Goal: Task Accomplishment & Management: Manage account settings

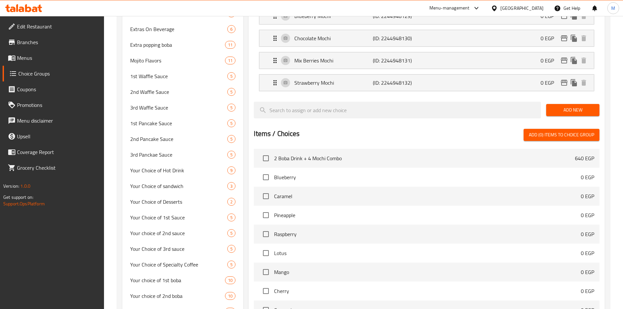
scroll to position [215, 0]
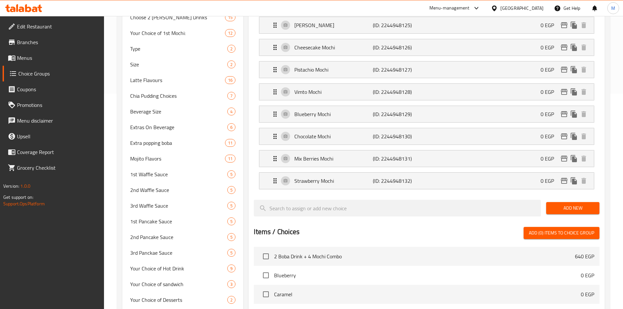
click at [44, 55] on span "Menus" at bounding box center [58, 58] width 82 height 8
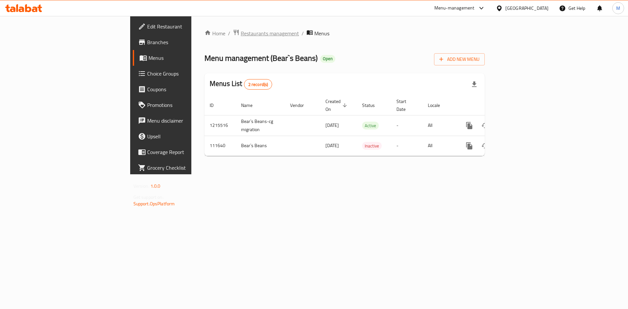
click at [241, 29] on span "Restaurants management" at bounding box center [270, 33] width 58 height 8
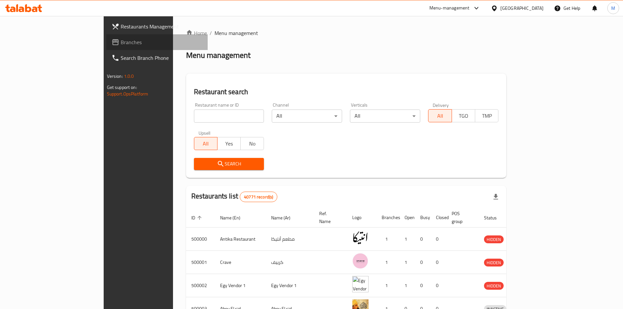
drag, startPoint x: 23, startPoint y: 44, endPoint x: 84, endPoint y: 71, distance: 66.5
click at [121, 44] on span "Branches" at bounding box center [162, 42] width 82 height 8
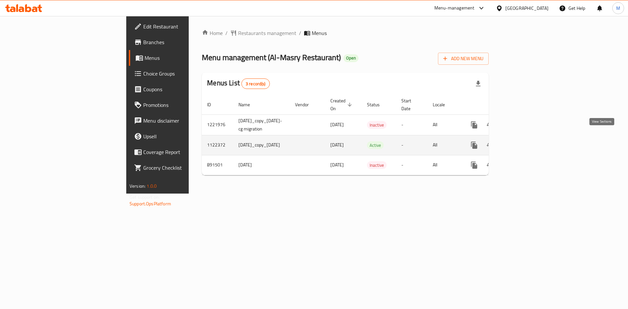
click at [526, 141] on icon "enhanced table" at bounding box center [522, 145] width 8 height 8
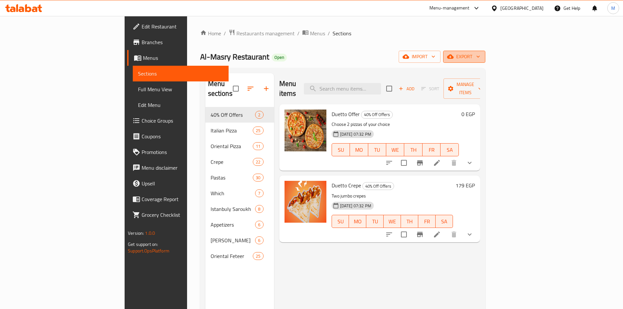
click at [480, 56] on span "export" at bounding box center [465, 57] width 32 height 8
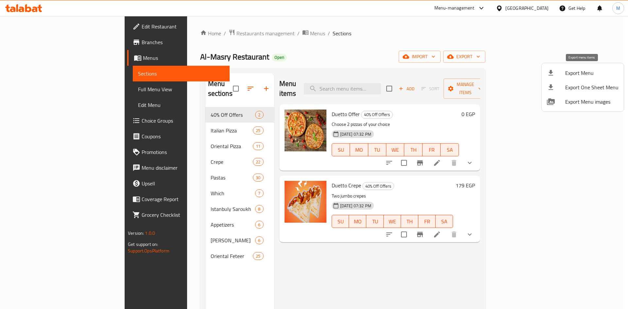
click at [590, 70] on span "Export Menu" at bounding box center [592, 73] width 53 height 8
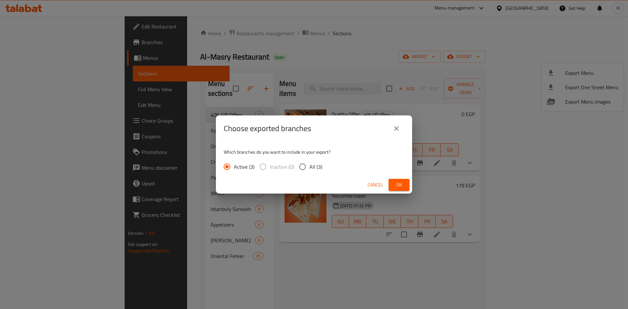
click at [301, 165] on input "All (3)" at bounding box center [303, 167] width 14 height 14
radio input "true"
click at [403, 186] on span "Ok" at bounding box center [399, 185] width 10 height 8
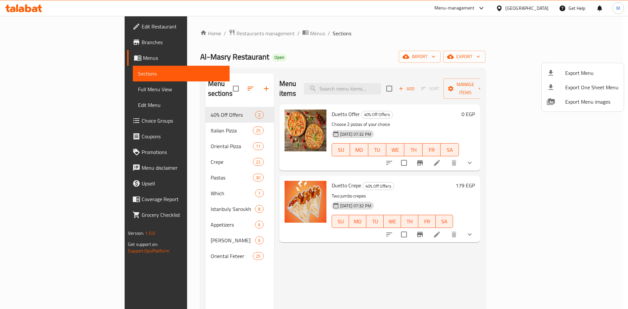
click at [504, 44] on div at bounding box center [314, 154] width 628 height 309
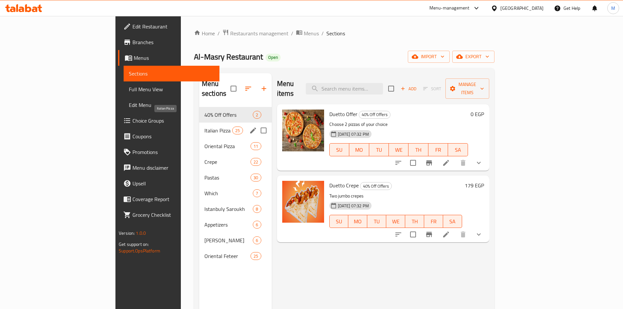
click at [205, 127] on span "Italian Pizza" at bounding box center [219, 131] width 28 height 8
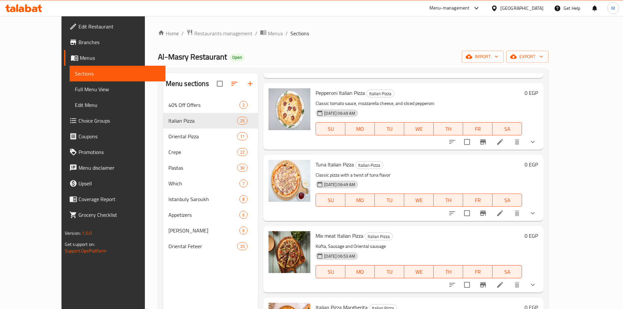
scroll to position [1309, 0]
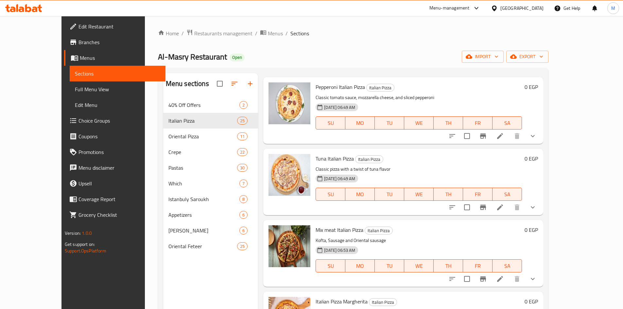
click at [537, 204] on icon "show more" at bounding box center [533, 208] width 8 height 8
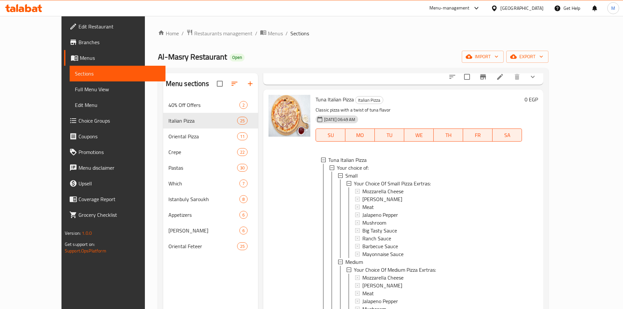
scroll to position [1375, 0]
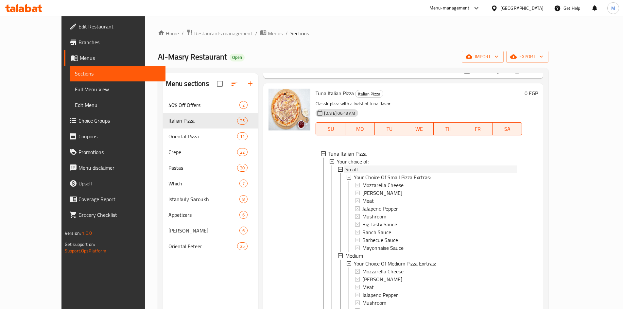
click at [346, 166] on span "Small" at bounding box center [352, 170] width 12 height 8
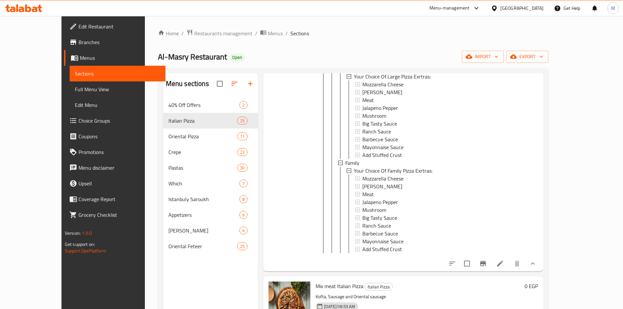
scroll to position [1636, 0]
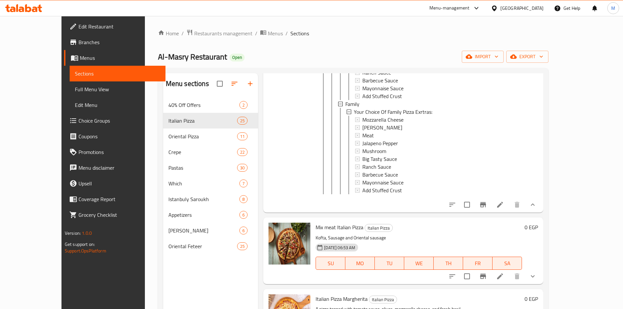
click at [503, 202] on icon at bounding box center [500, 205] width 6 height 6
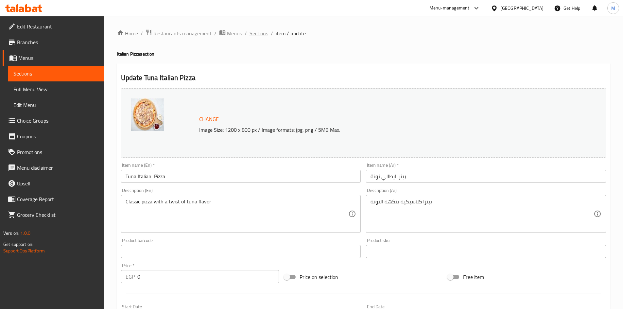
click at [256, 35] on span "Sections" at bounding box center [259, 33] width 19 height 8
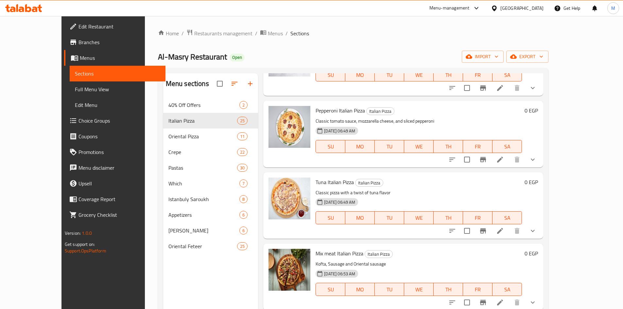
scroll to position [1309, 0]
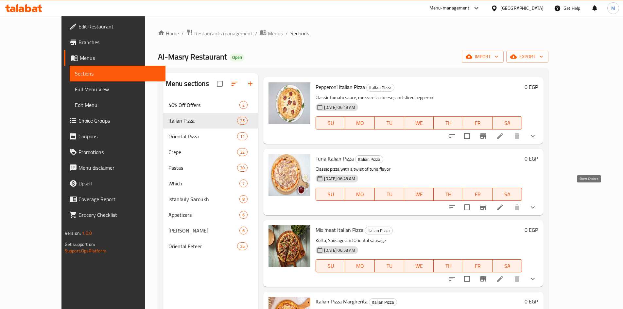
click at [537, 204] on icon "show more" at bounding box center [533, 208] width 8 height 8
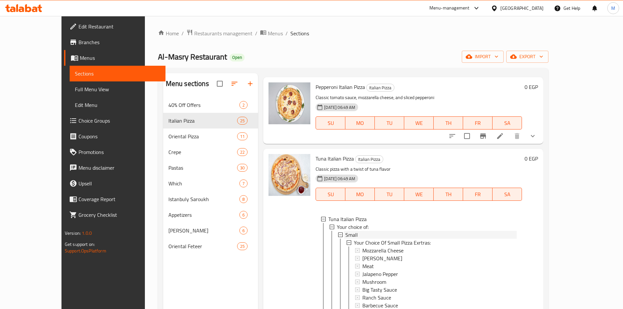
click at [346, 231] on span "Small" at bounding box center [352, 235] width 12 height 8
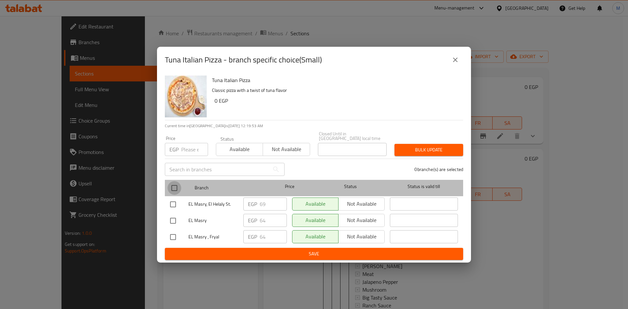
click at [174, 185] on input "checkbox" at bounding box center [175, 188] width 14 height 14
checkbox input "true"
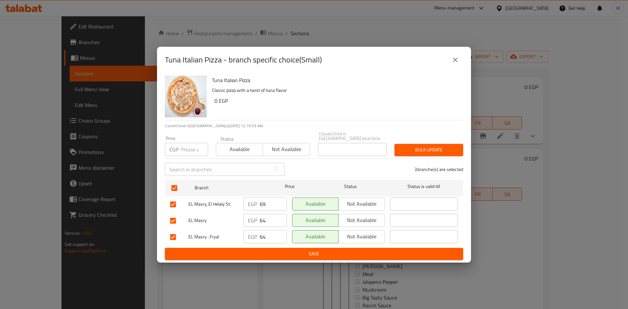
click at [187, 146] on input "number" at bounding box center [194, 149] width 27 height 13
type input "9"
type input "69"
click at [432, 148] on span "Bulk update" at bounding box center [429, 150] width 58 height 8
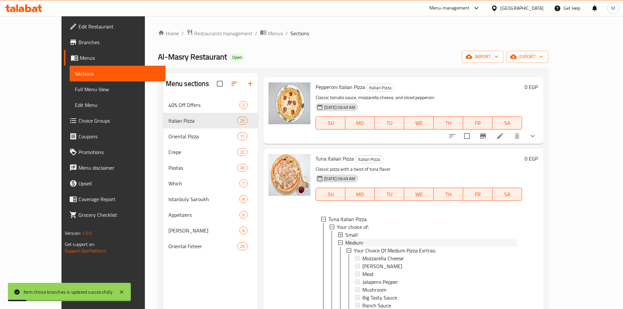
click at [346, 239] on span "Medium" at bounding box center [355, 243] width 18 height 8
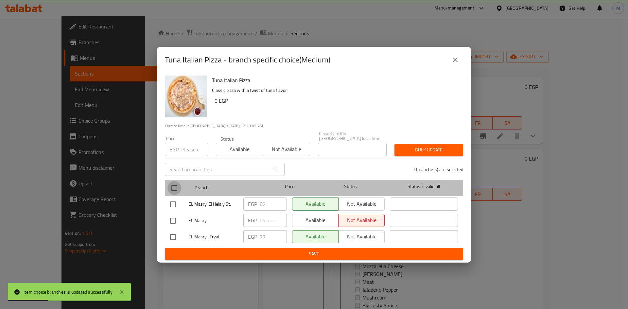
click at [175, 185] on input "checkbox" at bounding box center [175, 188] width 14 height 14
checkbox input "true"
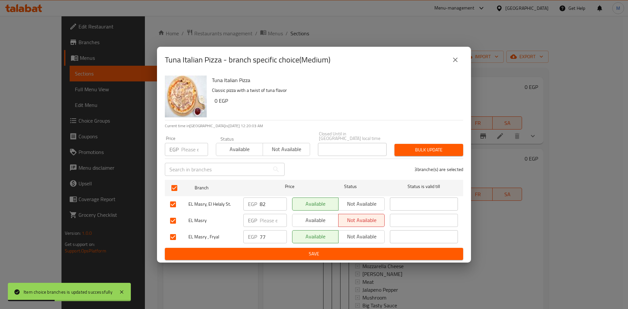
click at [190, 151] on input "number" at bounding box center [194, 149] width 27 height 13
type input "82"
click at [413, 146] on span "Bulk update" at bounding box center [429, 150] width 58 height 8
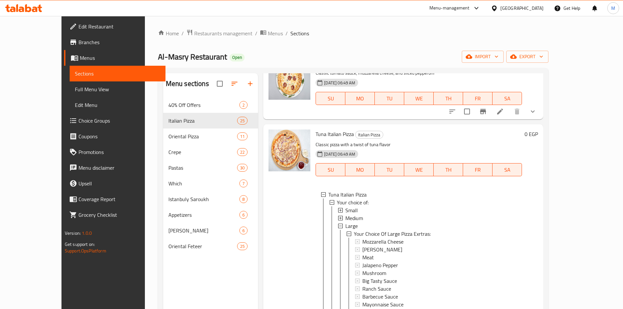
scroll to position [1375, 0]
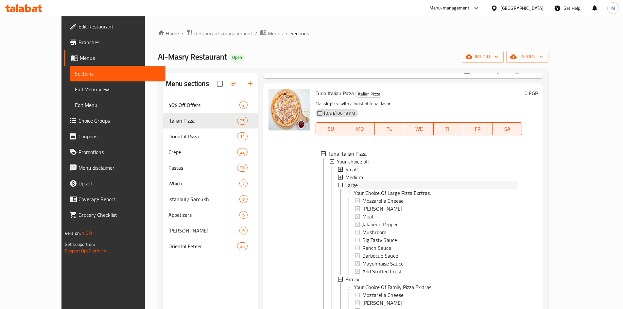
click at [346, 181] on span "Large" at bounding box center [352, 185] width 12 height 8
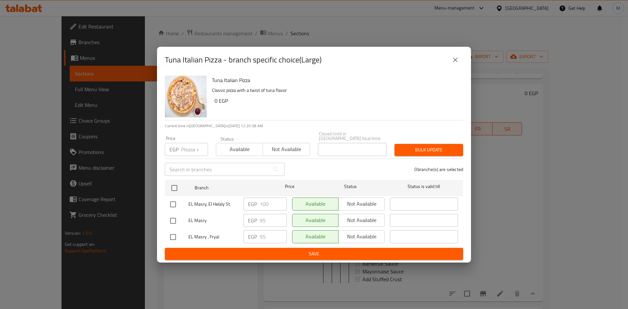
drag, startPoint x: 175, startPoint y: 183, endPoint x: 187, endPoint y: 166, distance: 21.3
click at [175, 183] on input "checkbox" at bounding box center [175, 188] width 14 height 14
checkbox input "true"
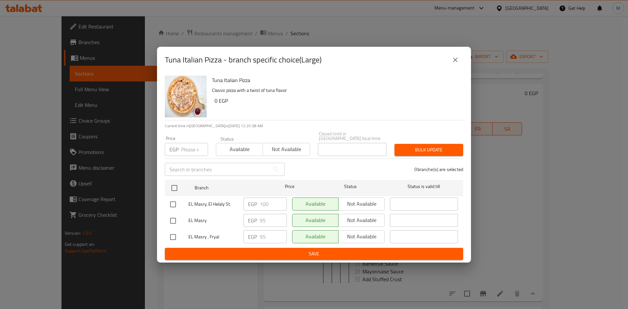
checkbox input "true"
click at [195, 146] on input "number" at bounding box center [194, 149] width 27 height 13
type input "100"
click at [405, 140] on div "Bulk update" at bounding box center [429, 150] width 77 height 20
click at [418, 151] on span "Bulk update" at bounding box center [429, 150] width 58 height 8
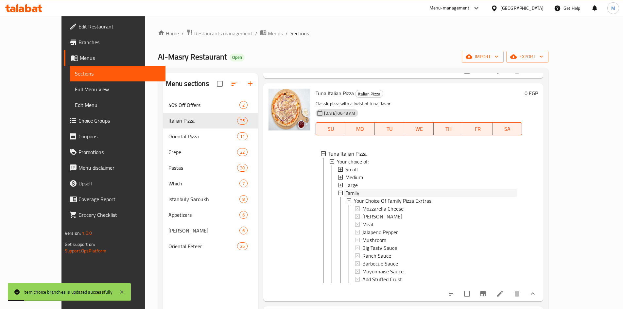
click at [346, 189] on span "Family" at bounding box center [353, 193] width 14 height 8
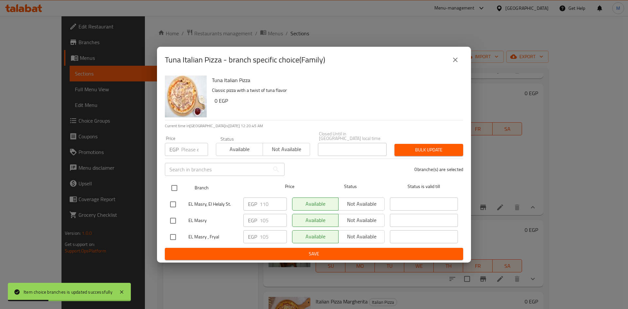
click at [176, 183] on input "checkbox" at bounding box center [175, 188] width 14 height 14
checkbox input "true"
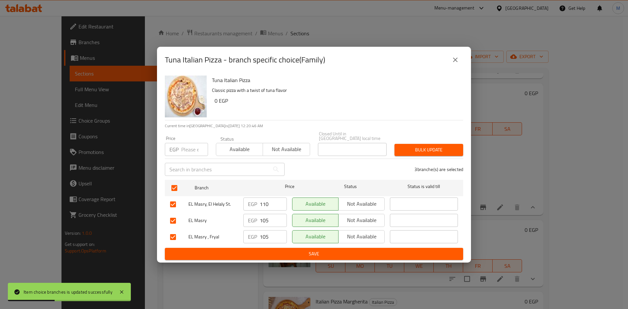
click at [185, 149] on input "number" at bounding box center [194, 149] width 27 height 13
type input "110"
click at [421, 148] on span "Bulk update" at bounding box center [429, 150] width 58 height 8
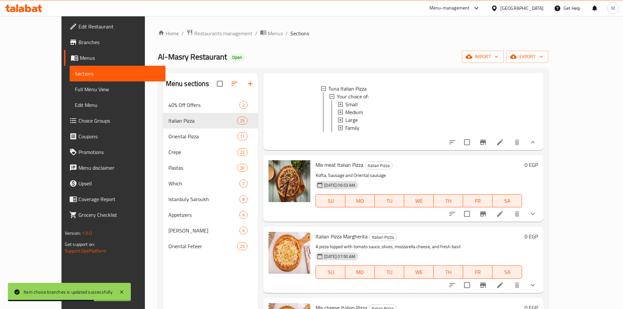
scroll to position [1473, 0]
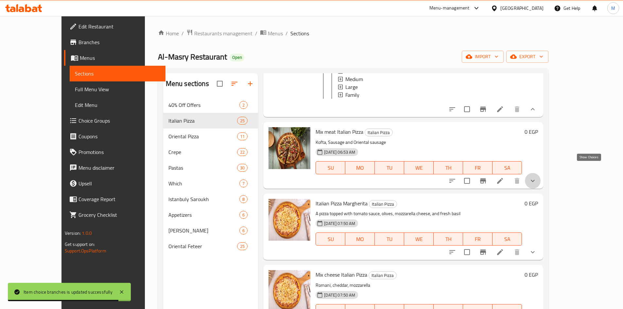
click at [537, 177] on icon "show more" at bounding box center [533, 181] width 8 height 8
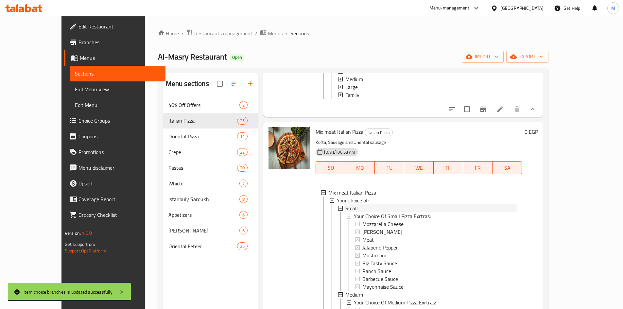
click at [346, 205] on span "Small" at bounding box center [352, 209] width 12 height 8
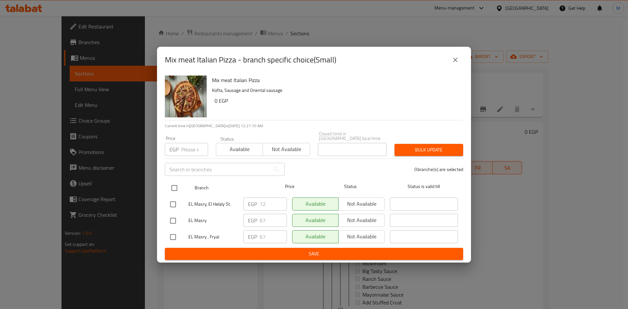
click at [175, 182] on input "checkbox" at bounding box center [175, 188] width 14 height 14
checkbox input "true"
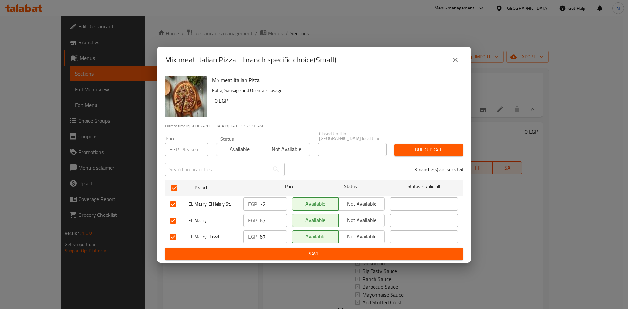
click at [189, 152] on input "number" at bounding box center [194, 149] width 27 height 13
type input "72"
click at [428, 144] on button "Bulk update" at bounding box center [429, 150] width 69 height 12
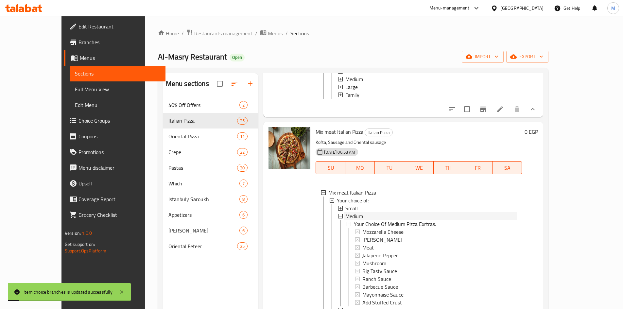
click at [346, 212] on span "Medium" at bounding box center [355, 216] width 18 height 8
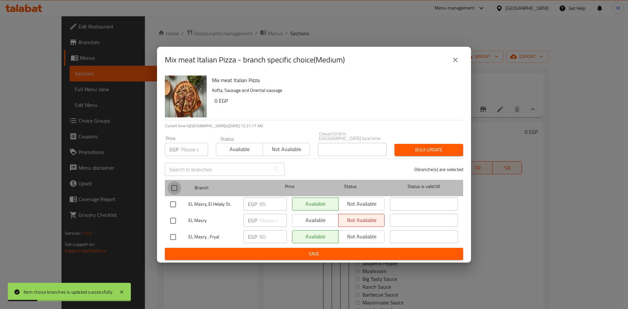
click at [177, 184] on input "checkbox" at bounding box center [175, 188] width 14 height 14
checkbox input "true"
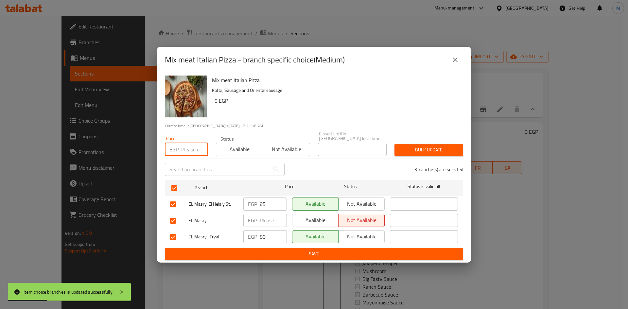
click at [193, 146] on input "number" at bounding box center [194, 149] width 27 height 13
type input "85"
click at [423, 147] on span "Bulk update" at bounding box center [429, 150] width 58 height 8
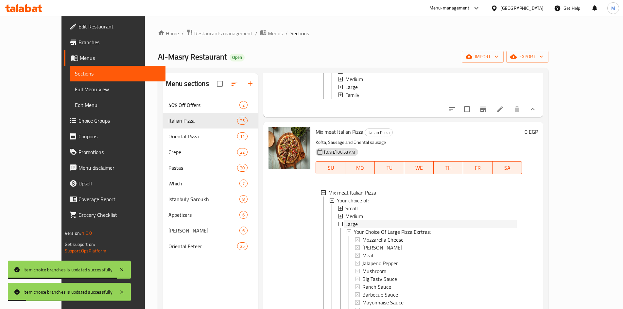
click at [346, 220] on span "Large" at bounding box center [352, 224] width 12 height 8
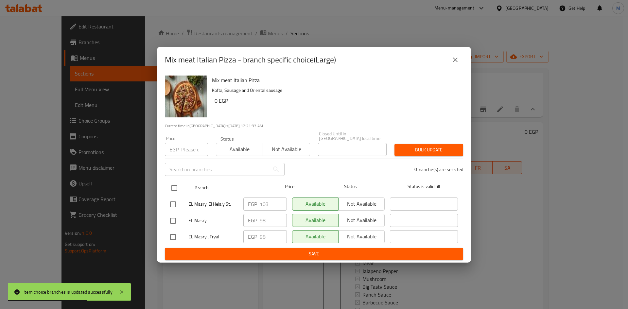
click at [178, 187] on input "checkbox" at bounding box center [175, 188] width 14 height 14
checkbox input "true"
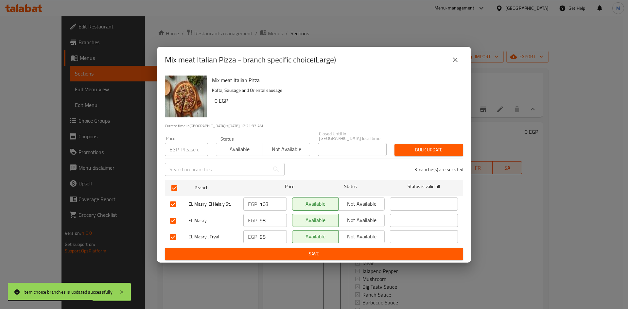
click at [187, 147] on input "number" at bounding box center [194, 149] width 27 height 13
type input "103"
click at [428, 158] on div "3 branche(s) are selected" at bounding box center [378, 170] width 179 height 24
click at [429, 148] on span "Bulk update" at bounding box center [429, 150] width 58 height 8
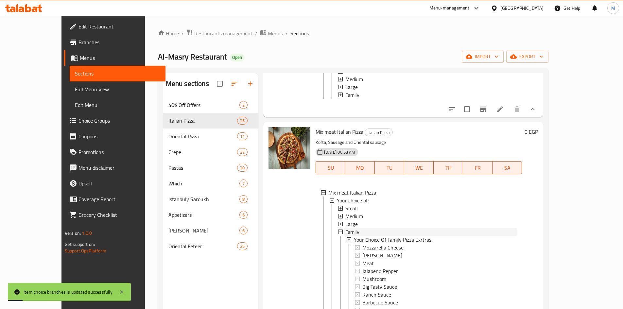
click at [346, 228] on span "Family" at bounding box center [353, 232] width 14 height 8
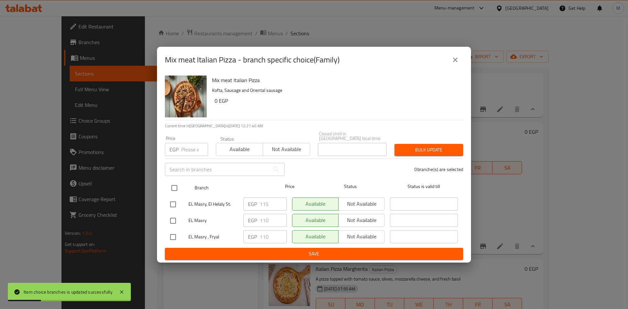
drag, startPoint x: 175, startPoint y: 188, endPoint x: 186, endPoint y: 153, distance: 36.4
click at [175, 187] on input "checkbox" at bounding box center [175, 188] width 14 height 14
checkbox input "true"
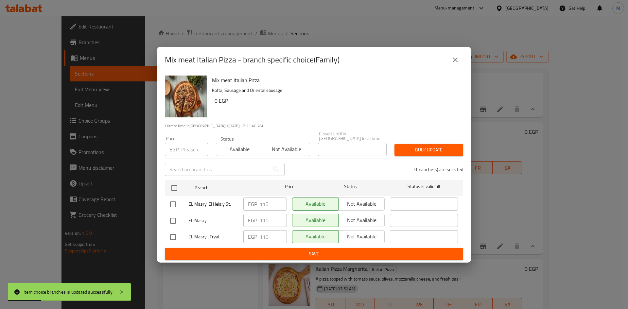
checkbox input "true"
click at [186, 151] on input "number" at bounding box center [194, 149] width 27 height 13
type input "115"
click at [414, 147] on span "Bulk update" at bounding box center [429, 150] width 58 height 8
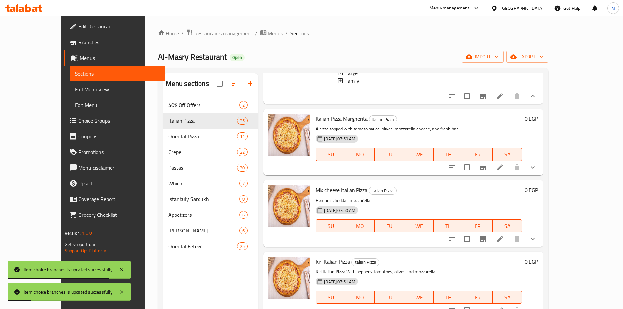
scroll to position [1624, 0]
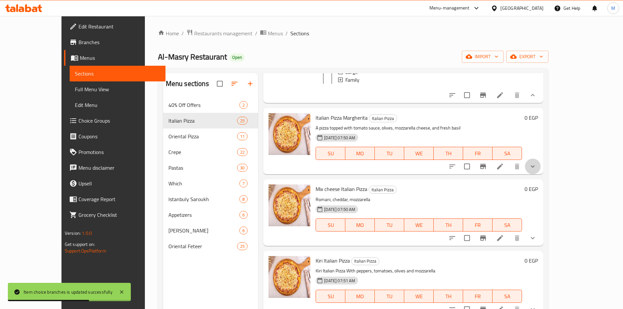
click at [541, 159] on button "show more" at bounding box center [533, 167] width 16 height 16
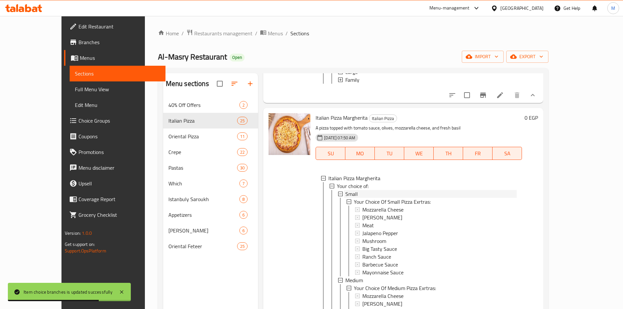
click at [346, 190] on span "Small" at bounding box center [352, 194] width 12 height 8
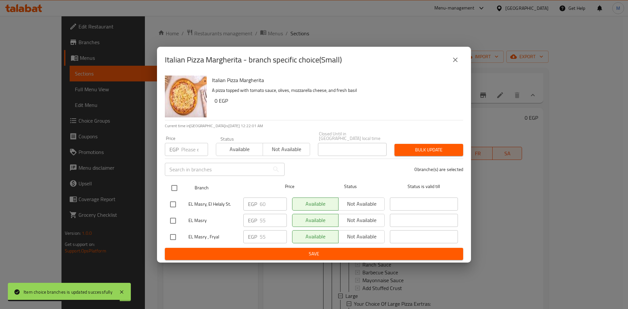
click at [174, 183] on input "checkbox" at bounding box center [175, 188] width 14 height 14
checkbox input "true"
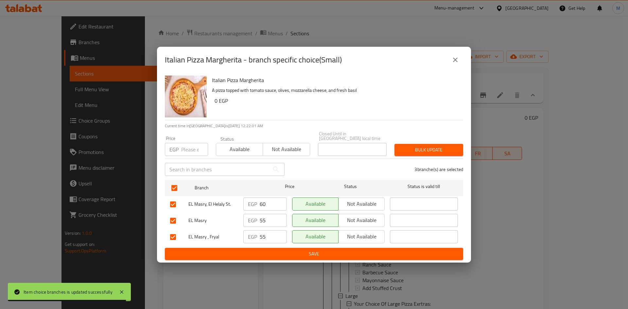
click at [191, 144] on input "number" at bounding box center [194, 149] width 27 height 13
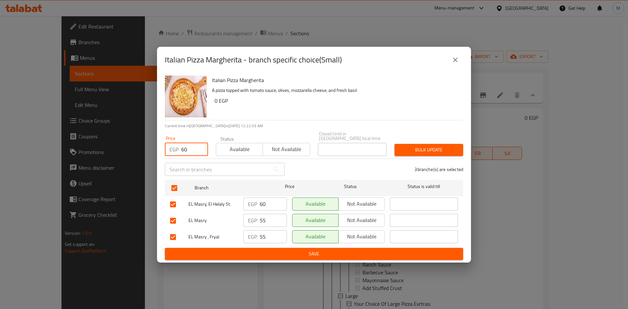
type input "60"
click at [416, 146] on span "Bulk update" at bounding box center [429, 150] width 58 height 8
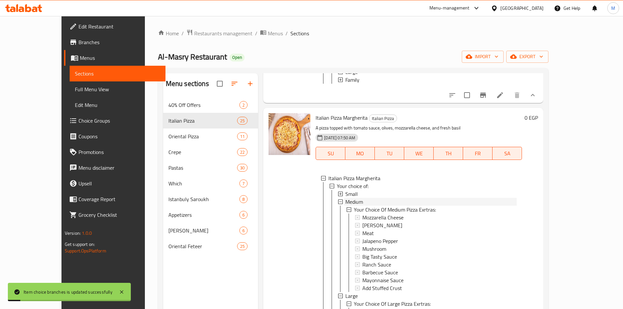
click at [348, 198] on span "Medium" at bounding box center [355, 202] width 18 height 8
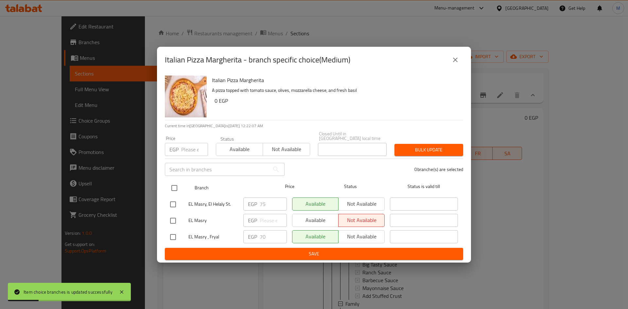
click at [174, 183] on input "checkbox" at bounding box center [175, 188] width 14 height 14
checkbox input "true"
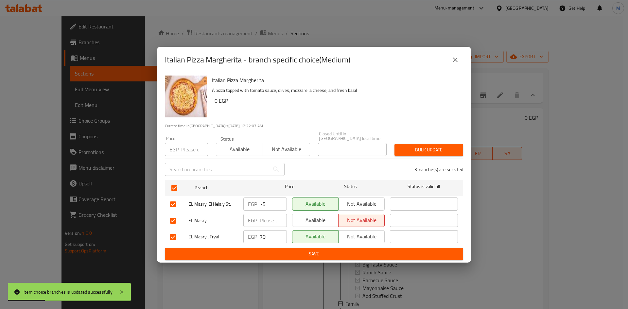
click at [185, 143] on input "number" at bounding box center [194, 149] width 27 height 13
type input "75"
click at [431, 146] on span "Bulk update" at bounding box center [429, 150] width 58 height 8
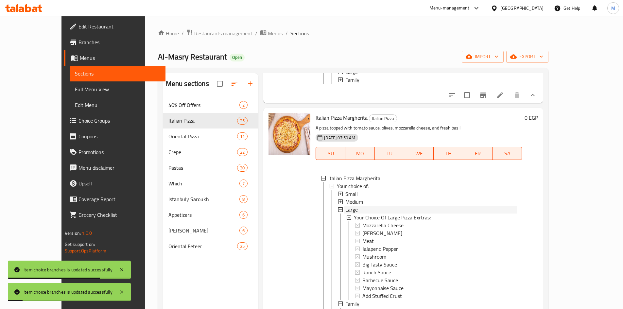
click at [346, 206] on span "Large" at bounding box center [352, 210] width 12 height 8
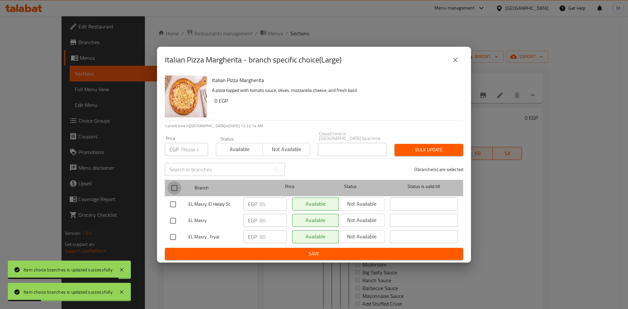
click at [174, 184] on input "checkbox" at bounding box center [175, 188] width 14 height 14
checkbox input "true"
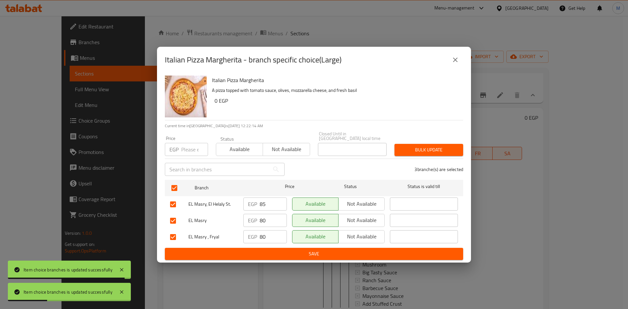
click at [187, 144] on input "number" at bounding box center [194, 149] width 27 height 13
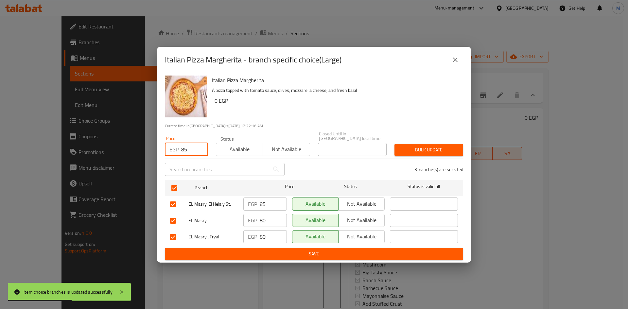
type input "85"
click at [429, 146] on span "Bulk update" at bounding box center [429, 150] width 58 height 8
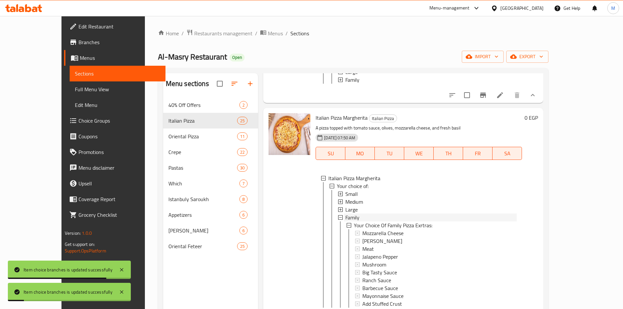
click at [346, 214] on span "Family" at bounding box center [353, 218] width 14 height 8
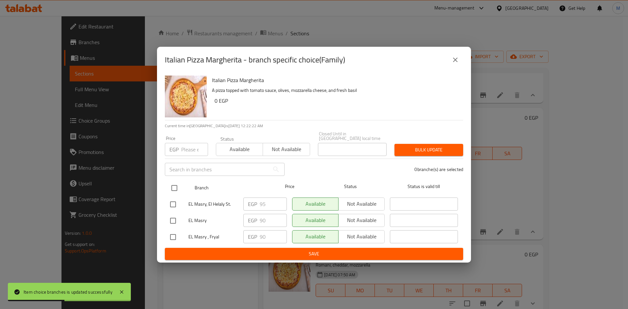
drag, startPoint x: 174, startPoint y: 185, endPoint x: 186, endPoint y: 163, distance: 24.8
click at [174, 184] on input "checkbox" at bounding box center [175, 188] width 14 height 14
checkbox input "true"
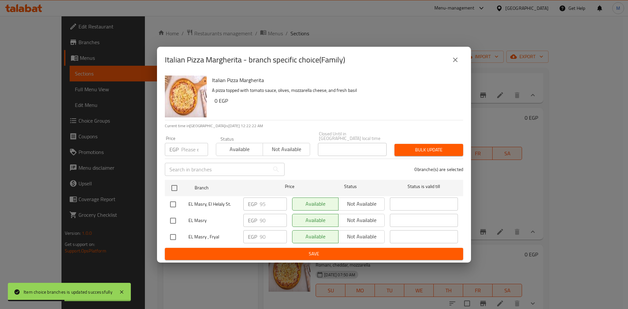
checkbox input "true"
click at [191, 149] on input "number" at bounding box center [194, 149] width 27 height 13
type input "95"
click at [436, 146] on span "Bulk update" at bounding box center [429, 150] width 58 height 8
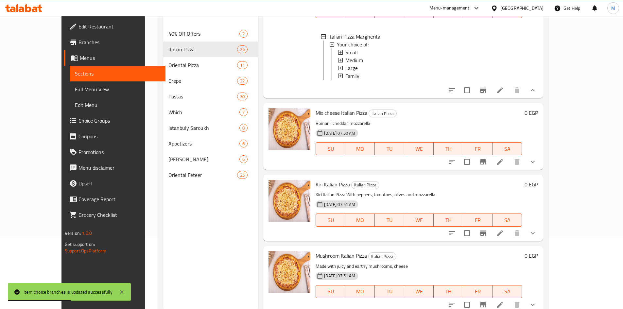
scroll to position [92, 0]
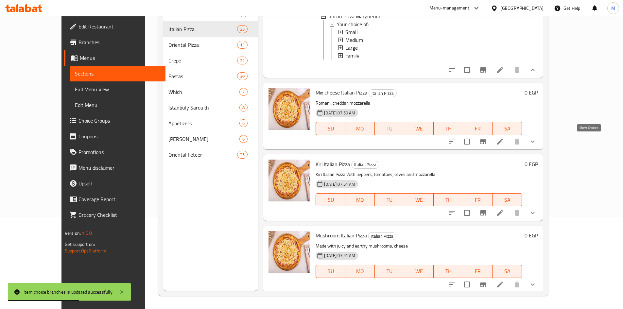
click at [537, 139] on icon "show more" at bounding box center [533, 142] width 8 height 8
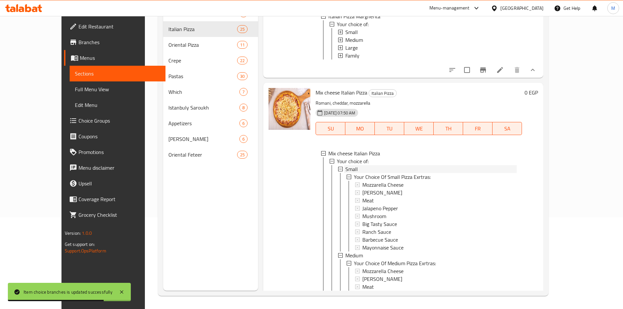
click at [346, 168] on span "Small" at bounding box center [352, 169] width 12 height 8
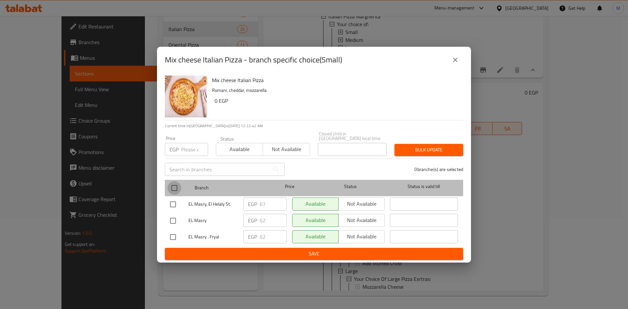
click at [174, 183] on input "checkbox" at bounding box center [175, 188] width 14 height 14
checkbox input "true"
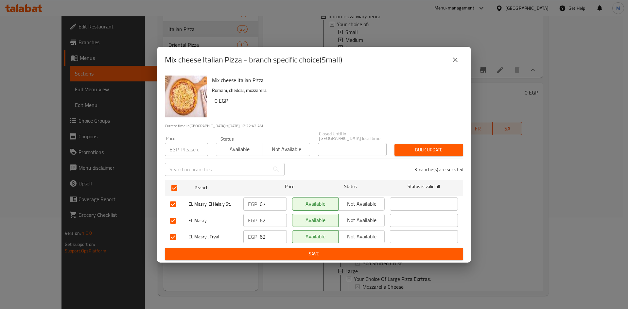
click at [189, 145] on input "number" at bounding box center [194, 149] width 27 height 13
type input "67"
click at [414, 146] on span "Bulk update" at bounding box center [429, 150] width 58 height 8
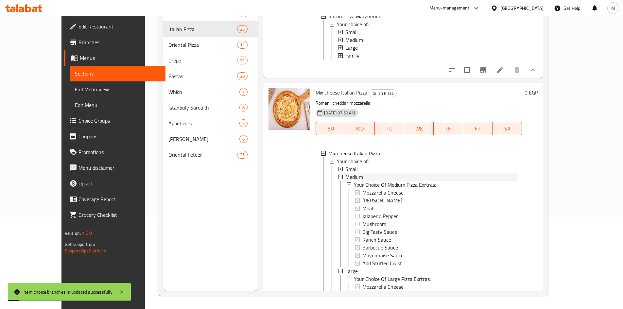
click at [348, 176] on span "Medium" at bounding box center [355, 177] width 18 height 8
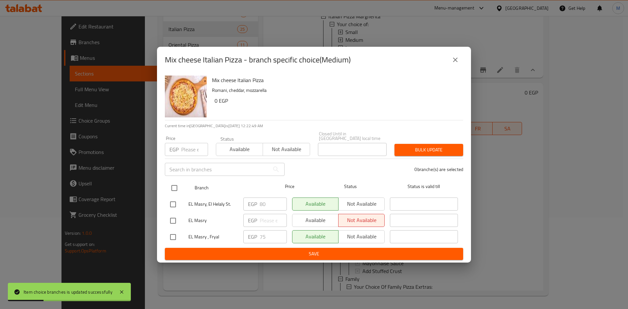
click at [173, 184] on input "checkbox" at bounding box center [175, 188] width 14 height 14
checkbox input "true"
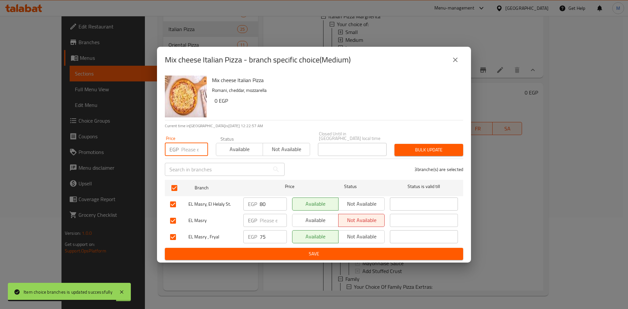
click at [182, 150] on input "number" at bounding box center [194, 149] width 27 height 13
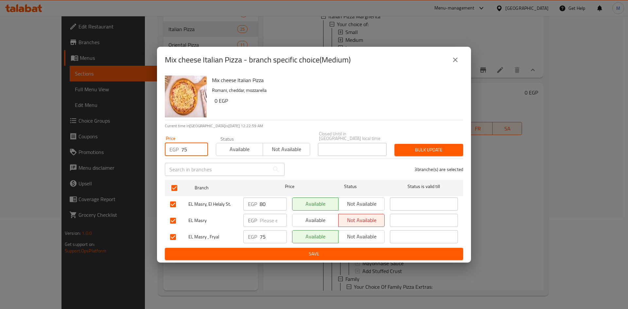
type input "75"
click at [410, 148] on span "Bulk update" at bounding box center [429, 150] width 58 height 8
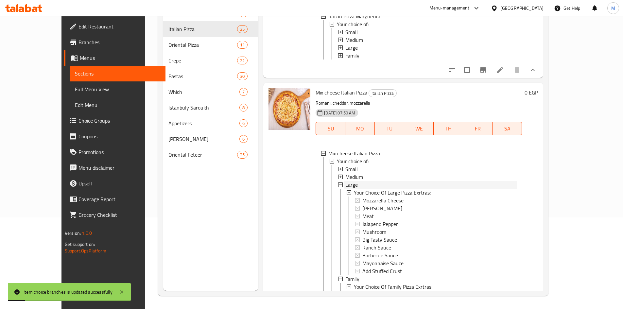
click at [346, 183] on span "Large" at bounding box center [352, 185] width 12 height 8
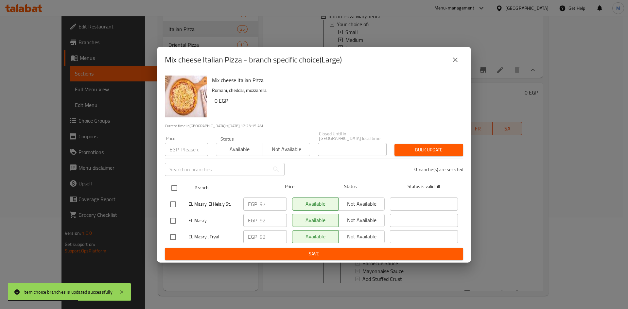
drag, startPoint x: 174, startPoint y: 183, endPoint x: 178, endPoint y: 151, distance: 32.0
click at [173, 182] on input "checkbox" at bounding box center [175, 188] width 14 height 14
checkbox input "true"
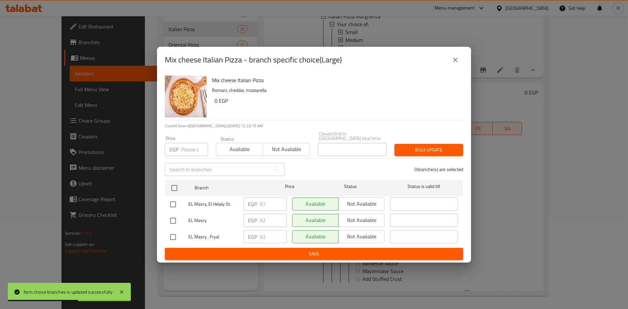
checkbox input "true"
click at [185, 143] on input "number" at bounding box center [194, 149] width 27 height 13
type input "97"
click at [443, 151] on span "Bulk update" at bounding box center [429, 150] width 58 height 8
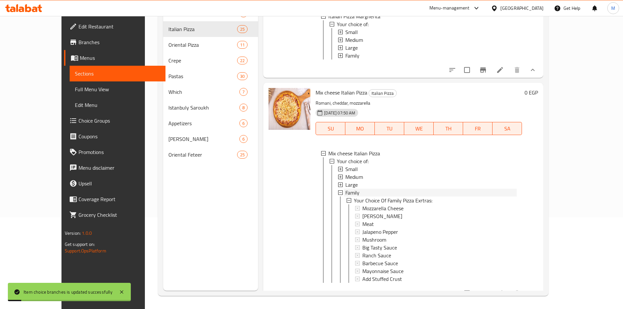
click at [346, 192] on span "Family" at bounding box center [353, 193] width 14 height 8
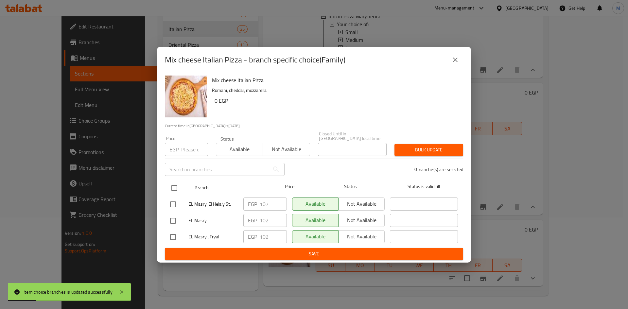
click at [172, 187] on input "checkbox" at bounding box center [175, 188] width 14 height 14
checkbox input "true"
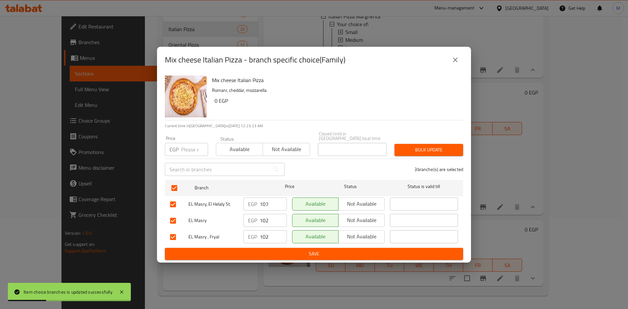
click at [182, 149] on input "number" at bounding box center [194, 149] width 27 height 13
type input "107"
click at [456, 152] on span "Bulk update" at bounding box center [429, 150] width 58 height 8
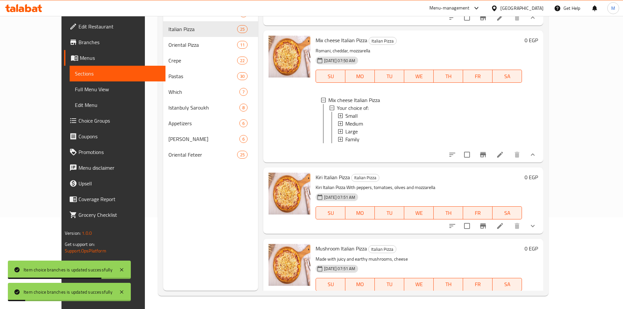
scroll to position [1765, 0]
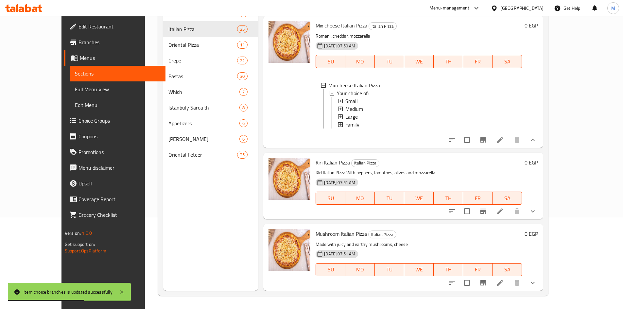
click at [537, 208] on icon "show more" at bounding box center [533, 211] width 8 height 8
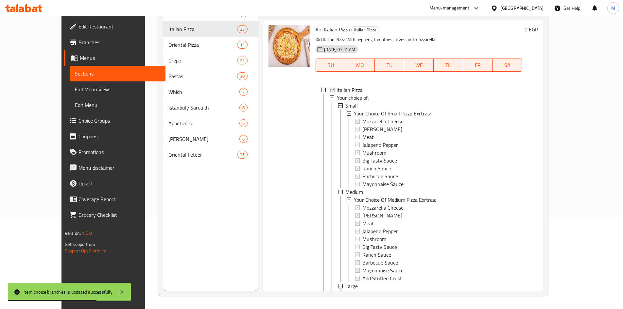
scroll to position [1896, 0]
click at [346, 109] on span "Small" at bounding box center [352, 105] width 12 height 8
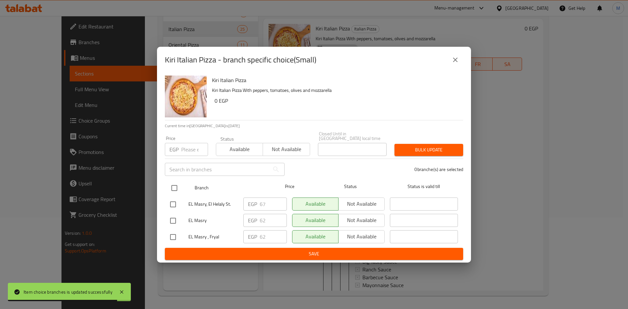
click at [173, 185] on input "checkbox" at bounding box center [175, 188] width 14 height 14
checkbox input "true"
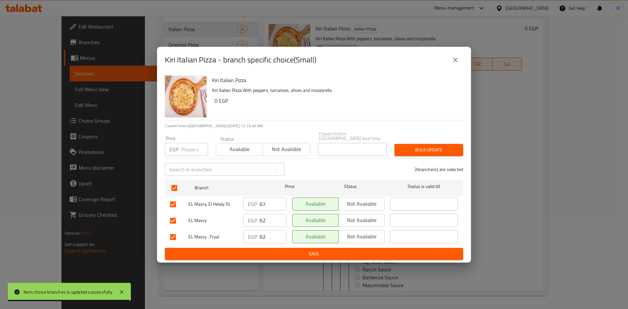
click at [192, 151] on input "number" at bounding box center [194, 149] width 27 height 13
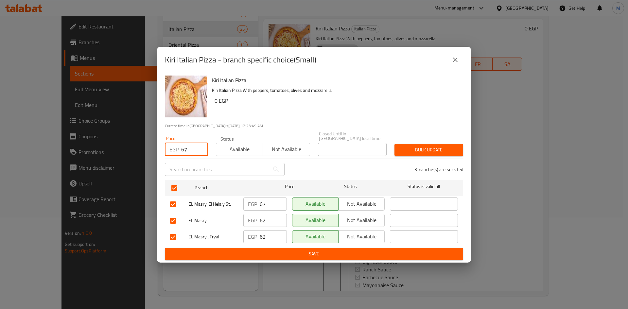
type input "67"
click at [418, 146] on span "Bulk update" at bounding box center [429, 150] width 58 height 8
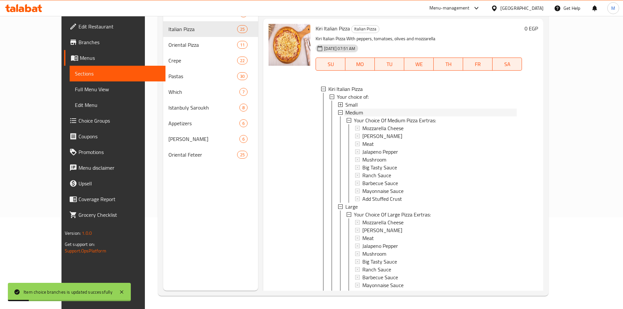
click at [346, 117] on span "Medium" at bounding box center [355, 113] width 18 height 8
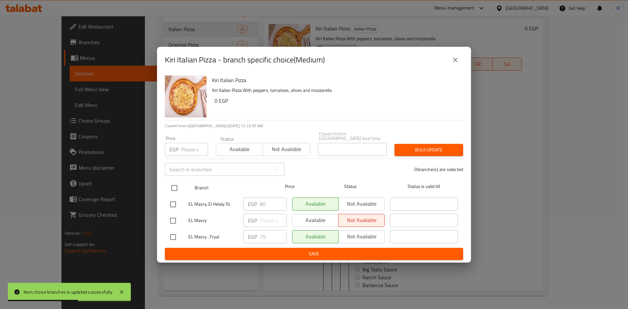
click at [175, 186] on input "checkbox" at bounding box center [175, 188] width 14 height 14
checkbox input "true"
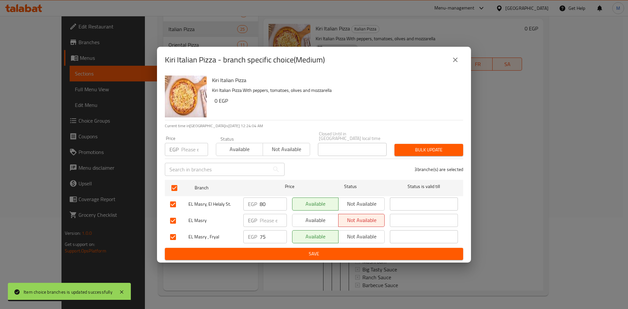
click at [191, 144] on input "number" at bounding box center [194, 149] width 27 height 13
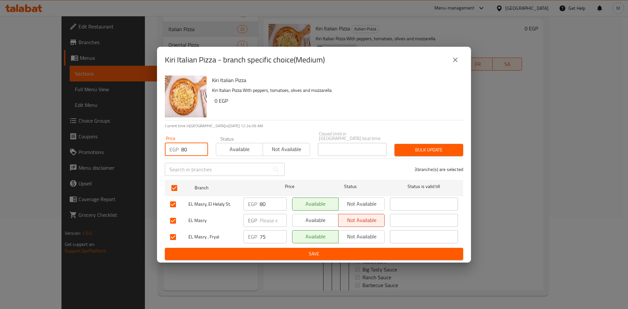
type input "80"
click at [434, 151] on span "Bulk update" at bounding box center [429, 150] width 58 height 8
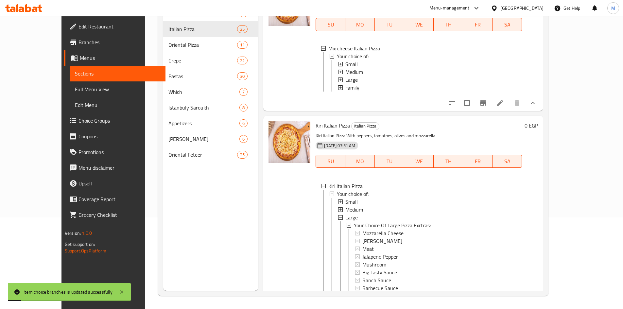
scroll to position [1797, 0]
click at [346, 73] on span "Medium" at bounding box center [355, 73] width 18 height 8
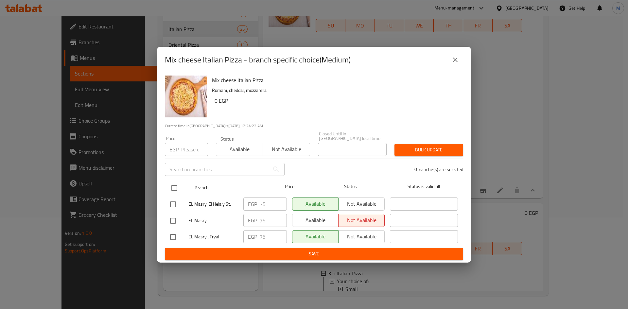
click at [177, 184] on input "checkbox" at bounding box center [175, 188] width 14 height 14
checkbox input "true"
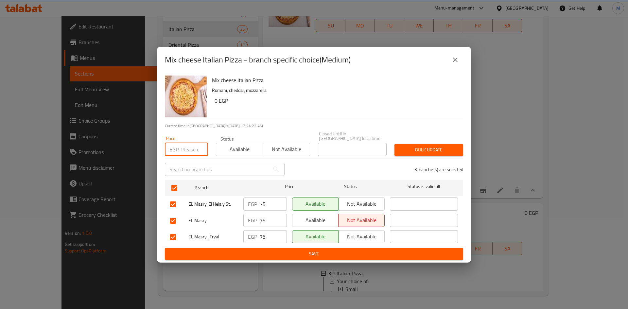
click at [191, 148] on input "number" at bounding box center [194, 149] width 27 height 13
type input "80"
click at [423, 144] on button "Bulk update" at bounding box center [429, 150] width 69 height 12
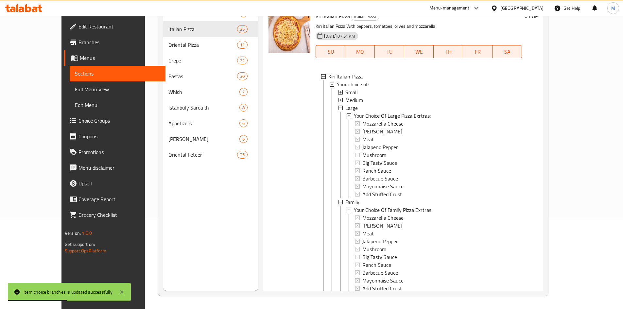
scroll to position [1994, 0]
click at [346, 105] on span "Medium" at bounding box center [355, 101] width 18 height 8
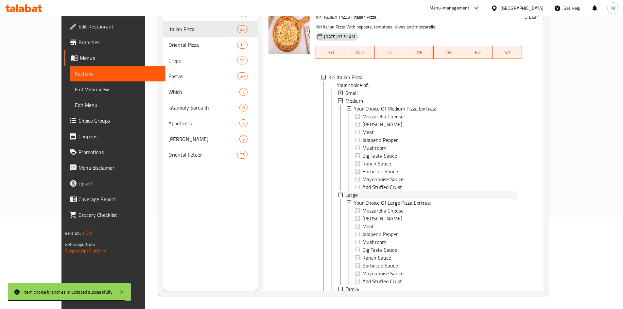
click at [346, 197] on span "Large" at bounding box center [352, 195] width 12 height 8
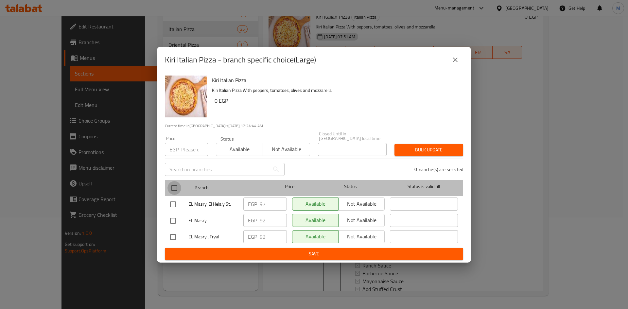
click at [176, 186] on input "checkbox" at bounding box center [175, 188] width 14 height 14
checkbox input "true"
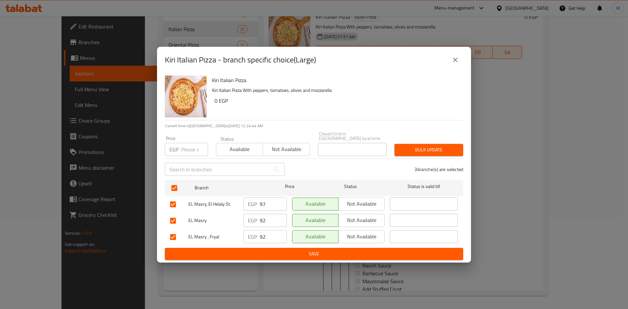
click at [186, 145] on input "number" at bounding box center [194, 149] width 27 height 13
type input "97"
click at [418, 158] on div "3 branche(s) are selected" at bounding box center [378, 170] width 179 height 24
click at [418, 150] on span "Bulk update" at bounding box center [429, 150] width 58 height 8
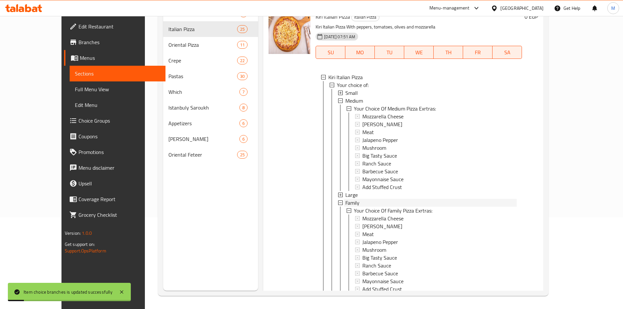
click at [346, 204] on span "Family" at bounding box center [353, 203] width 14 height 8
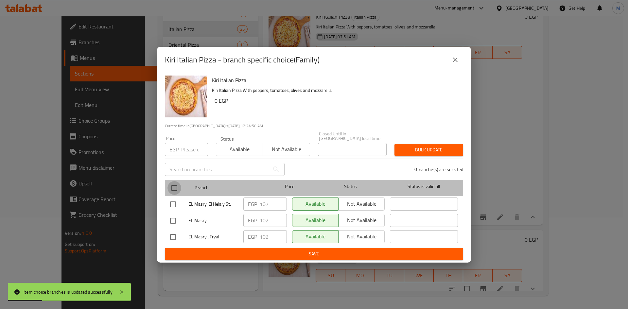
drag, startPoint x: 176, startPoint y: 185, endPoint x: 183, endPoint y: 158, distance: 27.7
click at [176, 185] on input "checkbox" at bounding box center [175, 188] width 14 height 14
checkbox input "true"
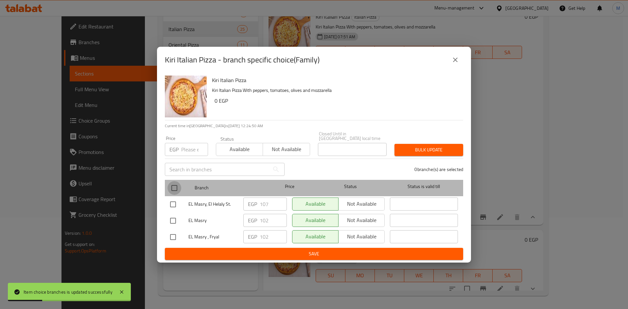
checkbox input "true"
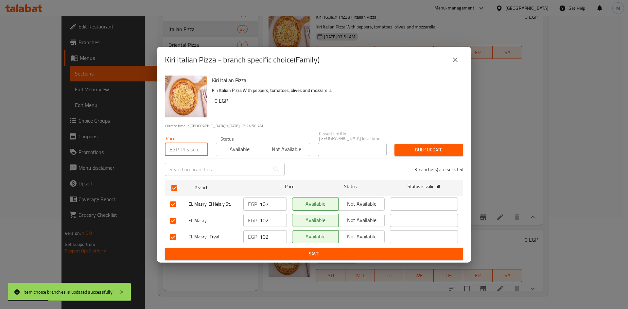
click at [188, 151] on input "number" at bounding box center [194, 149] width 27 height 13
type input "107"
click at [432, 148] on span "Bulk update" at bounding box center [429, 150] width 58 height 8
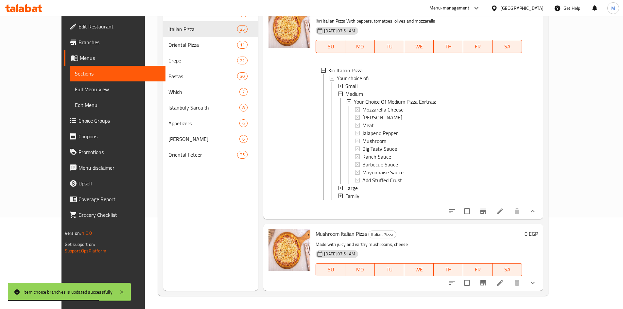
scroll to position [2008, 0]
click at [537, 283] on icon "show more" at bounding box center [533, 283] width 8 height 8
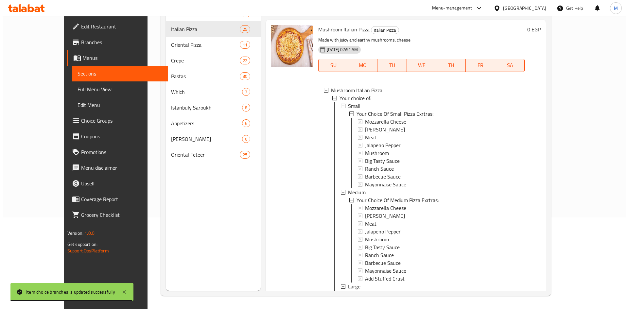
scroll to position [1, 0]
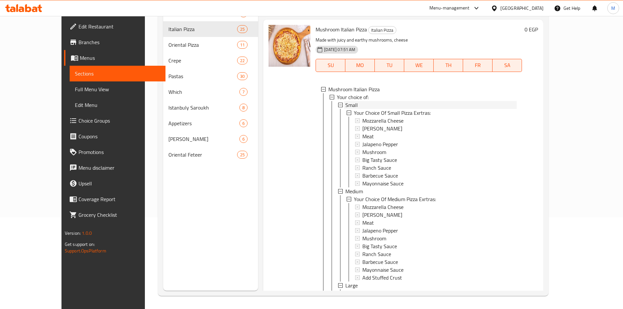
click at [346, 109] on div "Small" at bounding box center [431, 105] width 171 height 8
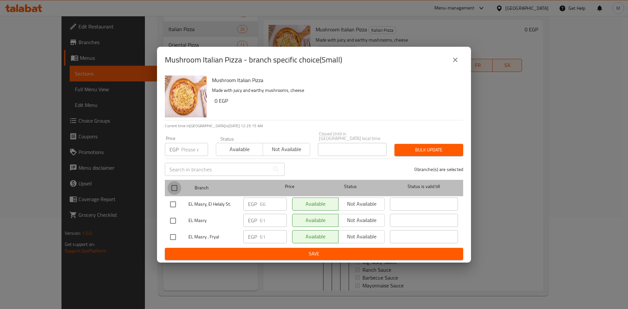
click at [169, 184] on input "checkbox" at bounding box center [175, 188] width 14 height 14
checkbox input "true"
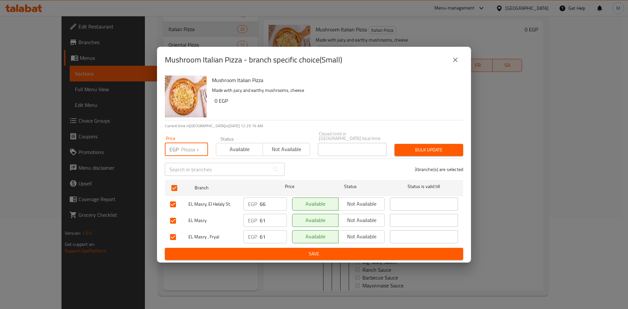
click at [181, 149] on input "number" at bounding box center [194, 149] width 27 height 13
type input "66"
click at [430, 140] on div "Bulk update" at bounding box center [429, 150] width 77 height 20
click at [433, 147] on span "Bulk update" at bounding box center [429, 150] width 58 height 8
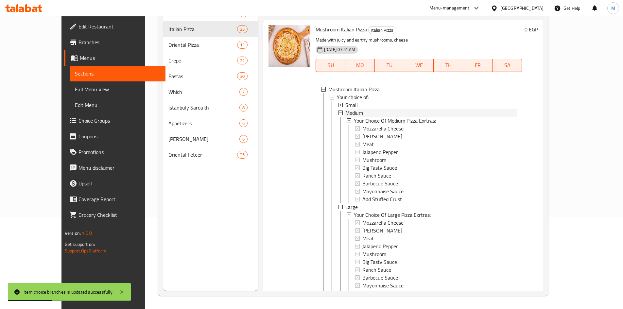
click at [348, 117] on span "Medium" at bounding box center [355, 113] width 18 height 8
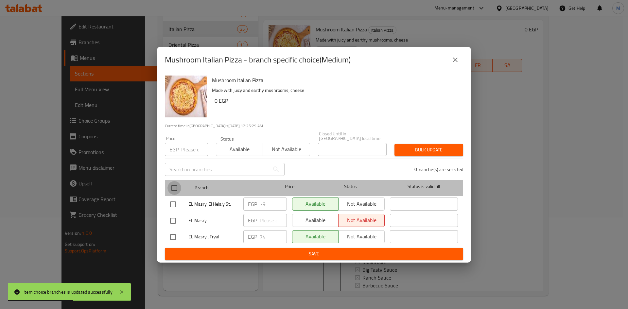
click at [175, 185] on input "checkbox" at bounding box center [175, 188] width 14 height 14
checkbox input "true"
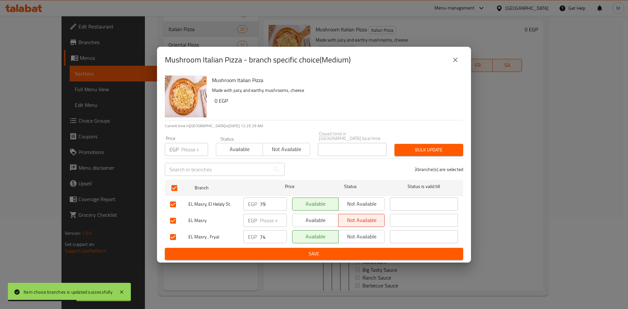
click at [183, 150] on input "number" at bounding box center [194, 149] width 27 height 13
type input "79"
click at [432, 150] on span "Bulk update" at bounding box center [429, 150] width 58 height 8
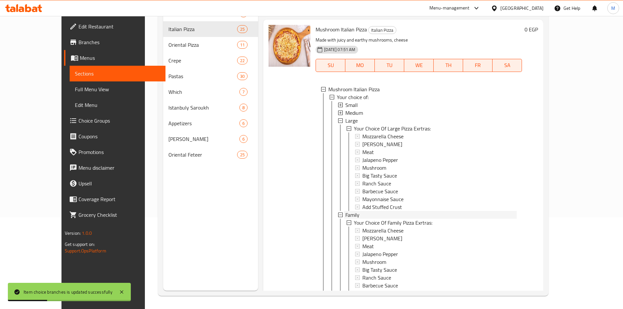
click at [346, 219] on span "Family" at bounding box center [353, 215] width 14 height 8
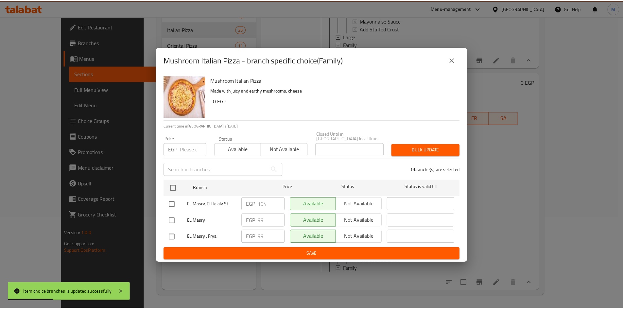
scroll to position [2165, 0]
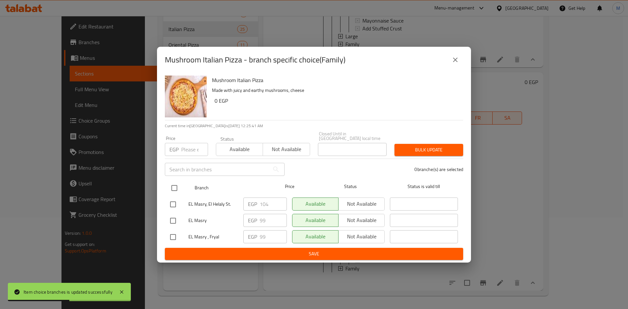
click at [177, 187] on input "checkbox" at bounding box center [175, 188] width 14 height 14
checkbox input "true"
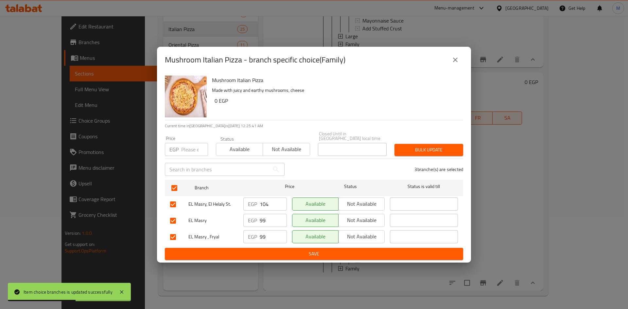
click at [184, 153] on input "number" at bounding box center [194, 149] width 27 height 13
type input "107"
click at [415, 153] on button "Bulk update" at bounding box center [429, 150] width 69 height 12
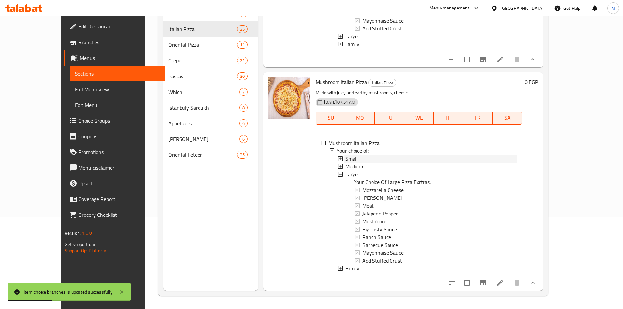
click at [346, 155] on span "Small" at bounding box center [352, 159] width 12 height 8
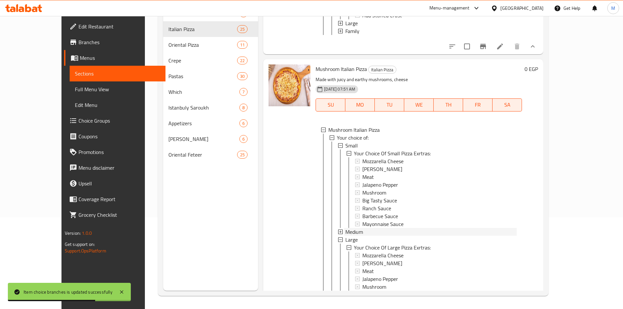
click at [346, 236] on span "Medium" at bounding box center [355, 232] width 18 height 8
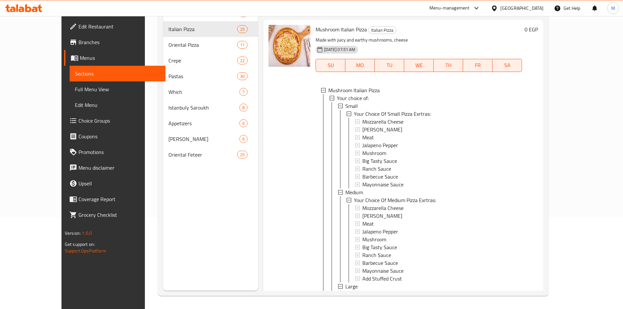
scroll to position [1, 0]
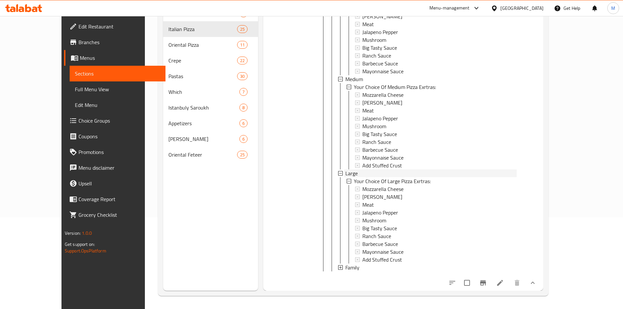
click at [353, 170] on div "Large" at bounding box center [431, 174] width 171 height 8
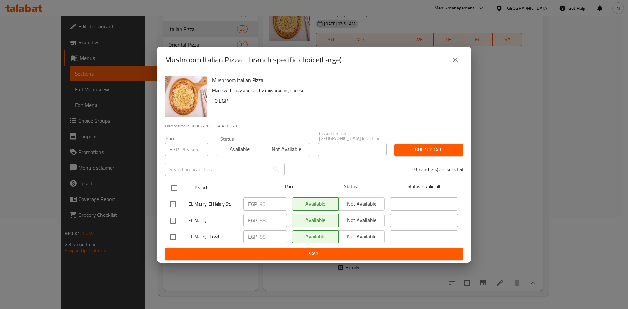
scroll to position [2243, 0]
click at [176, 183] on input "checkbox" at bounding box center [175, 188] width 14 height 14
checkbox input "true"
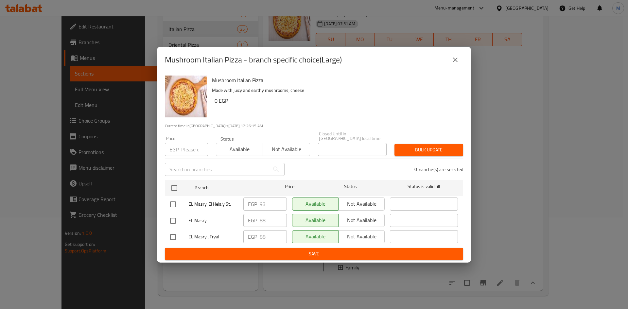
checkbox input "true"
click at [192, 140] on div "Price EGP Price" at bounding box center [186, 146] width 43 height 20
click at [191, 148] on input "number" at bounding box center [194, 149] width 27 height 13
type input "93"
click at [422, 146] on span "Bulk update" at bounding box center [429, 150] width 58 height 8
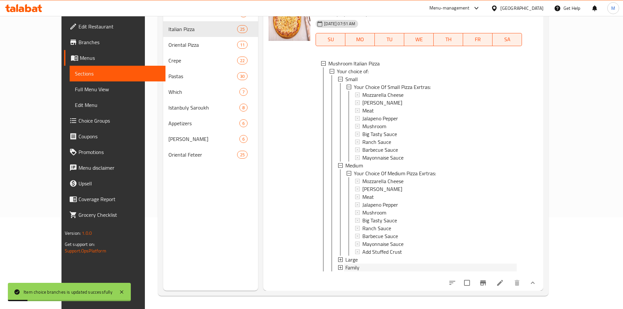
click at [346, 265] on span "Family" at bounding box center [353, 268] width 14 height 8
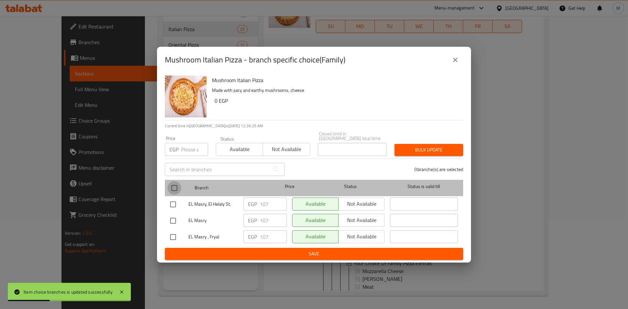
click at [175, 185] on input "checkbox" at bounding box center [175, 188] width 14 height 14
checkbox input "true"
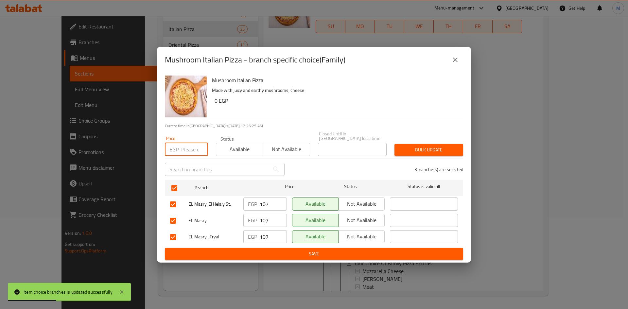
click at [187, 149] on input "number" at bounding box center [194, 149] width 27 height 13
type input "104"
click at [449, 144] on button "Bulk update" at bounding box center [429, 150] width 69 height 12
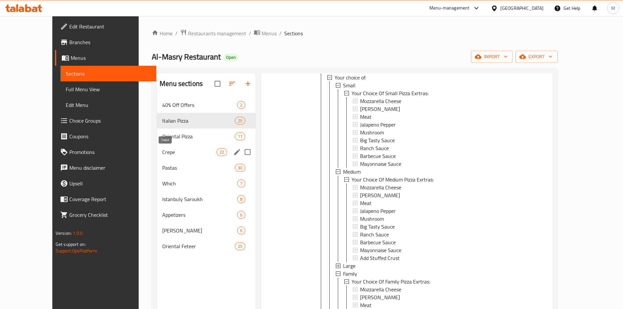
click at [162, 154] on span "Crepe" at bounding box center [189, 152] width 54 height 8
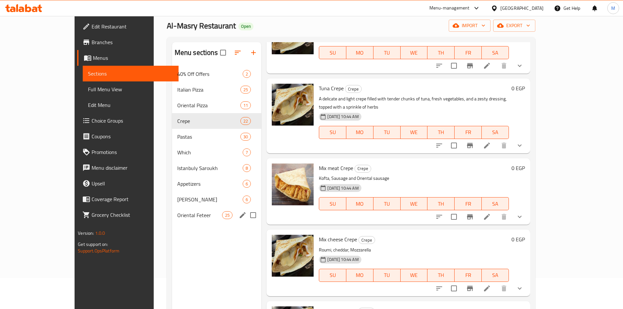
scroll to position [26, 0]
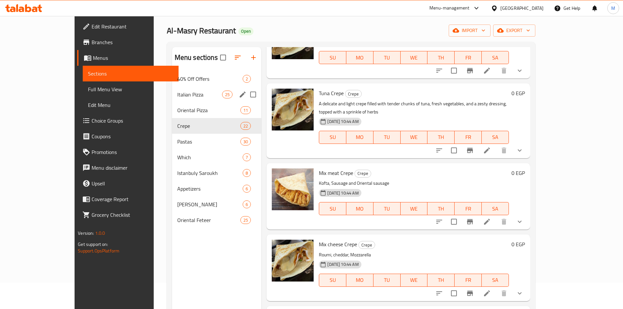
click at [177, 81] on span "40% Off Offers" at bounding box center [210, 79] width 66 height 8
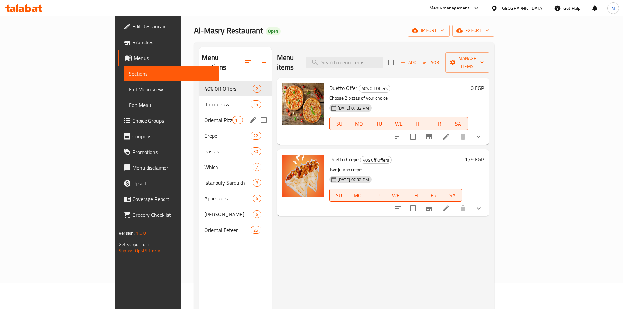
click at [199, 112] on div "Oriental Pizza 11" at bounding box center [235, 120] width 73 height 16
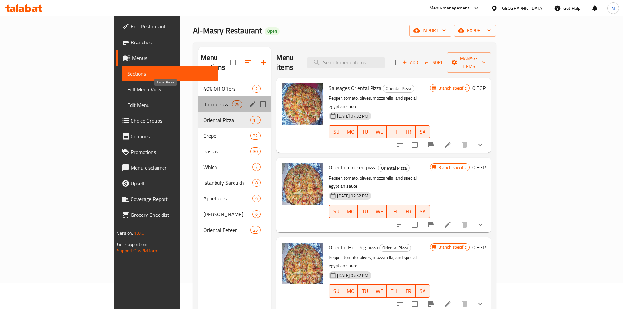
click at [204, 100] on span "Italian Pizza" at bounding box center [218, 104] width 29 height 8
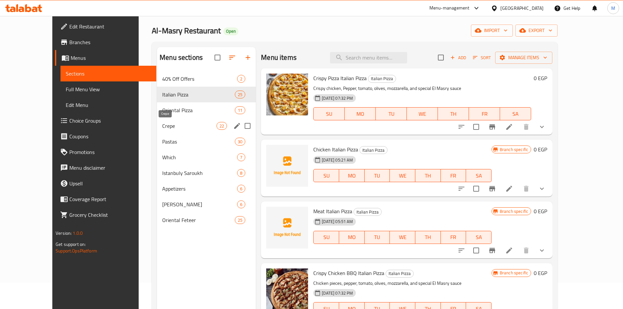
click at [162, 125] on span "Crepe" at bounding box center [189, 126] width 54 height 8
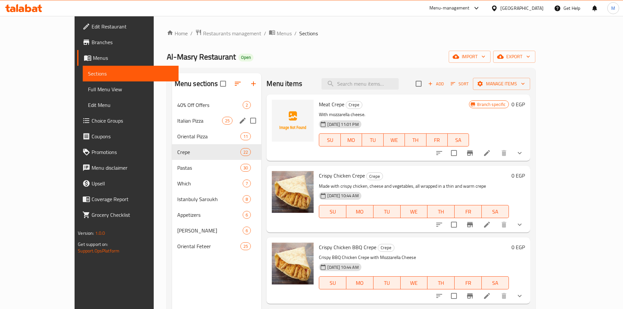
drag, startPoint x: 151, startPoint y: 125, endPoint x: 179, endPoint y: 152, distance: 38.9
click at [172, 125] on div "Italian Pizza 25" at bounding box center [217, 121] width 90 height 16
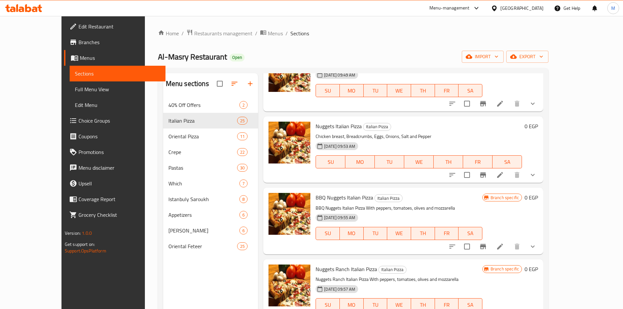
scroll to position [491, 0]
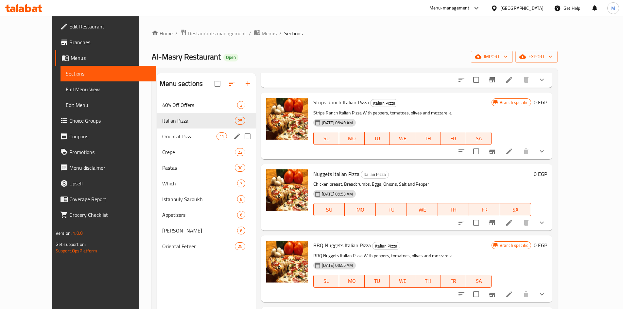
click at [162, 134] on span "Oriental Pizza" at bounding box center [189, 137] width 54 height 8
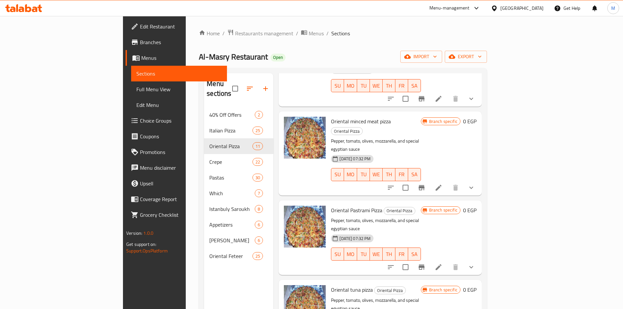
scroll to position [196, 0]
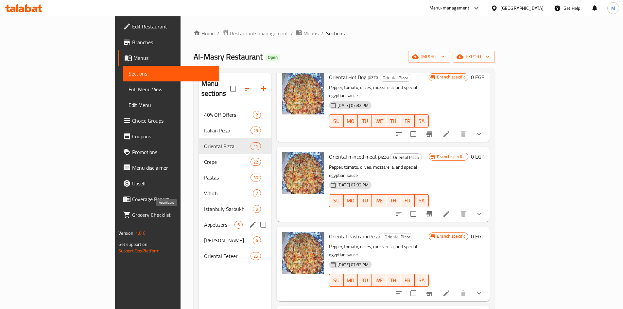
click at [204, 221] on span "Appetizers" at bounding box center [219, 225] width 30 height 8
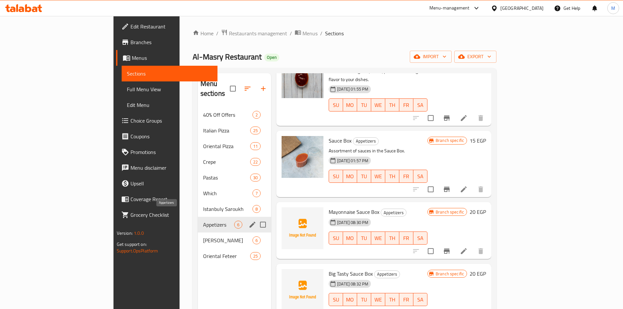
scroll to position [107, 0]
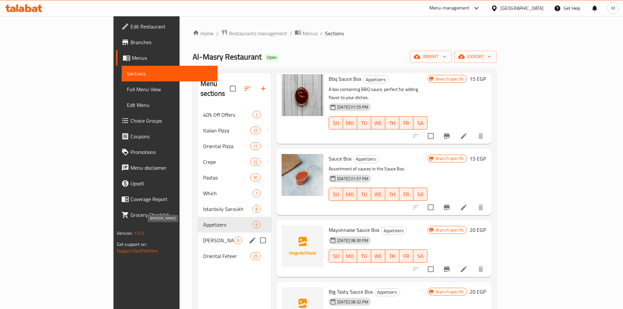
click at [203, 237] on span "[PERSON_NAME]" at bounding box center [218, 241] width 31 height 8
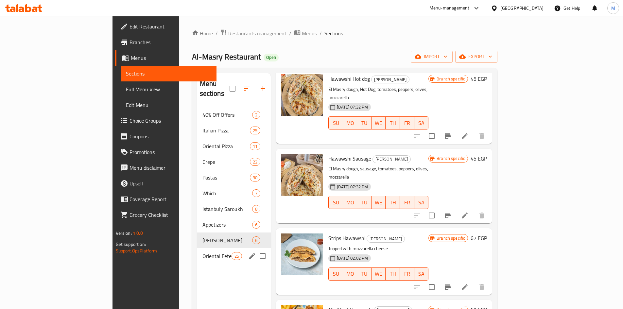
click at [203, 252] on span "Oriental Feteer" at bounding box center [217, 256] width 29 height 8
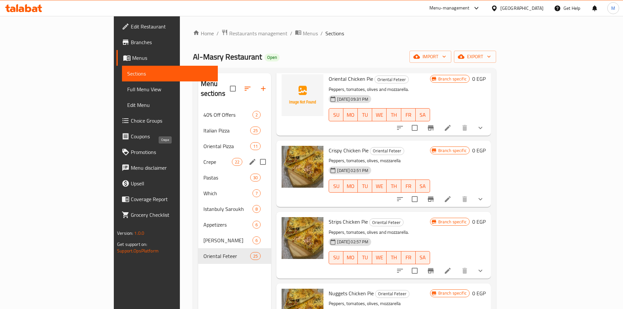
click at [204, 158] on span "Crepe" at bounding box center [218, 162] width 29 height 8
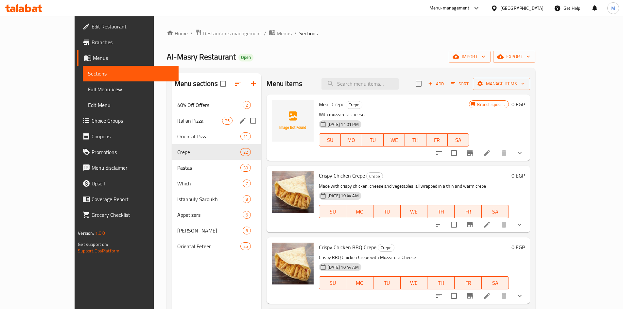
click at [172, 125] on div "Italian Pizza 25" at bounding box center [217, 121] width 90 height 16
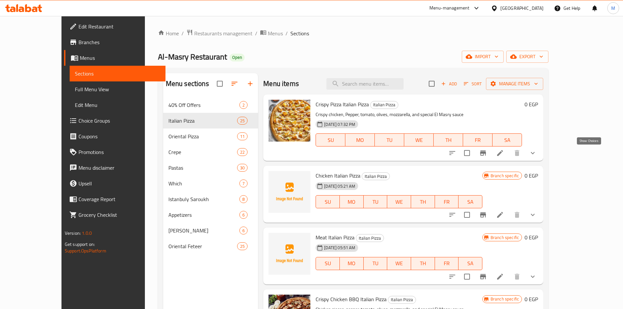
click at [535, 153] on icon "show more" at bounding box center [533, 153] width 4 height 2
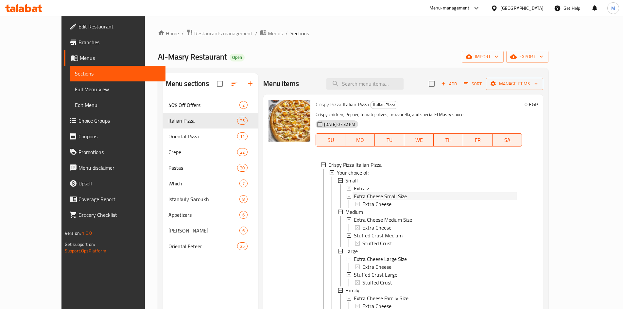
click at [358, 196] on span "Extra Cheese Small Size" at bounding box center [380, 196] width 53 height 8
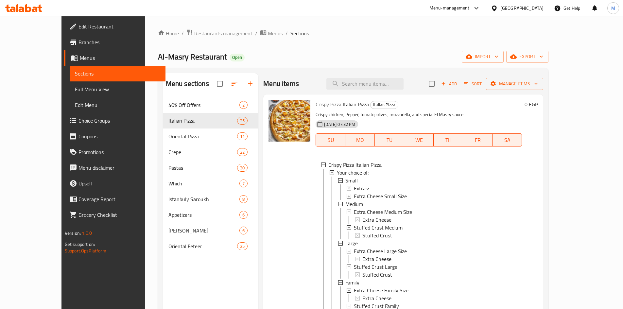
click at [359, 196] on span "Extra Cheese Small Size" at bounding box center [380, 196] width 53 height 8
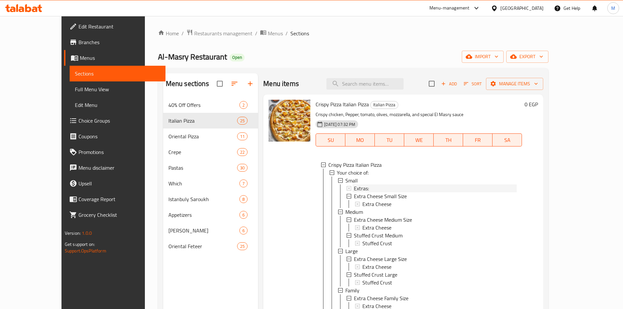
click at [354, 189] on span "Extras:" at bounding box center [361, 189] width 15 height 8
click at [363, 202] on span "Extra Cheese" at bounding box center [377, 204] width 29 height 8
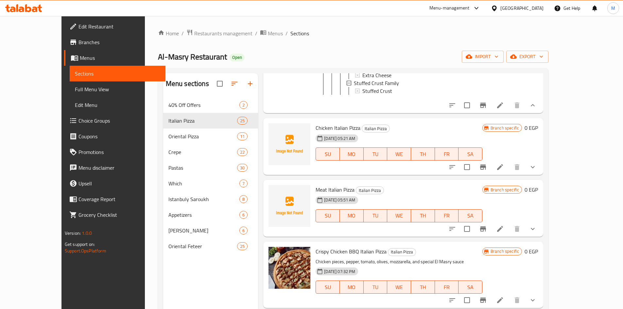
scroll to position [98, 0]
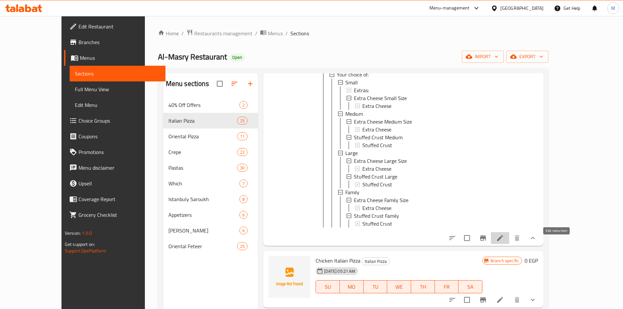
click at [504, 242] on icon at bounding box center [500, 238] width 8 height 8
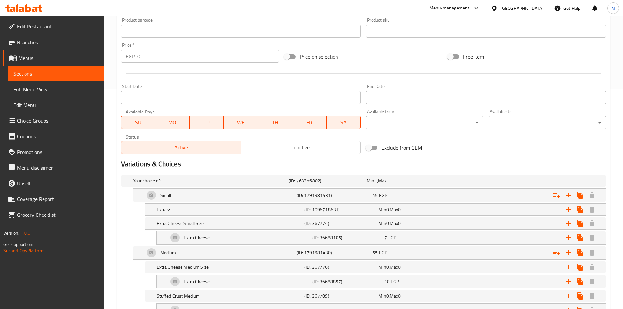
scroll to position [327, 0]
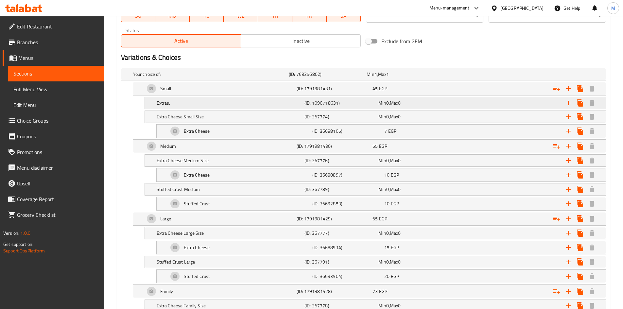
click at [172, 78] on h5 "Extras:" at bounding box center [209, 74] width 153 height 7
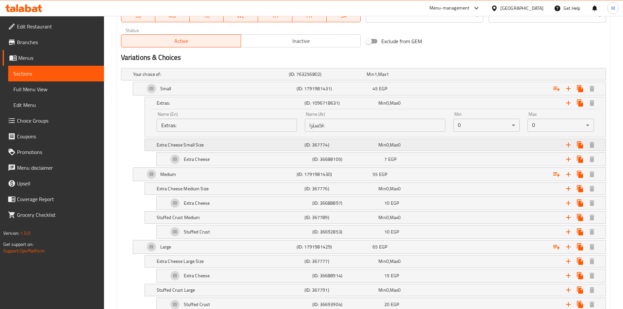
click at [205, 81] on div "Extra Cheese Small Size (ID: 367774) Min 0 , Max 0" at bounding box center [366, 74] width 468 height 14
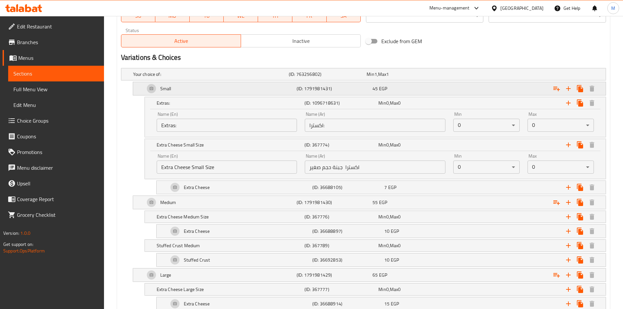
click at [209, 79] on div "Small" at bounding box center [210, 74] width 156 height 9
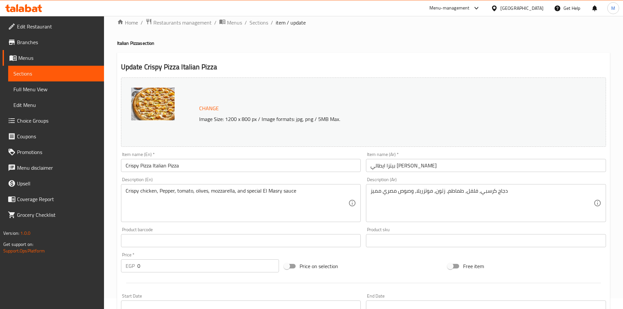
scroll to position [0, 0]
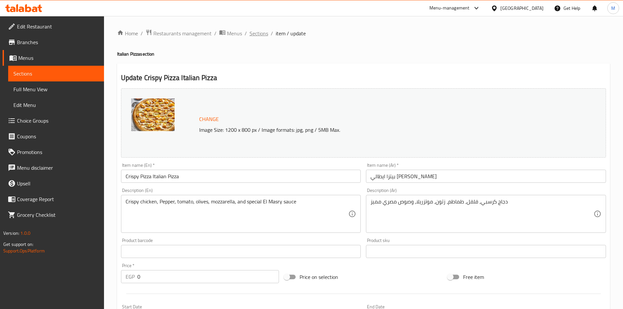
click at [258, 31] on span "Sections" at bounding box center [259, 33] width 19 height 8
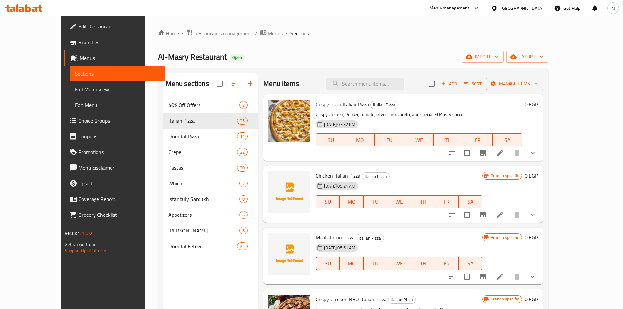
click at [535, 153] on icon "show more" at bounding box center [533, 153] width 4 height 2
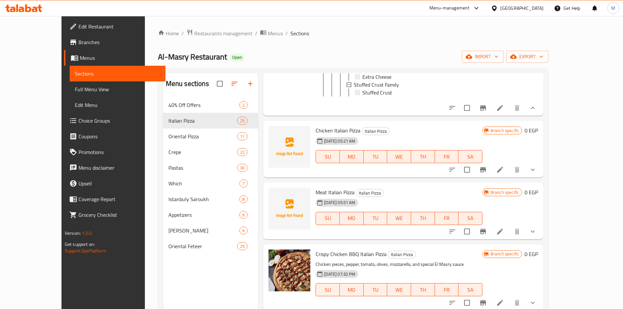
scroll to position [262, 0]
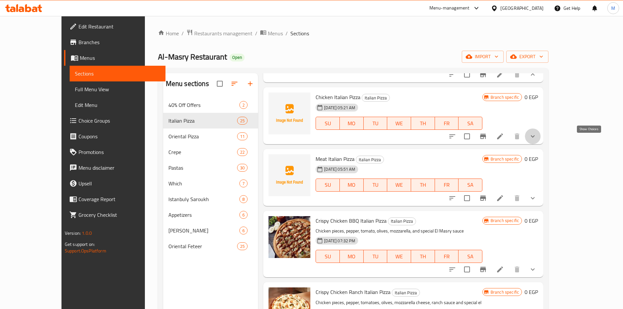
click at [537, 139] on icon "show more" at bounding box center [533, 137] width 8 height 8
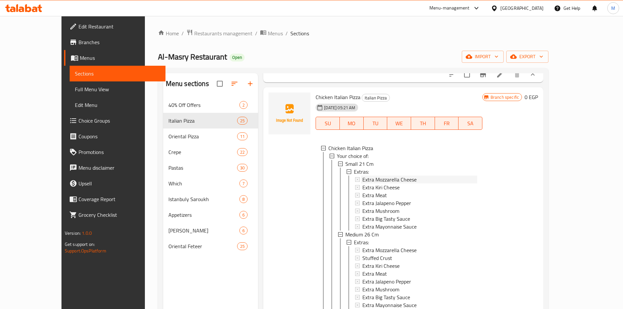
click at [383, 183] on span "Extra Mozzarella Cheese" at bounding box center [390, 180] width 54 height 8
click at [363, 191] on span "Extra Kiri Cheese" at bounding box center [381, 188] width 37 height 8
click at [366, 199] on span "Extra Meat" at bounding box center [375, 195] width 25 height 8
click at [363, 215] on span "Extra Mushroom" at bounding box center [381, 211] width 37 height 8
click at [374, 223] on span "Extra Big Tasty Sauce" at bounding box center [387, 219] width 48 height 8
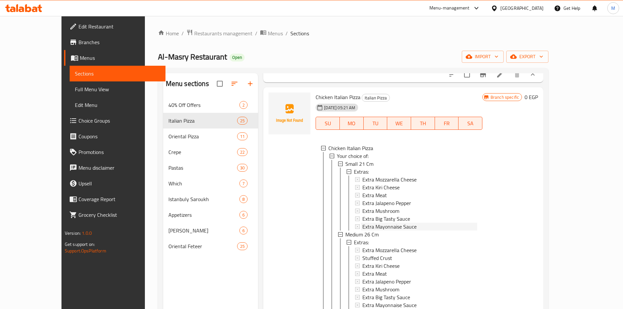
click at [375, 231] on span "Extra Mayonnaise Sauce" at bounding box center [390, 227] width 54 height 8
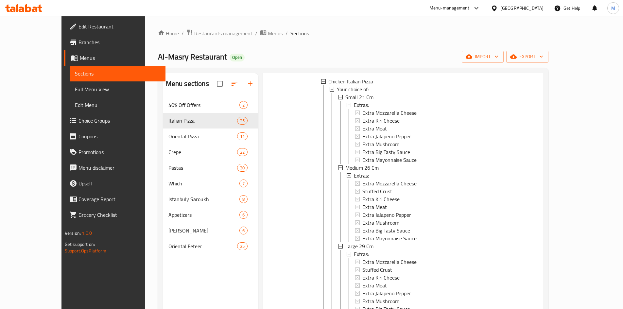
scroll to position [360, 0]
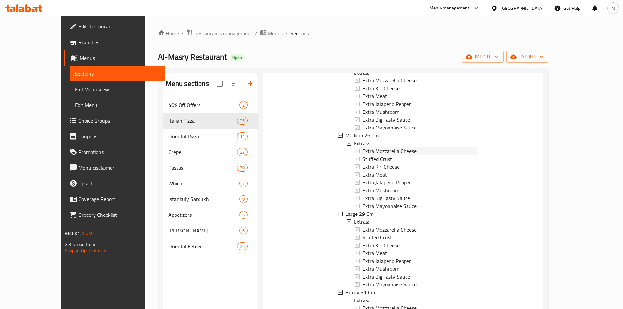
click at [363, 154] on span "Extra Mozzarella Cheese" at bounding box center [390, 151] width 54 height 8
click at [364, 163] on span "Stuffed Crust" at bounding box center [378, 159] width 30 height 8
click at [369, 171] on span "Extra Kiri Cheese" at bounding box center [381, 167] width 37 height 8
click at [375, 155] on span "Extra Mozzarella Cheese" at bounding box center [390, 151] width 54 height 8
click at [378, 163] on div "Stuffed Crust" at bounding box center [420, 159] width 115 height 8
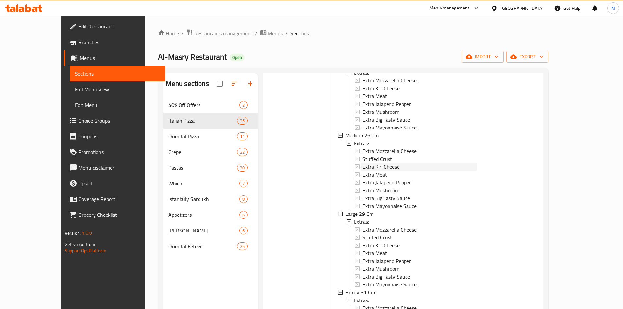
click at [371, 171] on span "Extra Kiri Cheese" at bounding box center [381, 167] width 37 height 8
click at [371, 179] on span "Extra Meat" at bounding box center [375, 175] width 25 height 8
click at [364, 191] on span "Extra Mushroom" at bounding box center [381, 191] width 37 height 8
click at [372, 194] on span "Extra Mushroom" at bounding box center [381, 191] width 37 height 8
click at [373, 202] on span "Extra Big Tasty Sauce" at bounding box center [387, 198] width 48 height 8
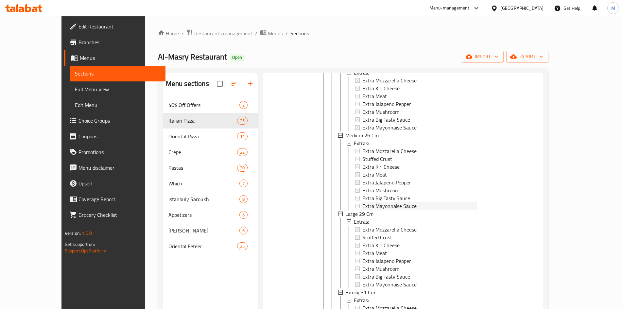
click at [375, 210] on span "Extra Mayonnaise Sauce" at bounding box center [390, 206] width 54 height 8
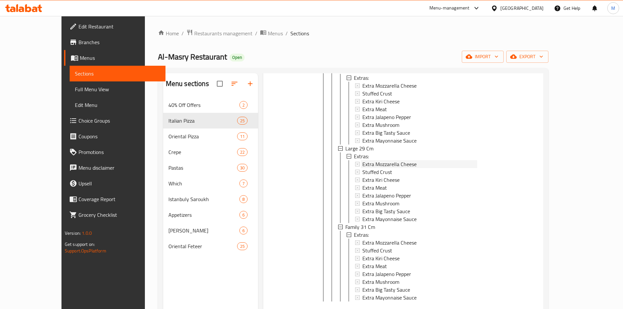
click at [366, 168] on span "Extra Mozzarella Cheese" at bounding box center [390, 164] width 54 height 8
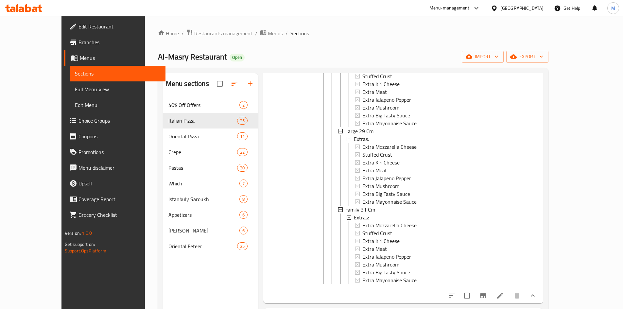
scroll to position [458, 0]
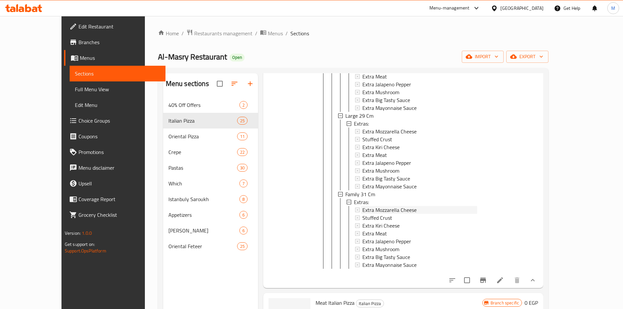
click at [385, 214] on span "Extra Mozzarella Cheese" at bounding box center [390, 210] width 54 height 8
click at [369, 143] on span "Stuffed Crust" at bounding box center [378, 139] width 30 height 8
click at [370, 222] on span "Stuffed Crust" at bounding box center [378, 218] width 30 height 8
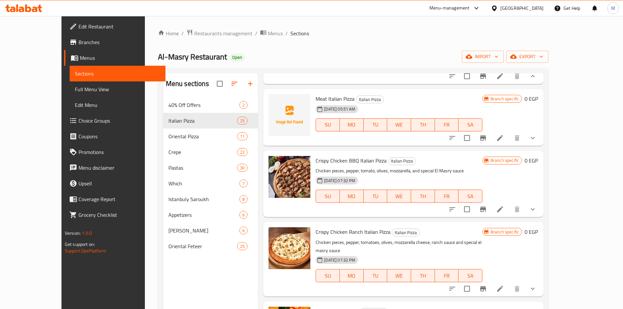
scroll to position [622, 0]
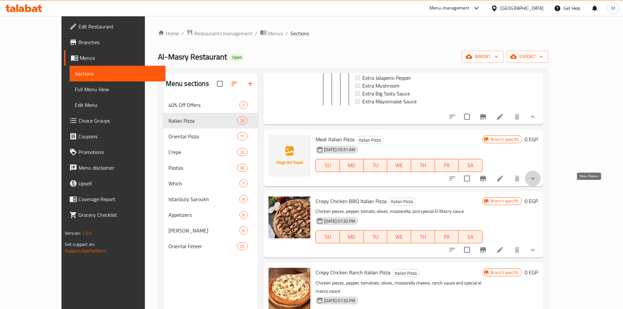
click at [537, 183] on icon "show more" at bounding box center [533, 179] width 8 height 8
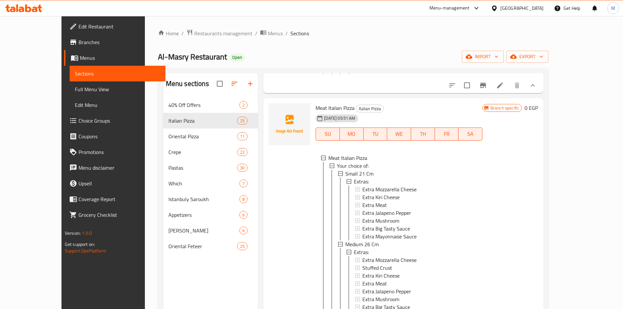
scroll to position [687, 0]
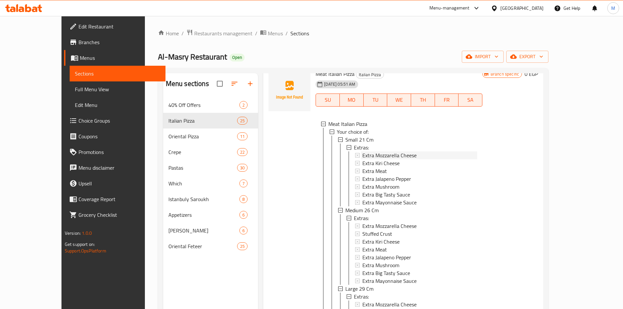
click at [378, 159] on span "Extra Mozzarella Cheese" at bounding box center [390, 156] width 54 height 8
click at [378, 230] on span "Extra Mozzarella Cheese" at bounding box center [390, 226] width 54 height 8
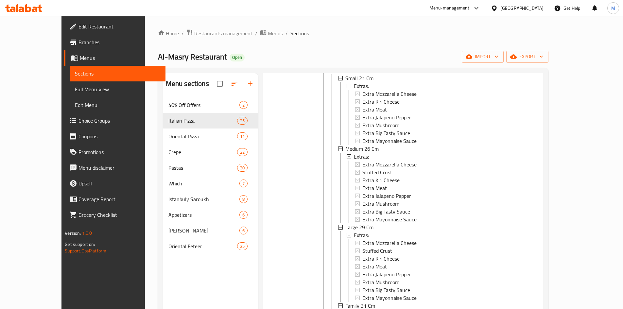
scroll to position [753, 0]
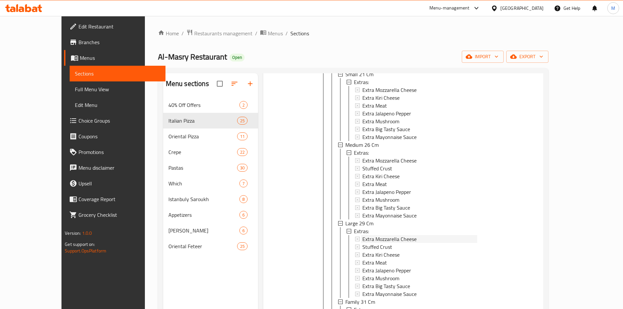
click at [374, 243] on span "Extra Mozzarella Cheese" at bounding box center [390, 239] width 54 height 8
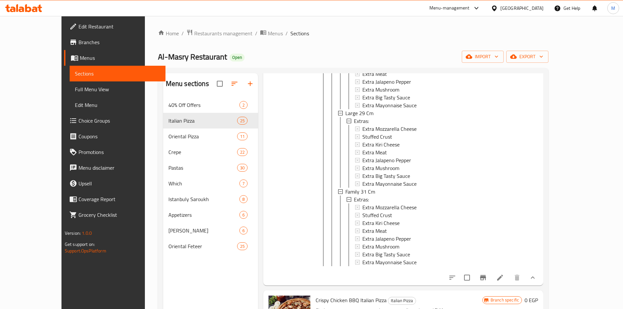
scroll to position [884, 0]
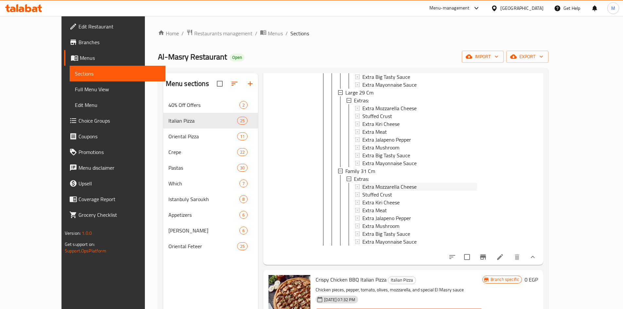
click at [376, 191] on span "Extra Mozzarella Cheese" at bounding box center [390, 187] width 54 height 8
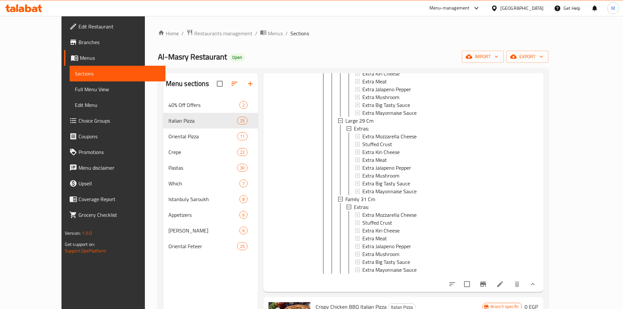
scroll to position [851, 0]
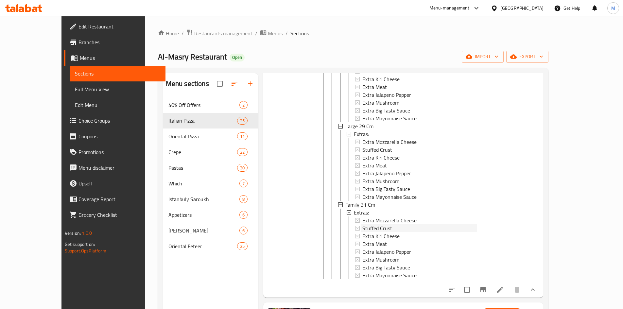
click at [372, 232] on span "Stuffed Crust" at bounding box center [378, 229] width 30 height 8
click at [368, 154] on span "Stuffed Crust" at bounding box center [378, 150] width 30 height 8
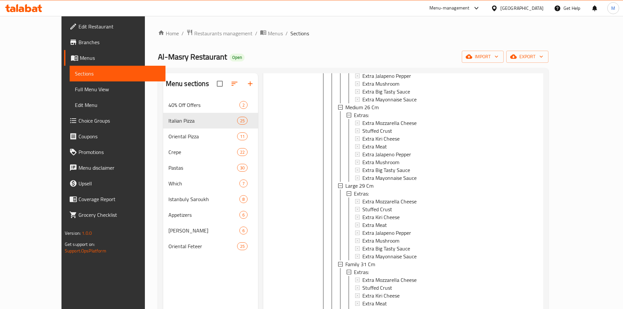
scroll to position [785, 0]
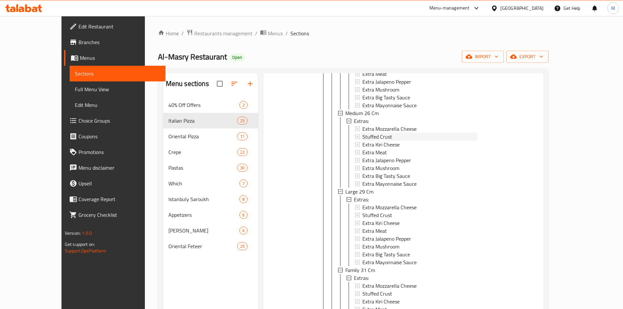
click at [368, 141] on span "Stuffed Crust" at bounding box center [378, 137] width 30 height 8
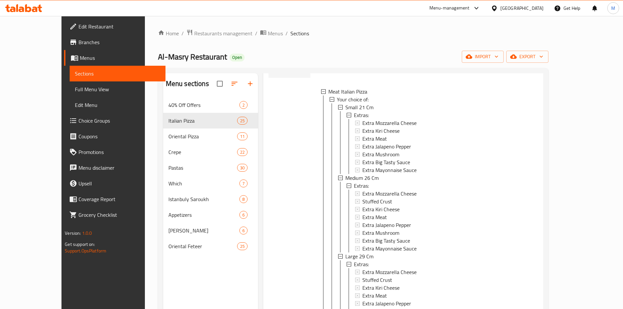
scroll to position [720, 0]
click at [364, 143] on span "Extra Meat" at bounding box center [375, 139] width 25 height 8
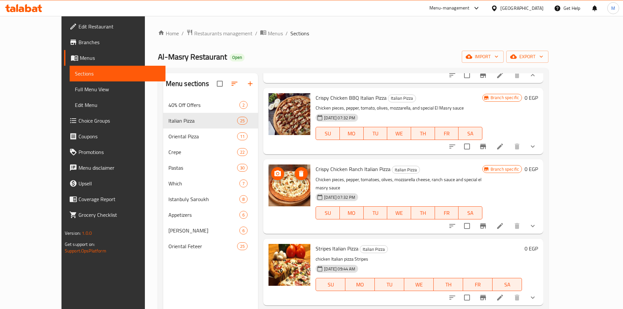
scroll to position [1080, 0]
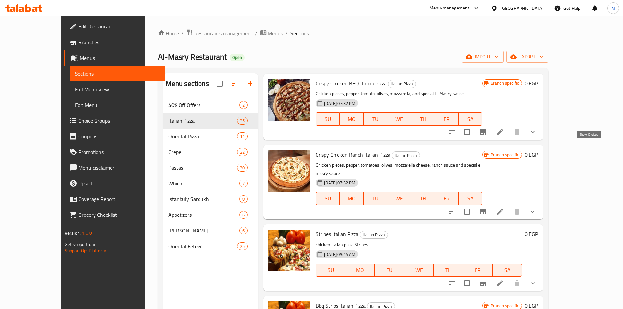
click at [537, 136] on icon "show more" at bounding box center [533, 132] width 8 height 8
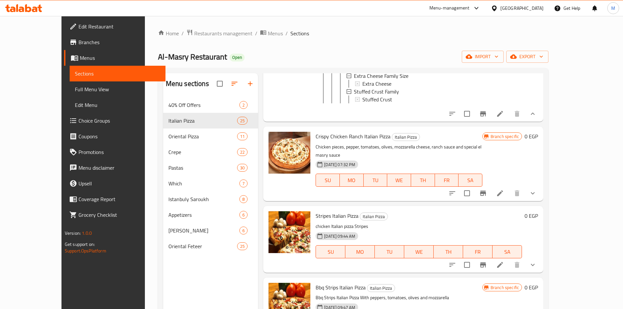
scroll to position [1276, 0]
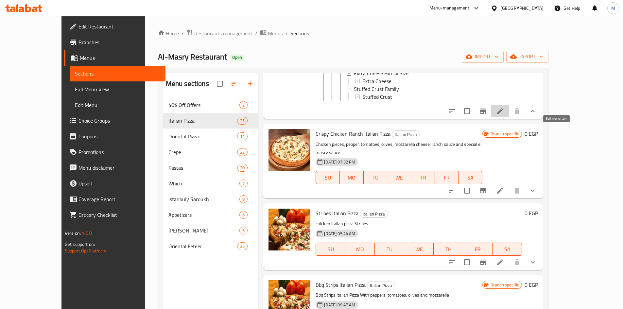
click at [504, 115] on icon at bounding box center [500, 111] width 8 height 8
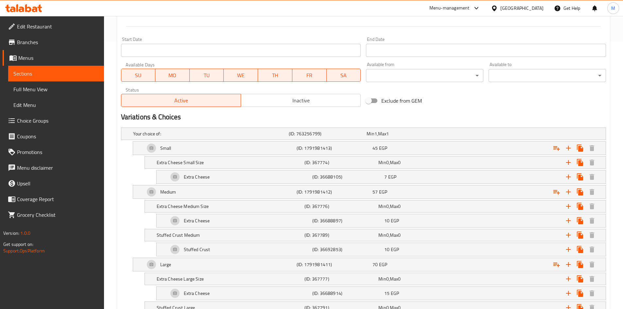
scroll to position [303, 0]
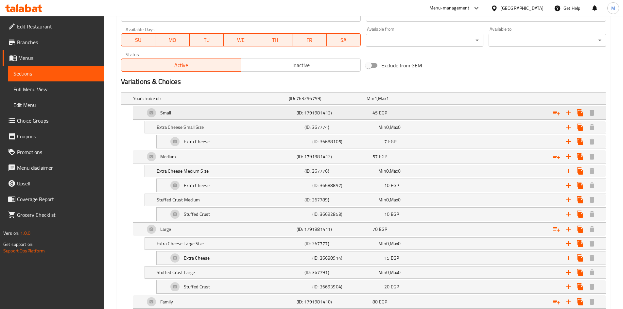
click at [189, 103] on div "Small" at bounding box center [210, 98] width 156 height 9
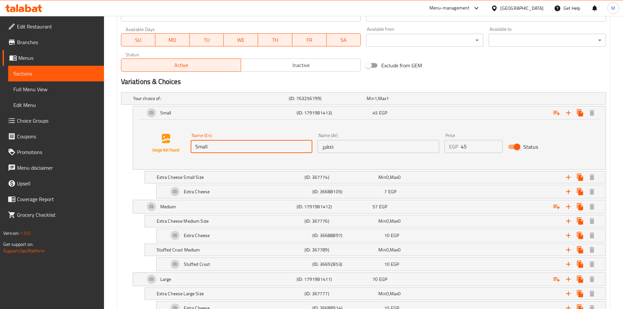
click at [218, 147] on input "Small" at bounding box center [252, 146] width 122 height 13
click at [213, 145] on input "Small" at bounding box center [252, 146] width 122 height 13
paste input "21 Cm"
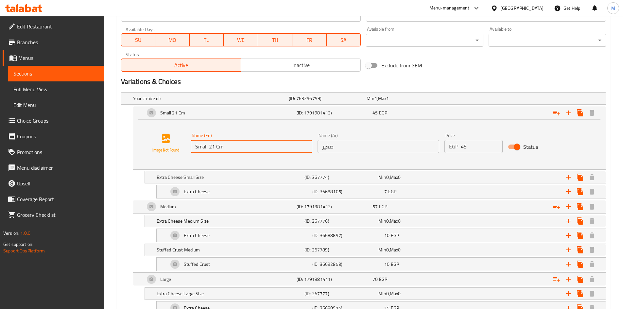
type input "Small 21 Cm"
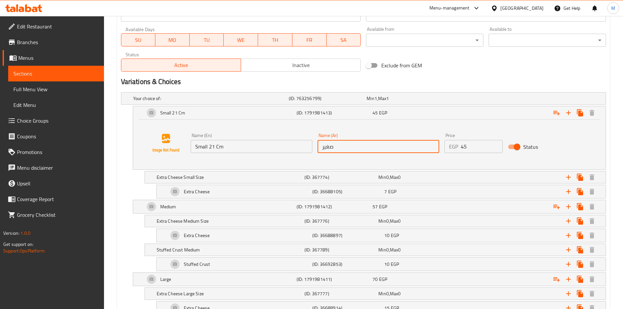
click at [342, 143] on input "صغير" at bounding box center [379, 146] width 122 height 13
paste input "21 سم"
click at [342, 143] on input "صغير" at bounding box center [379, 146] width 122 height 13
type input "صغير 21 سم"
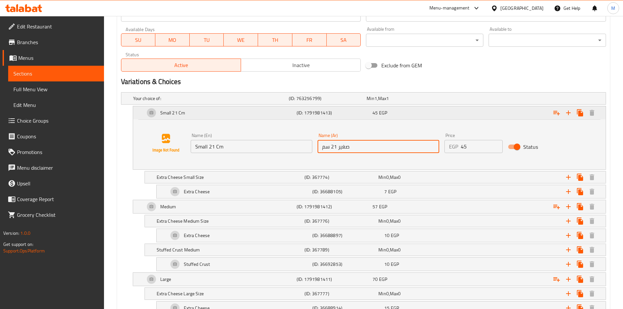
click at [317, 114] on h5 "(ID: 1791981413)" at bounding box center [333, 113] width 73 height 7
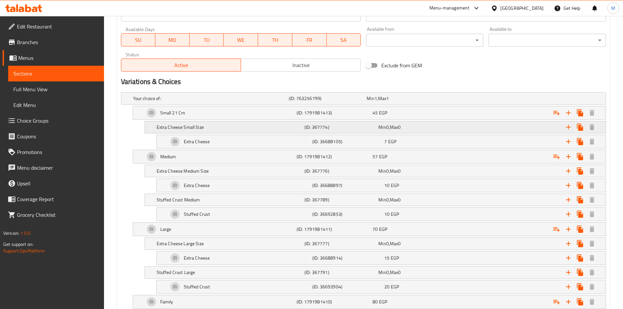
click at [210, 102] on h5 "Extra Cheese Small Size" at bounding box center [209, 98] width 153 height 7
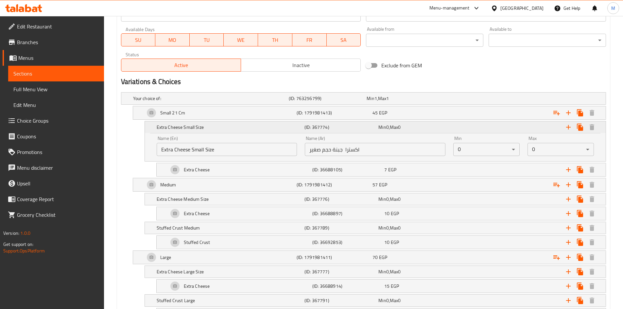
click at [210, 125] on h5 "Extra Cheese Small Size" at bounding box center [229, 127] width 145 height 7
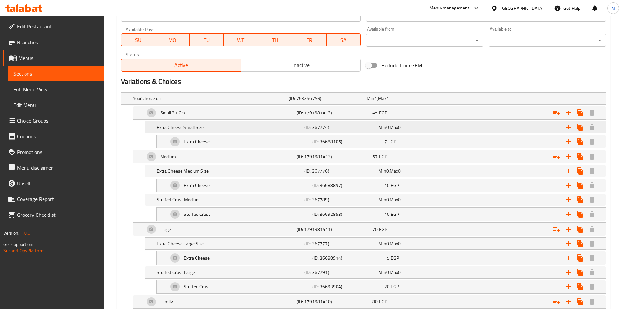
click at [210, 102] on h5 "Extra Cheese Small Size" at bounding box center [209, 98] width 153 height 7
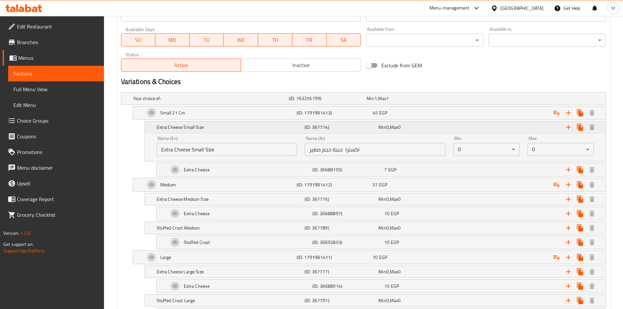
click at [211, 126] on h5 "Extra Cheese Small Size" at bounding box center [229, 127] width 145 height 7
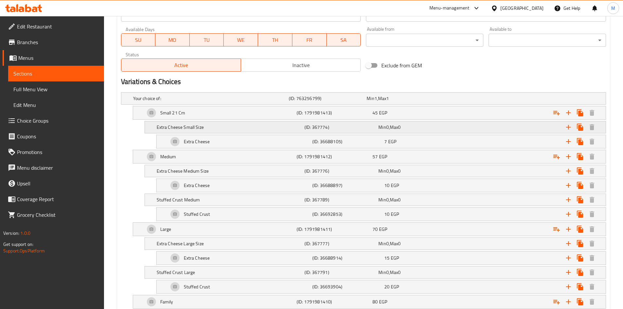
click at [210, 102] on h5 "Extra Cheese Small Size" at bounding box center [209, 98] width 153 height 7
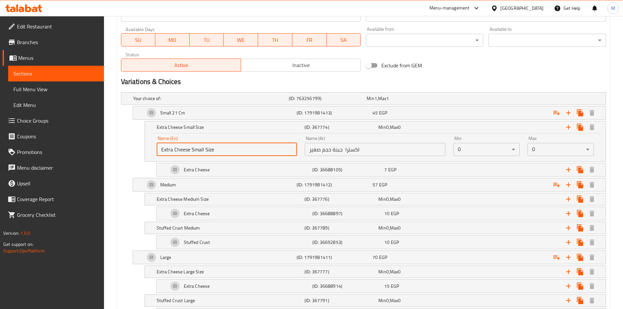
click at [180, 149] on input "Extra Cheese Small Size" at bounding box center [227, 149] width 141 height 13
drag, startPoint x: 180, startPoint y: 149, endPoint x: 220, endPoint y: 145, distance: 39.8
click at [220, 145] on input "Extra Cheese Small Size" at bounding box center [227, 149] width 141 height 13
type input "Extras"
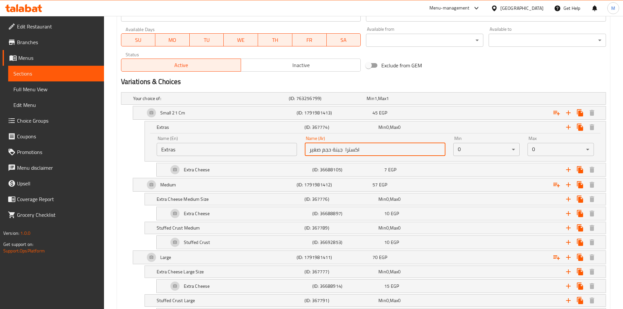
click at [344, 149] on input "اكسترا جبنة حجم صغير" at bounding box center [375, 149] width 141 height 13
drag, startPoint x: 345, startPoint y: 150, endPoint x: 310, endPoint y: 152, distance: 35.1
click at [310, 152] on input "اكسترا جبنة حجم صغير" at bounding box center [375, 149] width 141 height 13
click at [320, 151] on input "اكسترا" at bounding box center [375, 149] width 141 height 13
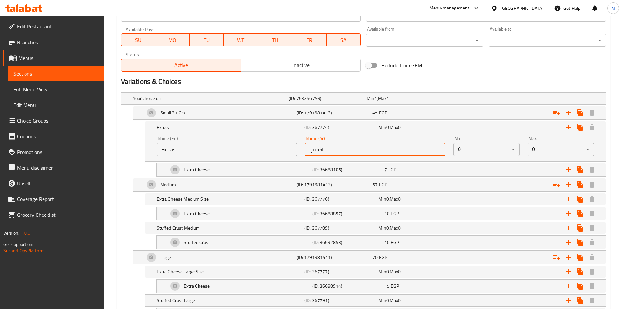
click at [321, 151] on input "اكسترا" at bounding box center [375, 149] width 141 height 13
type input "إضافات"
click at [235, 130] on h5 "Extras" at bounding box center [229, 127] width 145 height 7
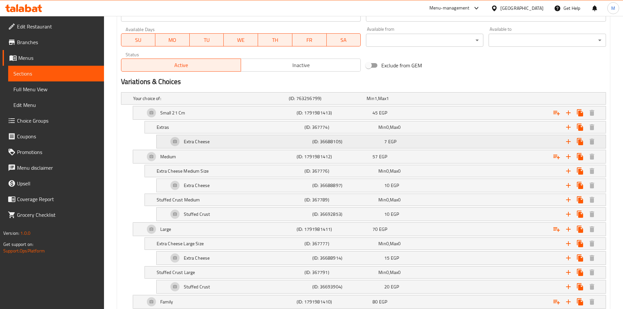
click at [264, 103] on div "Extra Cheese" at bounding box center [210, 98] width 156 height 9
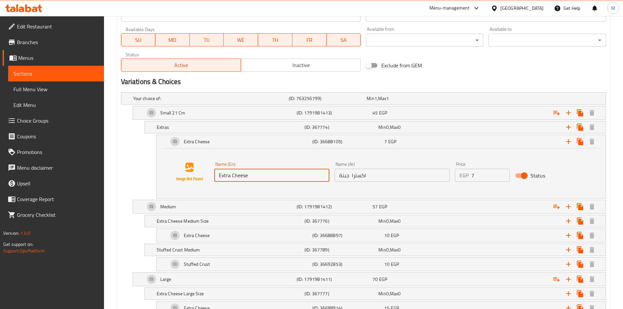
click at [252, 172] on input "Extra Cheese" at bounding box center [271, 175] width 115 height 13
paste input "Mozzarella Cheese"
type input "Extra Mozzarella Cheese"
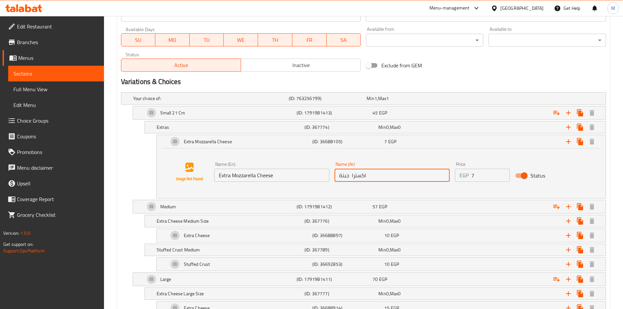
click at [369, 177] on input "اكسترا جبنة" at bounding box center [392, 175] width 115 height 13
paste input "ضافة جبنة موتزاريلا"
type input "إضافة جبنة موتزاريلا"
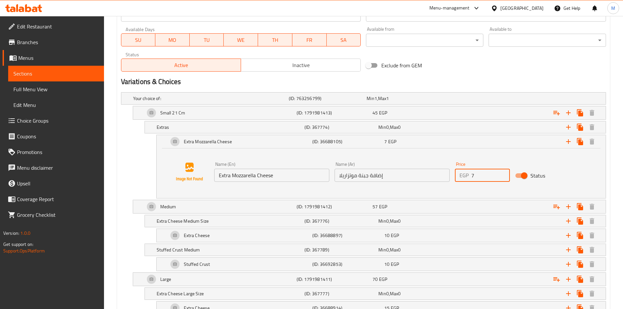
click at [485, 174] on input "7" at bounding box center [491, 175] width 39 height 13
click at [486, 174] on input "7" at bounding box center [491, 175] width 39 height 13
type input "15"
click at [246, 140] on div "Extra Mozzarella Cheese" at bounding box center [239, 142] width 144 height 16
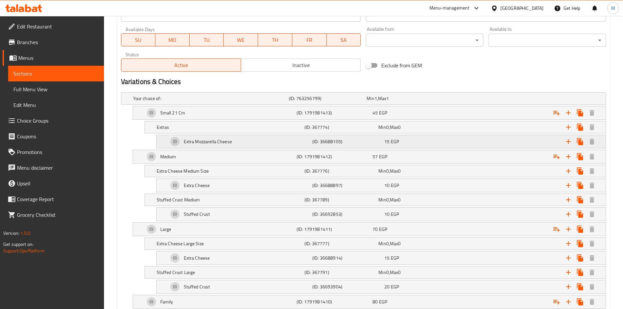
click at [569, 140] on icon "Expand" at bounding box center [569, 142] width 8 height 8
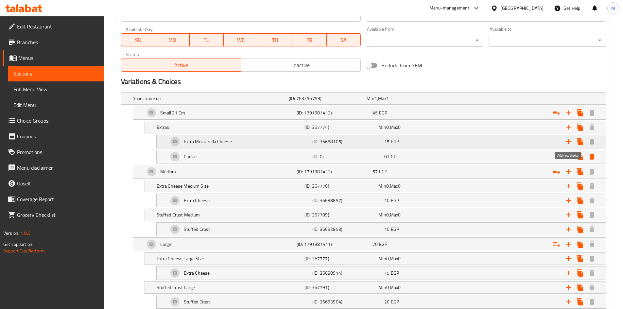
click at [569, 140] on icon "Expand" at bounding box center [569, 142] width 8 height 8
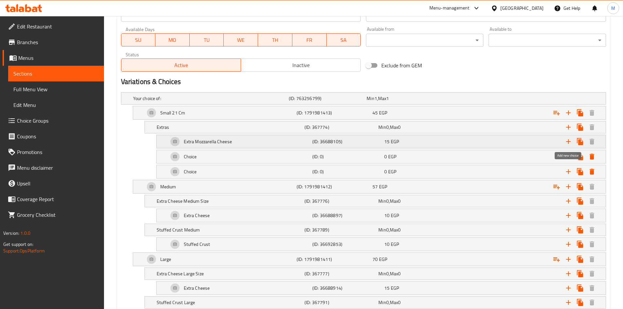
click at [569, 140] on icon "Expand" at bounding box center [569, 142] width 8 height 8
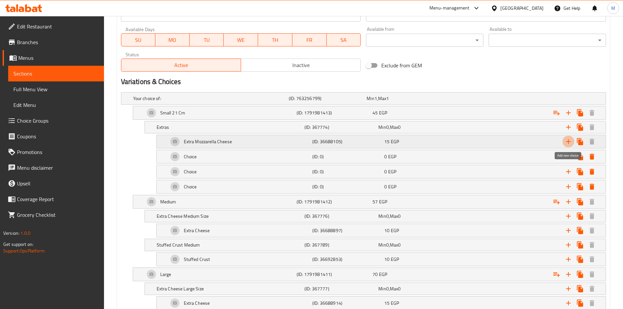
click at [569, 140] on icon "Expand" at bounding box center [569, 142] width 8 height 8
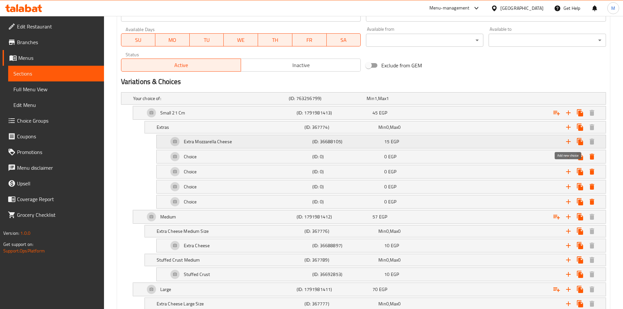
click at [569, 140] on icon "Expand" at bounding box center [569, 142] width 8 height 8
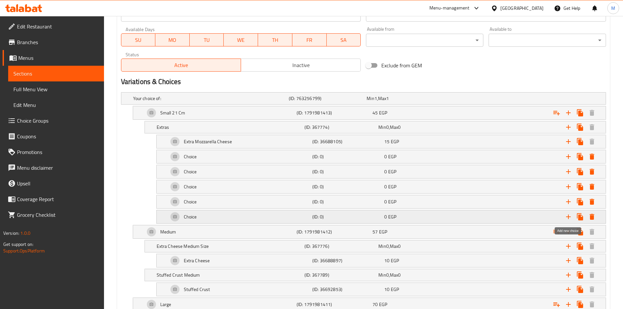
click at [567, 215] on icon "Expand" at bounding box center [569, 217] width 8 height 8
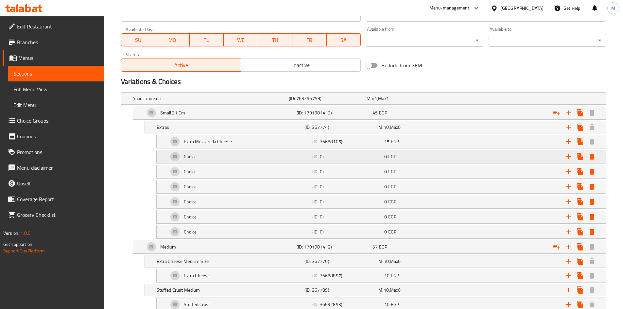
click at [209, 103] on div "Choice" at bounding box center [210, 98] width 156 height 9
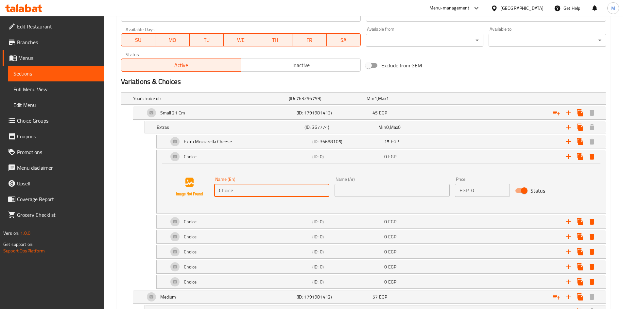
click at [241, 187] on input "Choice" at bounding box center [271, 190] width 115 height 13
paste input "Extra Kiri Chees"
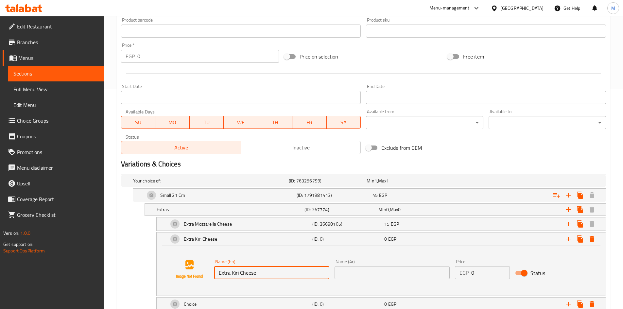
scroll to position [270, 0]
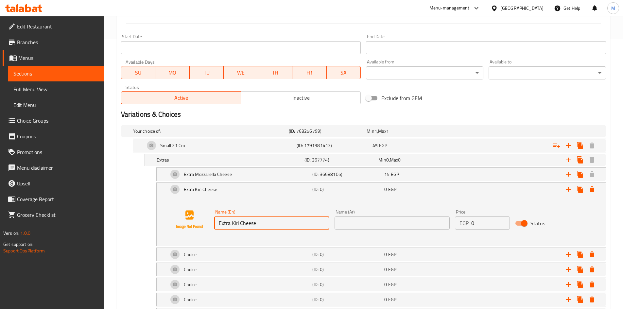
type input "Extra Kiri Cheese"
click at [356, 221] on input "text" at bounding box center [392, 223] width 115 height 13
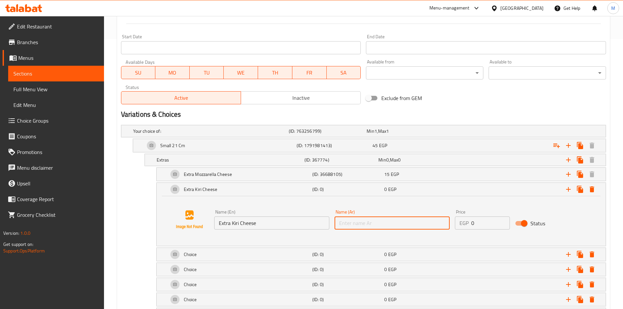
paste input "إضافة جبنة كيري"
type input "إضافة جبنة كيري"
click at [474, 220] on input "0" at bounding box center [491, 223] width 39 height 13
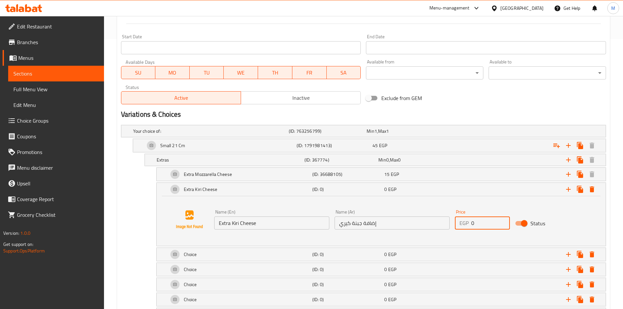
paste input "15"
type input "15"
click at [229, 191] on div "Extra Kiri Cheese" at bounding box center [239, 190] width 144 height 16
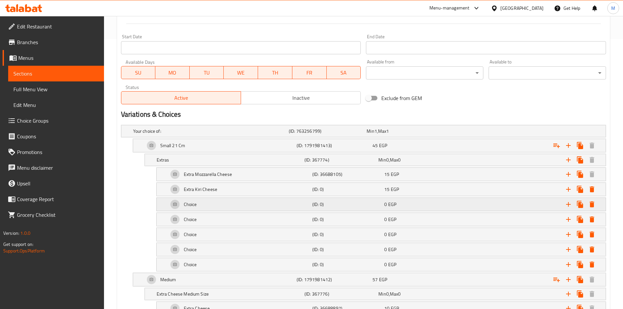
click at [223, 136] on div "Choice" at bounding box center [210, 131] width 156 height 9
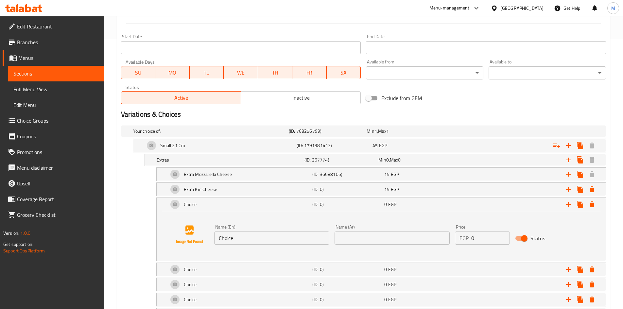
click at [255, 241] on input "Choice" at bounding box center [271, 238] width 115 height 13
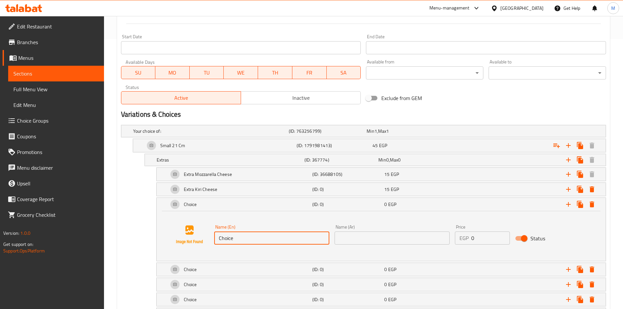
click at [255, 240] on input "Choice" at bounding box center [271, 238] width 115 height 13
paste input "Extra Meat"
type input "Extra Meat"
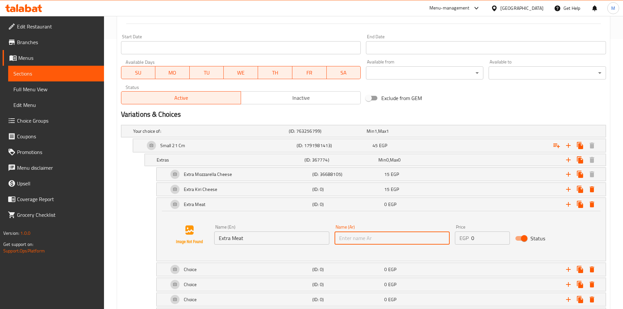
click at [387, 239] on input "text" at bounding box center [392, 238] width 115 height 13
paste input "إضافة لحوم"
type input "إضافة لحوم"
click at [480, 237] on input "0" at bounding box center [491, 238] width 39 height 13
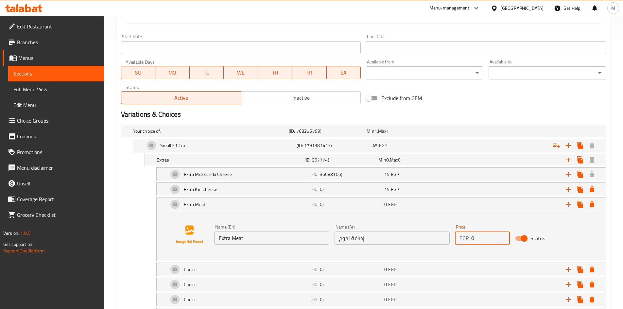
click at [480, 237] on input "0" at bounding box center [491, 238] width 39 height 13
paste input "15"
type input "15"
click at [240, 208] on div "Extra Meat" at bounding box center [239, 205] width 144 height 16
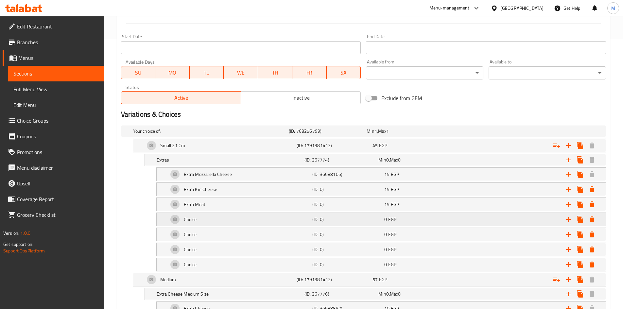
click at [236, 136] on div "Choice" at bounding box center [210, 131] width 156 height 9
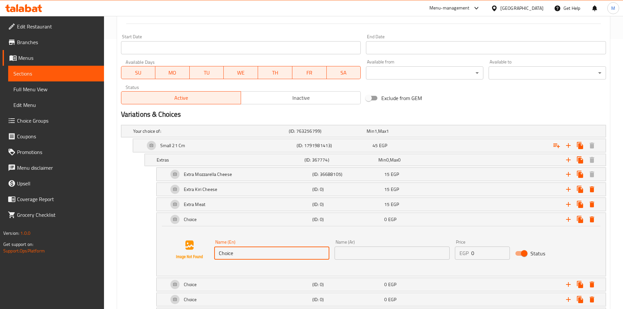
click at [243, 253] on input "Choice" at bounding box center [271, 253] width 115 height 13
click at [244, 253] on input "Choice" at bounding box center [271, 253] width 115 height 13
paste input "Extra Jalapeno Pepper"
type input "Extra Jalapeno Pepper"
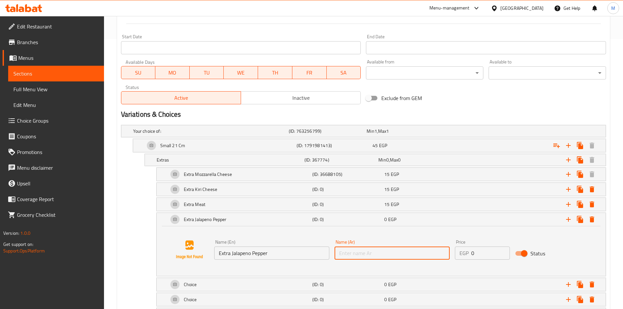
click at [381, 249] on input "text" at bounding box center [392, 253] width 115 height 13
paste input "إضافة فلفل هالبينو"
type input "إضافة فلفل هالبينو"
click at [478, 255] on input "0" at bounding box center [491, 253] width 39 height 13
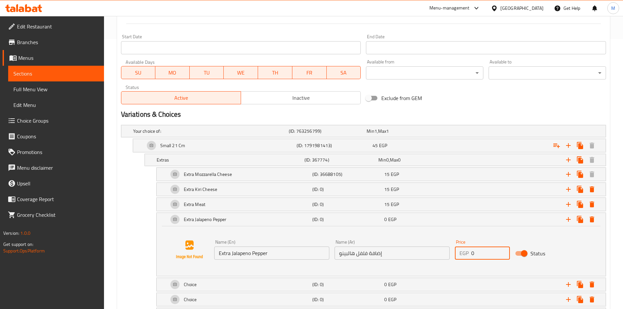
click at [478, 255] on input "0" at bounding box center [491, 253] width 39 height 13
paste input "1"
type input "10"
click at [256, 217] on div "Extra Jalapeno Pepper" at bounding box center [239, 220] width 144 height 16
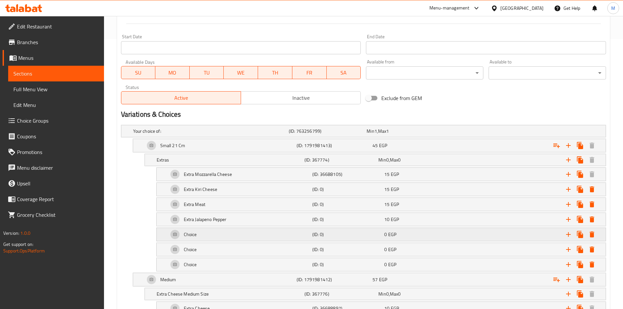
click at [208, 136] on div "Choice" at bounding box center [210, 131] width 156 height 9
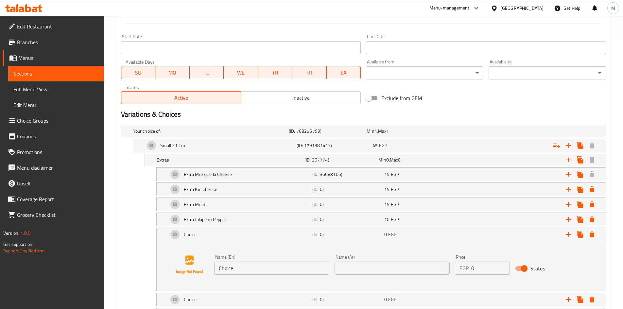
click at [244, 264] on input "Choice" at bounding box center [271, 268] width 115 height 13
paste input "Extra Mushroom"
type input "Extra Mushroom"
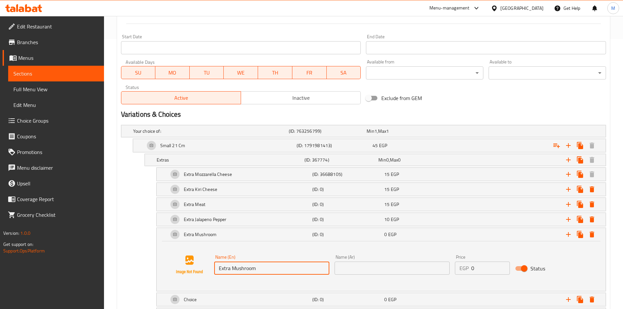
click at [360, 268] on input "text" at bounding box center [392, 268] width 115 height 13
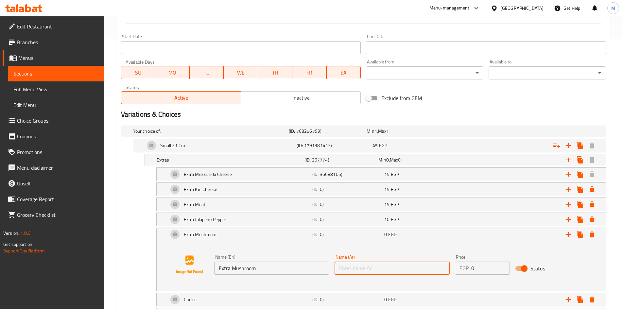
paste input "إضافة مشروم"
type input "إضافة مشروم"
click at [477, 262] on input "0" at bounding box center [491, 268] width 39 height 13
click at [478, 262] on input "0" at bounding box center [491, 268] width 39 height 13
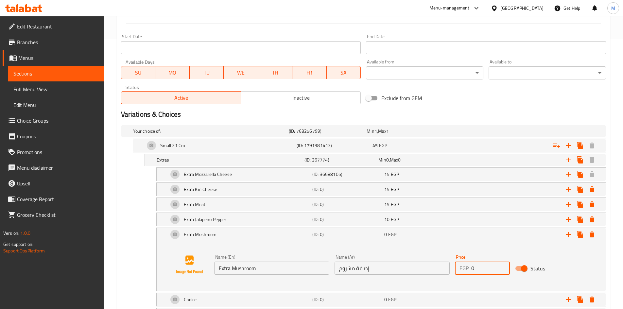
paste input "15"
type input "15"
click at [215, 233] on h5 "Extra Mushroom" at bounding box center [200, 234] width 33 height 7
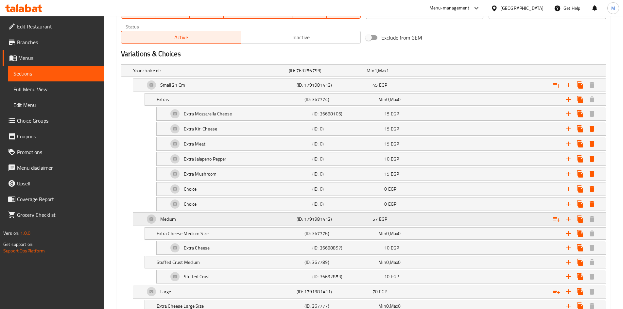
scroll to position [336, 0]
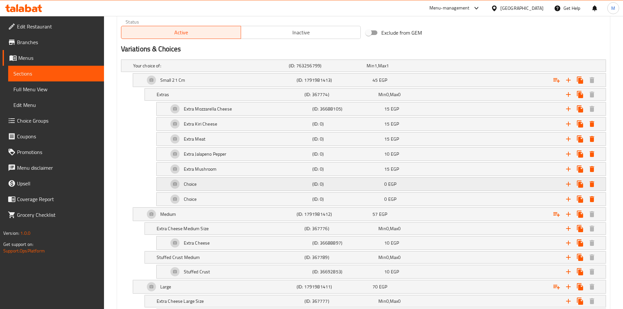
click at [216, 70] on div "Choice" at bounding box center [210, 65] width 156 height 9
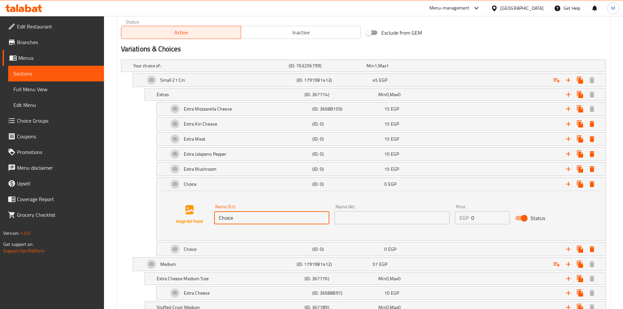
click at [284, 222] on input "Choice" at bounding box center [271, 217] width 115 height 13
click at [284, 221] on input "Choice" at bounding box center [271, 217] width 115 height 13
paste input "Extra Big Tasty Sauce"
type input "ChoiceExtra Big Tasty Sauce"
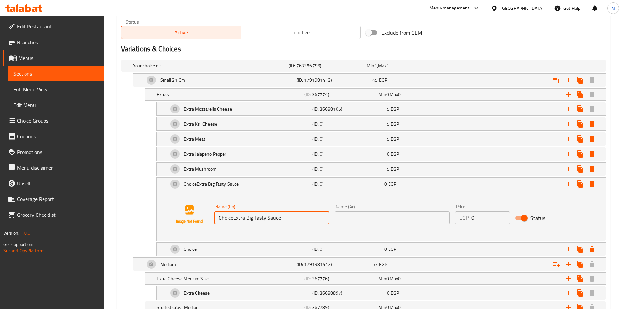
click at [367, 220] on input "text" at bounding box center [392, 217] width 115 height 13
paste input "إضافة صوص بيج تيستي"
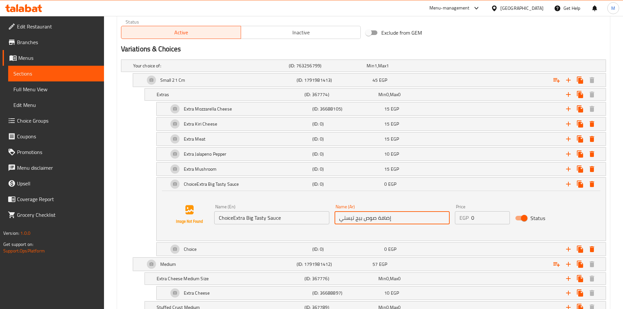
type input "إضافة صوص بيج تيستي"
click at [476, 217] on input "0" at bounding box center [491, 217] width 39 height 13
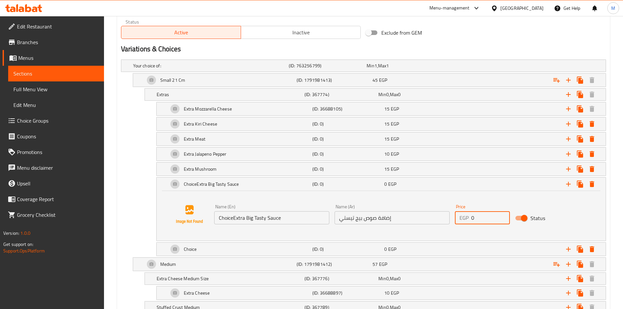
click at [476, 217] on input "0" at bounding box center [491, 217] width 39 height 13
type input "10"
click at [219, 183] on h5 "ChoiceExtra Big Tasty Sauce" at bounding box center [211, 184] width 55 height 7
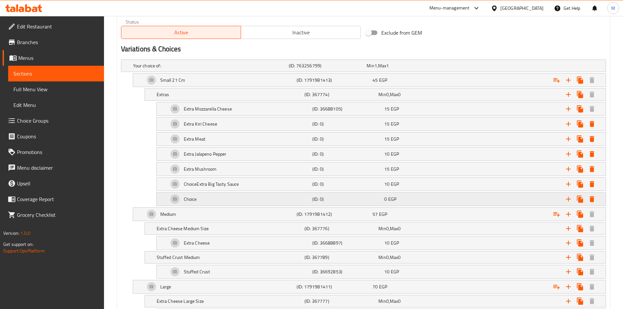
click at [224, 70] on div "Choice" at bounding box center [210, 65] width 156 height 9
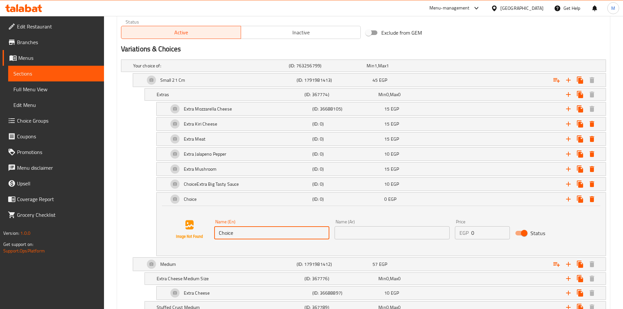
click at [244, 240] on input "Choice" at bounding box center [271, 232] width 115 height 13
click at [244, 239] on input "Choice" at bounding box center [271, 232] width 115 height 13
paste input "Extra Mayonnaise Sau"
type input "Extra Mayonnaise Sauce"
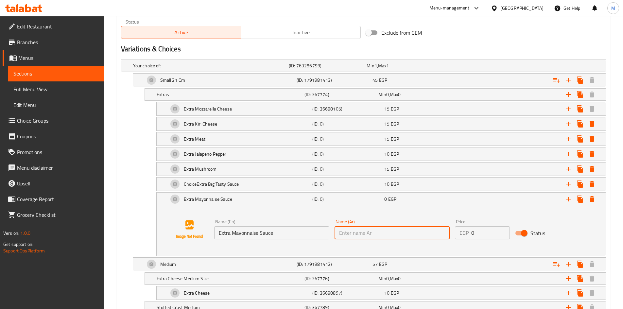
click at [392, 235] on input "text" at bounding box center [392, 232] width 115 height 13
paste input "إضافة صوص مايونيز"
type input "إضافة صوص مايونيز"
click at [476, 233] on input "0" at bounding box center [491, 232] width 39 height 13
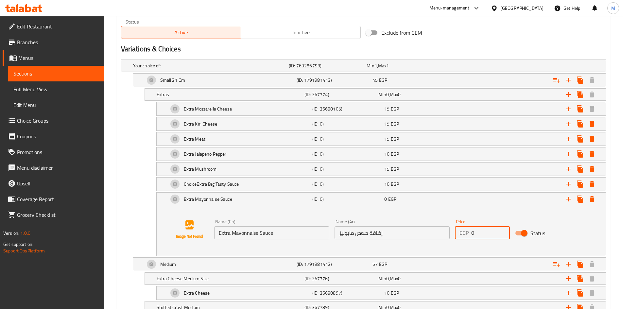
click at [476, 233] on input "0" at bounding box center [491, 232] width 39 height 13
type input "10"
click at [244, 204] on div "Extra Mayonnaise Sauce" at bounding box center [239, 199] width 144 height 16
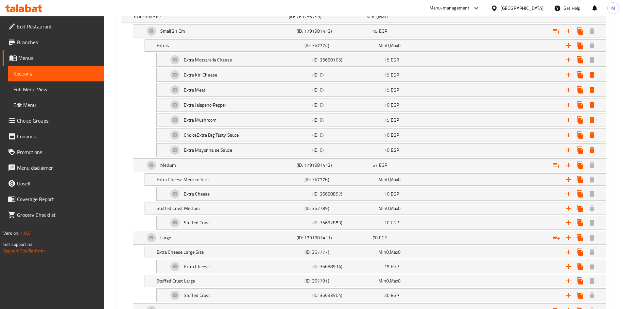
scroll to position [401, 0]
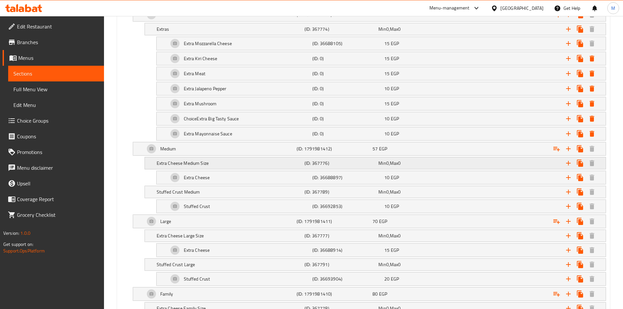
click at [193, 4] on h5 "Extra Cheese Medium Size" at bounding box center [209, 0] width 153 height 7
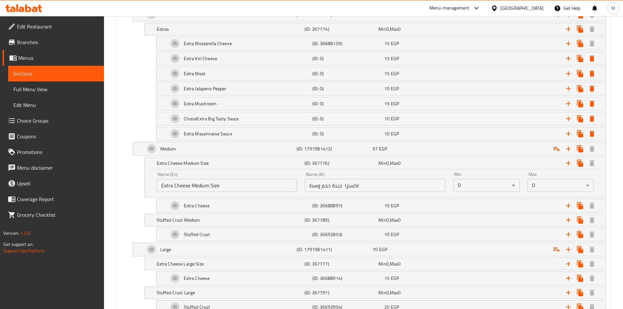
click at [179, 185] on input "Extra Cheese Medium Size" at bounding box center [227, 185] width 141 height 13
drag, startPoint x: 179, startPoint y: 185, endPoint x: 213, endPoint y: 185, distance: 34.7
click at [213, 185] on input "Extra Cheese Medium Size" at bounding box center [227, 185] width 141 height 13
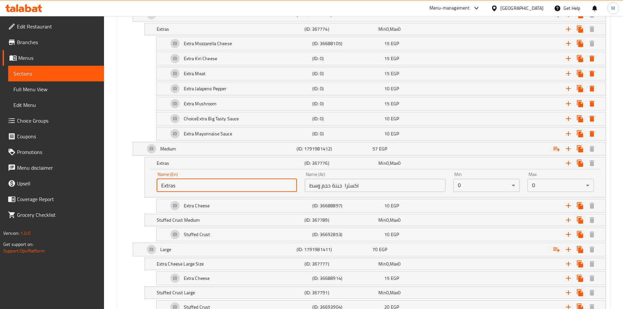
type input "Extras"
click at [346, 187] on input "اكسترا جبنة حجم وسط" at bounding box center [375, 185] width 141 height 13
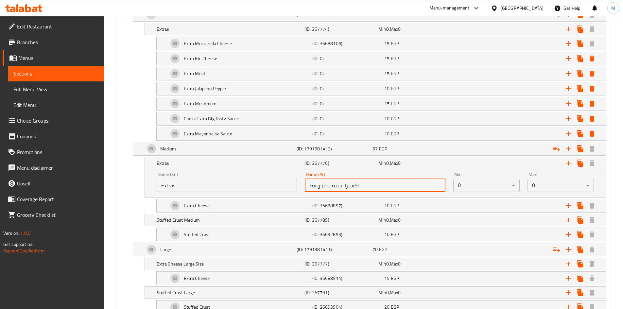
click at [346, 187] on input "اكسترا جبنة حجم وسط" at bounding box center [375, 185] width 141 height 13
paste input ":"
type input "اكسترا:"
click at [241, 164] on h5 "Extras" at bounding box center [229, 163] width 145 height 7
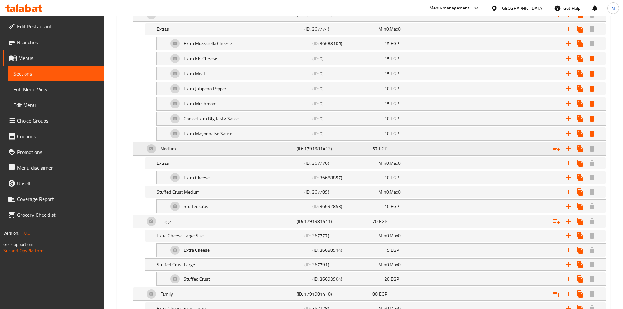
click at [188, 5] on div "Medium" at bounding box center [210, 0] width 156 height 9
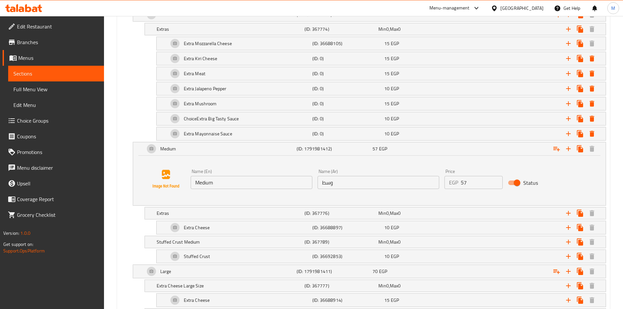
click at [203, 185] on input "Medium" at bounding box center [252, 182] width 122 height 13
paste input "26 Cm"
type input "Medium 26 Cm"
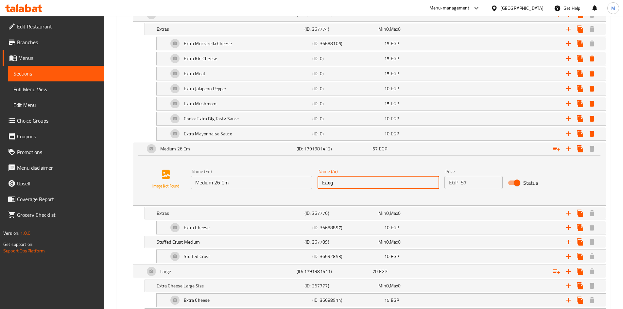
click at [369, 181] on input "وسط" at bounding box center [379, 182] width 122 height 13
click at [369, 180] on input "وسط" at bounding box center [379, 182] width 122 height 13
paste input "26 سم"
type input "وسط 26 سم"
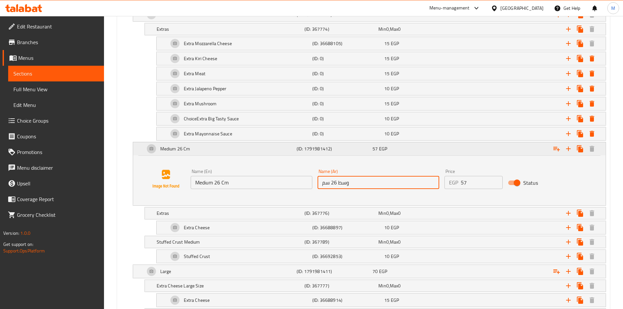
click at [229, 146] on div "Medium 26 Cm" at bounding box center [220, 149] width 152 height 16
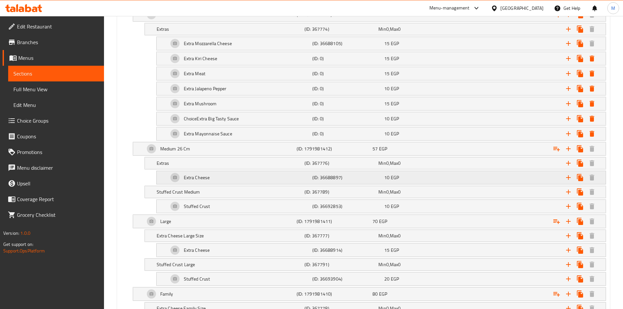
click at [214, 5] on div "Extra Cheese" at bounding box center [210, 0] width 156 height 9
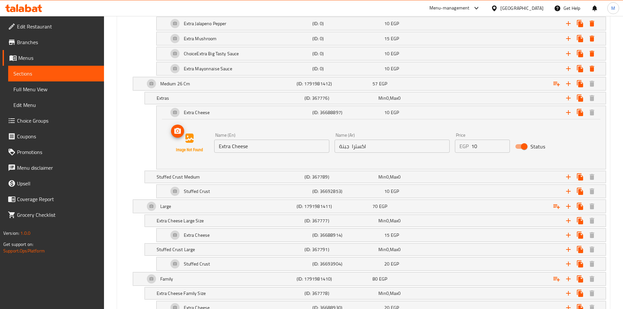
scroll to position [467, 0]
click at [227, 108] on div "Extra Cheese" at bounding box center [239, 112] width 144 height 16
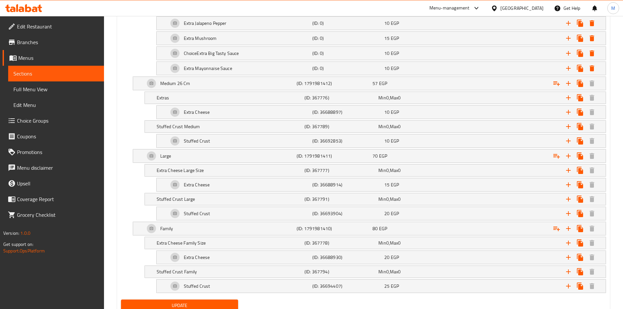
scroll to position [434, 0]
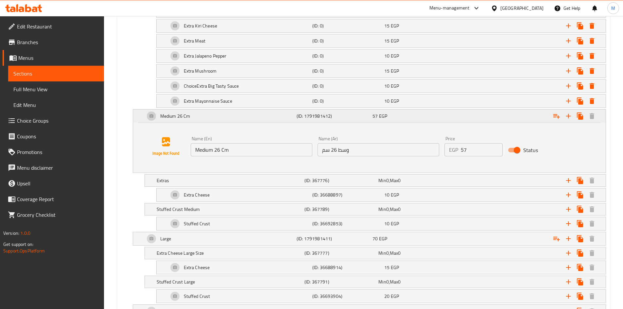
click at [261, 113] on div "Medium 26 Cm" at bounding box center [220, 116] width 152 height 16
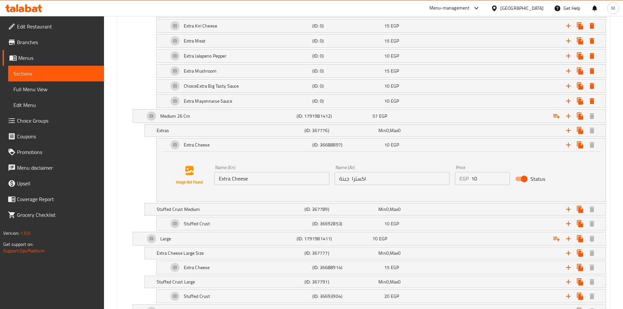
click at [261, 179] on input "Extra Cheese" at bounding box center [271, 178] width 115 height 13
paste input "Mozzarella Cheese"
type input "Extra Mozzarella Cheese"
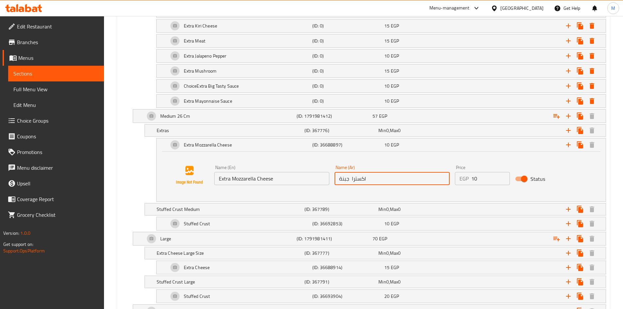
click at [369, 181] on input "اكسترا جبنة" at bounding box center [392, 178] width 115 height 13
click at [370, 181] on input "اكسترا جبنة" at bounding box center [392, 178] width 115 height 13
paste input "ضافة جبنة موتزاريلا"
type input "إضافة جبنة موتزاريلا"
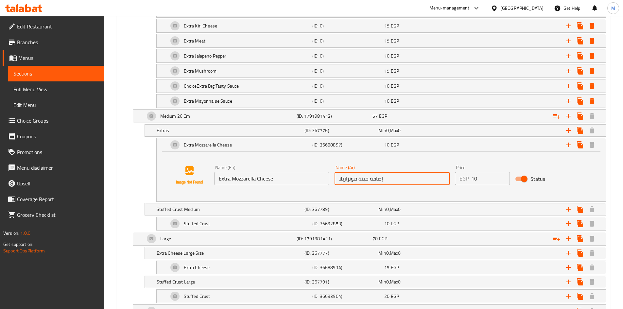
click at [481, 176] on input "10" at bounding box center [491, 178] width 39 height 13
paste input "2"
type input "20"
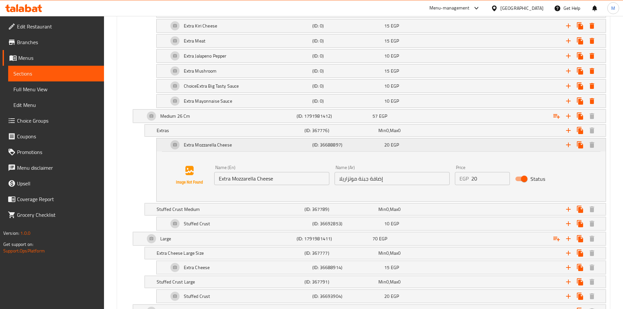
click at [253, 145] on div "Extra Mozzarella Cheese" at bounding box center [239, 145] width 144 height 16
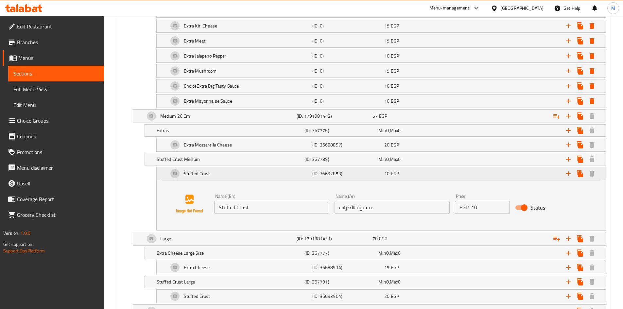
click at [237, 170] on div "Stuffed Crust" at bounding box center [239, 174] width 144 height 16
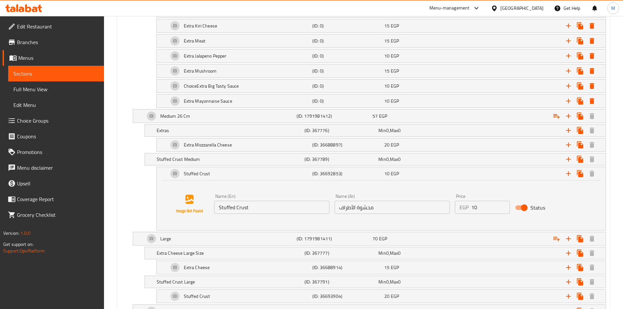
click at [475, 208] on input "10" at bounding box center [491, 207] width 39 height 13
paste input "2"
type input "20"
click at [220, 172] on div "Stuffed Crust" at bounding box center [239, 174] width 144 height 16
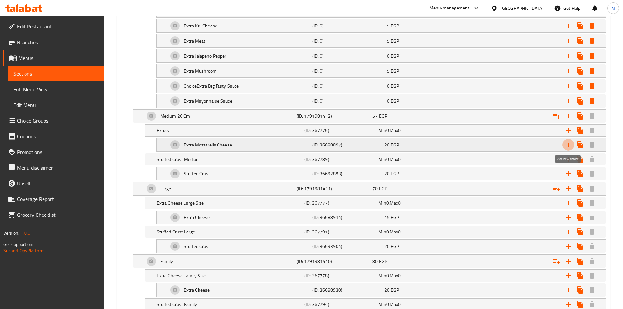
click at [569, 145] on icon "Expand" at bounding box center [569, 145] width 8 height 8
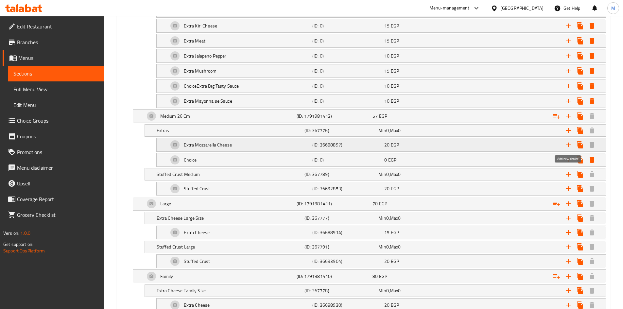
click at [569, 145] on icon "Expand" at bounding box center [569, 145] width 8 height 8
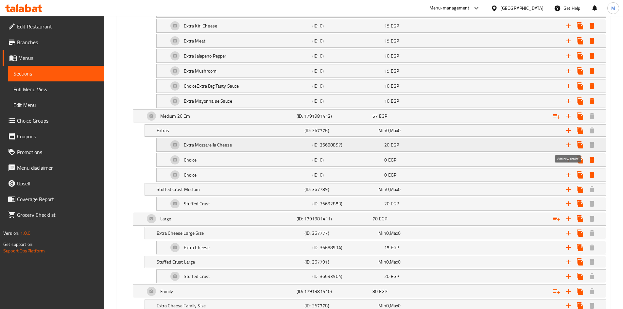
click at [569, 145] on icon "Expand" at bounding box center [569, 145] width 8 height 8
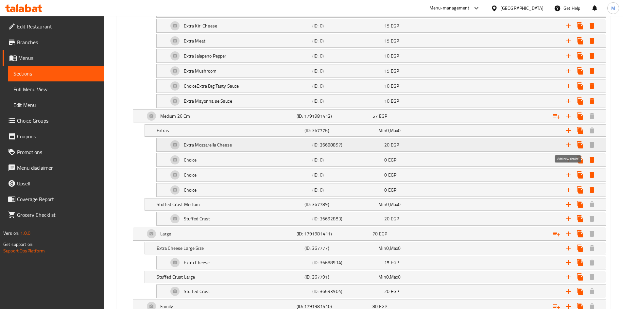
click at [569, 145] on icon "Expand" at bounding box center [569, 145] width 8 height 8
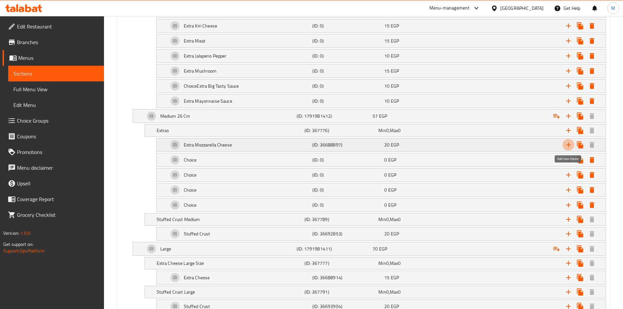
click at [569, 145] on icon "Expand" at bounding box center [569, 145] width 8 height 8
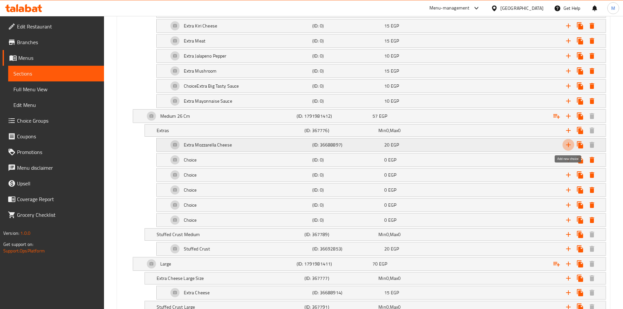
click at [569, 145] on icon "Expand" at bounding box center [569, 145] width 8 height 8
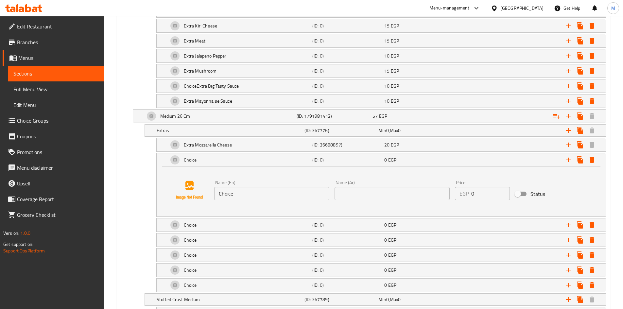
click at [229, 191] on input "Choice" at bounding box center [271, 193] width 115 height 13
paste input "Extra Kiri Chees"
type input "Extra Kiri Cheese"
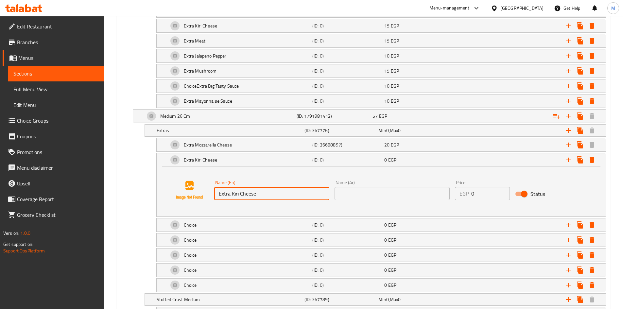
click at [368, 196] on input "text" at bounding box center [392, 193] width 115 height 13
paste input "إضافة جبنة كيري"
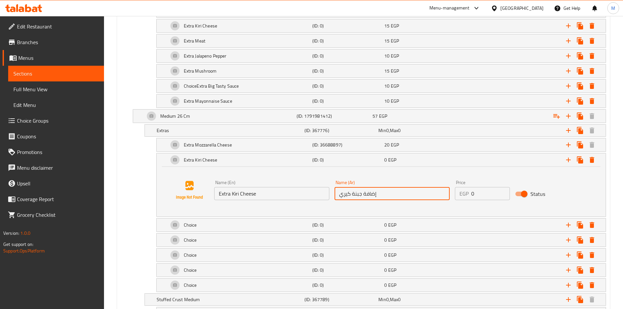
type input "إضافة جبنة كيري"
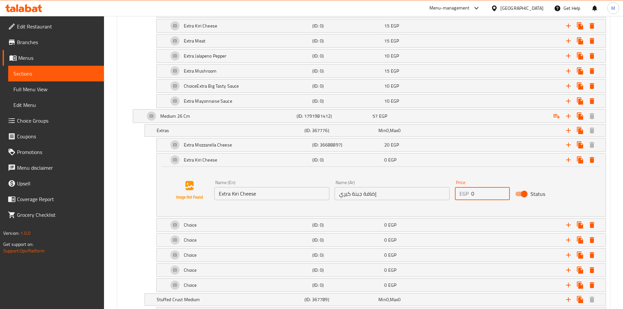
click at [472, 195] on input "0" at bounding box center [491, 193] width 39 height 13
paste input "2"
type input "20"
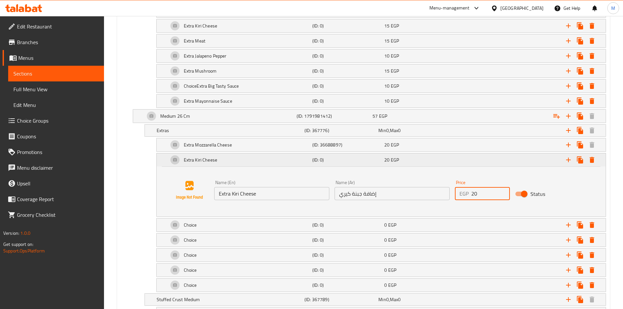
click at [243, 159] on div "Extra Kiri Cheese" at bounding box center [239, 160] width 144 height 16
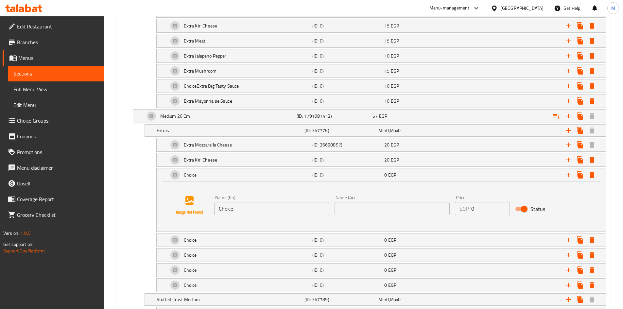
click at [230, 208] on input "Choice" at bounding box center [271, 208] width 115 height 13
paste input "Extra Meat"
type input "Extra Meat"
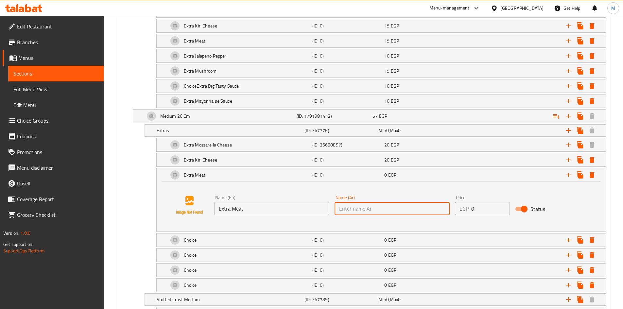
click at [369, 209] on input "text" at bounding box center [392, 208] width 115 height 13
paste input "إضافة لحوم"
click at [482, 212] on input "0" at bounding box center [491, 208] width 39 height 13
click at [482, 211] on input "0" at bounding box center [491, 208] width 39 height 13
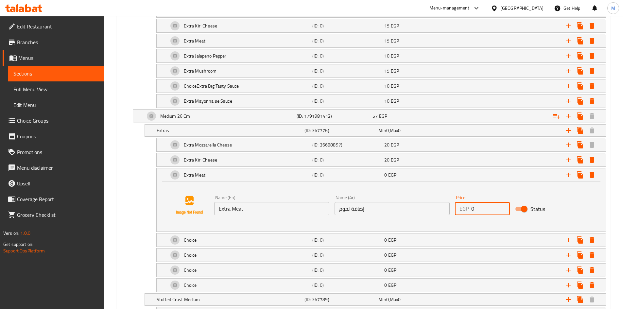
paste input "2"
click at [241, 173] on div "Extra Meat" at bounding box center [239, 175] width 144 height 16
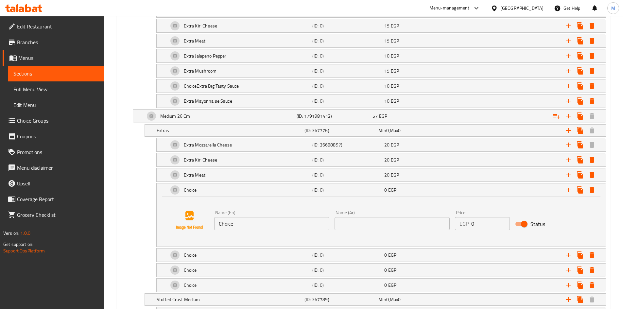
click at [237, 226] on input "Choice" at bounding box center [271, 223] width 115 height 13
paste input "Extra Jalapeno Pepper"
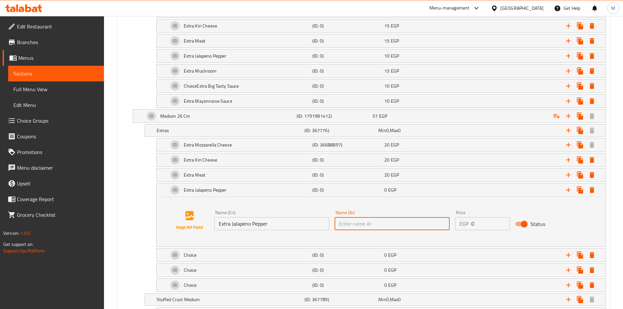
click at [401, 223] on input "text" at bounding box center [392, 223] width 115 height 13
paste input "إضافة فلفل هالبينو"
click at [484, 220] on input "0" at bounding box center [491, 223] width 39 height 13
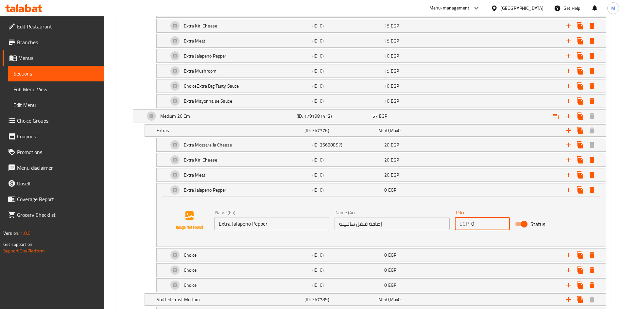
click at [484, 220] on input "0" at bounding box center [491, 223] width 39 height 13
paste input "15"
click at [226, 193] on h5 "Extra Jalapeno Pepper" at bounding box center [205, 190] width 43 height 7
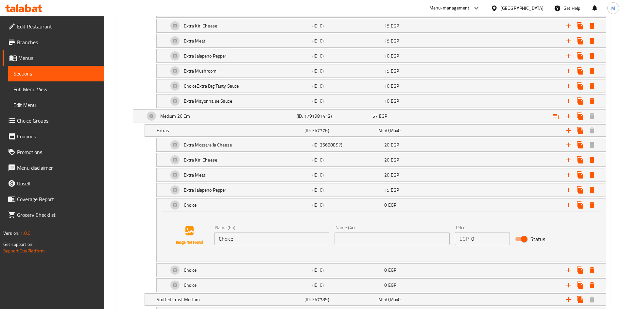
click at [247, 238] on input "Choice" at bounding box center [271, 238] width 115 height 13
paste input "Extra Mushroom"
click at [351, 243] on input "text" at bounding box center [392, 238] width 115 height 13
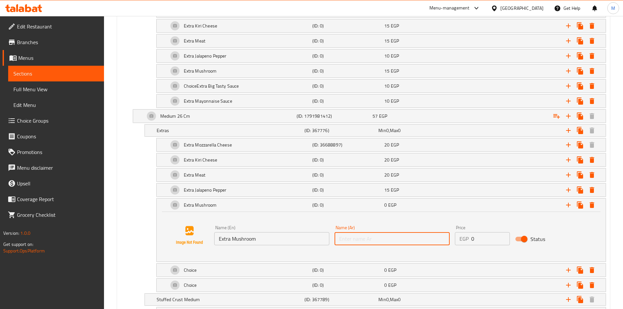
paste input "إضافة مشروم"
click at [478, 237] on input "0" at bounding box center [491, 238] width 39 height 13
paste input "20"
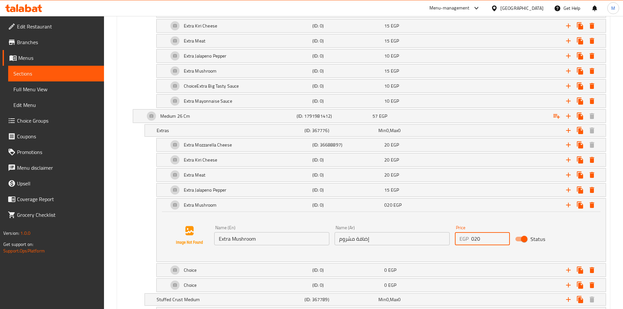
click at [479, 237] on input "020" at bounding box center [491, 238] width 39 height 13
paste input "number"
click at [252, 205] on div "Extra Mushroom" at bounding box center [239, 205] width 144 height 16
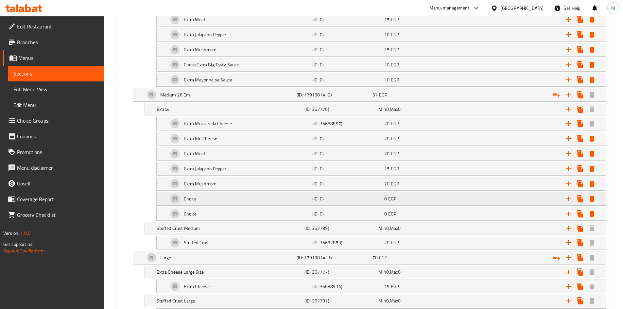
scroll to position [467, 0]
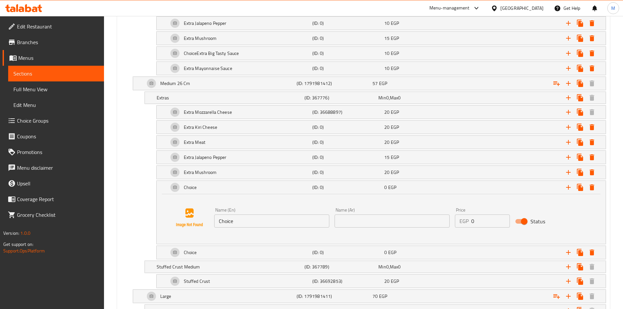
click at [241, 218] on input "Choice" at bounding box center [271, 221] width 115 height 13
paste input "Extra Big Tasty Sau"
click at [367, 220] on input "text" at bounding box center [392, 221] width 115 height 13
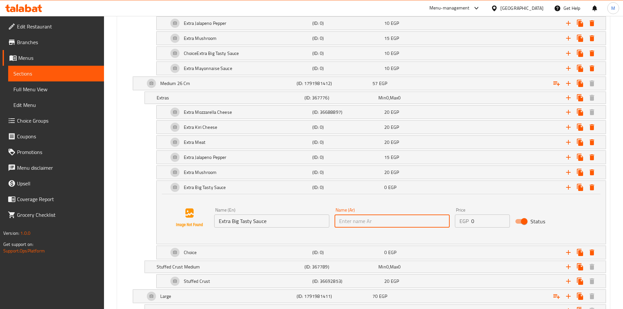
paste input "إضافة صوص بيج تيستي"
click at [485, 224] on input "0" at bounding box center [491, 221] width 39 height 13
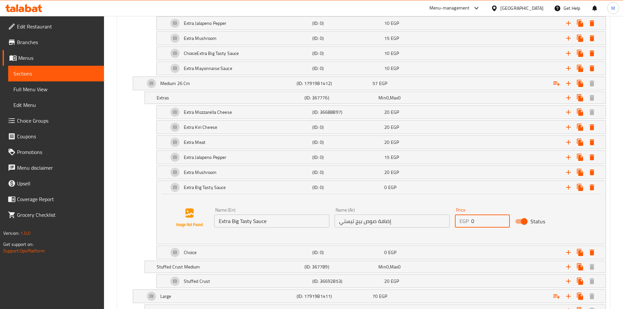
click at [485, 224] on input "0" at bounding box center [491, 221] width 39 height 13
paste input "15"
click at [283, 188] on div "Extra Big Tasty Sauce" at bounding box center [239, 188] width 144 height 16
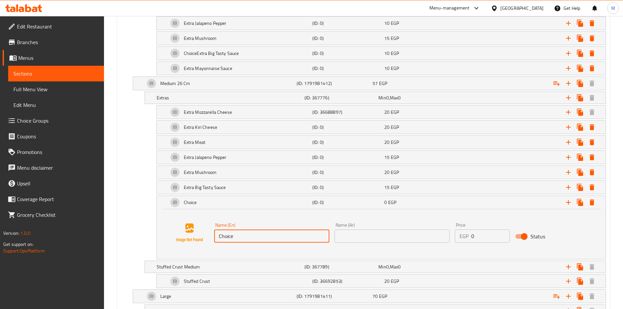
click at [235, 234] on input "Choice" at bounding box center [271, 236] width 115 height 13
paste input "Extra Mayonnaise Sau"
click at [360, 243] on input "text" at bounding box center [392, 236] width 115 height 13
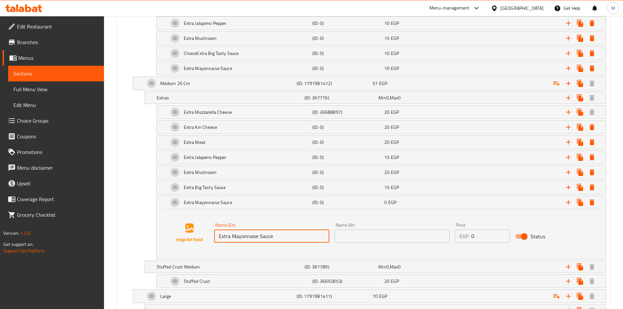
paste input "إضافة صوص مايونيز"
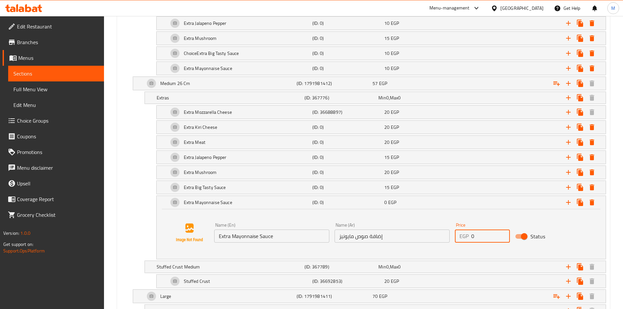
click at [478, 234] on input "0" at bounding box center [491, 236] width 39 height 13
paste input "15"
click at [261, 204] on div "Extra Mayonnaise Sauce" at bounding box center [239, 203] width 144 height 16
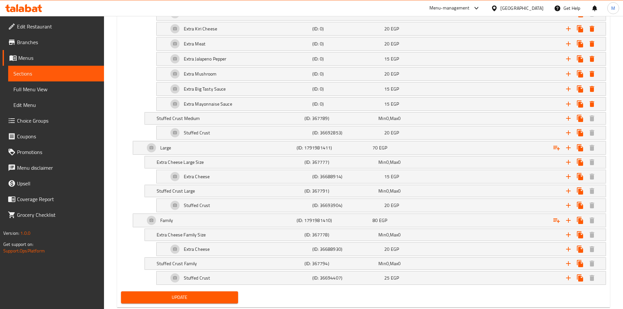
scroll to position [582, 0]
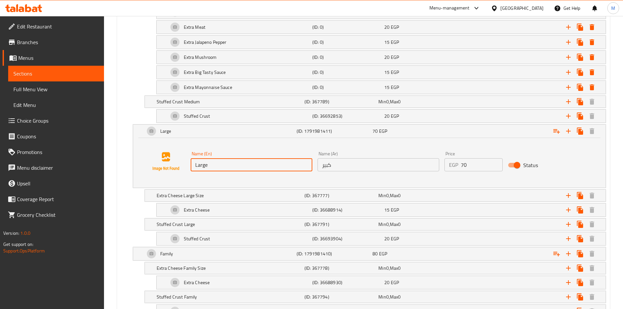
click at [208, 162] on input "Large" at bounding box center [252, 164] width 122 height 13
click at [209, 162] on input "Large" at bounding box center [252, 164] width 122 height 13
paste input "29 Cm"
click at [352, 164] on input "كبير" at bounding box center [379, 164] width 122 height 13
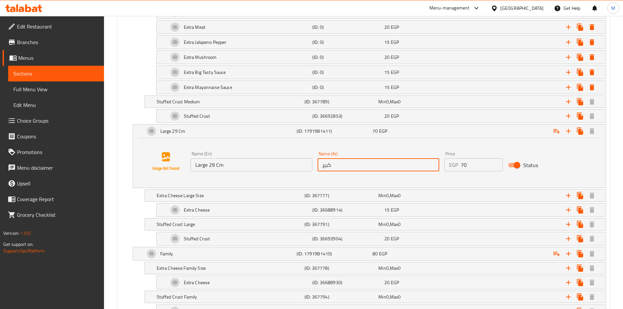
click at [352, 164] on input "كبير" at bounding box center [379, 164] width 122 height 13
paste input "29 سم"
click at [199, 133] on div "Large 29 Cm" at bounding box center [220, 131] width 152 height 16
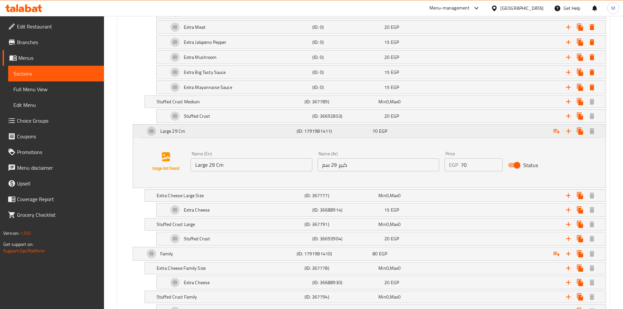
click at [199, 133] on div "Large 29 Cm" at bounding box center [220, 131] width 152 height 16
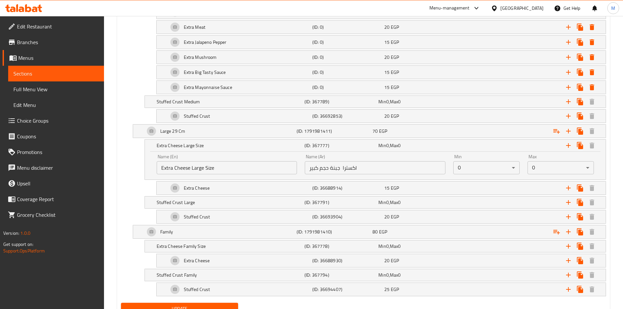
click at [182, 167] on input "Extra Cheese Large Size" at bounding box center [227, 167] width 141 height 13
drag, startPoint x: 182, startPoint y: 167, endPoint x: 217, endPoint y: 165, distance: 35.7
click at [217, 165] on input "Extra Cheese Large Size" at bounding box center [227, 167] width 141 height 13
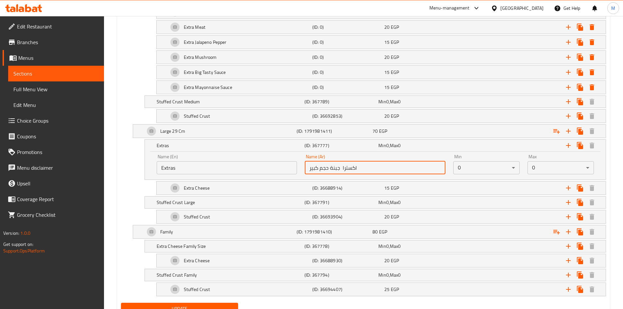
drag, startPoint x: 342, startPoint y: 168, endPoint x: 305, endPoint y: 174, distance: 37.5
click at [305, 174] on input "اكسترا جبنة حجم كبير" at bounding box center [375, 167] width 141 height 13
click at [196, 146] on h5 "Extras" at bounding box center [229, 145] width 145 height 7
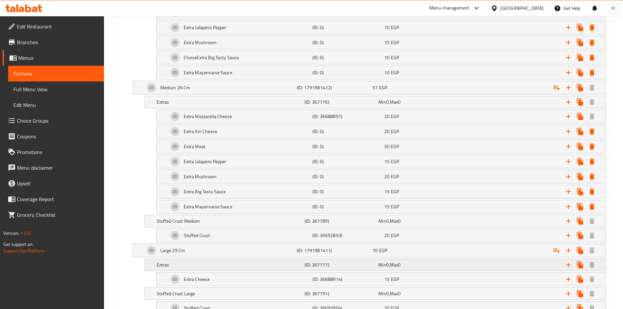
scroll to position [451, 0]
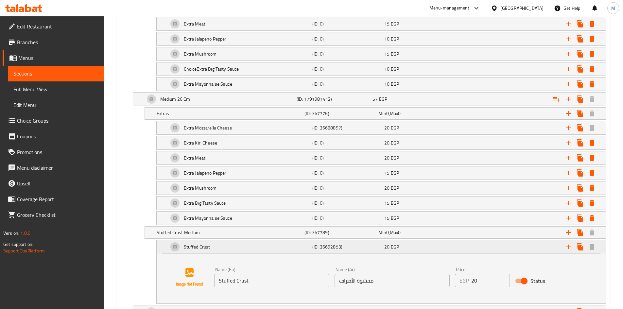
click at [375, 247] on h5 "(ID: 36692853)" at bounding box center [347, 247] width 69 height 7
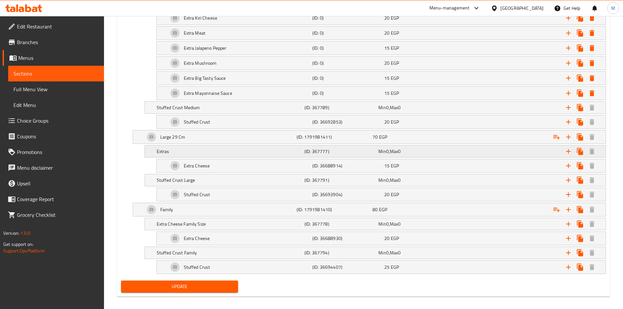
scroll to position [582, 0]
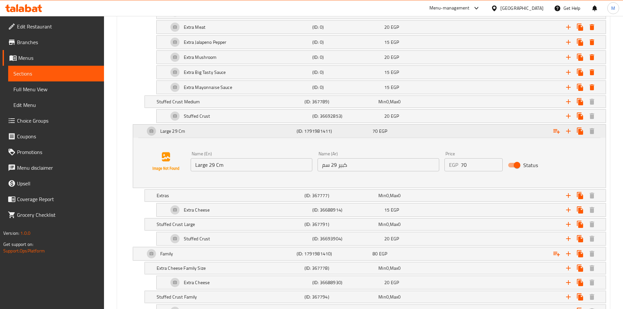
click at [209, 131] on div "Large 29 Cm" at bounding box center [220, 131] width 152 height 16
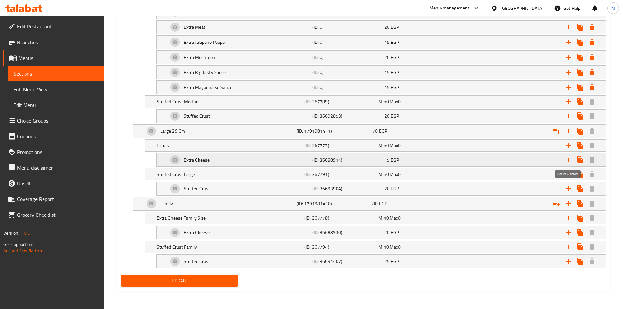
click at [567, 160] on icon "Expand" at bounding box center [568, 160] width 5 height 5
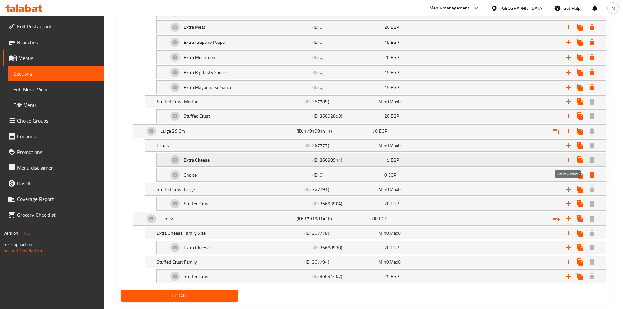
click at [567, 160] on icon "Expand" at bounding box center [568, 160] width 5 height 5
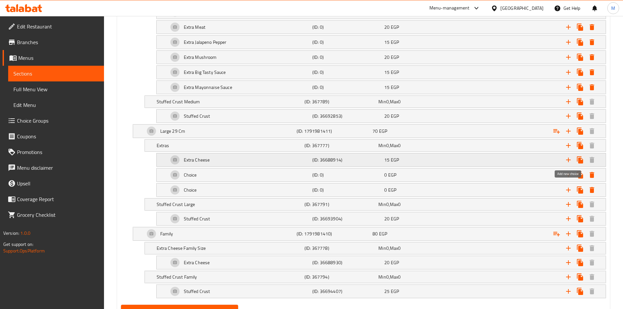
click at [567, 160] on icon "Expand" at bounding box center [568, 160] width 5 height 5
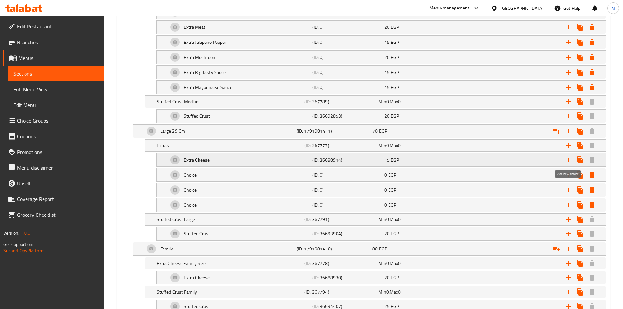
click at [567, 160] on icon "Expand" at bounding box center [568, 160] width 5 height 5
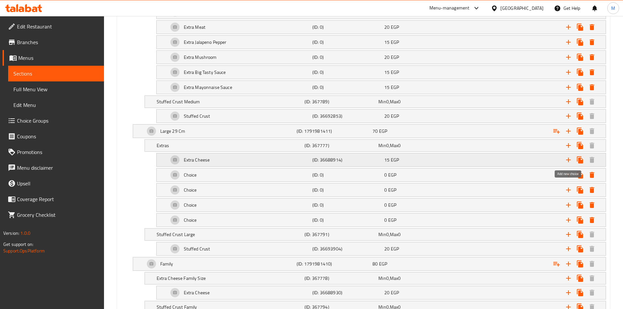
click at [567, 160] on icon "Expand" at bounding box center [568, 160] width 5 height 5
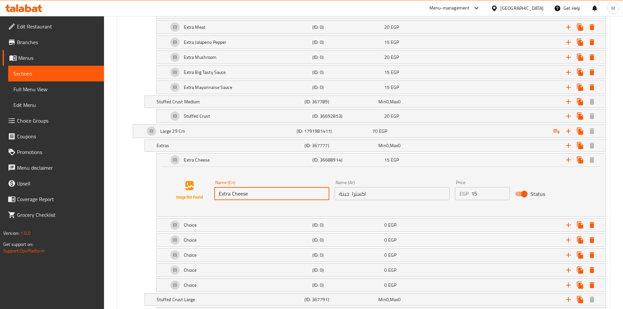
click at [261, 189] on input "Extra Cheese" at bounding box center [271, 193] width 115 height 13
paste input "Mozzarella Cheese"
click at [357, 193] on input "اكسترا جبنة" at bounding box center [392, 193] width 115 height 13
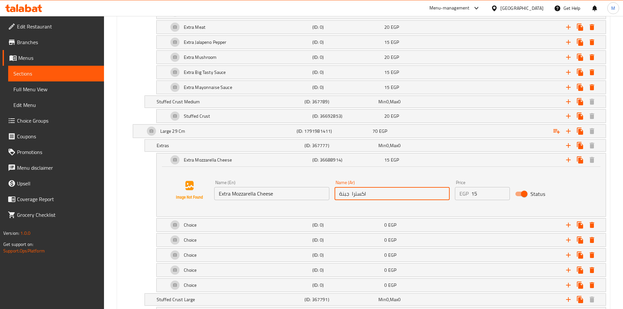
click at [357, 193] on input "اكسترا جبنة" at bounding box center [392, 193] width 115 height 13
paste input "ضافة جبنة موتزاريلا"
click at [483, 193] on input "15" at bounding box center [491, 193] width 39 height 13
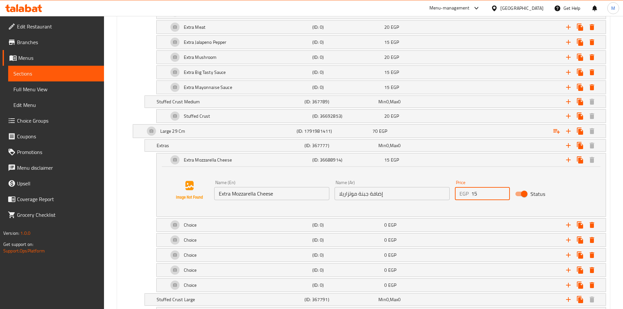
click at [483, 193] on input "15" at bounding box center [491, 193] width 39 height 13
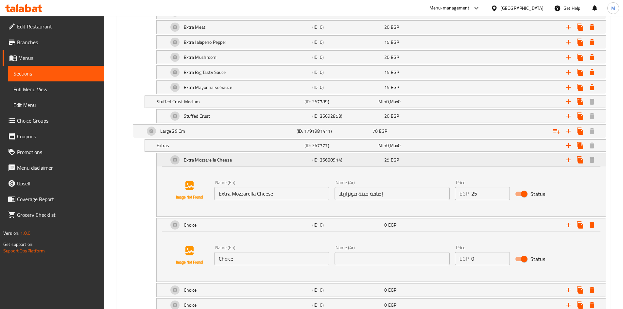
click at [240, 159] on div "Extra Mozzarella Cheese" at bounding box center [239, 160] width 144 height 16
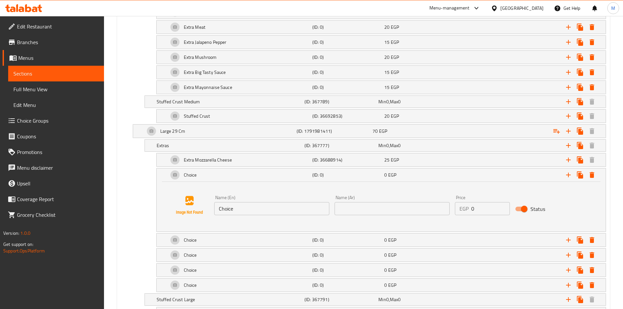
click at [241, 207] on input "Choice" at bounding box center [271, 208] width 115 height 13
click at [242, 207] on input "Choice" at bounding box center [271, 208] width 115 height 13
paste input "Extra Kiri Chees"
click at [374, 207] on input "text" at bounding box center [392, 208] width 115 height 13
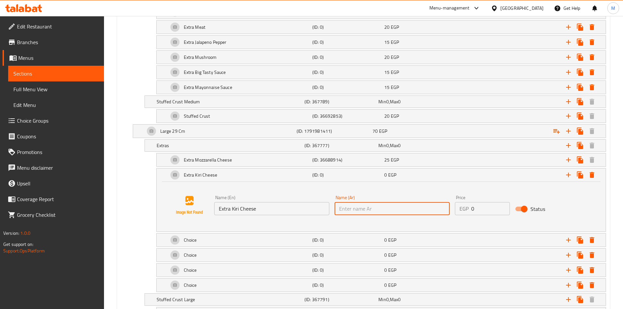
paste input "إضافة جبنة كيري"
click at [475, 206] on input "0" at bounding box center [491, 208] width 39 height 13
paste input "25"
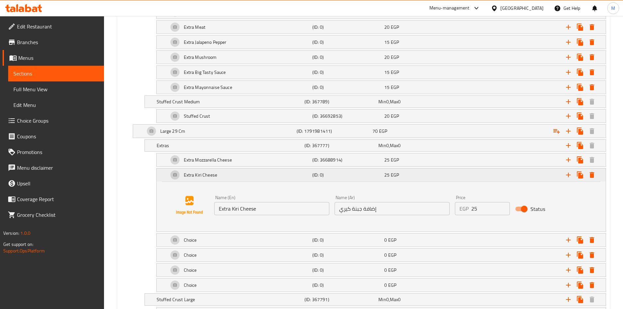
click at [266, 175] on div "Extra Kiri Cheese" at bounding box center [239, 175] width 144 height 16
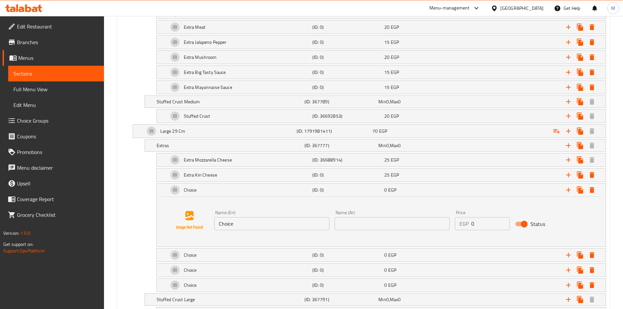
click at [239, 220] on input "Choice" at bounding box center [271, 223] width 115 height 13
paste input "Extra Meat"
click at [352, 222] on input "text" at bounding box center [392, 223] width 115 height 13
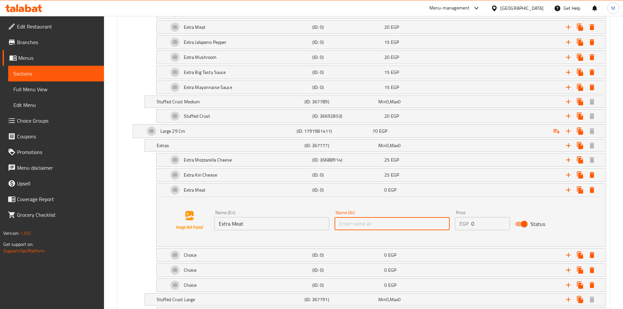
paste input "إضافة لحوم"
click at [481, 223] on input "0" at bounding box center [491, 223] width 39 height 13
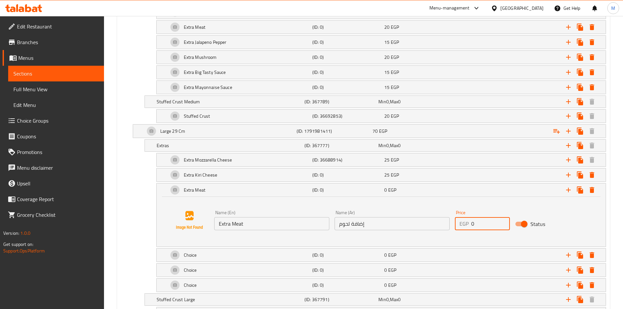
click at [481, 223] on input "0" at bounding box center [491, 223] width 39 height 13
paste input "3"
click at [238, 188] on div "Extra Meat" at bounding box center [239, 190] width 144 height 16
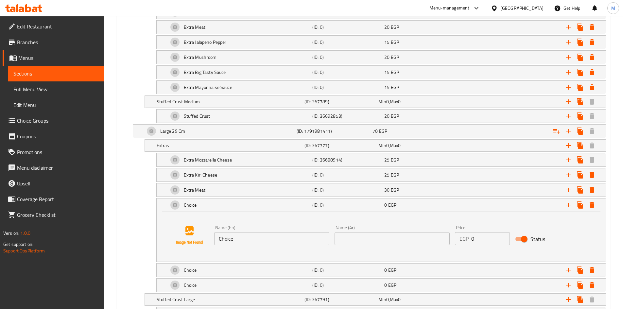
click at [240, 236] on input "Choice" at bounding box center [271, 238] width 115 height 13
paste input "Extra Jalapeno Pepper"
click at [374, 238] on input "text" at bounding box center [392, 238] width 115 height 13
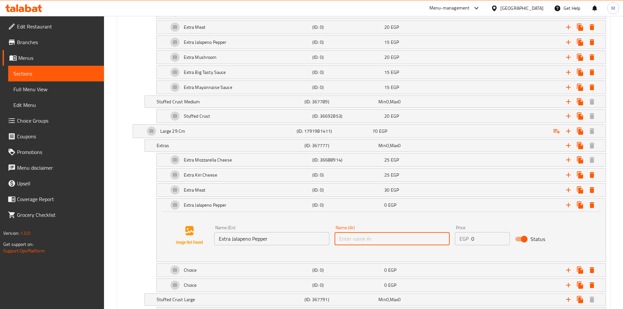
paste input "إضافة فلفل هالبينو"
click at [476, 237] on input "0" at bounding box center [491, 238] width 39 height 13
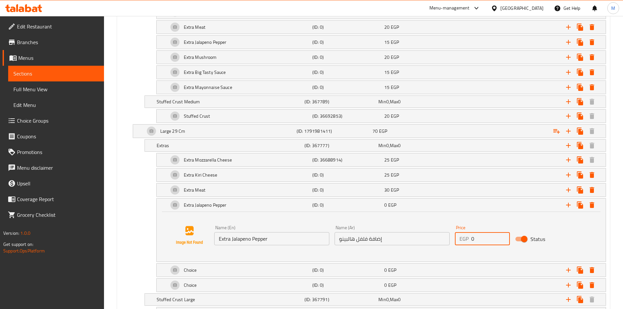
click at [476, 237] on input "0" at bounding box center [491, 238] width 39 height 13
paste input "2"
click at [253, 201] on div "Extra Jalapeno Pepper" at bounding box center [239, 205] width 144 height 16
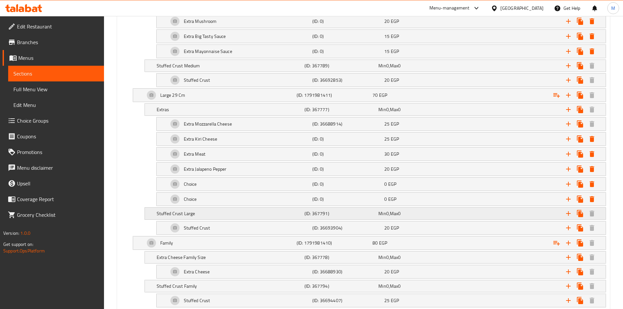
scroll to position [647, 0]
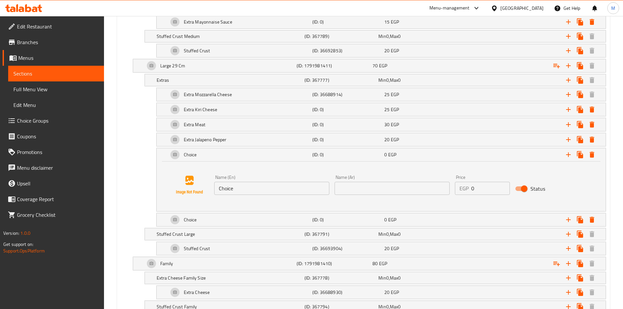
click at [240, 189] on input "Choice" at bounding box center [271, 188] width 115 height 13
paste input "Extra Mushroom"
click at [350, 187] on input "text" at bounding box center [392, 188] width 115 height 13
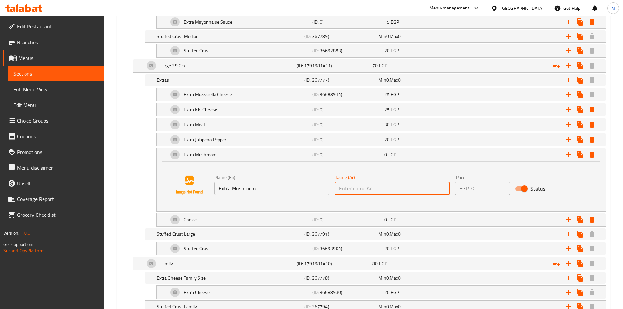
paste input "إضافة مشروم"
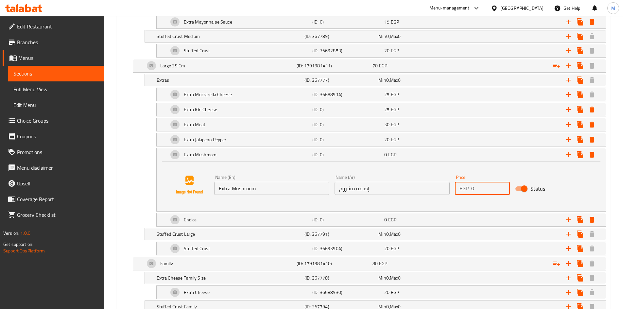
click at [476, 188] on input "0" at bounding box center [491, 188] width 39 height 13
paste input "25"
click at [241, 154] on div "Extra Mushroom" at bounding box center [239, 155] width 144 height 16
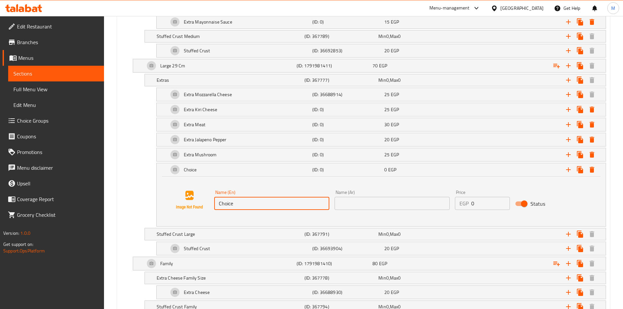
click at [248, 203] on input "Choice" at bounding box center [271, 203] width 115 height 13
paste input "Extra Big Tasty Sau"
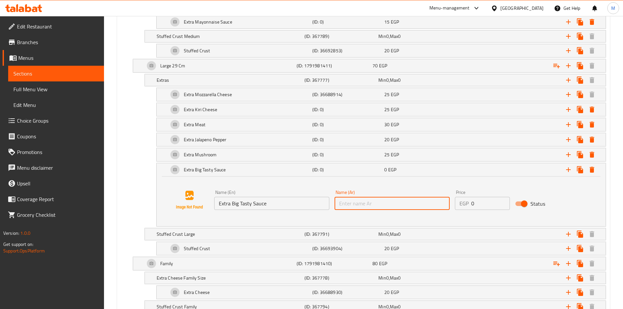
click at [374, 203] on input "text" at bounding box center [392, 203] width 115 height 13
paste input "إضافة صوص بيج تيستي"
click at [476, 201] on input "0" at bounding box center [491, 203] width 39 height 13
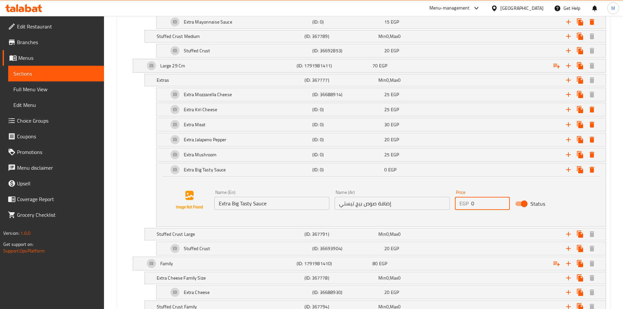
paste input "2"
click at [233, 172] on div "Extra Big Tasty Sauce" at bounding box center [239, 170] width 144 height 16
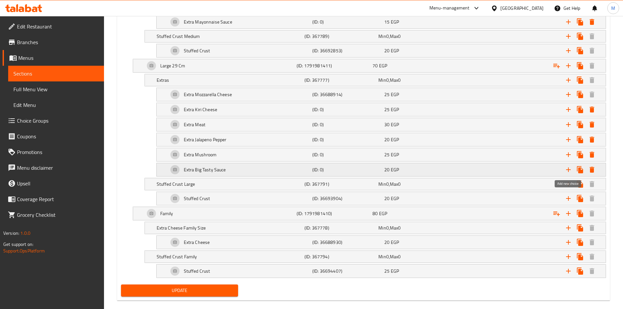
click at [568, 171] on icon "Expand" at bounding box center [569, 170] width 8 height 8
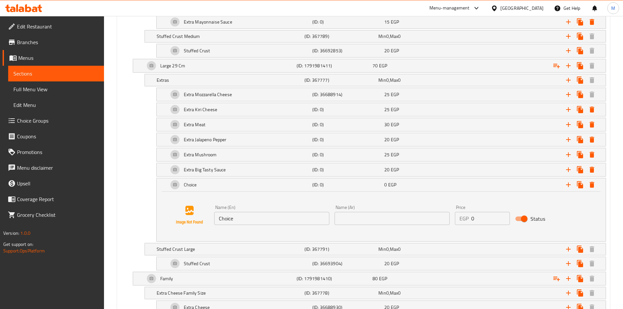
click at [238, 217] on input "Choice" at bounding box center [271, 218] width 115 height 13
paste input "Extra Mayonnaise Sau"
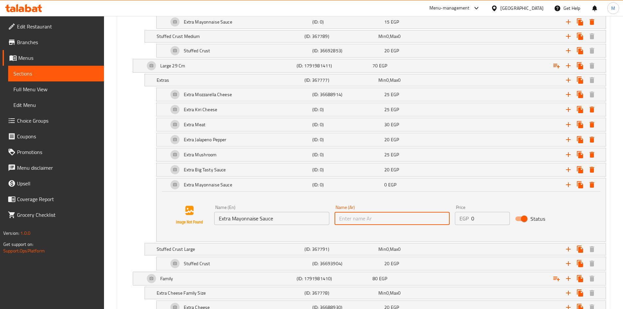
click at [382, 221] on input "text" at bounding box center [392, 218] width 115 height 13
paste input "إضافة صوص مايونيز"
click at [480, 214] on input "0" at bounding box center [491, 218] width 39 height 13
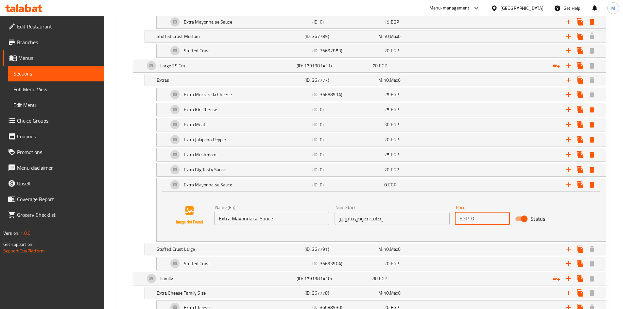
click at [480, 214] on input "0" at bounding box center [491, 218] width 39 height 13
paste input "2"
click at [260, 181] on div "Extra Mayonnaise Sauce" at bounding box center [239, 185] width 144 height 16
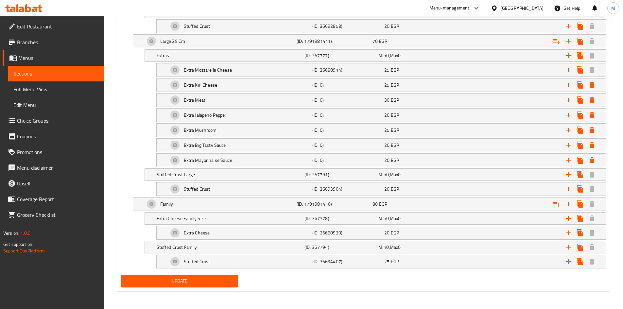
scroll to position [672, 0]
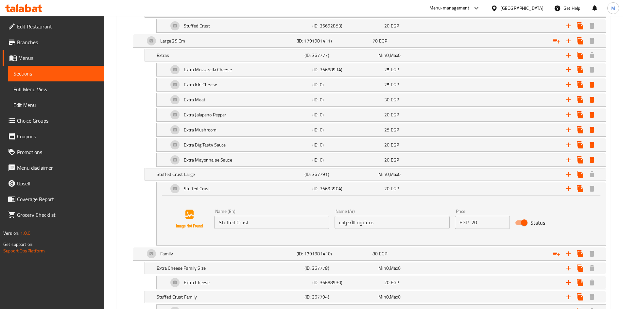
click at [479, 223] on input "20" at bounding box center [491, 222] width 39 height 13
paste input "3"
click at [239, 185] on div "Stuffed Crust" at bounding box center [239, 189] width 144 height 16
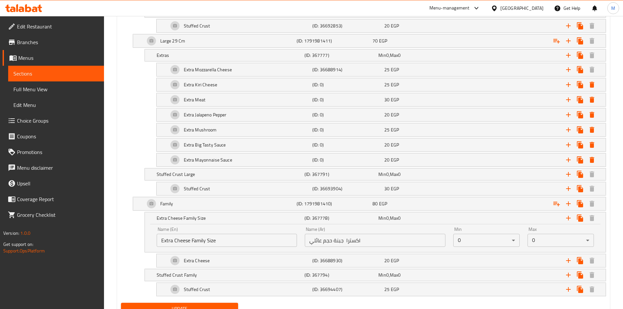
click at [180, 239] on input "Extra Cheese Family Size" at bounding box center [227, 240] width 141 height 13
drag, startPoint x: 180, startPoint y: 239, endPoint x: 218, endPoint y: 237, distance: 37.7
click at [218, 237] on input "Extra Cheese Family Size" at bounding box center [227, 240] width 141 height 13
click at [346, 242] on input "اكسترا جبنة حجم عائلي" at bounding box center [375, 240] width 141 height 13
click at [318, 240] on input "اكسترا جبنة حجم عائلي" at bounding box center [375, 240] width 141 height 13
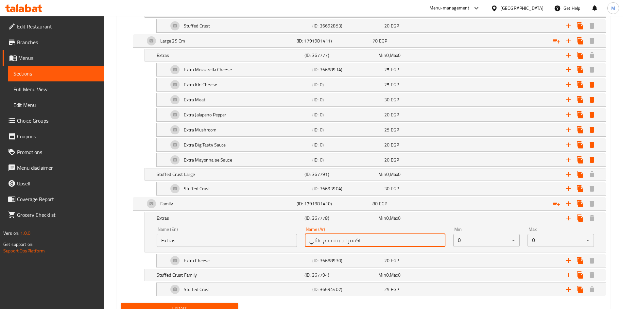
drag, startPoint x: 318, startPoint y: 240, endPoint x: 339, endPoint y: 239, distance: 21.0
click at [339, 239] on input "اكسترا جبنة حجم عائلي" at bounding box center [375, 240] width 141 height 13
click at [316, 239] on input "اكسترا عائلي" at bounding box center [375, 240] width 141 height 13
click at [185, 222] on div "Extras" at bounding box center [229, 218] width 148 height 9
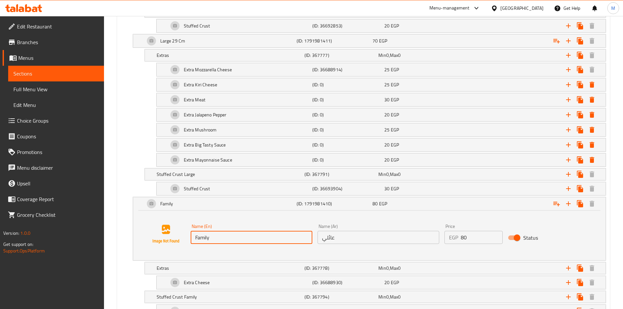
click at [216, 237] on input "Family" at bounding box center [252, 237] width 122 height 13
paste input "31 Cm"
click at [353, 236] on input "عائلي" at bounding box center [379, 237] width 122 height 13
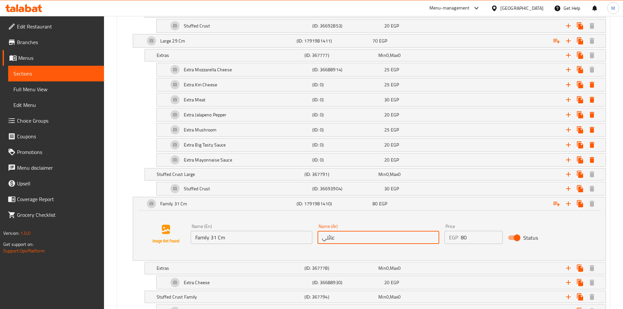
click at [353, 236] on input "عائلي" at bounding box center [379, 237] width 122 height 13
paste input "31 سم"
click at [229, 207] on div "Family 31 Cm" at bounding box center [220, 204] width 152 height 16
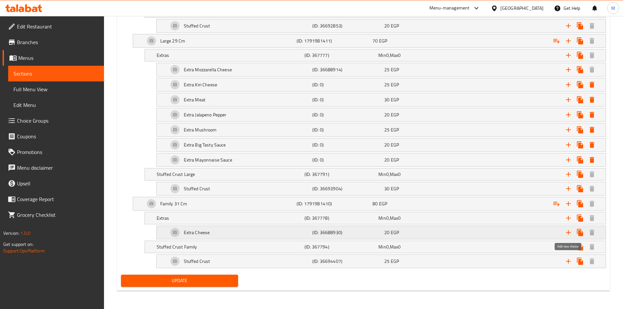
click at [568, 231] on icon "Expand" at bounding box center [568, 232] width 5 height 5
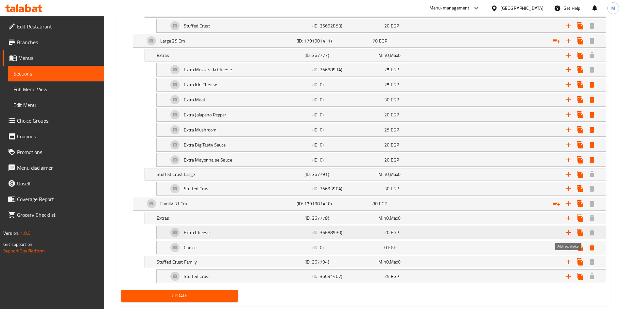
click at [568, 231] on icon "Expand" at bounding box center [569, 233] width 8 height 8
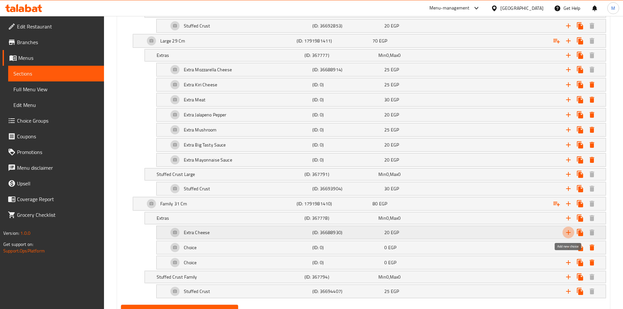
click at [567, 231] on icon "Expand" at bounding box center [569, 233] width 8 height 8
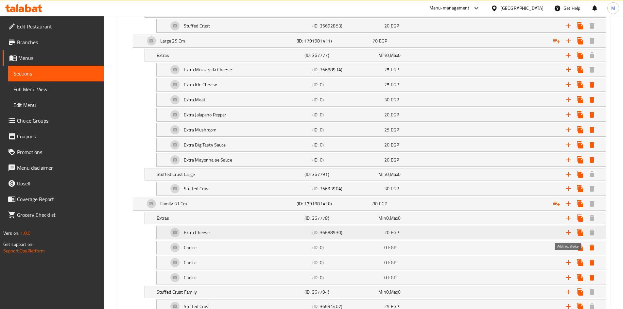
click at [567, 231] on icon "Expand" at bounding box center [569, 233] width 8 height 8
click at [566, 231] on icon "Expand" at bounding box center [569, 233] width 8 height 8
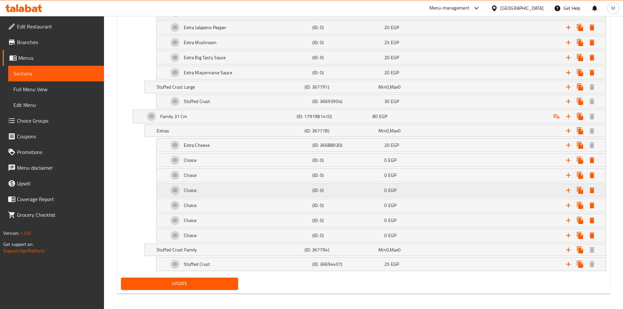
scroll to position [763, 0]
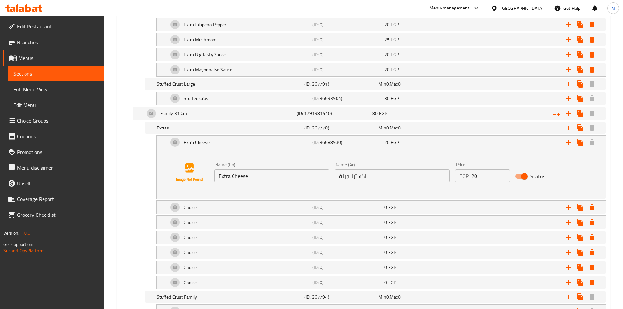
click at [250, 178] on input "Extra Cheese" at bounding box center [271, 176] width 115 height 13
paste input "Mozzarella Cheese"
click at [385, 173] on input "اكسترا جبنة" at bounding box center [392, 176] width 115 height 13
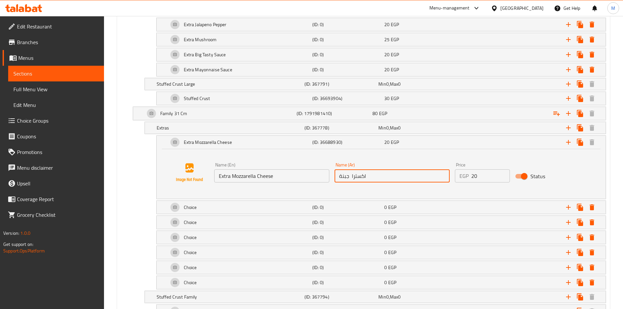
click at [385, 173] on input "اكسترا جبنة" at bounding box center [392, 176] width 115 height 13
paste input "ضافة جبنة موتزاريلا"
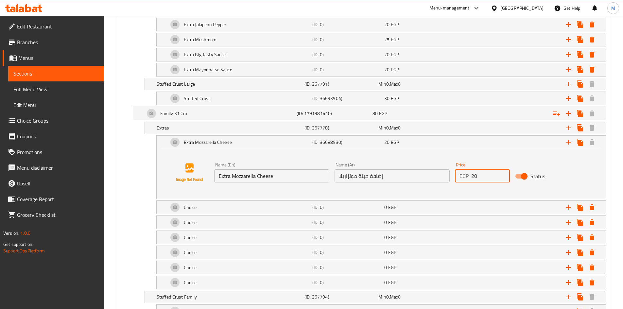
click at [477, 173] on input "20" at bounding box center [491, 176] width 39 height 13
paste input "3"
click at [231, 142] on h5 "Extra Mozzarella Cheese" at bounding box center [208, 142] width 48 height 7
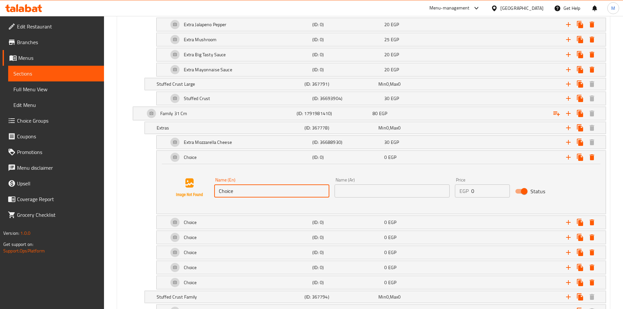
click at [244, 191] on input "Choice" at bounding box center [271, 191] width 115 height 13
paste input "Extra Kiri Chees"
click at [366, 191] on input "text" at bounding box center [392, 191] width 115 height 13
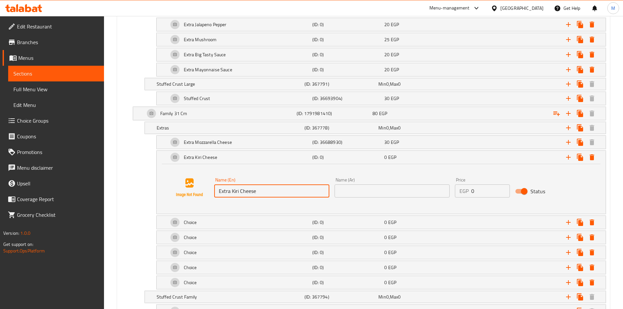
paste input "إضافة جبنة كيري"
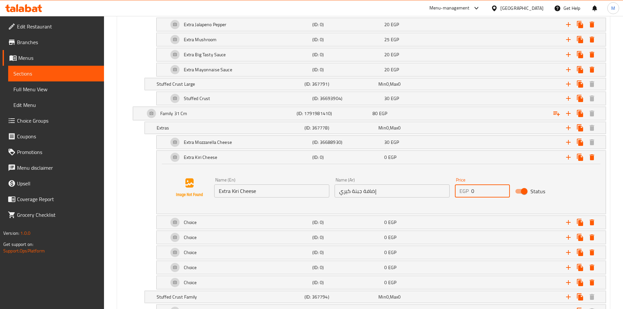
click at [476, 193] on input "0" at bounding box center [491, 191] width 39 height 13
paste input "3"
click at [214, 161] on h5 "Extra Kiri Cheese" at bounding box center [201, 157] width 34 height 7
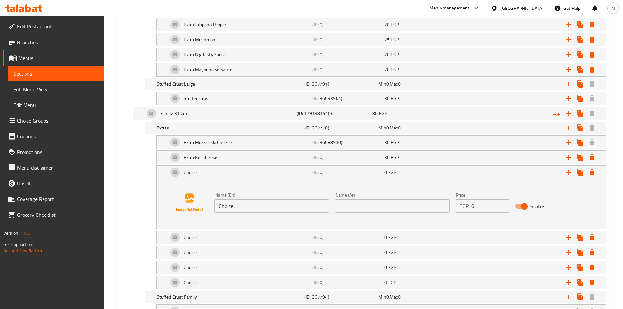
click at [232, 207] on input "Choice" at bounding box center [271, 206] width 115 height 13
paste input "Extra Meat"
click at [363, 198] on div "Name (Ar) Name (Ar)" at bounding box center [392, 203] width 115 height 20
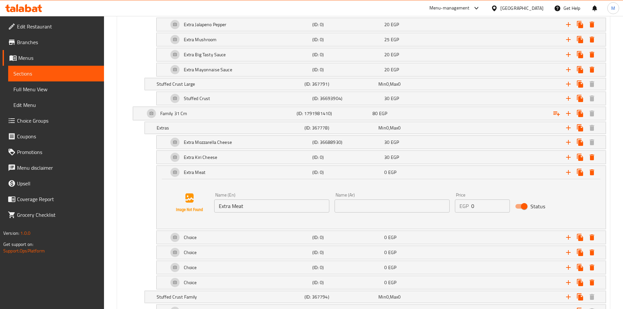
click at [365, 210] on input "text" at bounding box center [392, 206] width 115 height 13
paste input "إضافة لحوم"
click at [478, 207] on input "0" at bounding box center [491, 206] width 39 height 13
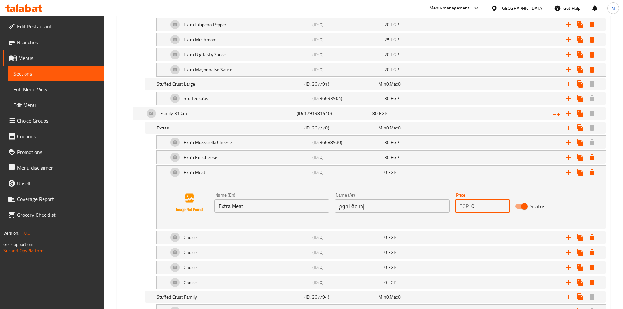
paste input "35"
click at [251, 176] on div "Extra Meat" at bounding box center [239, 173] width 144 height 16
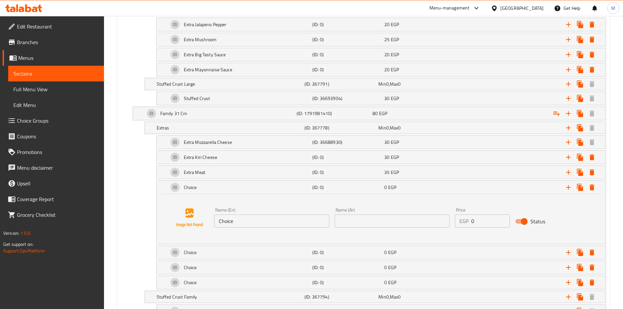
click at [256, 217] on input "Choice" at bounding box center [271, 221] width 115 height 13
paste input "Extra Jalapeno Pepper"
click at [370, 224] on input "text" at bounding box center [392, 221] width 115 height 13
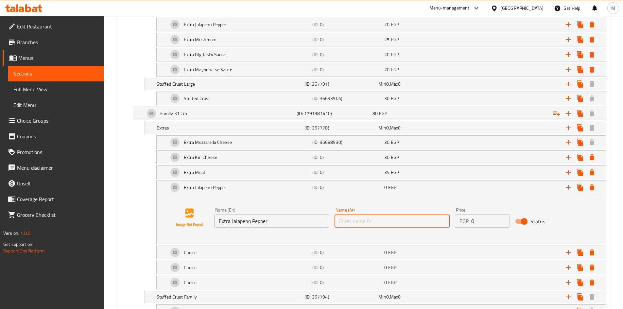
paste input "إضافة فلفل هالبينو"
click at [481, 223] on input "0" at bounding box center [491, 221] width 39 height 13
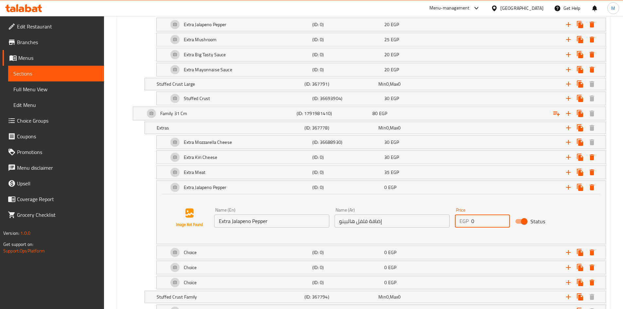
click at [481, 223] on input "0" at bounding box center [491, 221] width 39 height 13
paste input "25"
click at [481, 223] on input "0" at bounding box center [491, 221] width 39 height 13
click at [251, 193] on div "Extra Jalapeno Pepper" at bounding box center [239, 188] width 144 height 16
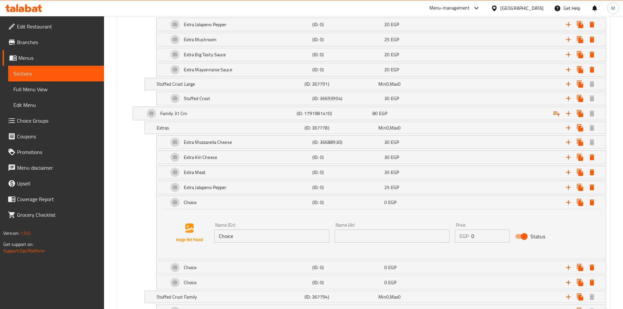
click at [261, 237] on input "Choice" at bounding box center [271, 236] width 115 height 13
paste input "Extra Mushroom"
click at [367, 239] on input "text" at bounding box center [392, 236] width 115 height 13
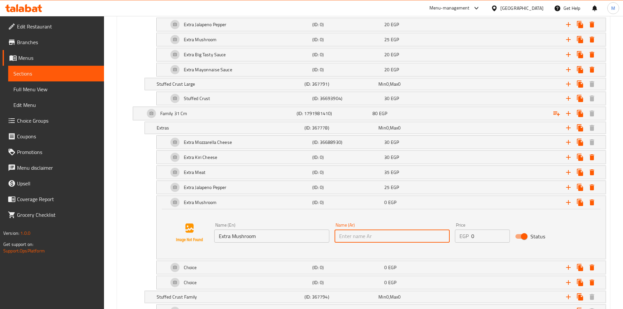
paste input "إضافة مشروم"
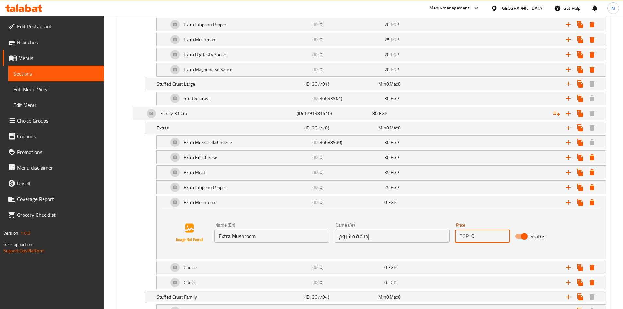
click at [476, 238] on input "0" at bounding box center [491, 236] width 39 height 13
paste input "3"
click at [237, 196] on div "Extra Mushroom" at bounding box center [239, 203] width 144 height 16
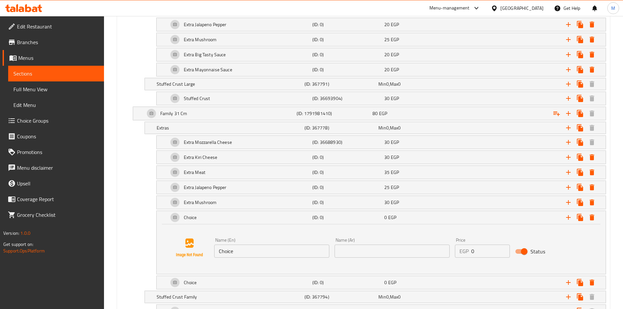
click at [246, 251] on input "Choice" at bounding box center [271, 251] width 115 height 13
paste input "Extra Big Tasty Sau"
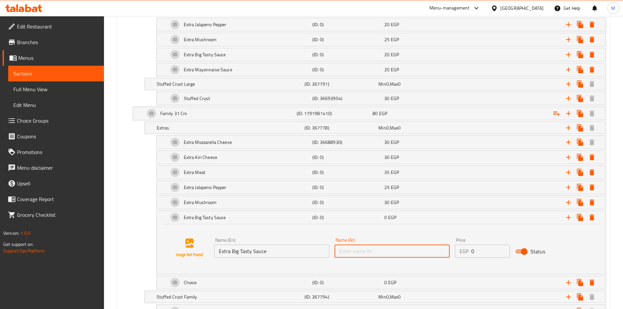
click at [384, 250] on input "text" at bounding box center [392, 251] width 115 height 13
paste input "إضافة صوص بيج تيستي"
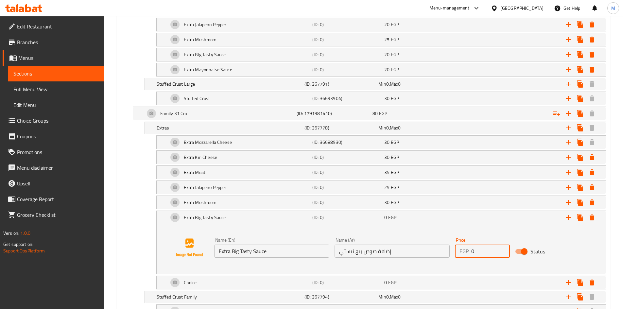
click at [481, 252] on input "0" at bounding box center [491, 251] width 39 height 13
paste input "25"
click at [278, 223] on div "Extra Big Tasty Sauce" at bounding box center [239, 218] width 144 height 16
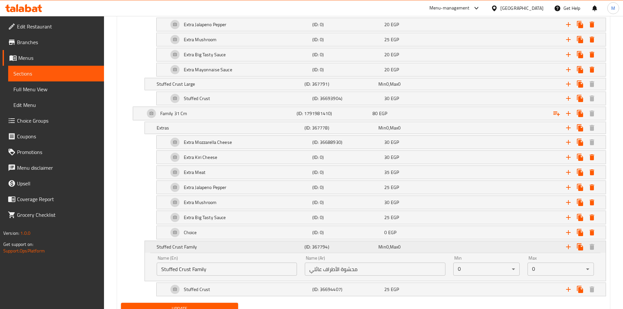
click at [219, 248] on h5 "Stuffed Crust Family" at bounding box center [229, 247] width 145 height 7
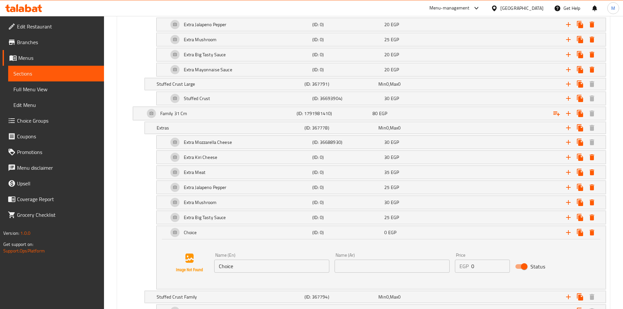
click at [233, 265] on input "Choice" at bounding box center [271, 266] width 115 height 13
paste input "Extra Mayonnaise Sau"
click at [366, 266] on input "text" at bounding box center [392, 266] width 115 height 13
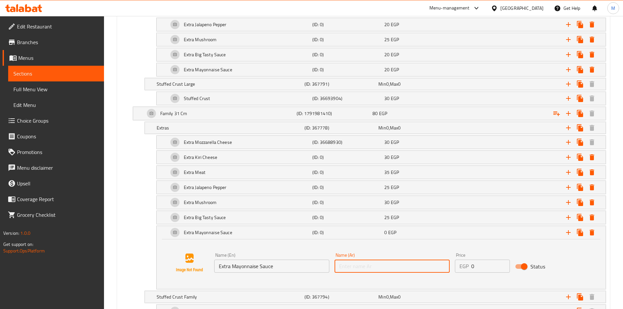
paste input "إضافة صوص مايونيز"
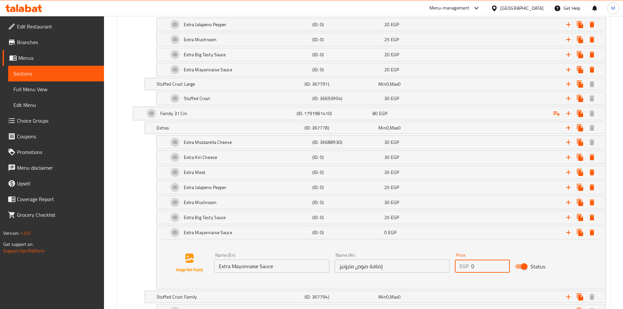
click at [476, 265] on input "0" at bounding box center [491, 266] width 39 height 13
paste input "25"
click at [249, 233] on div "Extra Mayonnaise Sauce" at bounding box center [239, 233] width 144 height 16
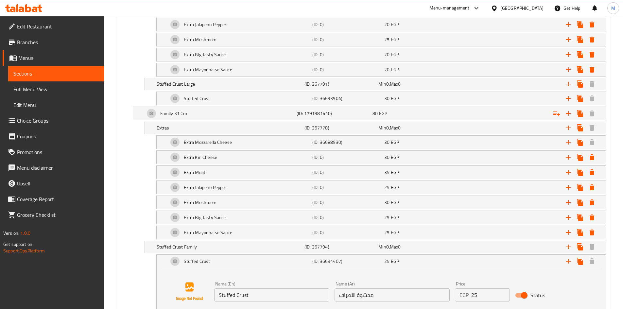
click at [476, 292] on input "25" at bounding box center [491, 295] width 39 height 13
paste input "3"
click at [222, 261] on div "Stuffed Crust" at bounding box center [239, 262] width 144 height 16
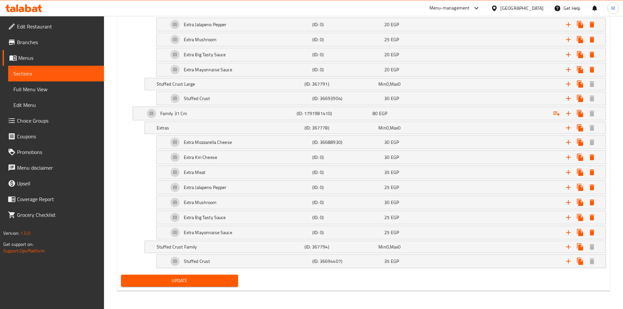
click at [159, 279] on span "Update" at bounding box center [179, 281] width 107 height 8
click at [167, 281] on span "Update" at bounding box center [179, 281] width 107 height 8
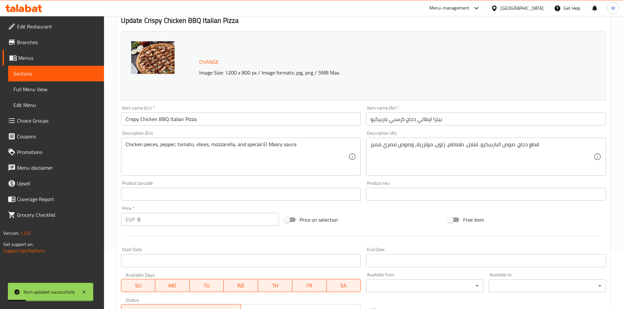
scroll to position [0, 0]
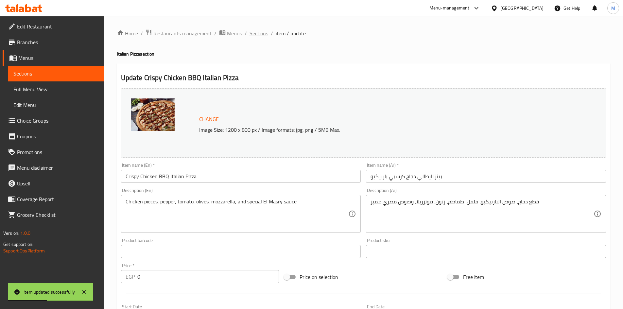
click at [260, 32] on span "Sections" at bounding box center [259, 33] width 19 height 8
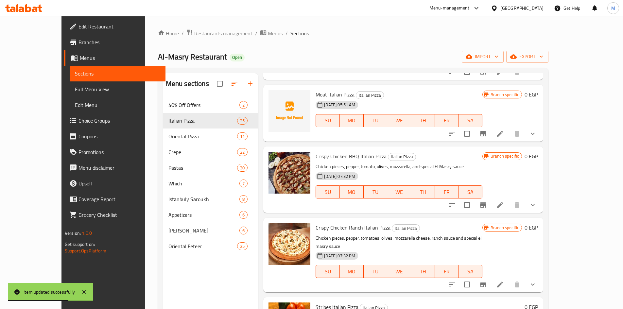
scroll to position [164, 0]
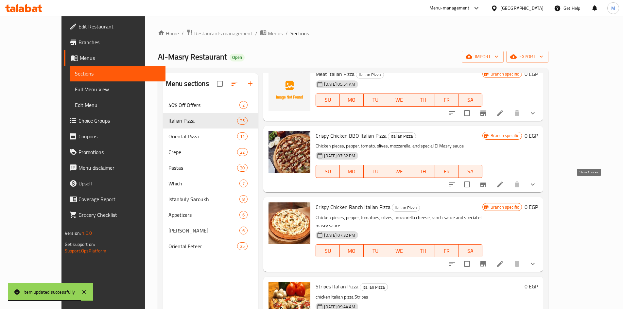
click at [535, 184] on icon "show more" at bounding box center [533, 185] width 4 height 2
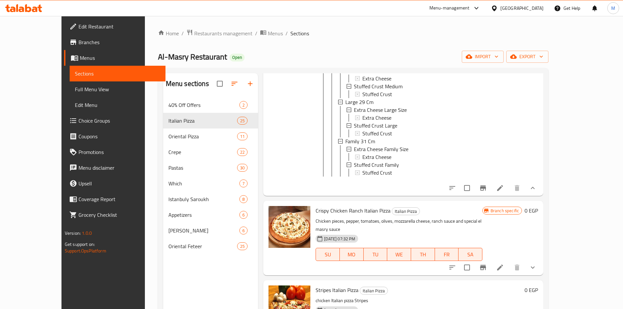
scroll to position [393, 0]
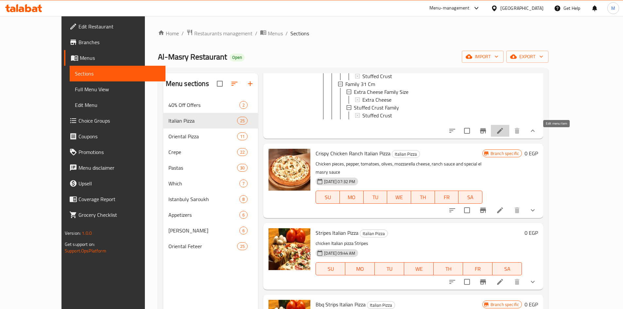
click at [504, 135] on icon at bounding box center [500, 131] width 8 height 8
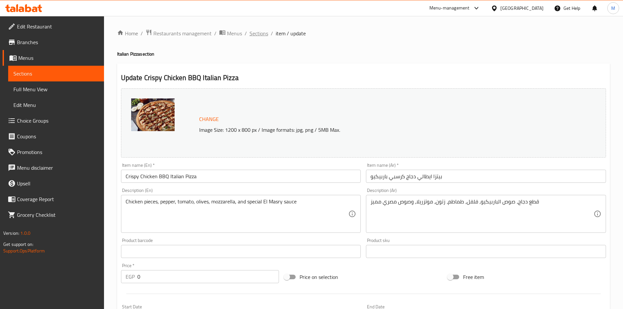
click at [263, 33] on span "Sections" at bounding box center [259, 33] width 19 height 8
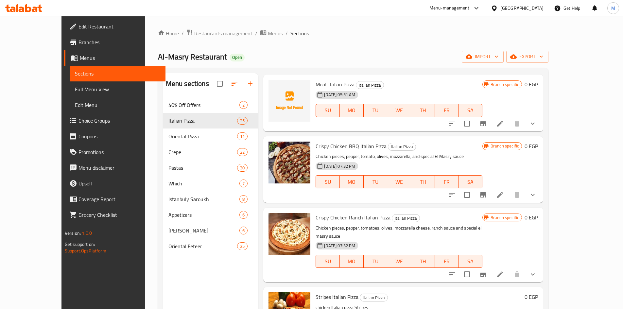
scroll to position [164, 0]
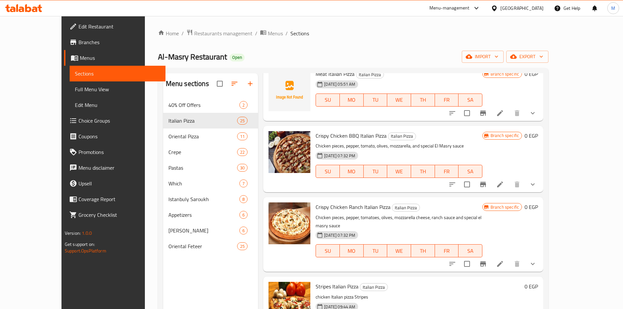
click at [541, 186] on button "show more" at bounding box center [533, 185] width 16 height 16
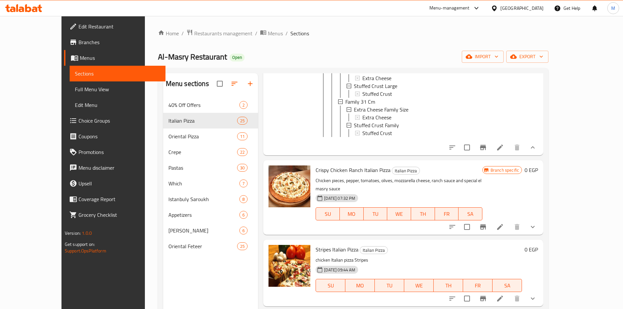
scroll to position [360, 0]
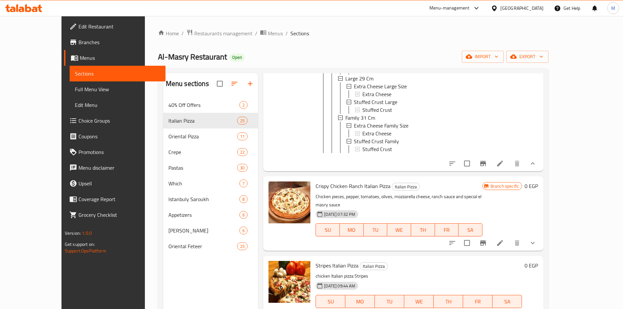
click at [537, 167] on icon "show more" at bounding box center [533, 164] width 8 height 8
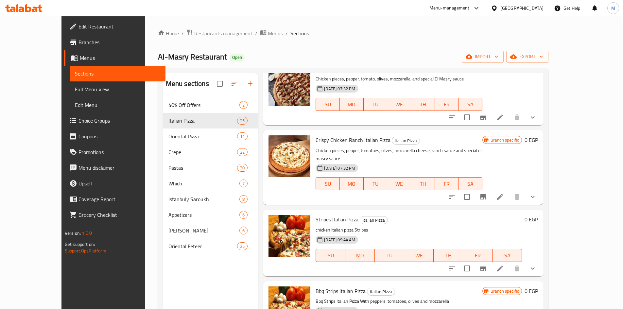
scroll to position [229, 0]
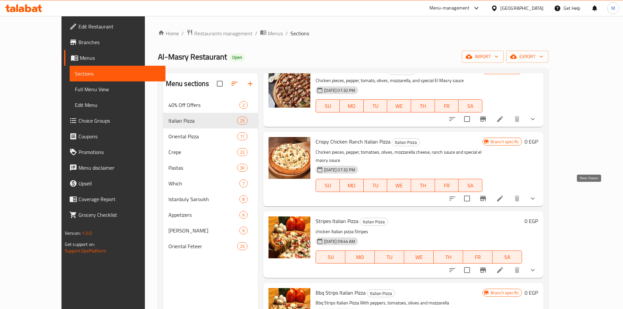
click at [537, 195] on icon "show more" at bounding box center [533, 199] width 8 height 8
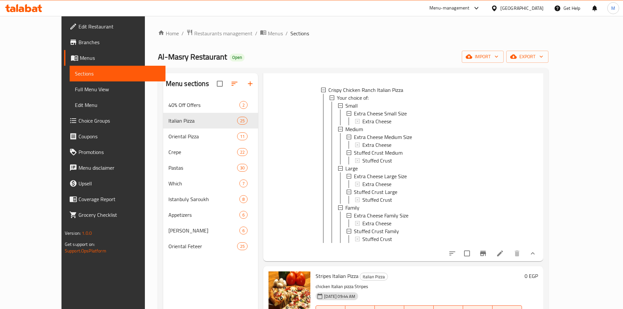
scroll to position [393, 0]
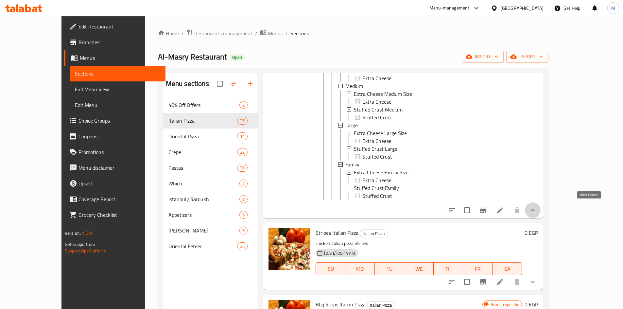
click at [537, 210] on icon "show more" at bounding box center [533, 211] width 8 height 8
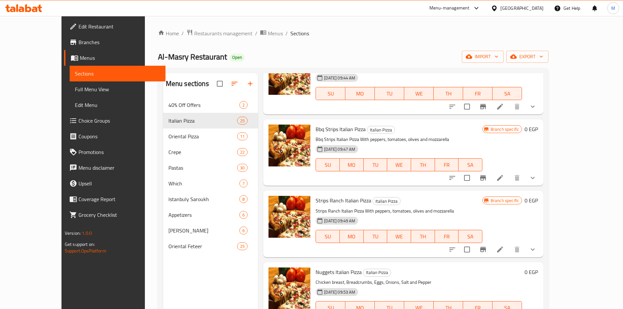
click at [537, 174] on icon "show more" at bounding box center [533, 178] width 8 height 8
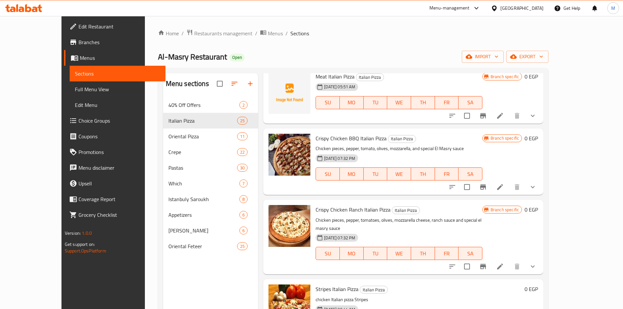
scroll to position [164, 0]
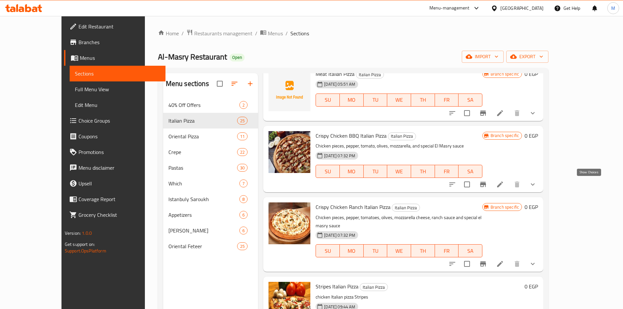
click at [537, 186] on icon "show more" at bounding box center [533, 185] width 8 height 8
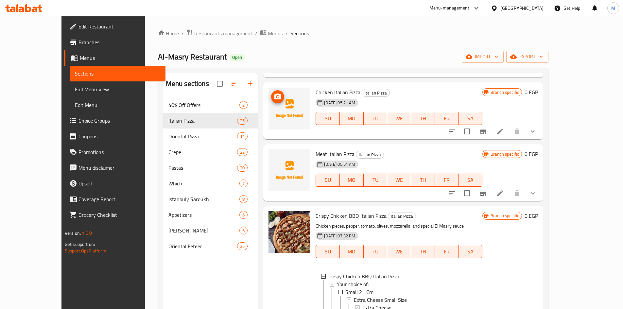
scroll to position [0, 0]
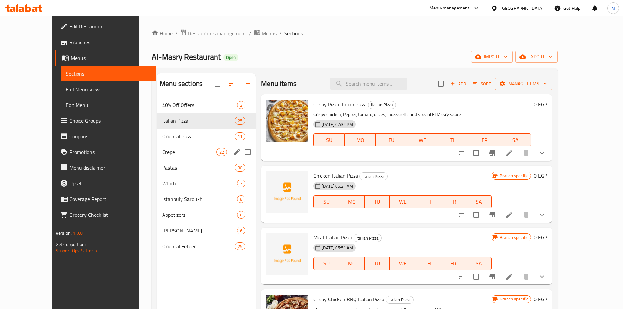
click at [162, 149] on span "Crepe" at bounding box center [189, 152] width 54 height 8
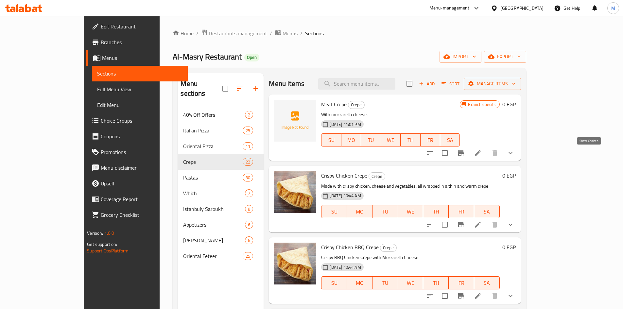
click at [515, 152] on icon "show more" at bounding box center [511, 153] width 8 height 8
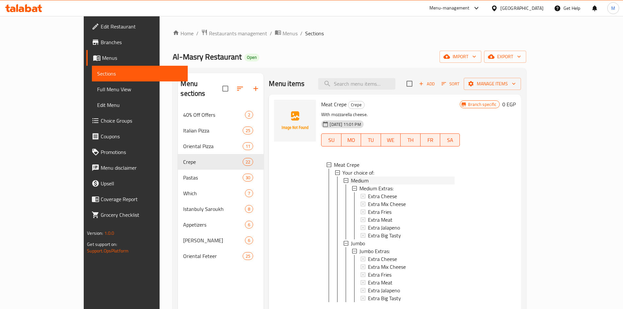
click at [355, 180] on div "Medium" at bounding box center [403, 181] width 104 height 8
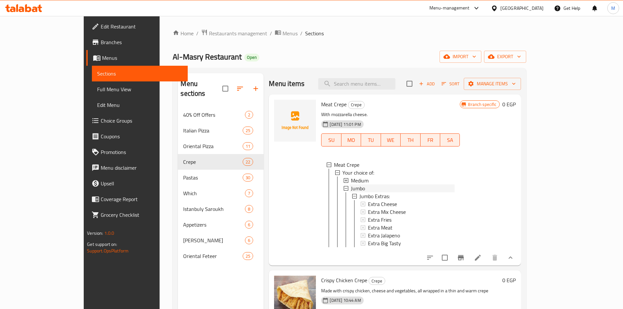
click at [351, 189] on span "Jumbo" at bounding box center [358, 189] width 14 height 8
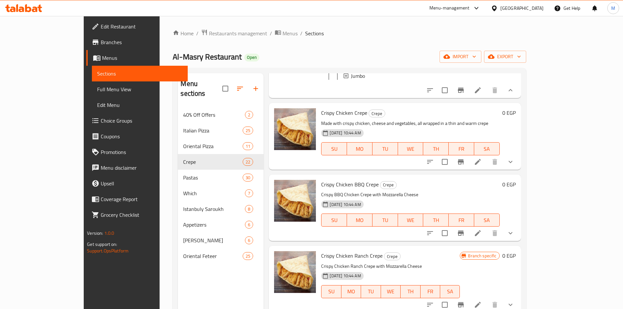
scroll to position [131, 0]
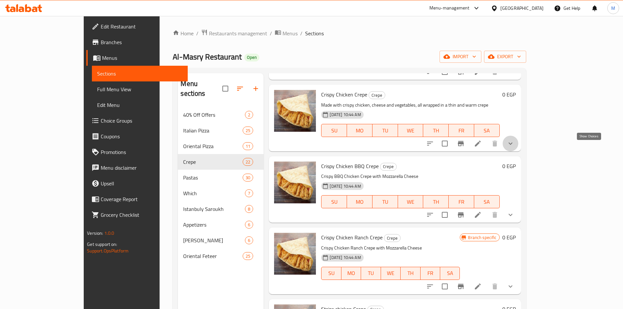
click at [515, 148] on icon "show more" at bounding box center [511, 144] width 8 height 8
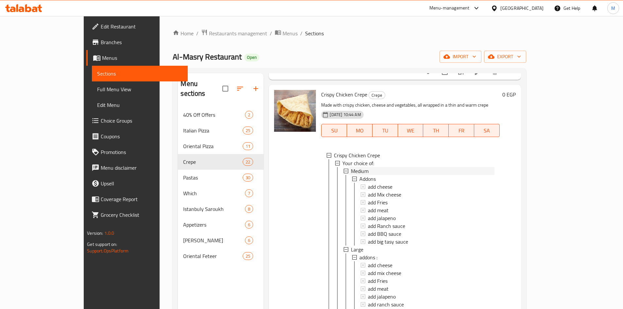
click at [353, 174] on div "Medium" at bounding box center [422, 171] width 143 height 8
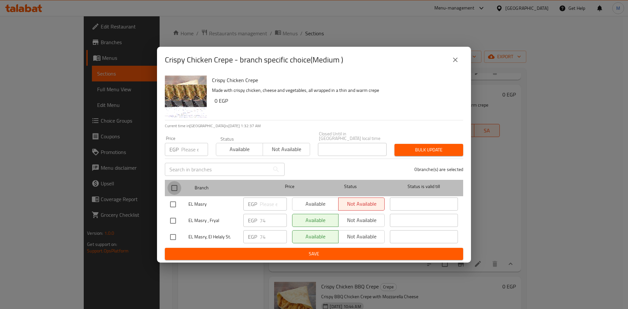
click at [175, 185] on input "checkbox" at bounding box center [175, 188] width 14 height 14
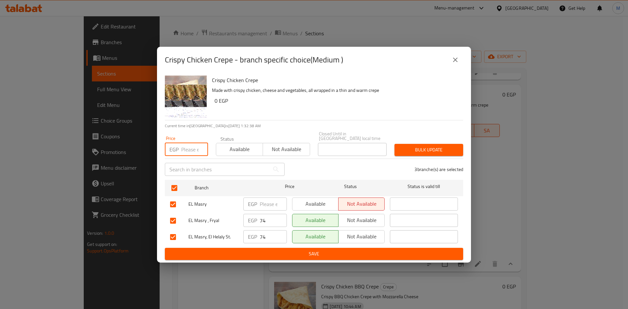
click at [185, 151] on input "number" at bounding box center [194, 149] width 27 height 13
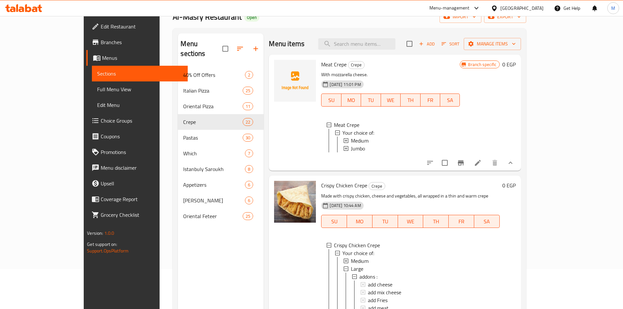
scroll to position [0, 0]
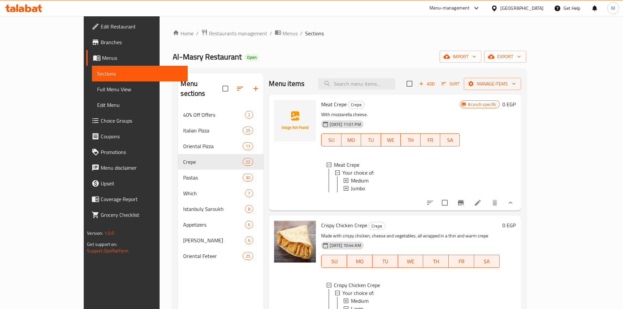
click at [436, 84] on span "Add" at bounding box center [427, 84] width 18 height 8
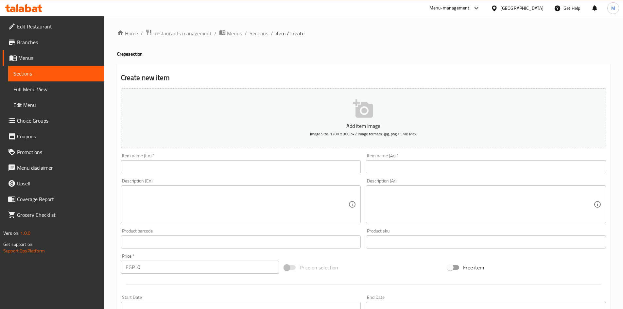
click at [237, 169] on input "text" at bounding box center [241, 166] width 240 height 13
paste input "Chicken Ranch Crepe"
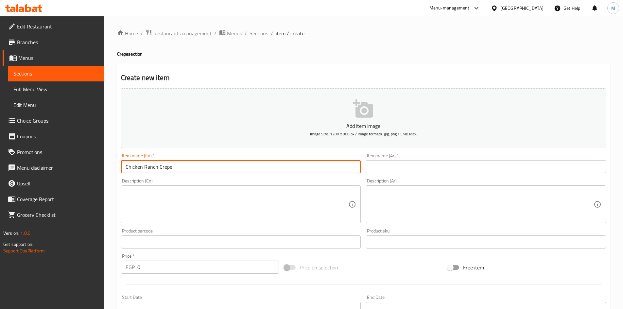
click at [149, 168] on input "Chicken Ranch Crepe" at bounding box center [241, 166] width 240 height 13
click at [421, 164] on input "text" at bounding box center [486, 166] width 240 height 13
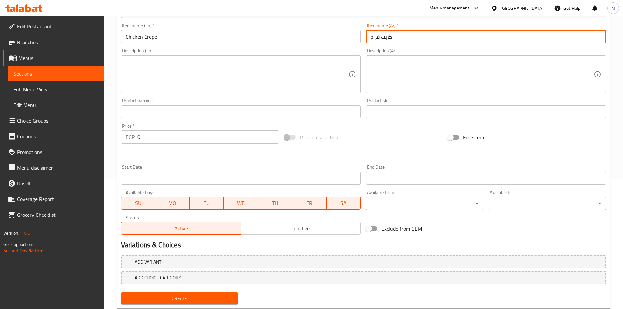
scroll to position [148, 0]
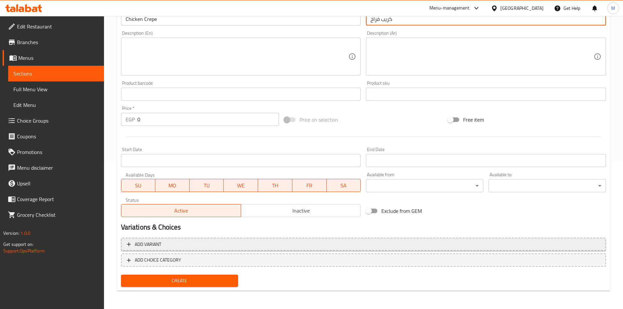
click at [166, 247] on span "Add variant" at bounding box center [364, 245] width 474 height 8
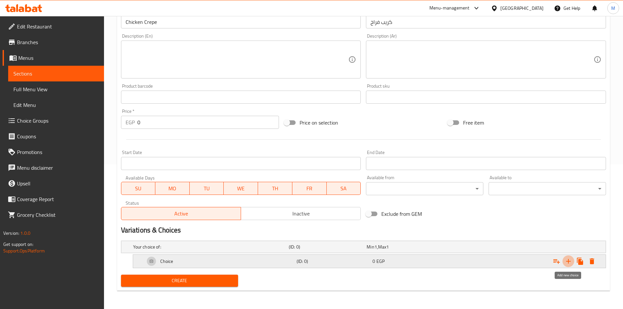
click at [568, 260] on icon "Expand" at bounding box center [569, 262] width 8 height 8
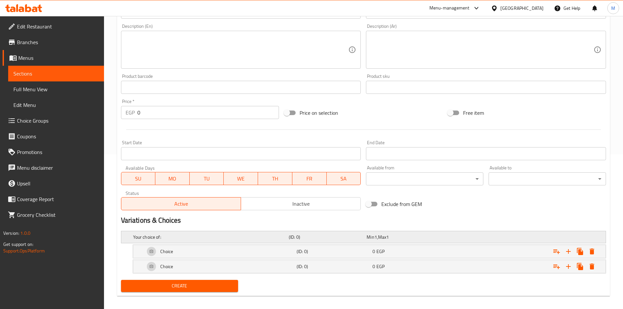
scroll to position [160, 0]
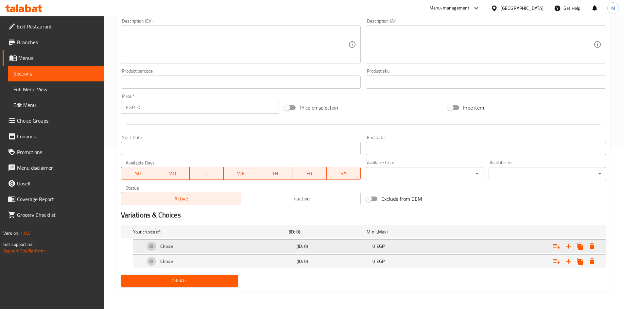
click at [266, 237] on div "Choice" at bounding box center [210, 231] width 156 height 9
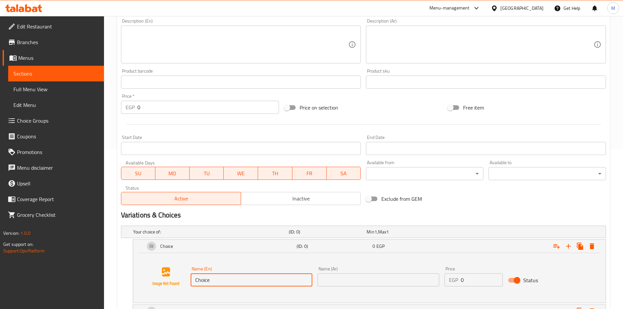
click at [222, 282] on input "Choice" at bounding box center [252, 280] width 122 height 13
click at [223, 281] on input "Choice" at bounding box center [252, 280] width 122 height 13
click at [219, 277] on input "text" at bounding box center [252, 280] width 122 height 13
click at [339, 284] on input "text" at bounding box center [379, 280] width 122 height 13
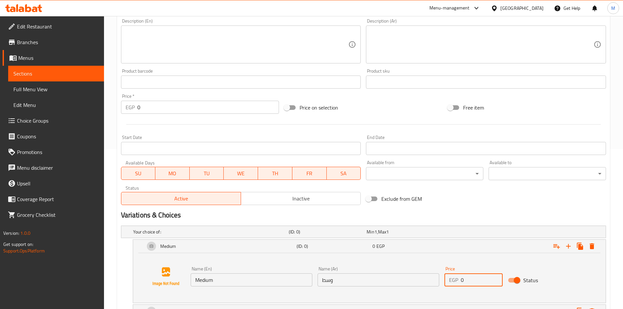
click at [468, 279] on input "0" at bounding box center [482, 280] width 42 height 13
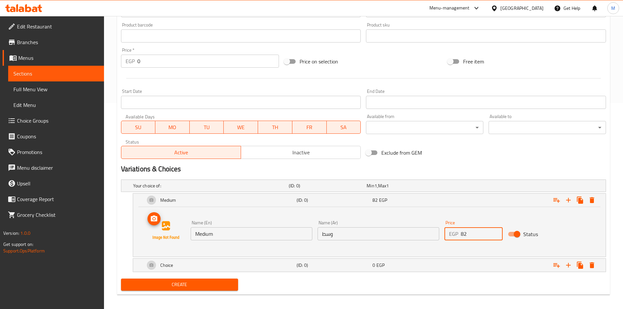
scroll to position [210, 0]
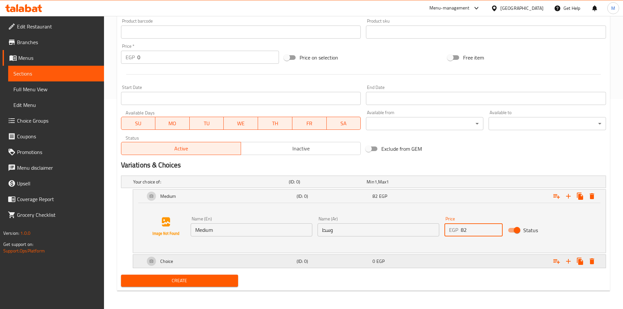
click at [194, 187] on div "Choice" at bounding box center [210, 181] width 156 height 9
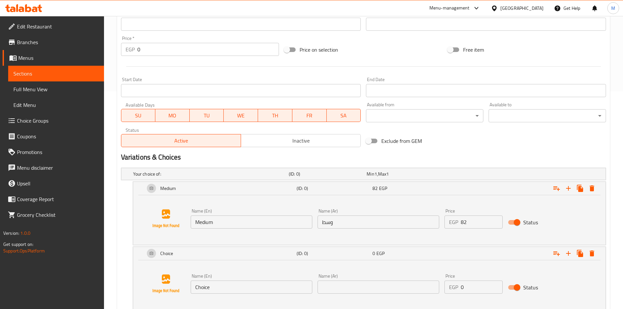
scroll to position [260, 0]
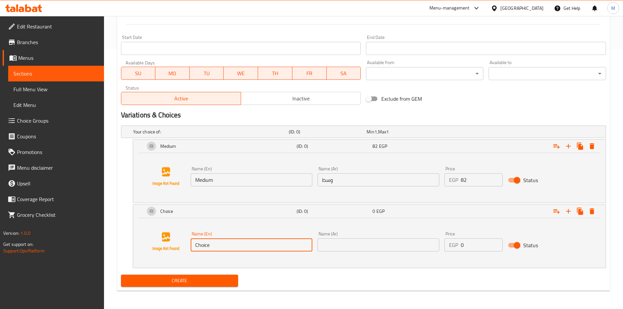
click at [219, 244] on input "Choice" at bounding box center [252, 245] width 122 height 13
click at [348, 245] on input "text" at bounding box center [379, 245] width 122 height 13
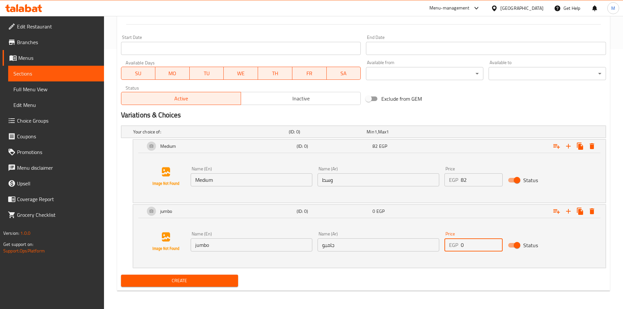
click at [467, 244] on input "0" at bounding box center [482, 245] width 42 height 13
click at [424, 264] on div "Name (En) jumbo Name (En) Name (Ar) جامبو Name (Ar) Price EGP 100 Price Status" at bounding box center [369, 242] width 457 height 50
click at [207, 283] on span "Create" at bounding box center [179, 281] width 107 height 8
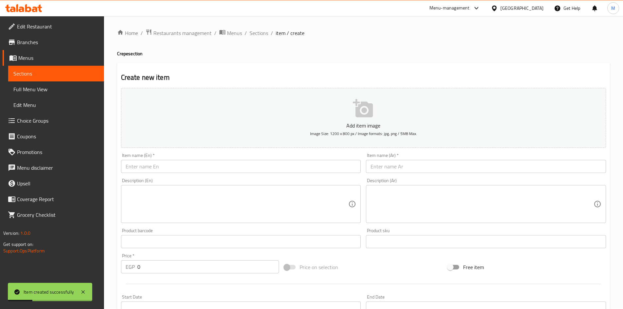
scroll to position [0, 0]
click at [260, 33] on span "Sections" at bounding box center [259, 33] width 19 height 8
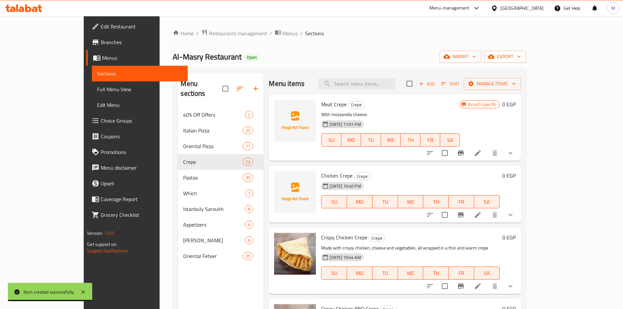
click at [515, 153] on icon "show more" at bounding box center [511, 153] width 8 height 8
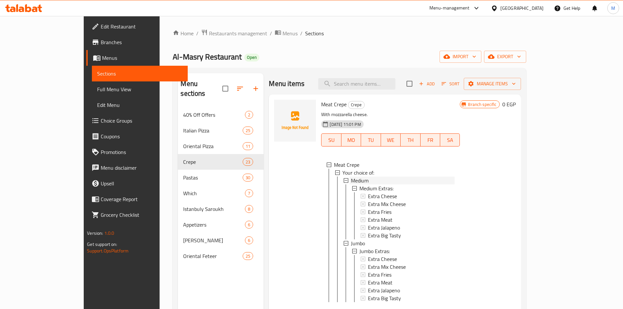
click at [351, 180] on span "Medium" at bounding box center [360, 181] width 18 height 8
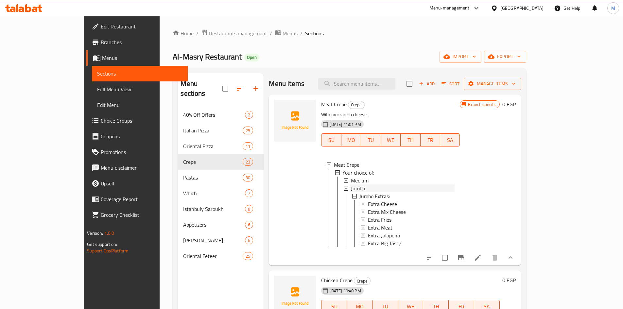
click at [351, 190] on span "Jumbo" at bounding box center [358, 189] width 14 height 8
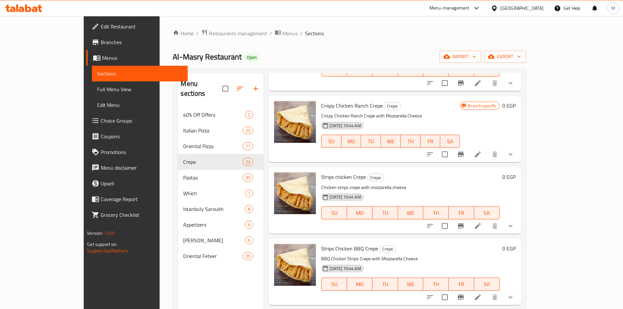
scroll to position [327, 0]
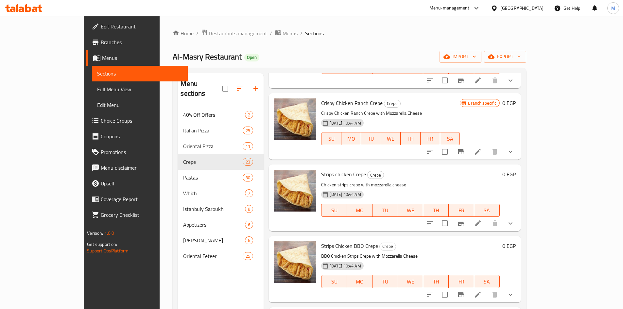
click at [515, 225] on icon "show more" at bounding box center [511, 224] width 8 height 8
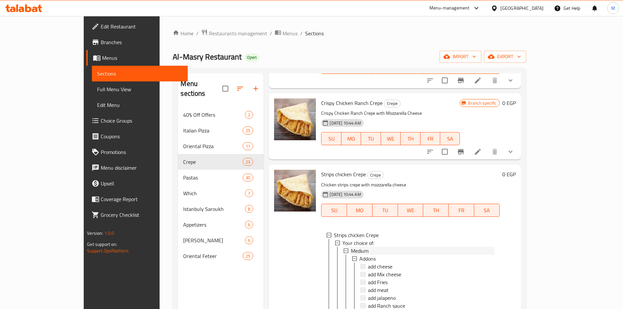
click at [354, 252] on div "Medium" at bounding box center [422, 251] width 143 height 8
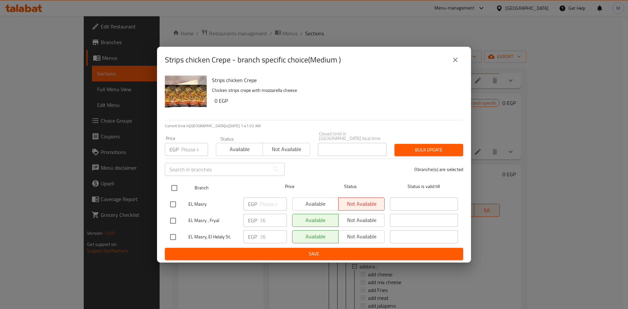
click at [172, 186] on input "checkbox" at bounding box center [175, 188] width 14 height 14
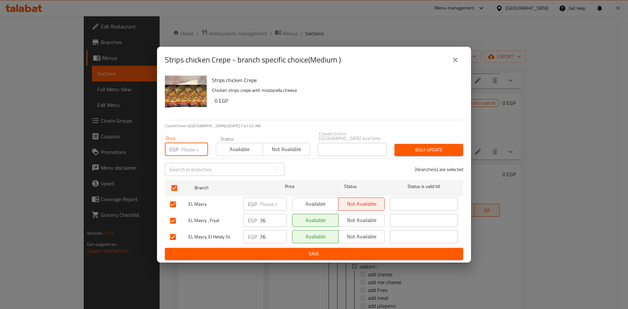
click at [184, 150] on input "number" at bounding box center [194, 149] width 27 height 13
click at [454, 146] on span "Bulk update" at bounding box center [429, 150] width 58 height 8
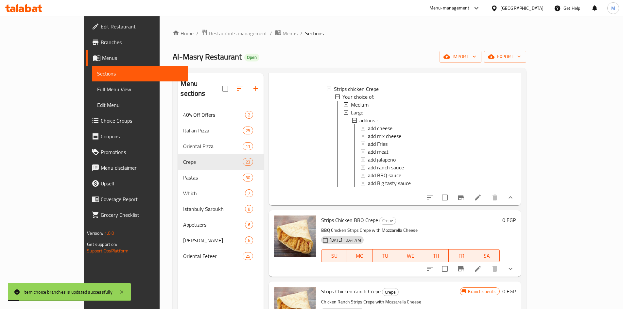
scroll to position [491, 0]
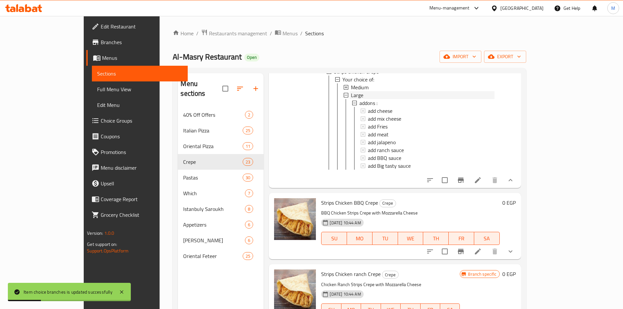
click at [351, 99] on span "Large" at bounding box center [357, 95] width 12 height 8
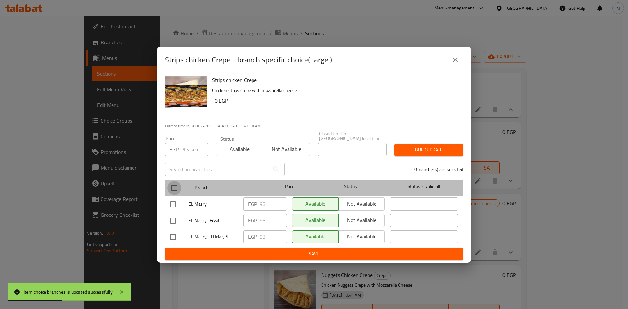
click at [173, 188] on input "checkbox" at bounding box center [175, 188] width 14 height 14
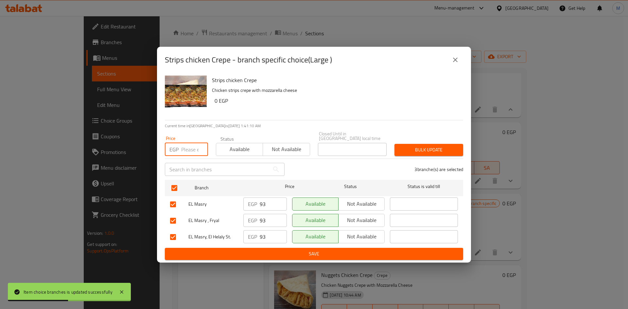
click at [186, 149] on input "number" at bounding box center [194, 149] width 27 height 13
click at [409, 144] on button "Bulk update" at bounding box center [429, 150] width 69 height 12
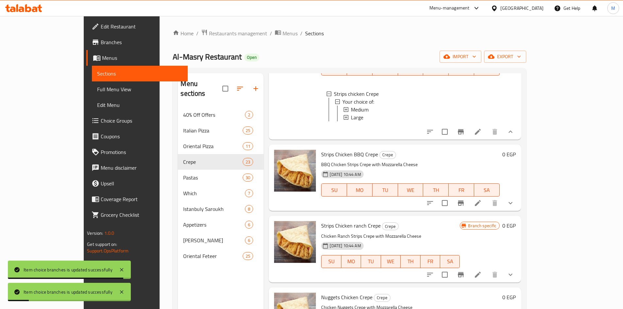
scroll to position [458, 0]
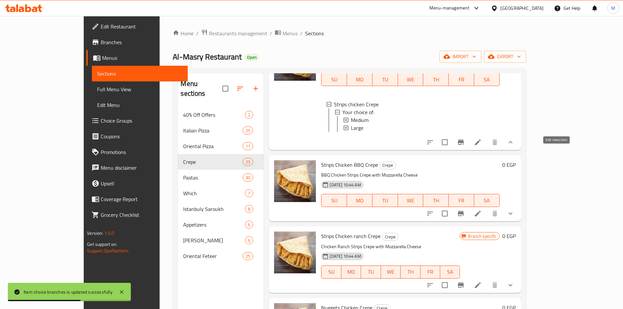
click at [482, 146] on icon at bounding box center [478, 142] width 8 height 8
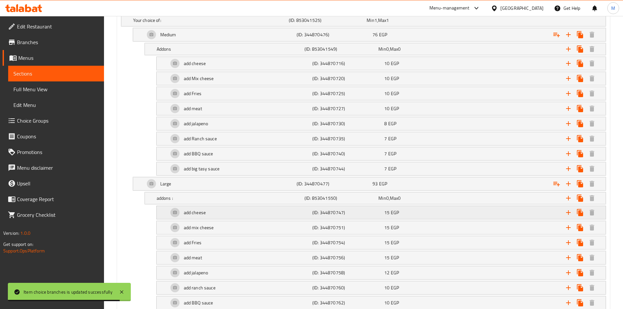
scroll to position [393, 0]
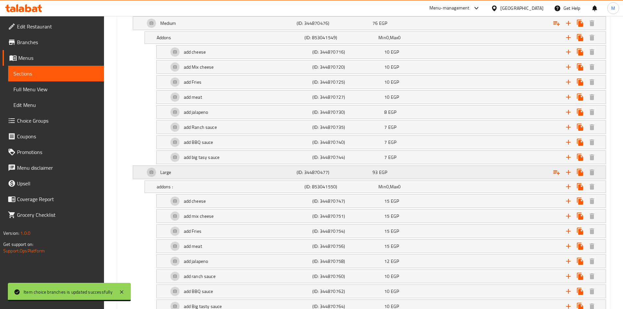
click at [181, 13] on div "Large" at bounding box center [210, 8] width 156 height 9
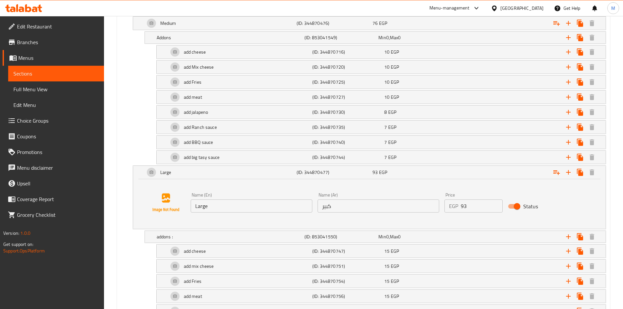
click at [205, 201] on input "Large" at bounding box center [252, 206] width 122 height 13
click at [338, 210] on input "كبير" at bounding box center [379, 206] width 122 height 13
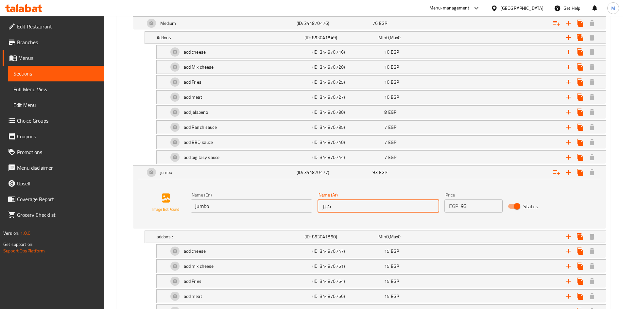
click at [338, 210] on input "كبير" at bounding box center [379, 206] width 122 height 13
click at [337, 211] on input "text" at bounding box center [379, 206] width 122 height 13
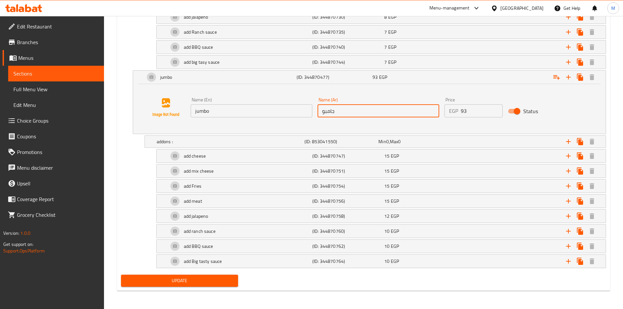
click at [144, 276] on button "Update" at bounding box center [179, 281] width 117 height 12
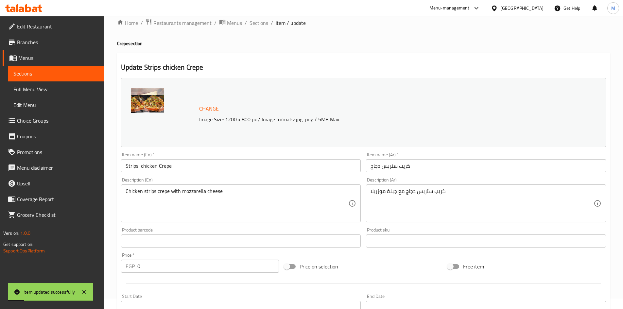
scroll to position [0, 0]
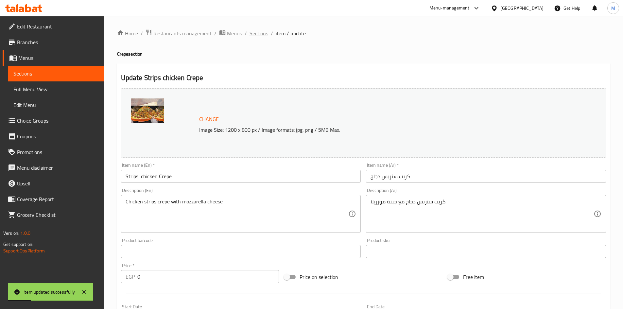
click at [263, 37] on span "Sections" at bounding box center [259, 33] width 19 height 8
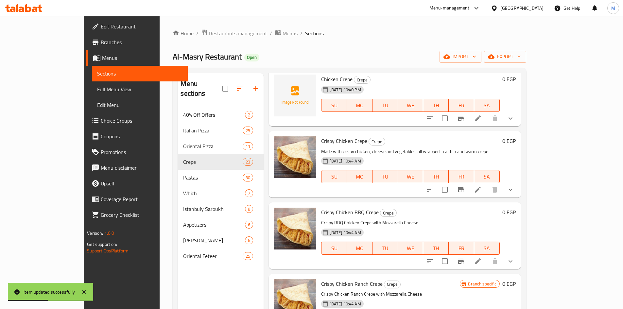
scroll to position [98, 0]
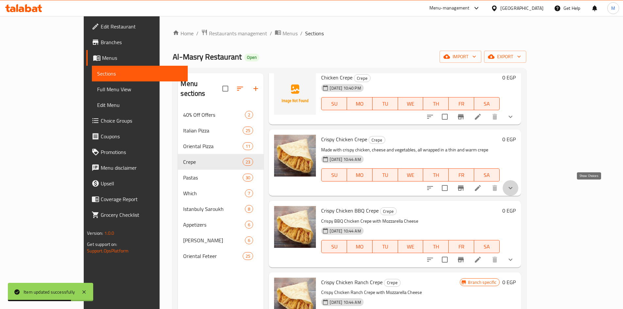
click at [515, 187] on icon "show more" at bounding box center [511, 188] width 8 height 8
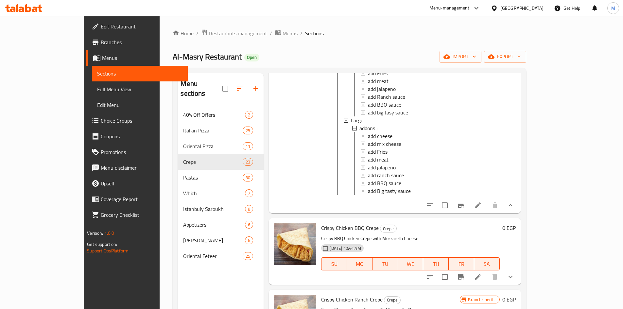
scroll to position [295, 0]
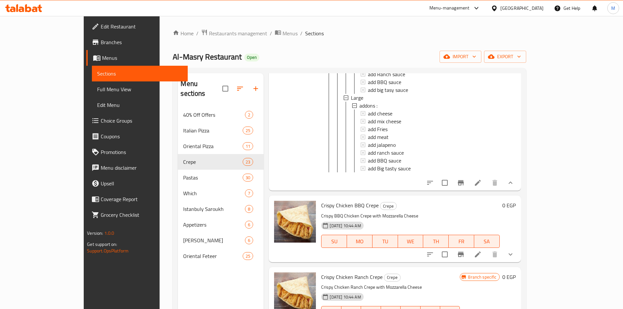
click at [487, 189] on li at bounding box center [478, 183] width 18 height 12
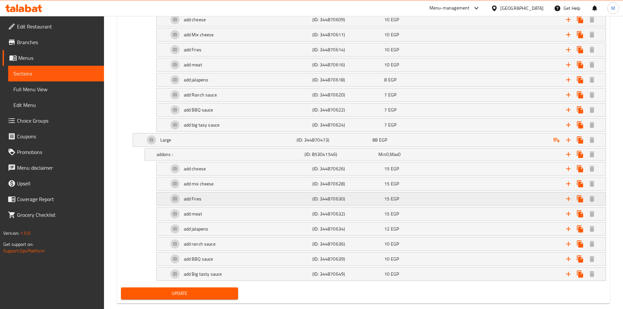
scroll to position [425, 0]
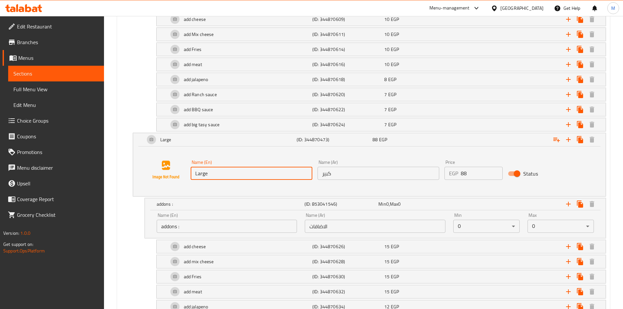
drag, startPoint x: 213, startPoint y: 180, endPoint x: 213, endPoint y: 176, distance: 3.7
click at [213, 180] on input "Large" at bounding box center [252, 173] width 122 height 13
click at [213, 176] on input "Large" at bounding box center [252, 173] width 122 height 13
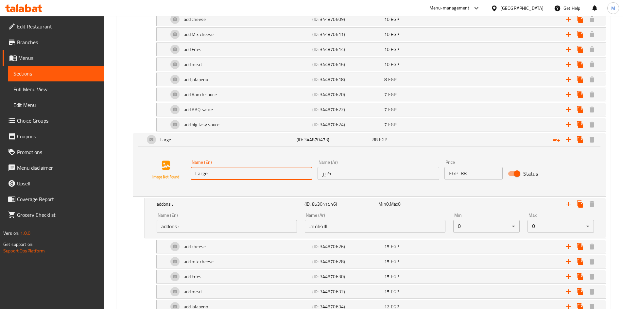
click at [228, 176] on input "Large" at bounding box center [252, 173] width 122 height 13
click at [227, 173] on input "Large" at bounding box center [252, 173] width 122 height 13
click at [228, 174] on input "jumbo" at bounding box center [252, 173] width 122 height 13
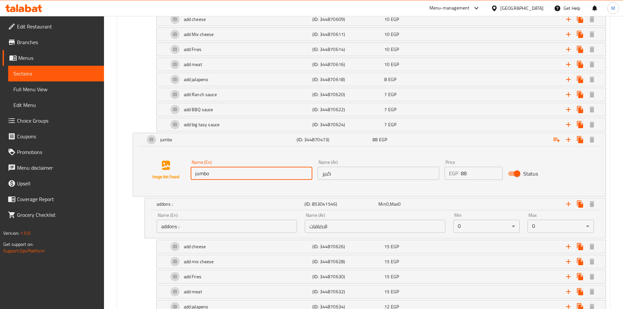
click at [228, 174] on input "jumbo" at bounding box center [252, 173] width 122 height 13
click at [221, 174] on input "Jumbo" at bounding box center [252, 173] width 122 height 13
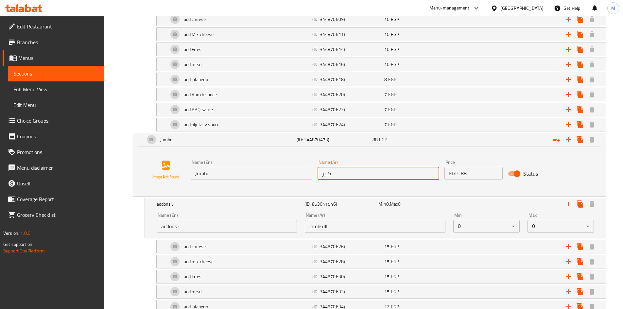
click at [340, 169] on input "كبير" at bounding box center [379, 173] width 122 height 13
click at [340, 169] on input "text" at bounding box center [379, 173] width 122 height 13
click at [125, 195] on div "Jumbo (ID: 344870473) 88 EGP Name (En) Jumbo Name (En) Name (Ar) جامبو Name (Ar…" at bounding box center [363, 165] width 485 height 64
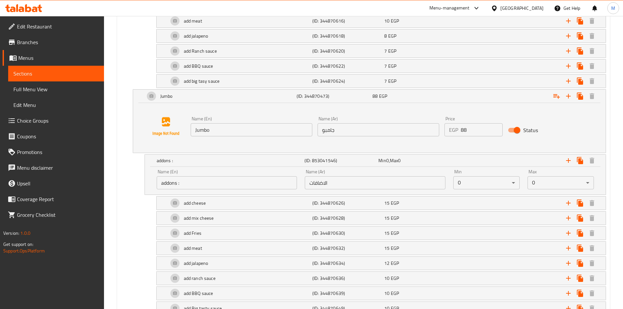
scroll to position [516, 0]
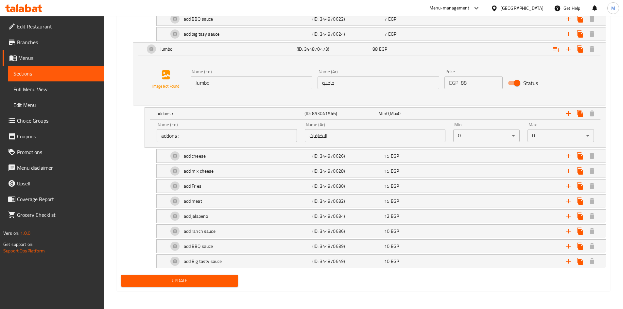
click at [180, 280] on span "Update" at bounding box center [179, 281] width 107 height 8
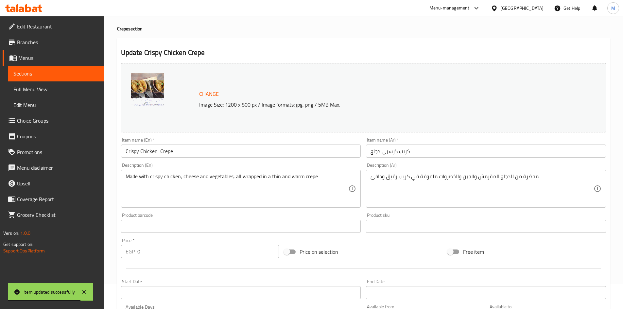
scroll to position [0, 0]
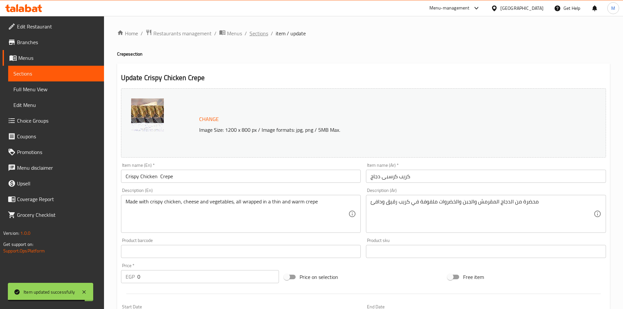
click at [262, 37] on span "Sections" at bounding box center [259, 33] width 19 height 8
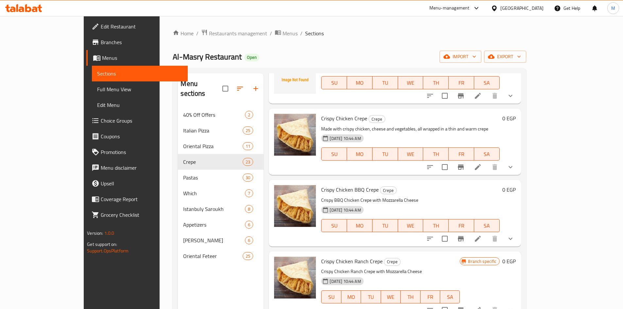
scroll to position [131, 0]
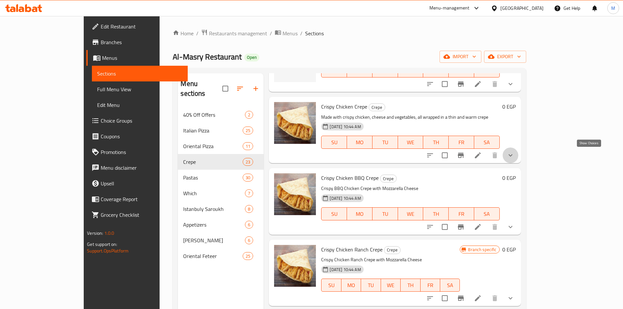
click at [515, 157] on icon "show more" at bounding box center [511, 156] width 8 height 8
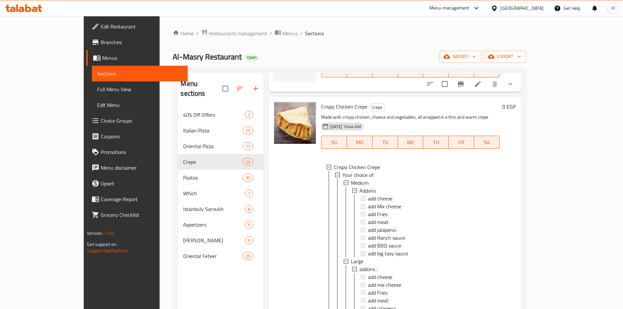
click at [516, 179] on div "0 EGP" at bounding box center [508, 225] width 16 height 247
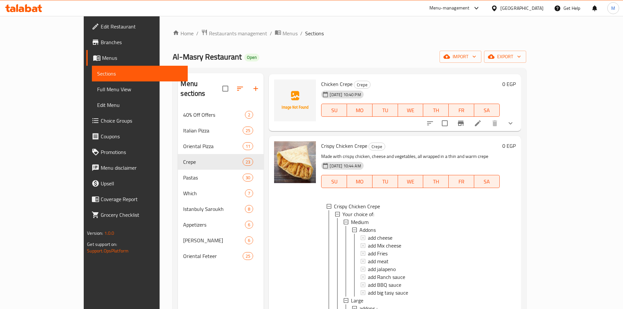
scroll to position [0, 0]
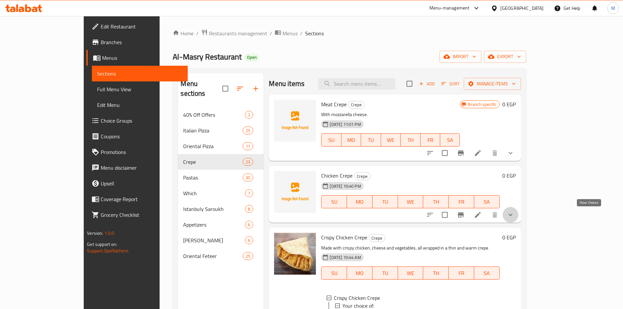
drag, startPoint x: 591, startPoint y: 213, endPoint x: 585, endPoint y: 214, distance: 6.6
click at [515, 213] on icon "show more" at bounding box center [511, 215] width 8 height 8
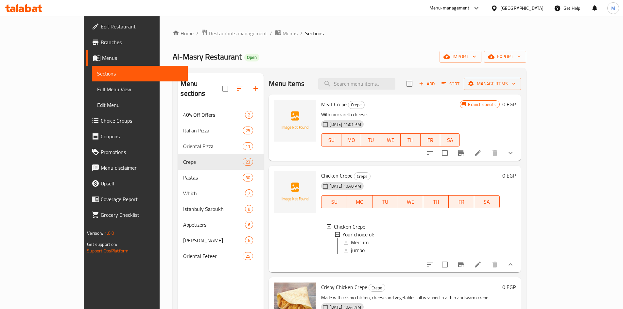
click at [515, 154] on icon "show more" at bounding box center [511, 153] width 8 height 8
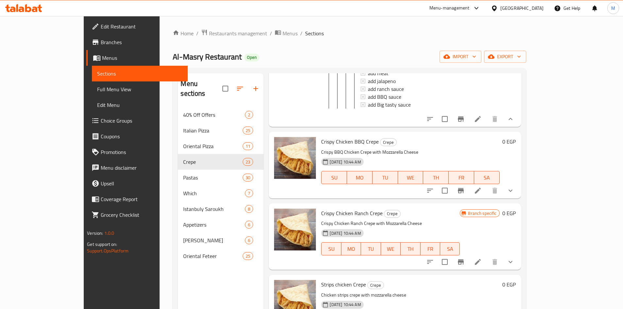
scroll to position [556, 0]
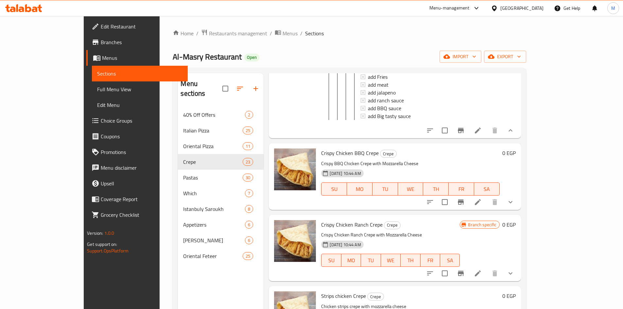
click at [487, 136] on li at bounding box center [478, 131] width 18 height 12
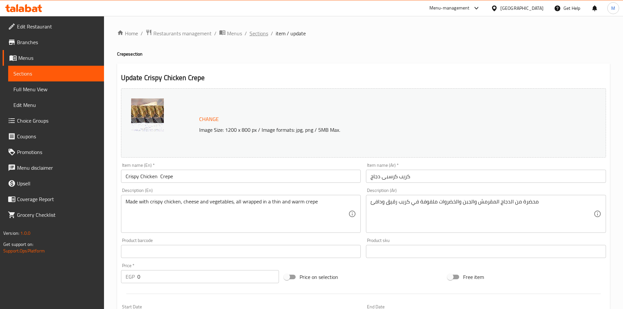
click at [259, 32] on span "Sections" at bounding box center [259, 33] width 19 height 8
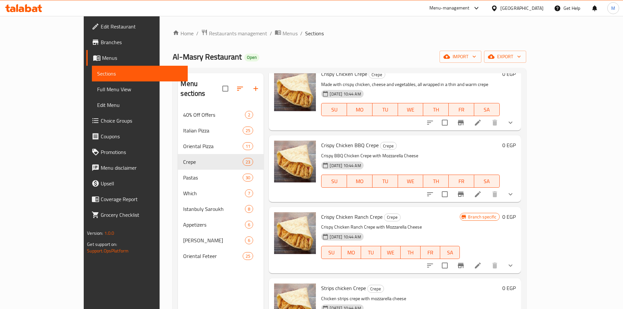
scroll to position [196, 0]
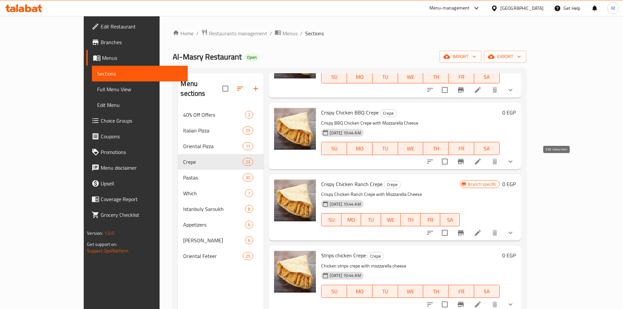
click at [482, 163] on icon at bounding box center [478, 162] width 8 height 8
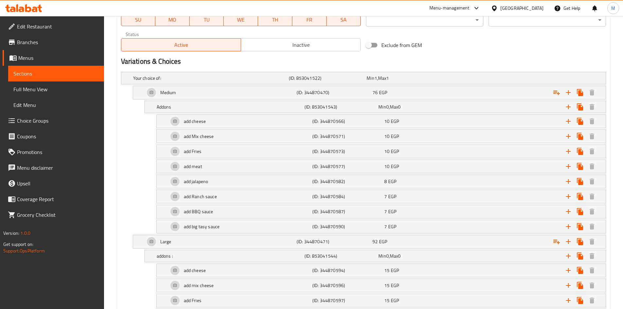
scroll to position [360, 0]
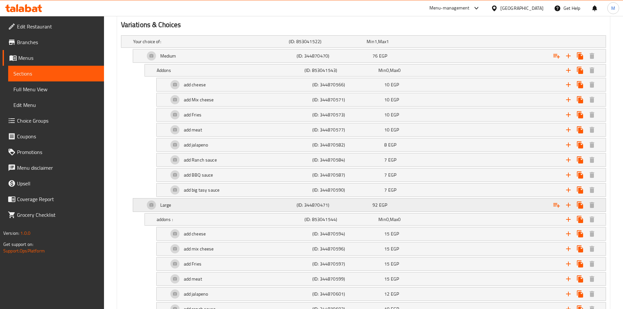
click at [172, 46] on div "Large" at bounding box center [210, 41] width 156 height 9
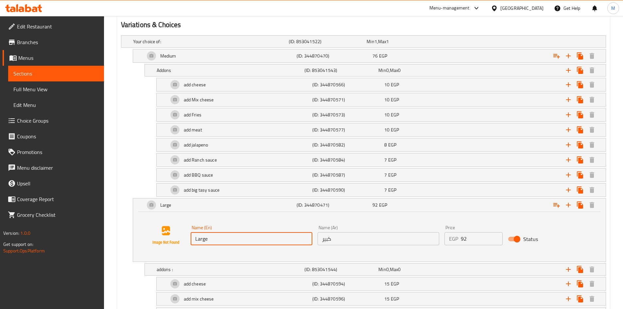
click at [212, 238] on input "Large" at bounding box center [252, 238] width 122 height 13
paste input "Jumbo"
click at [337, 241] on input "كبير" at bounding box center [379, 238] width 122 height 13
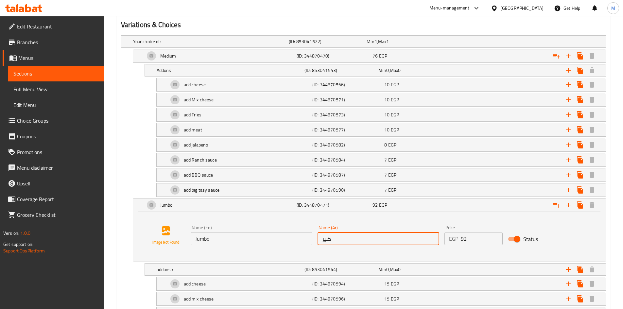
click at [337, 241] on input "كبير" at bounding box center [379, 238] width 122 height 13
click at [337, 240] on input "كبير" at bounding box center [379, 238] width 122 height 13
click at [336, 240] on input "كبير" at bounding box center [379, 238] width 122 height 13
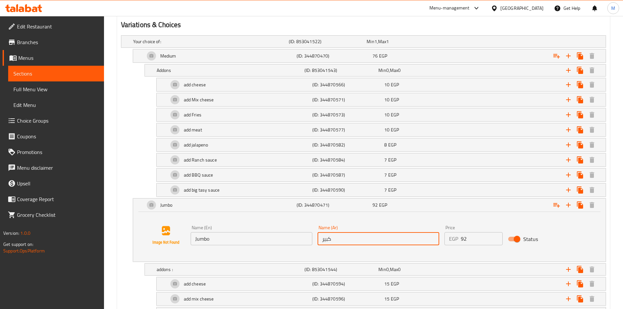
click at [336, 240] on input "كبير" at bounding box center [379, 238] width 122 height 13
click at [336, 240] on input "text" at bounding box center [379, 238] width 122 height 13
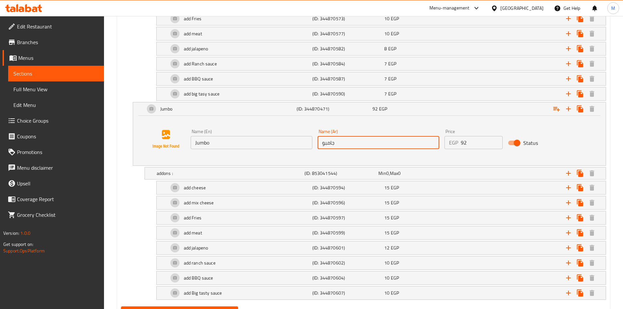
scroll to position [488, 0]
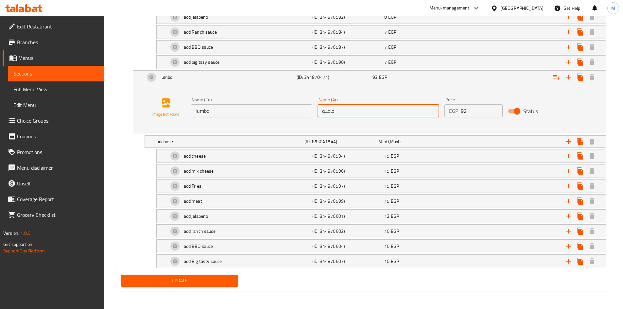
click at [152, 275] on button "Update" at bounding box center [179, 281] width 117 height 12
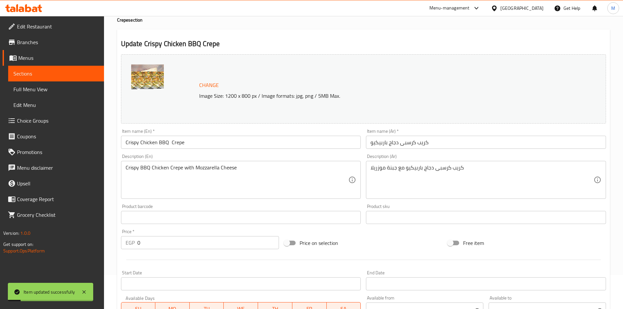
scroll to position [0, 0]
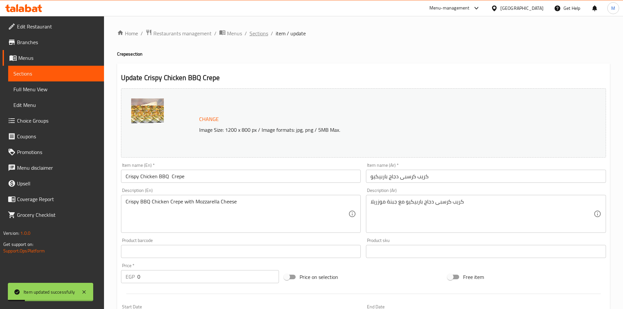
click at [263, 34] on span "Sections" at bounding box center [259, 33] width 19 height 8
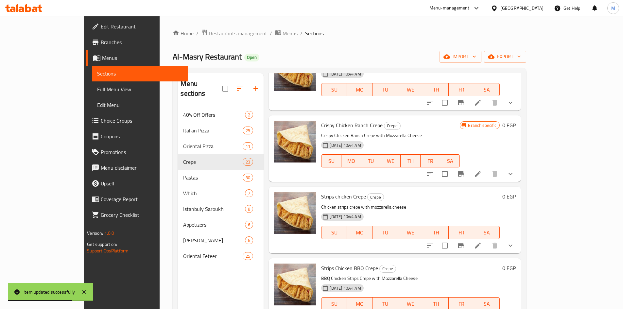
scroll to position [262, 0]
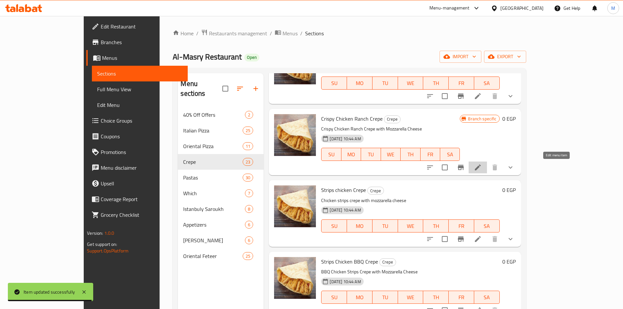
click at [482, 167] on icon at bounding box center [478, 168] width 8 height 8
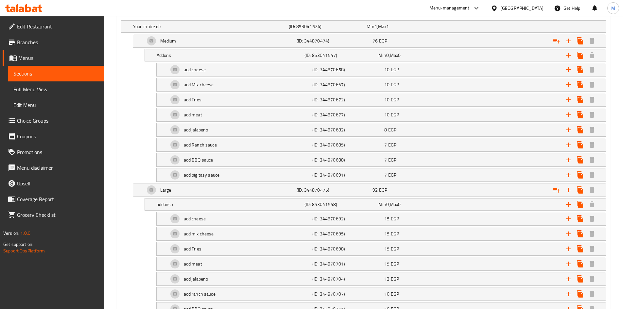
scroll to position [393, 0]
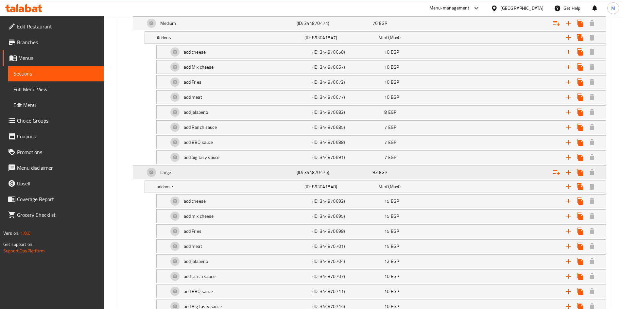
click at [190, 13] on div "Large" at bounding box center [210, 8] width 156 height 9
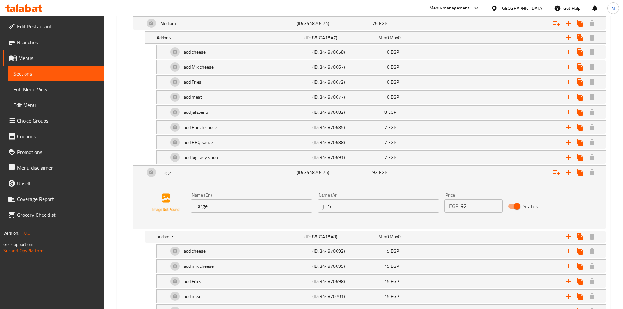
click at [226, 208] on input "Large" at bounding box center [252, 206] width 122 height 13
click at [226, 207] on input "Large" at bounding box center [252, 206] width 122 height 13
paste input "Jumbo"
click at [359, 211] on input "كبير" at bounding box center [379, 206] width 122 height 13
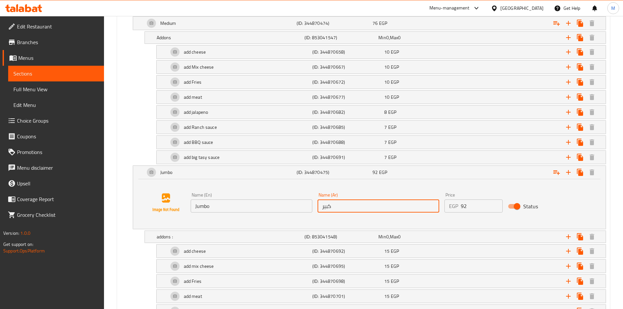
click at [359, 211] on input "كبير" at bounding box center [379, 206] width 122 height 13
click at [358, 210] on input "text" at bounding box center [379, 206] width 122 height 13
click at [131, 236] on div "addons : (ID: 853041548) Min 0 , Max 0 Name (En) addons : Name (En) Name (Ar) ا…" at bounding box center [363, 237] width 485 height 12
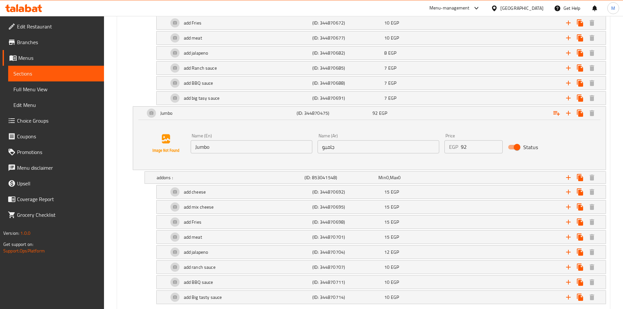
scroll to position [488, 0]
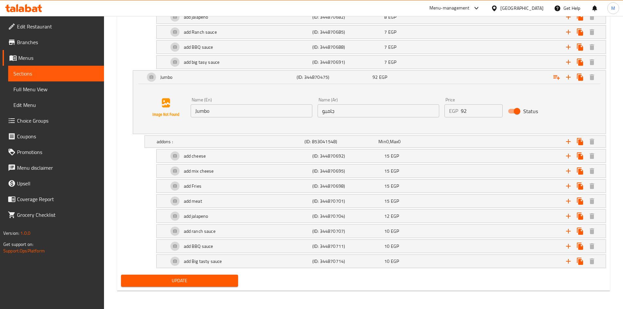
click at [155, 276] on button "Update" at bounding box center [179, 281] width 117 height 12
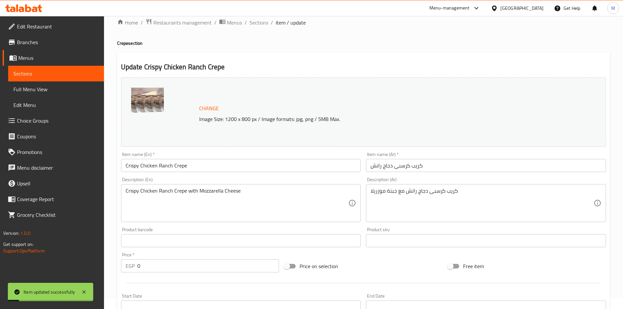
scroll to position [0, 0]
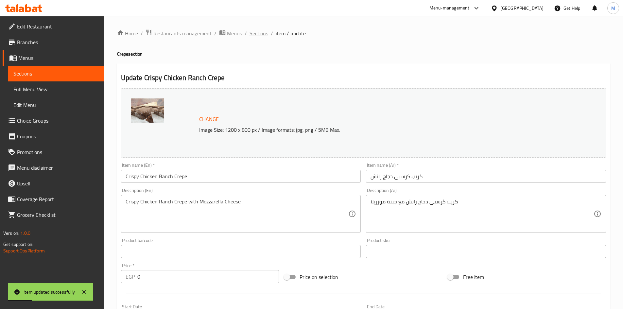
click at [261, 31] on span "Sections" at bounding box center [259, 33] width 19 height 8
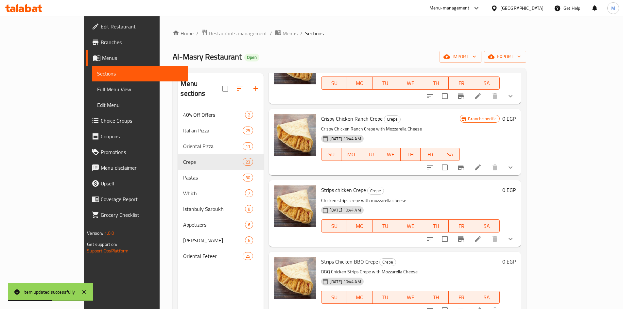
scroll to position [295, 0]
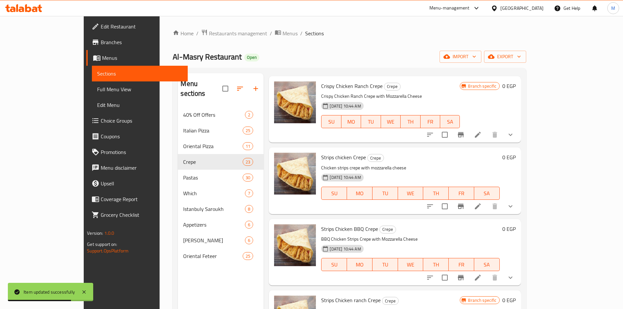
click at [482, 209] on icon at bounding box center [478, 207] width 8 height 8
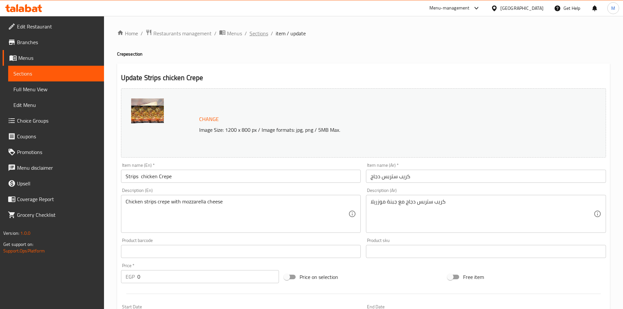
click at [257, 37] on span "Sections" at bounding box center [259, 33] width 19 height 8
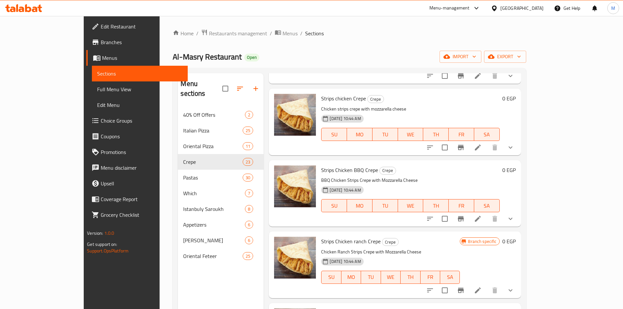
scroll to position [360, 0]
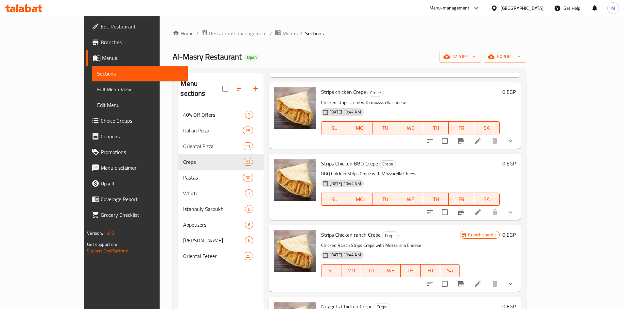
click at [515, 209] on icon "show more" at bounding box center [511, 212] width 8 height 8
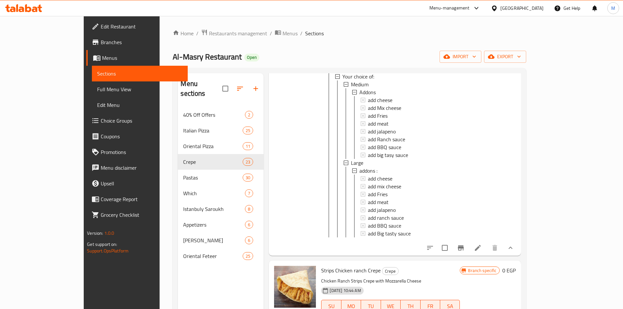
scroll to position [524, 0]
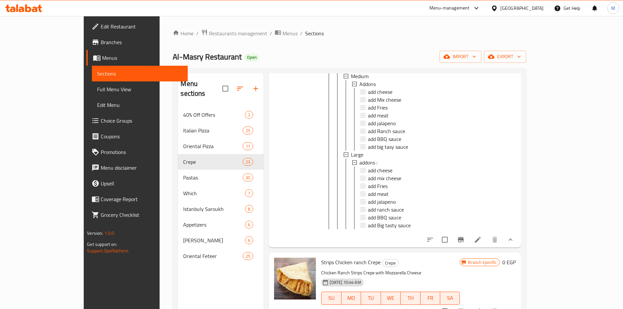
click at [487, 244] on li at bounding box center [478, 240] width 18 height 12
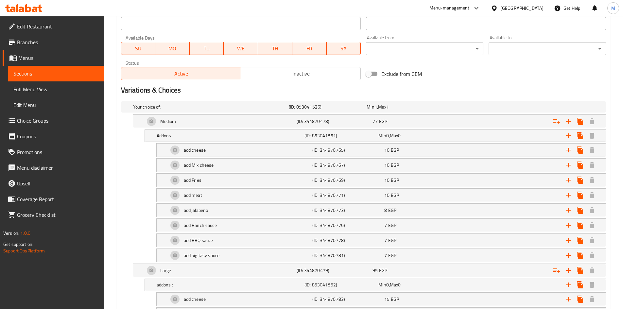
scroll to position [425, 0]
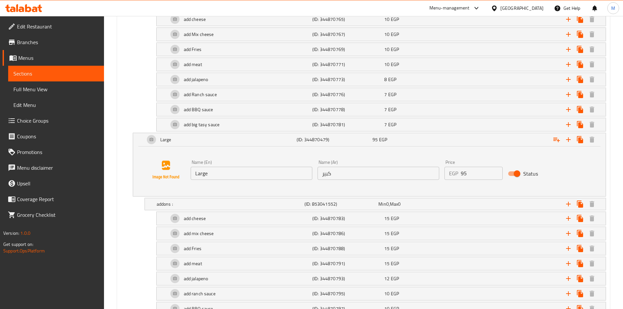
click at [217, 174] on input "Large" at bounding box center [252, 173] width 122 height 13
click at [217, 173] on input "Large" at bounding box center [252, 173] width 122 height 13
paste input "Jumbo"
click at [333, 174] on input "كبير" at bounding box center [379, 173] width 122 height 13
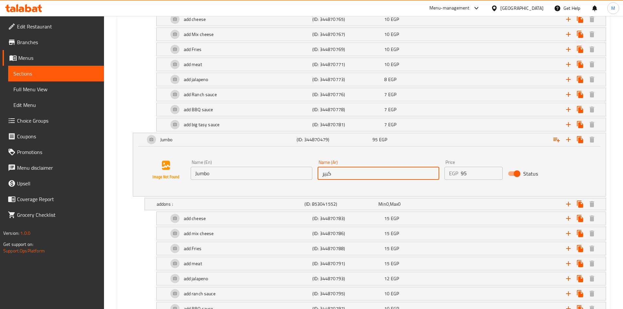
click at [333, 174] on input "كبير" at bounding box center [379, 173] width 122 height 13
click at [332, 173] on input "text" at bounding box center [379, 173] width 122 height 13
click at [141, 225] on div "add cheese (ID: 344870783) 15 EGP Name (En) add cheese Name (En) Name (Ar) اضاف…" at bounding box center [363, 219] width 485 height 14
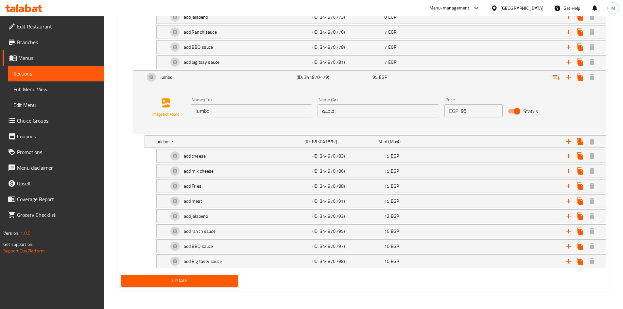
click at [185, 278] on span "Update" at bounding box center [179, 281] width 107 height 8
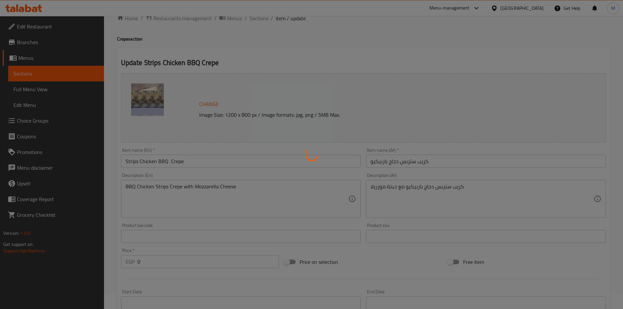
scroll to position [0, 0]
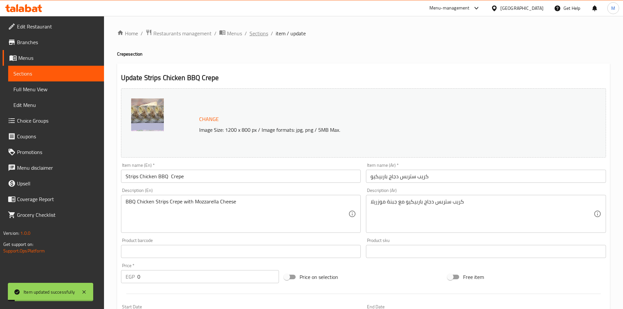
click at [257, 32] on span "Sections" at bounding box center [259, 33] width 19 height 8
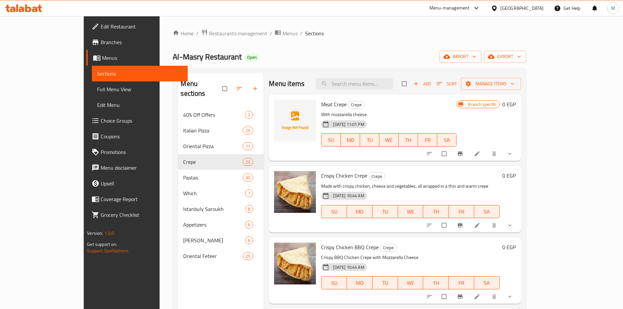
click at [101, 122] on span "Choice Groups" at bounding box center [142, 121] width 82 height 8
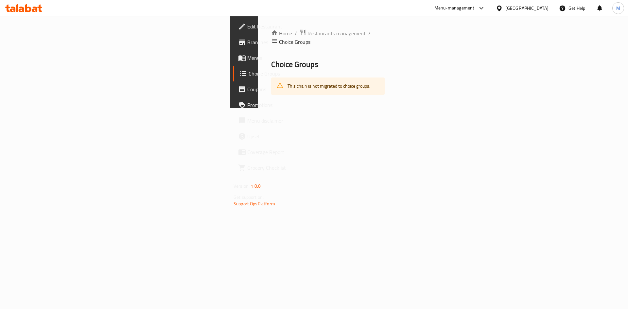
click at [258, 108] on div "Home / Restaurants management / Choice Groups Choice Groups This chain is not m…" at bounding box center [328, 62] width 140 height 92
click at [249, 75] on span "Choice Groups" at bounding box center [289, 74] width 81 height 8
click at [247, 56] on span "Menus" at bounding box center [288, 58] width 83 height 8
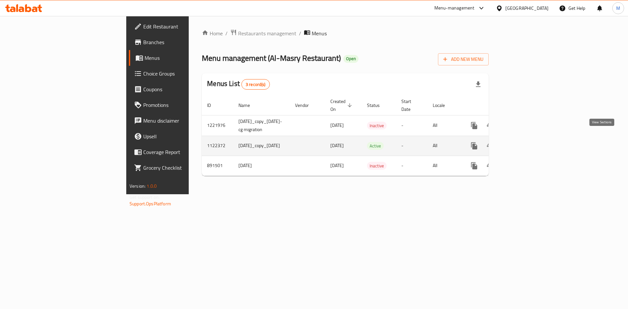
click at [526, 142] on icon "enhanced table" at bounding box center [522, 146] width 8 height 8
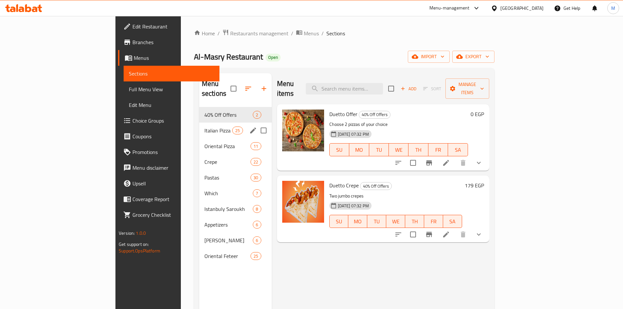
click at [199, 125] on div "Italian Pizza 25" at bounding box center [235, 131] width 73 height 16
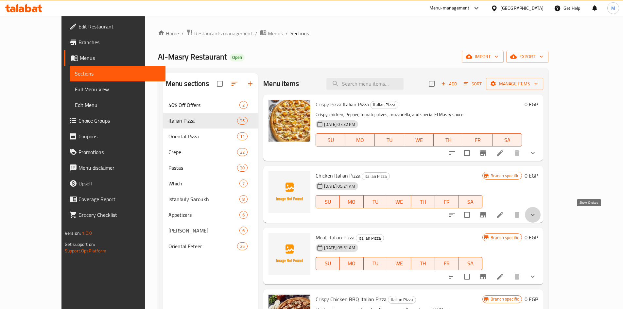
drag, startPoint x: 591, startPoint y: 211, endPoint x: 512, endPoint y: 190, distance: 82.7
click at [537, 211] on icon "show more" at bounding box center [533, 215] width 8 height 8
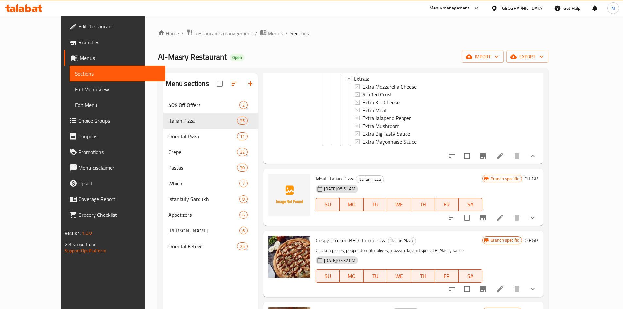
scroll to position [393, 0]
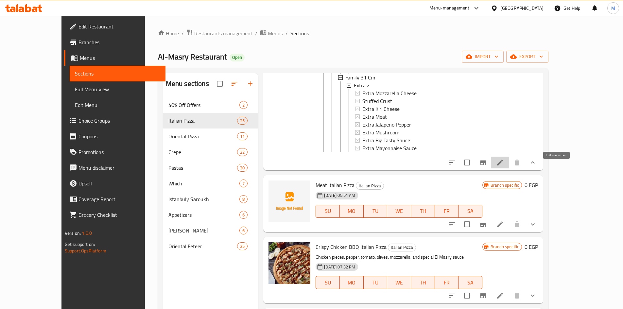
click at [504, 165] on icon at bounding box center [500, 163] width 8 height 8
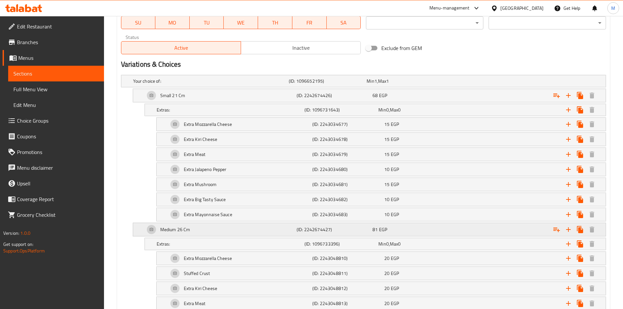
scroll to position [319, 0]
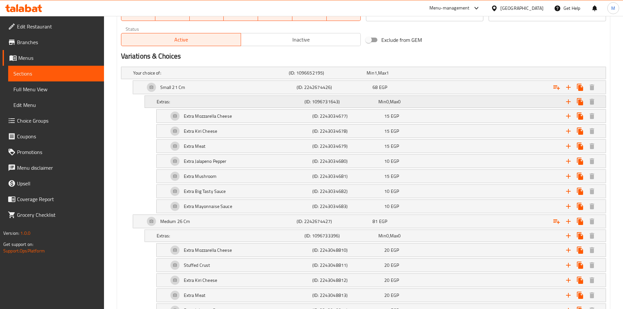
click at [165, 76] on h5 "Extras:" at bounding box center [209, 73] width 153 height 7
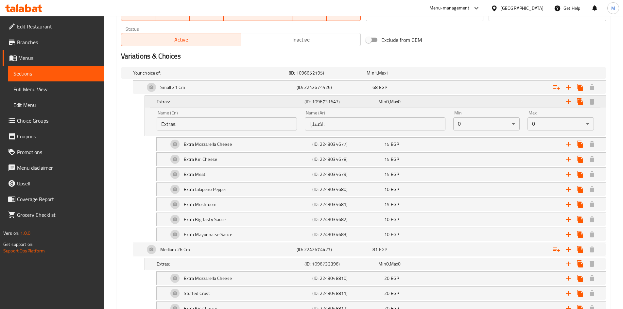
click at [165, 103] on h5 "Extras:" at bounding box center [229, 102] width 145 height 7
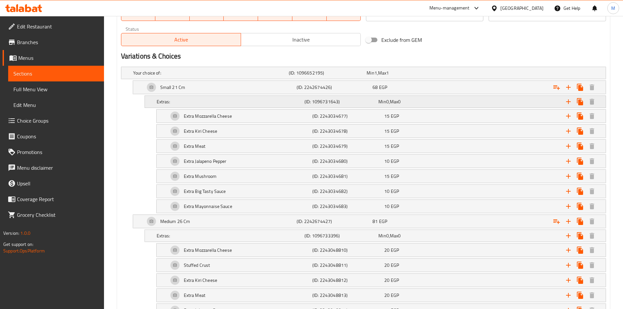
click at [165, 76] on h5 "Extras:" at bounding box center [209, 73] width 153 height 7
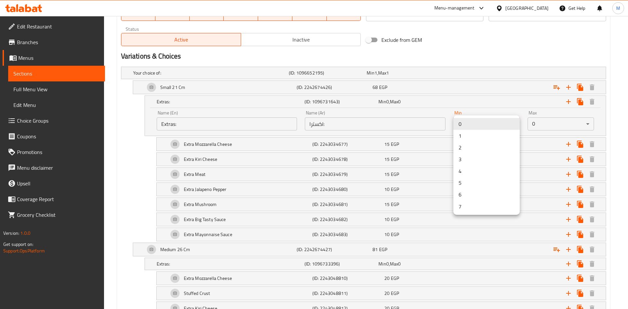
click at [490, 124] on li "0" at bounding box center [487, 124] width 66 height 12
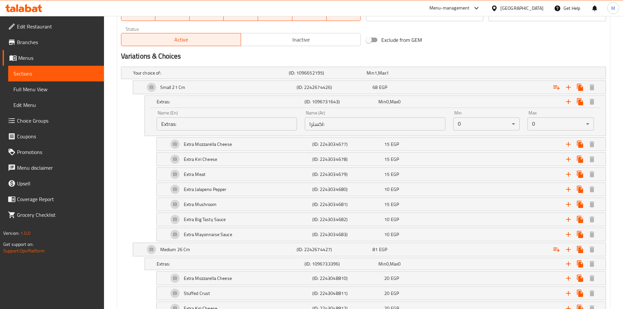
click at [137, 128] on div "Extras: (ID: 1096731643) Min 0 , Max 0 Name (En) Extras: Name (En) Name (Ar) اك…" at bounding box center [363, 116] width 485 height 41
click at [180, 103] on h5 "Extras:" at bounding box center [229, 102] width 145 height 7
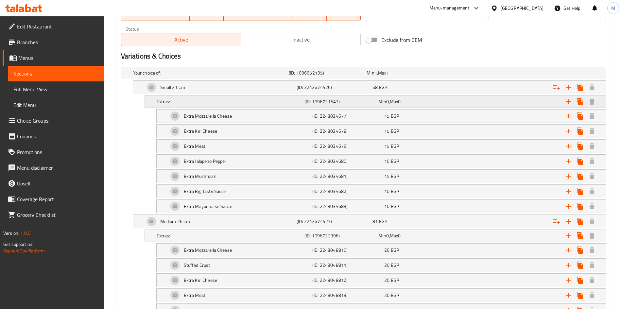
click at [192, 76] on h5 "Extras:" at bounding box center [209, 73] width 153 height 7
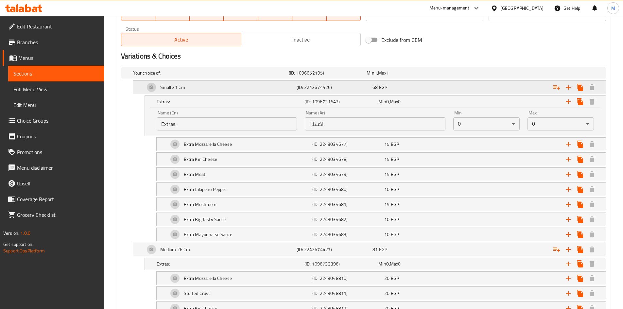
click at [192, 78] on div "Small 21 Cm" at bounding box center [210, 72] width 156 height 9
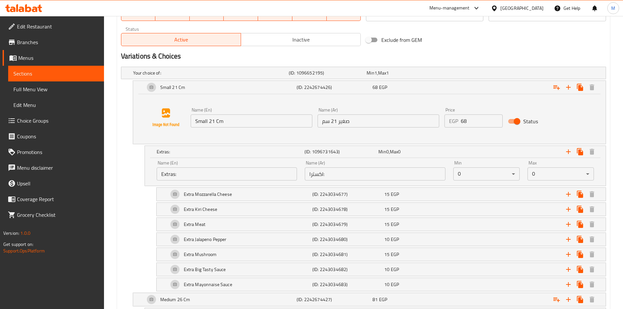
click at [211, 122] on input "Small 21 Cm" at bounding box center [252, 121] width 122 height 13
click at [346, 123] on input "صغير 21 سم" at bounding box center [379, 121] width 122 height 13
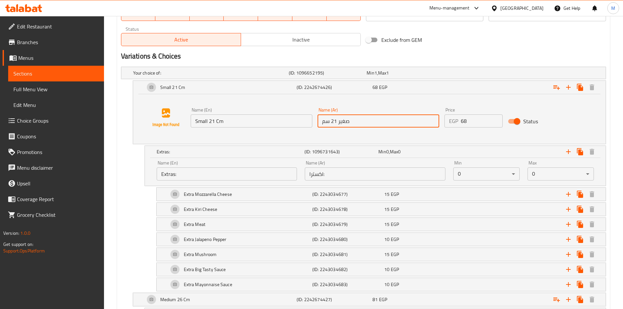
click at [346, 123] on input "صغير 21 سم" at bounding box center [379, 121] width 122 height 13
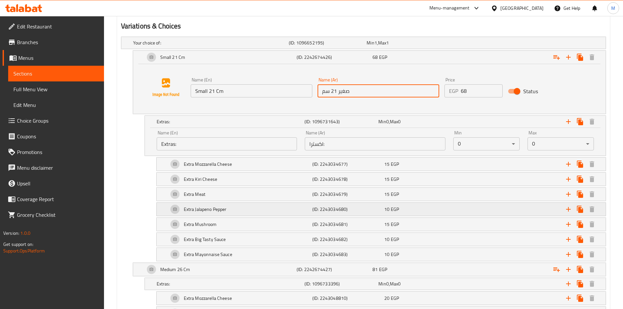
scroll to position [385, 0]
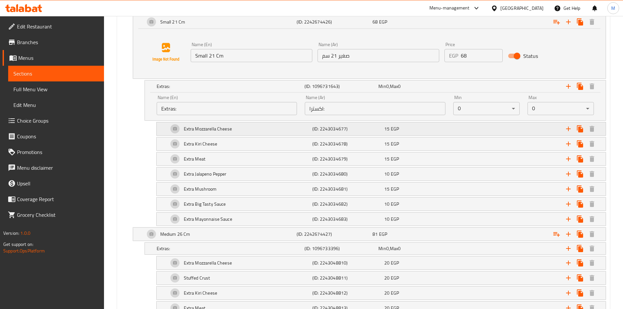
click at [186, 25] on h5 "Extra Mozzarella Cheese" at bounding box center [172, 22] width 25 height 7
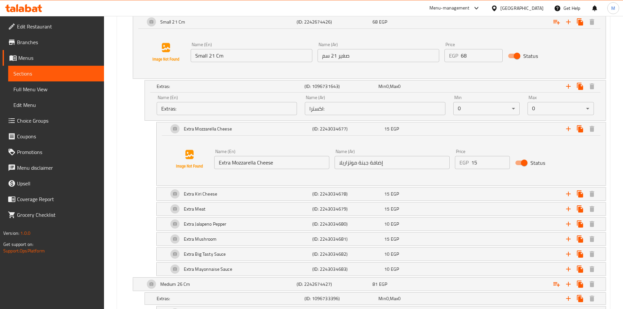
click at [228, 159] on input "Extra Mozzarella Cheese" at bounding box center [271, 162] width 115 height 13
click at [377, 165] on input "إضافة جبنة موتزاريلا" at bounding box center [392, 162] width 115 height 13
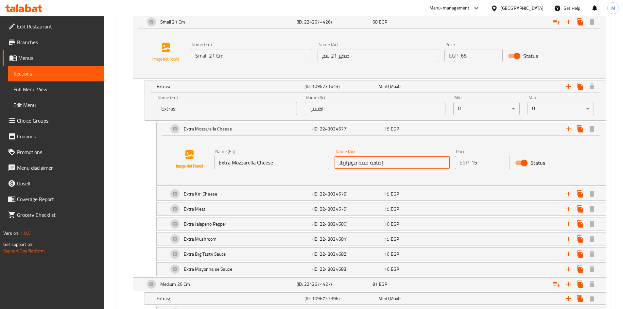
click at [377, 165] on input "إضافة جبنة موتزاريلا" at bounding box center [392, 162] width 115 height 13
click at [186, 25] on h5 "Extra Mozzarella Cheese" at bounding box center [172, 22] width 25 height 7
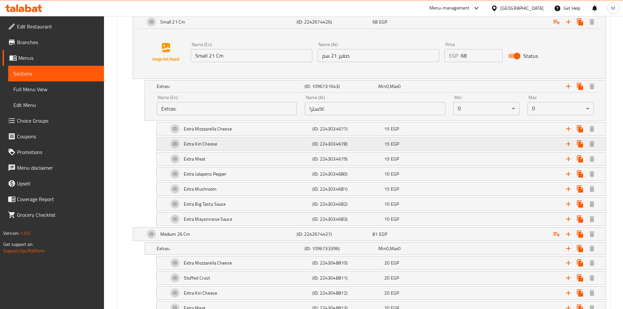
click at [186, 25] on h5 "Extra Kiri Cheese" at bounding box center [172, 22] width 25 height 7
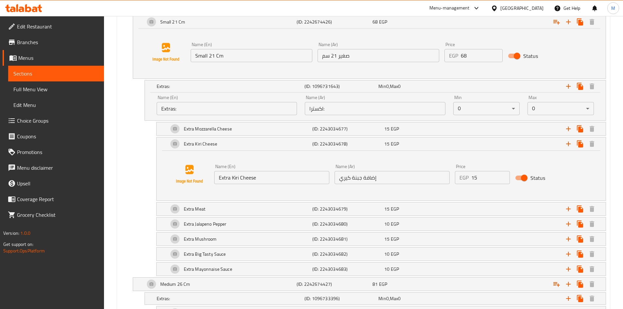
click at [232, 177] on input "Extra Kiri Cheese" at bounding box center [271, 177] width 115 height 13
click at [360, 177] on input "إضافة جبنة كيري" at bounding box center [392, 177] width 115 height 13
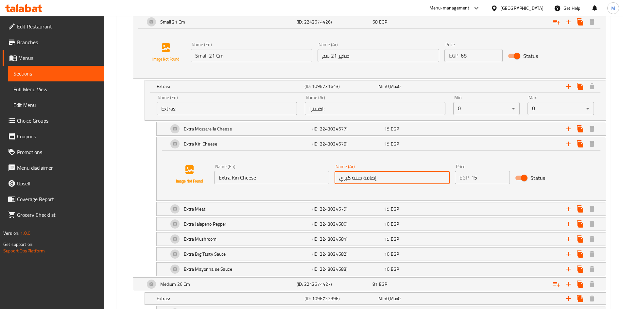
click at [360, 177] on input "إضافة جبنة كيري" at bounding box center [392, 177] width 115 height 13
click at [474, 176] on input "15" at bounding box center [491, 177] width 39 height 13
click at [186, 25] on h5 "Extra Kiri Cheese" at bounding box center [172, 22] width 25 height 7
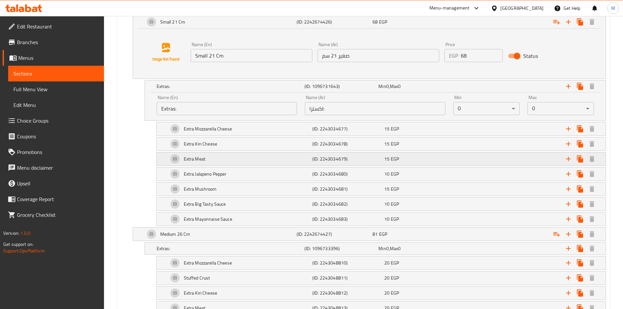
click at [221, 12] on div "Extra Meat" at bounding box center [210, 7] width 156 height 9
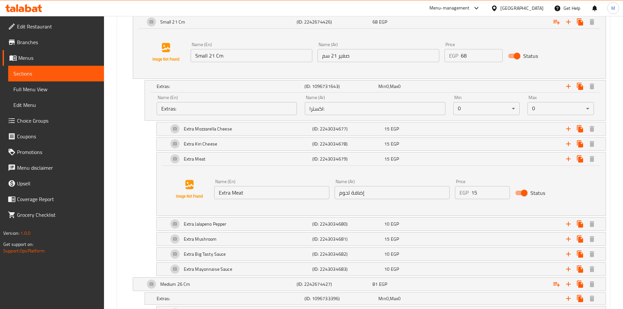
click at [229, 189] on input "Extra Meat" at bounding box center [271, 192] width 115 height 13
click at [374, 190] on input "إضافة لحوم" at bounding box center [392, 192] width 115 height 13
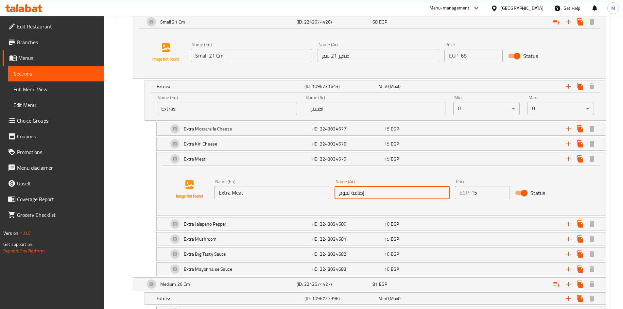
click at [374, 190] on input "إضافة لحوم" at bounding box center [392, 192] width 115 height 13
click at [272, 30] on div "Extra Meat" at bounding box center [220, 22] width 152 height 16
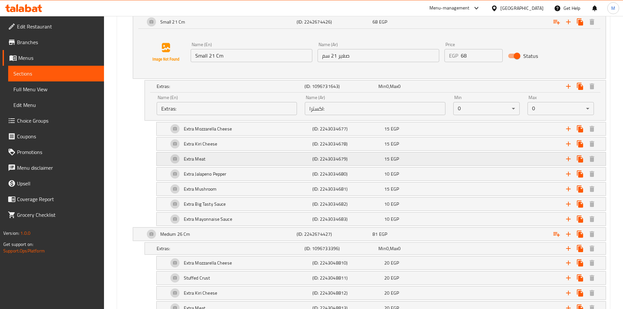
click at [364, 11] on h5 "(ID: 2243034679)" at bounding box center [326, 7] width 75 height 7
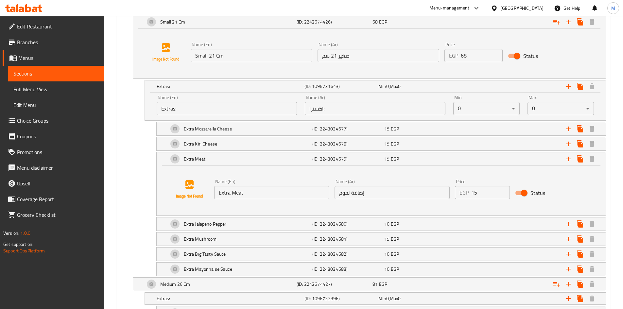
click at [472, 194] on input "15" at bounding box center [491, 192] width 39 height 13
click at [227, 30] on div "Extra Meat" at bounding box center [220, 22] width 152 height 16
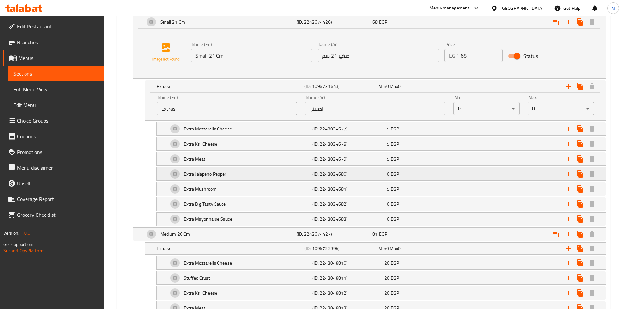
click at [186, 25] on h5 "Extra Jalapeno Pepper" at bounding box center [172, 22] width 25 height 7
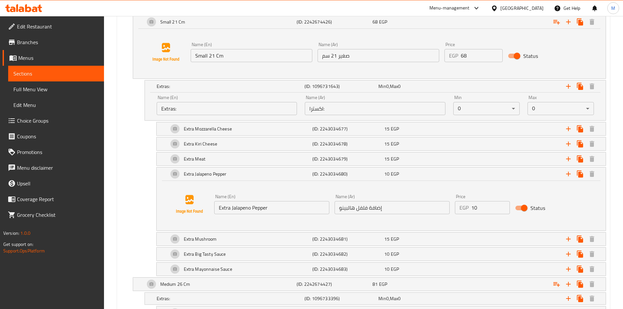
click at [239, 208] on input "Extra Jalapeno Pepper" at bounding box center [271, 207] width 115 height 13
click at [367, 208] on input "إضافة فلفل هالبينو" at bounding box center [392, 207] width 115 height 13
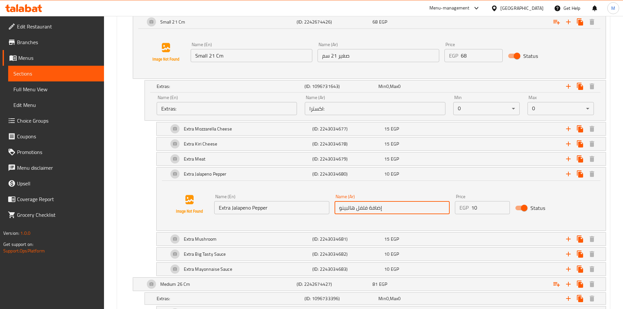
click at [367, 208] on input "إضافة فلفل هالبينو" at bounding box center [392, 207] width 115 height 13
click at [475, 207] on input "10" at bounding box center [491, 207] width 39 height 13
click at [476, 207] on input "10" at bounding box center [491, 207] width 39 height 13
click at [228, 30] on div "Extra Jalapeno Pepper" at bounding box center [220, 22] width 152 height 16
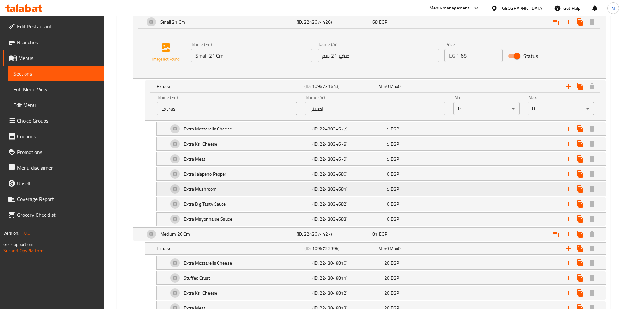
click at [226, 12] on div "Extra Mushroom" at bounding box center [210, 7] width 156 height 9
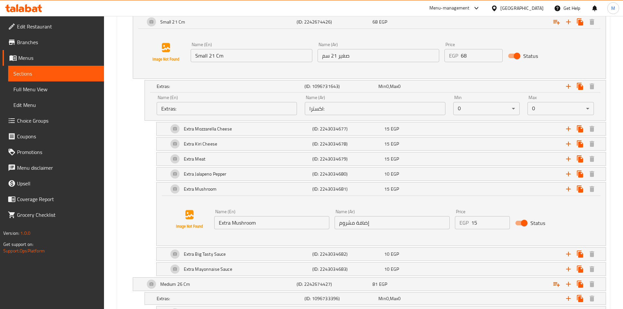
click at [244, 221] on input "Extra Mushroom" at bounding box center [271, 222] width 115 height 13
click at [384, 222] on input "إضافة مشروم" at bounding box center [392, 222] width 115 height 13
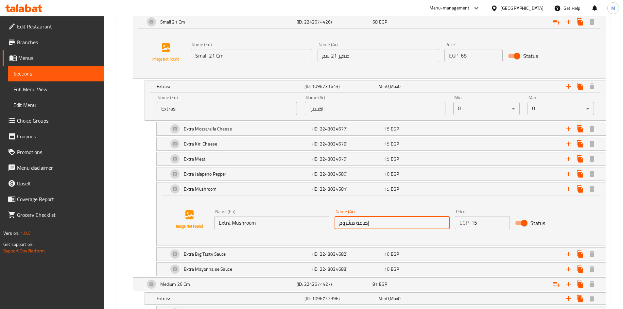
click at [384, 222] on input "إضافة مشروم" at bounding box center [392, 222] width 115 height 13
click at [476, 224] on input "15" at bounding box center [491, 222] width 39 height 13
click at [476, 225] on input "15" at bounding box center [491, 222] width 39 height 13
click at [246, 222] on input "Extra Mushroom" at bounding box center [271, 222] width 115 height 13
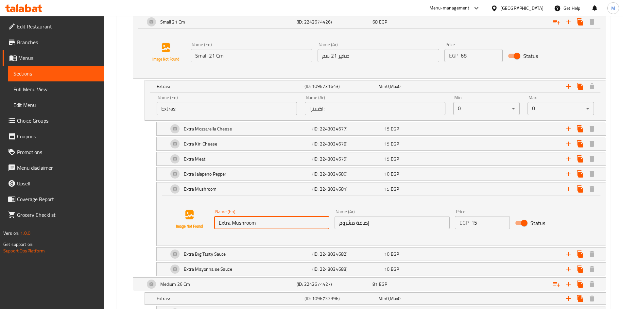
click at [246, 222] on input "Extra Mushroom" at bounding box center [271, 222] width 115 height 13
click at [246, 221] on input "Extra Mushroom" at bounding box center [271, 222] width 115 height 13
click at [240, 30] on div "Extra Mushroom" at bounding box center [220, 22] width 152 height 16
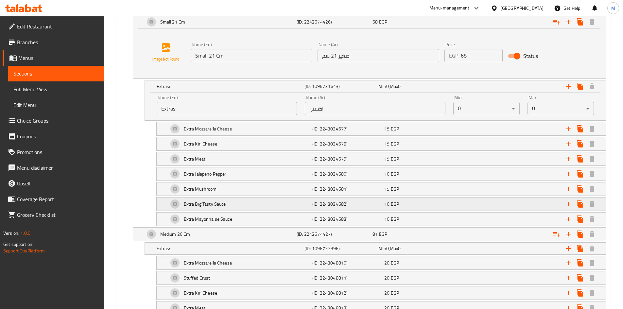
click at [235, 12] on div "Extra Big Tasty Sauce" at bounding box center [210, 7] width 156 height 9
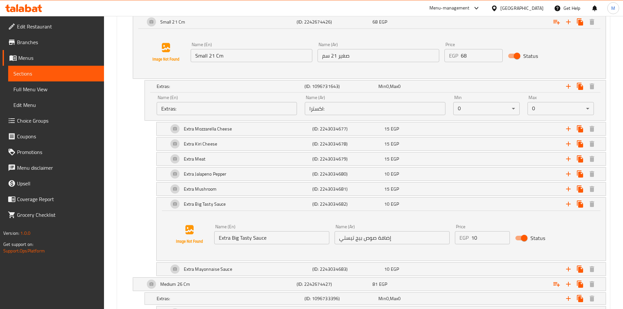
click at [233, 236] on input "Extra Big Tasty Sauce" at bounding box center [271, 237] width 115 height 13
click at [378, 238] on input "إضافة صوص بيج تيستي" at bounding box center [392, 237] width 115 height 13
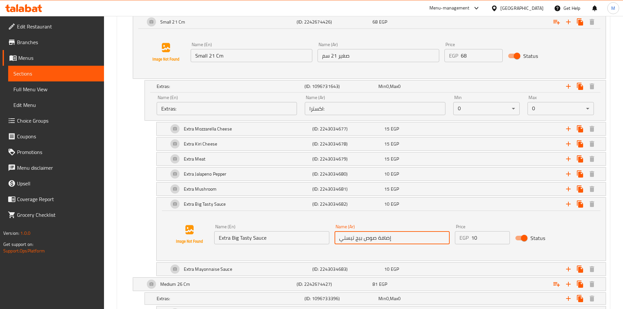
click at [378, 238] on input "إضافة صوص بيج تيستي" at bounding box center [392, 237] width 115 height 13
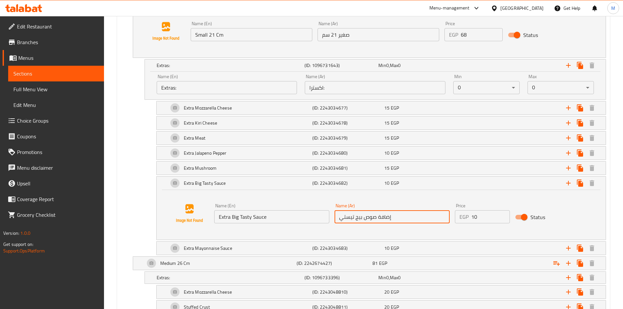
scroll to position [417, 0]
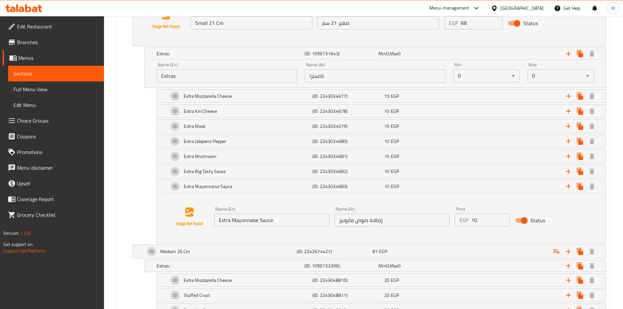
click at [235, 222] on input "Extra Mayonnaise Sauce" at bounding box center [271, 220] width 115 height 13
click at [361, 222] on input "إضافة صوص مايونيز" at bounding box center [392, 220] width 115 height 13
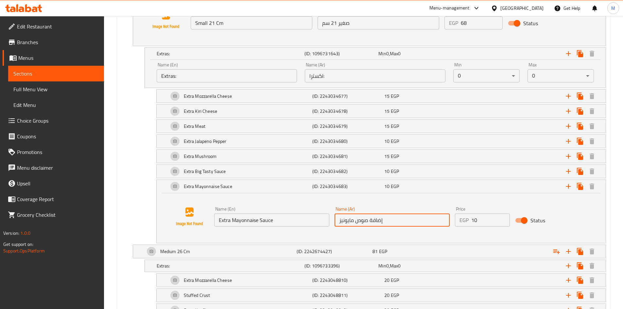
click at [361, 222] on input "إضافة صوص مايونيز" at bounding box center [392, 220] width 115 height 13
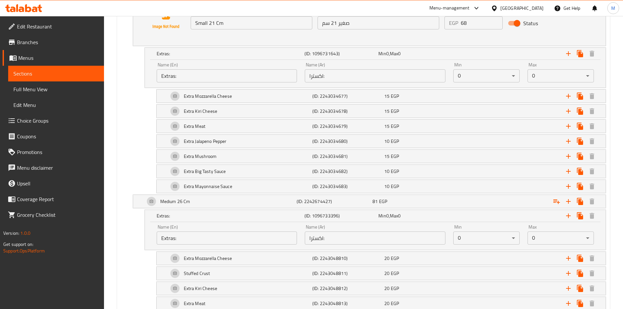
click at [170, 238] on input "Extras:" at bounding box center [227, 238] width 141 height 13
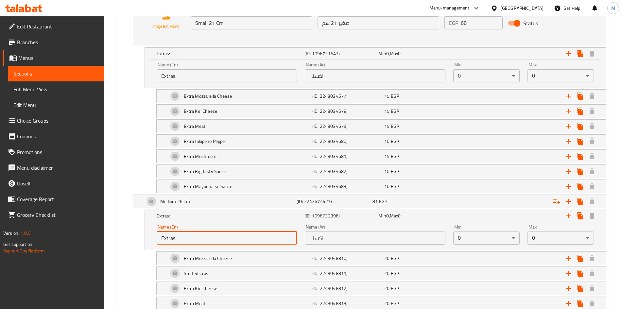
click at [170, 238] on input "Extras:" at bounding box center [227, 238] width 141 height 13
click at [314, 239] on input "اكسترا:" at bounding box center [375, 238] width 141 height 13
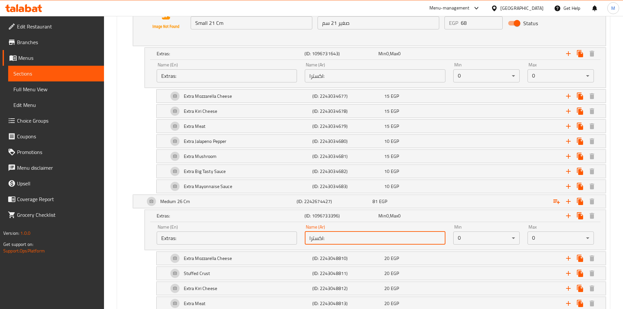
click at [314, 239] on input "اكسترا:" at bounding box center [375, 238] width 141 height 13
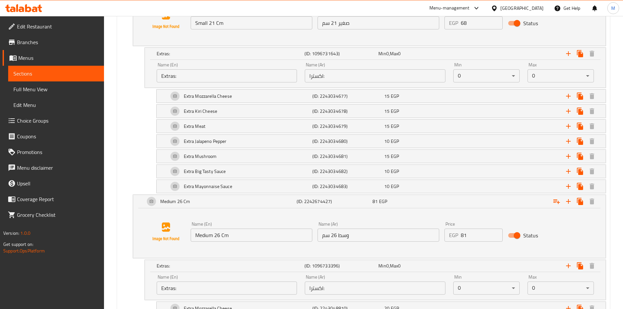
click at [206, 234] on input "Medium 26 Cm" at bounding box center [252, 235] width 122 height 13
click at [340, 237] on input "وسط 26 سم" at bounding box center [379, 235] width 122 height 13
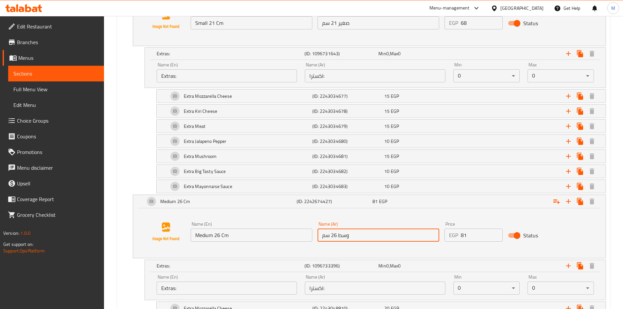
click at [340, 237] on input "وسط 26 سم" at bounding box center [379, 235] width 122 height 13
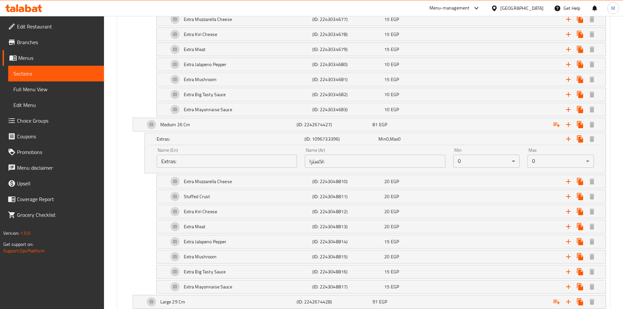
scroll to position [483, 0]
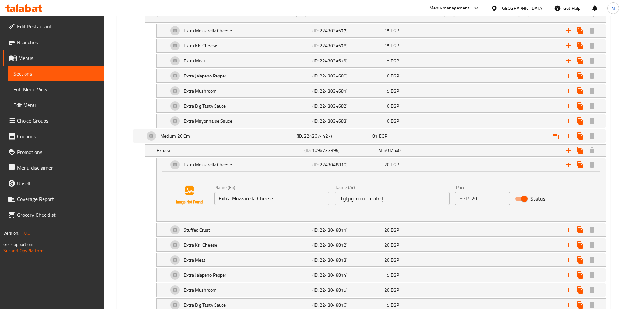
click at [234, 198] on input "Extra Mozzarella Cheese" at bounding box center [271, 198] width 115 height 13
click at [357, 202] on input "إضافة جبنة موتزاريلا" at bounding box center [392, 198] width 115 height 13
click at [357, 201] on input "إضافة جبنة موتزاريلا" at bounding box center [392, 198] width 115 height 13
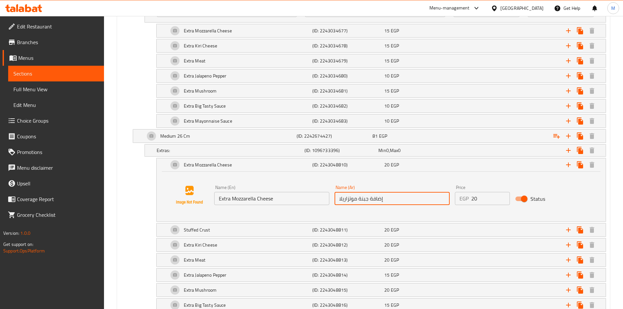
click at [357, 201] on input "إضافة جبنة موتزاريلا" at bounding box center [392, 198] width 115 height 13
click at [475, 197] on input "20" at bounding box center [491, 198] width 39 height 13
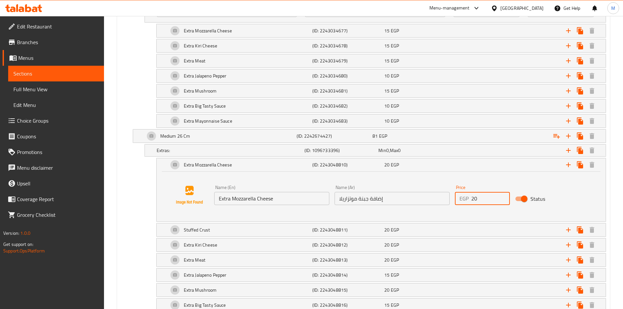
click at [475, 197] on input "20" at bounding box center [491, 198] width 39 height 13
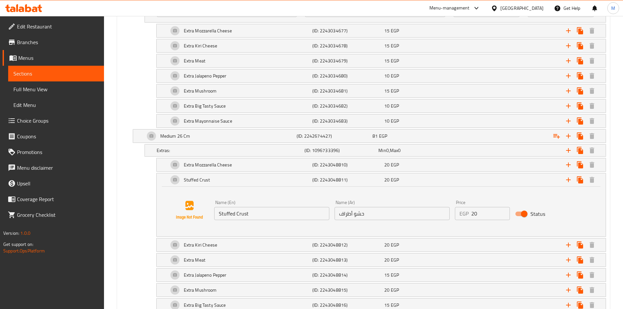
click at [476, 217] on input "20" at bounding box center [491, 213] width 39 height 13
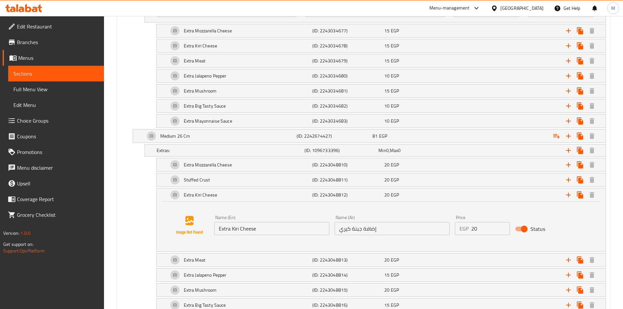
click at [231, 225] on input "Extra Kiri Cheese" at bounding box center [271, 228] width 115 height 13
click at [363, 232] on input "إضافة جبنة كيري" at bounding box center [392, 228] width 115 height 13
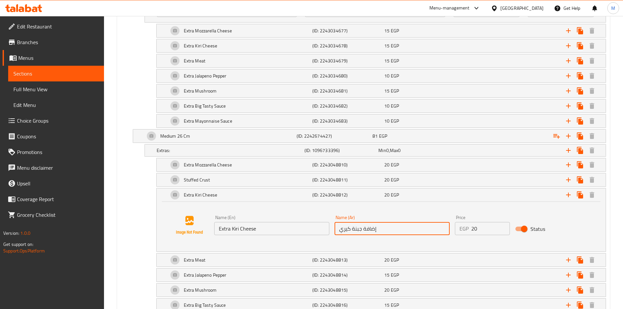
click at [363, 232] on input "إضافة جبنة كيري" at bounding box center [392, 228] width 115 height 13
click at [474, 228] on input "20" at bounding box center [491, 228] width 39 height 13
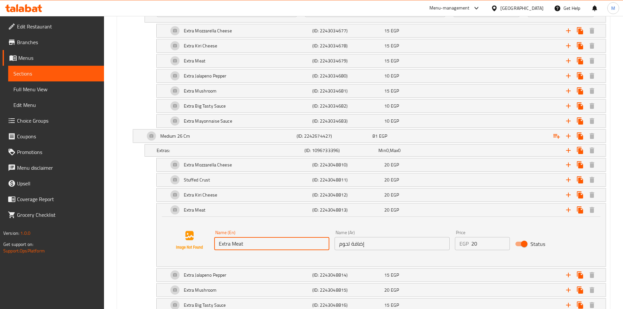
click at [240, 241] on input "Extra Meat" at bounding box center [271, 243] width 115 height 13
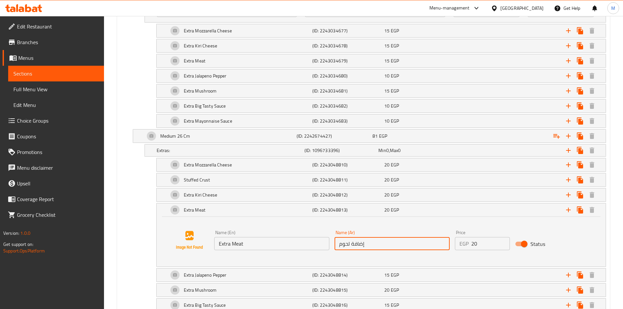
click at [357, 245] on input "إضافة لحوم" at bounding box center [392, 243] width 115 height 13
click at [475, 244] on input "20" at bounding box center [491, 243] width 39 height 13
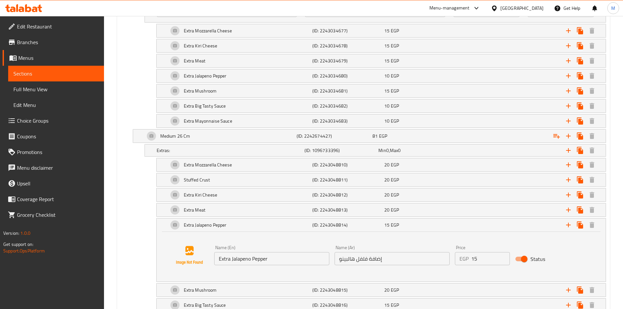
click at [246, 261] on input "Extra Jalapeno Pepper" at bounding box center [271, 258] width 115 height 13
click at [377, 255] on input "إضافة فلفل هالبينو" at bounding box center [392, 258] width 115 height 13
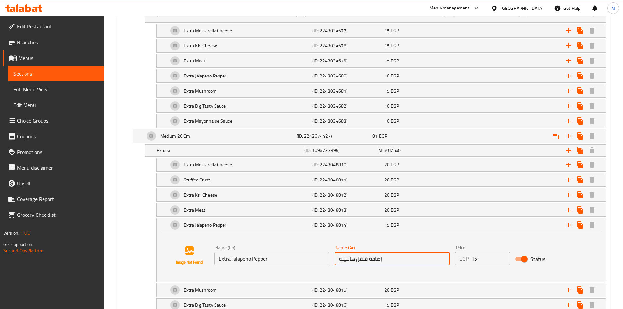
click at [377, 255] on input "إضافة فلفل هالبينو" at bounding box center [392, 258] width 115 height 13
click at [474, 259] on input "15" at bounding box center [491, 258] width 39 height 13
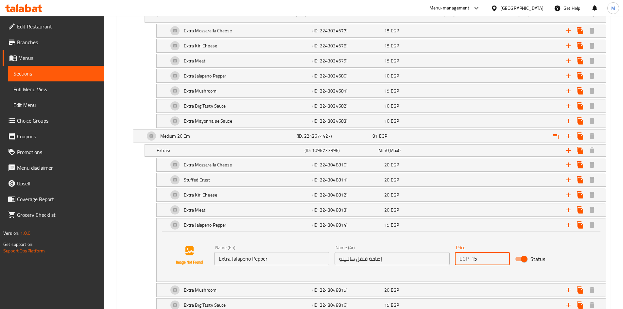
click at [474, 259] on input "15" at bounding box center [491, 258] width 39 height 13
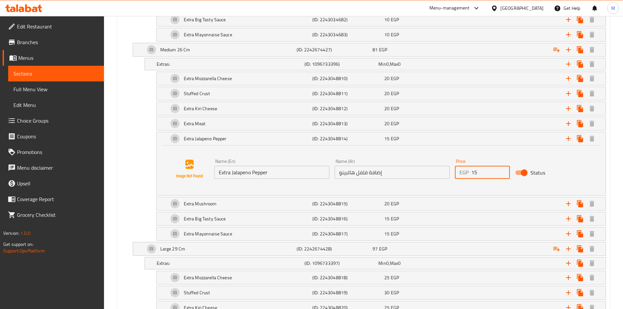
scroll to position [581, 0]
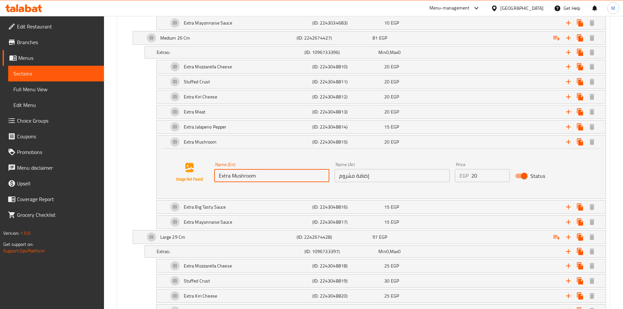
click at [232, 176] on input "Extra Mushroom" at bounding box center [271, 175] width 115 height 13
click at [353, 175] on input "إضافة مشروم" at bounding box center [392, 175] width 115 height 13
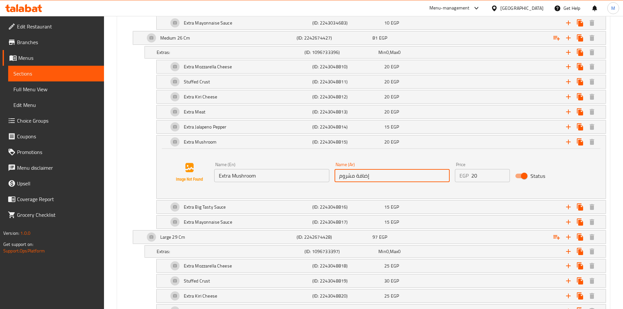
click at [353, 175] on input "إضافة مشروم" at bounding box center [392, 175] width 115 height 13
click at [475, 177] on input "20" at bounding box center [491, 175] width 39 height 13
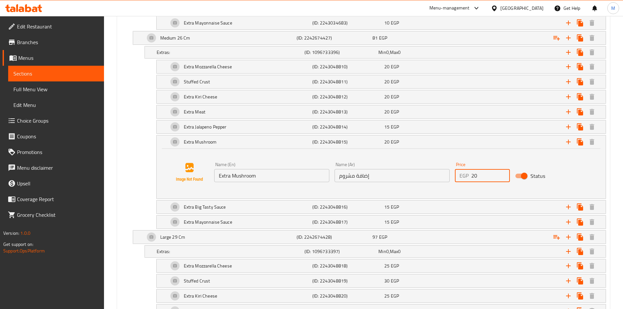
click at [475, 177] on input "20" at bounding box center [491, 175] width 39 height 13
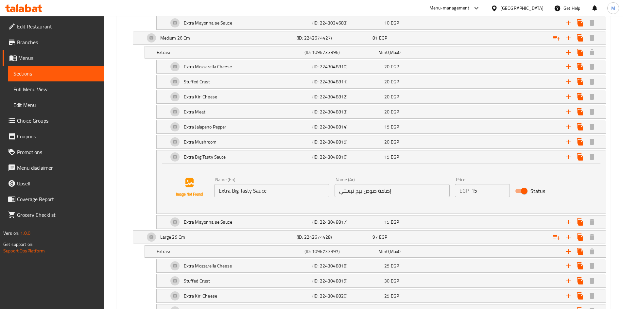
click at [234, 189] on input "Extra Big Tasty Sauce" at bounding box center [271, 190] width 115 height 13
click at [355, 189] on input "إضافة صوص بيج تيستي" at bounding box center [392, 190] width 115 height 13
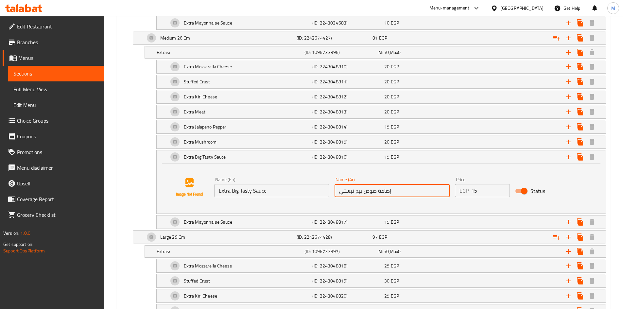
click at [355, 189] on input "إضافة صوص بيج تيستي" at bounding box center [392, 190] width 115 height 13
click at [476, 190] on input "15" at bounding box center [491, 190] width 39 height 13
click at [475, 190] on input "15" at bounding box center [491, 190] width 39 height 13
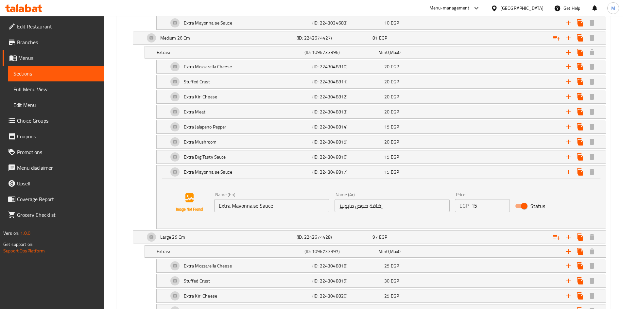
click at [240, 205] on input "Extra Mayonnaise Sauce" at bounding box center [271, 205] width 115 height 13
click at [350, 207] on input "إضافة صوص مايونيز" at bounding box center [392, 205] width 115 height 13
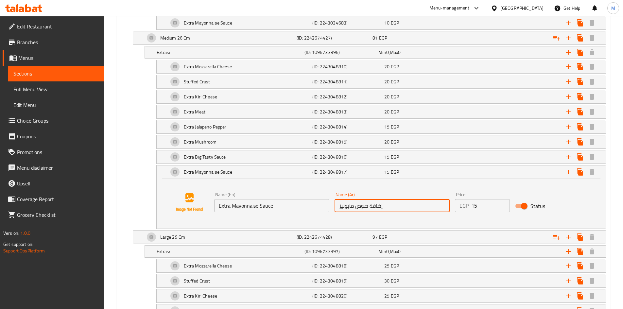
click at [350, 207] on input "إضافة صوص مايونيز" at bounding box center [392, 205] width 115 height 13
click at [477, 206] on input "15" at bounding box center [491, 205] width 39 height 13
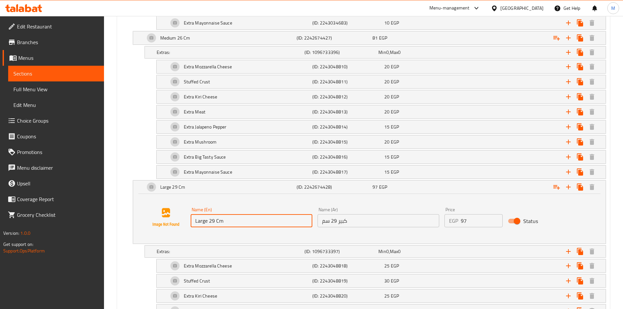
click at [205, 224] on input "Large 29 Cm" at bounding box center [252, 220] width 122 height 13
click at [358, 216] on input "كبير 29 سم" at bounding box center [379, 220] width 122 height 13
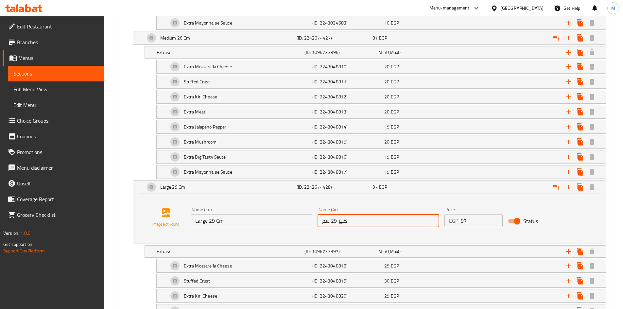
click at [358, 216] on input "كبير 29 سم" at bounding box center [379, 220] width 122 height 13
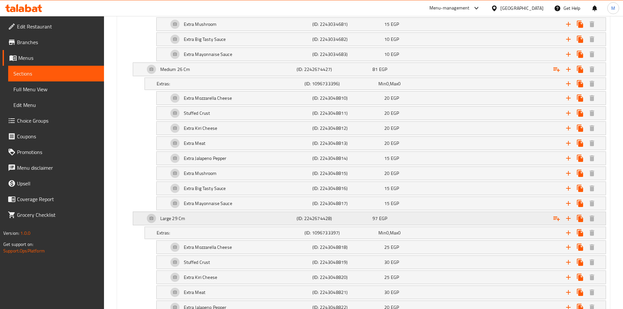
scroll to position [548, 0]
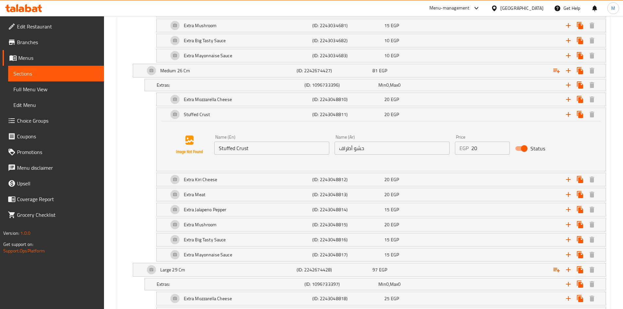
click at [476, 149] on input "20" at bounding box center [491, 148] width 39 height 13
click at [474, 149] on input "20" at bounding box center [491, 148] width 39 height 13
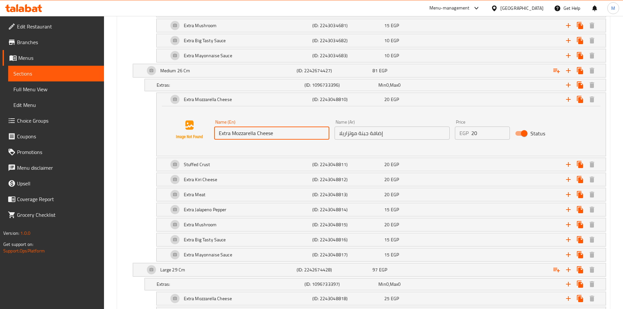
click at [238, 135] on input "Extra Mozzarella Cheese" at bounding box center [271, 133] width 115 height 13
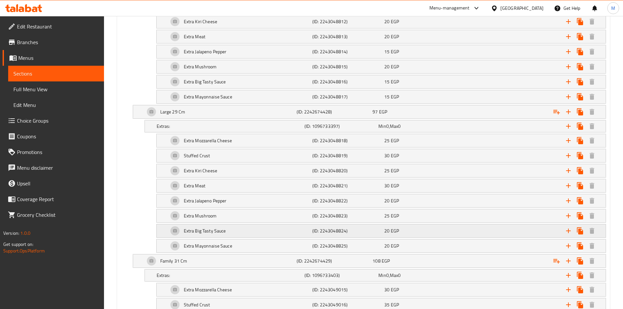
scroll to position [679, 0]
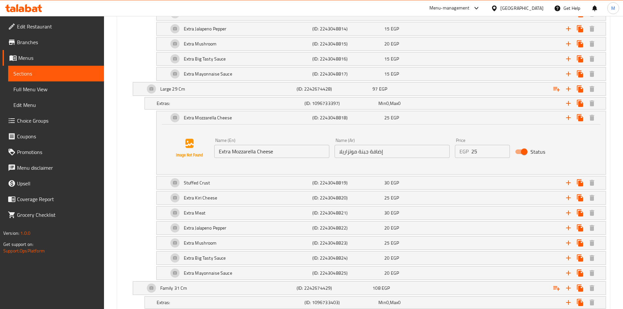
click at [372, 152] on input "إضافة جبنة موتزاريلا" at bounding box center [392, 151] width 115 height 13
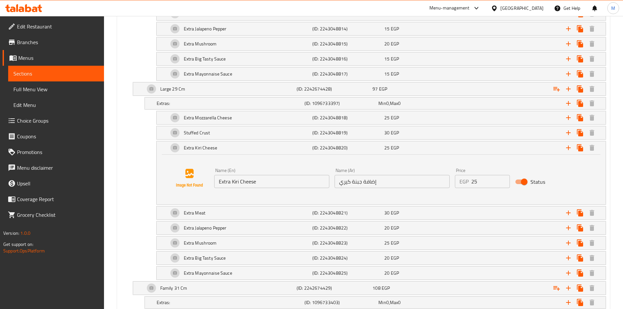
click at [234, 181] on input "Extra Kiri Cheese" at bounding box center [271, 181] width 115 height 13
click at [364, 182] on input "إضافة جبنة كيري" at bounding box center [392, 181] width 115 height 13
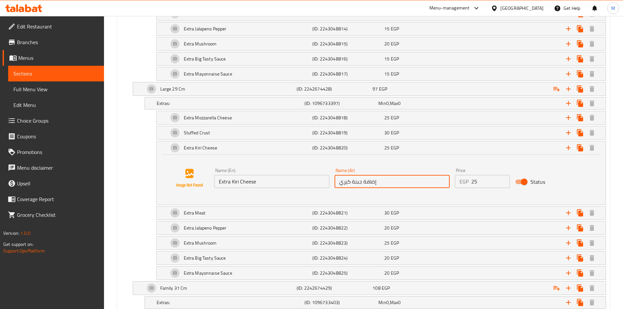
click at [364, 182] on input "إضافة جبنة كيري" at bounding box center [392, 181] width 115 height 13
click at [475, 178] on input "25" at bounding box center [491, 181] width 39 height 13
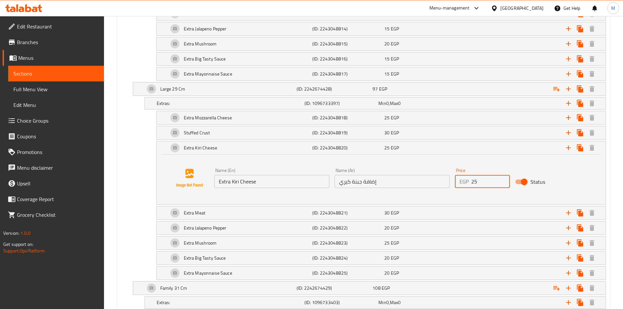
click at [475, 178] on input "25" at bounding box center [491, 181] width 39 height 13
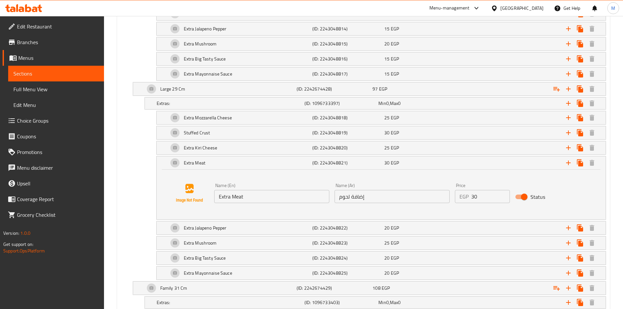
click at [240, 197] on input "Extra Meat" at bounding box center [271, 196] width 115 height 13
click at [359, 197] on input "إضافة لحوم" at bounding box center [392, 196] width 115 height 13
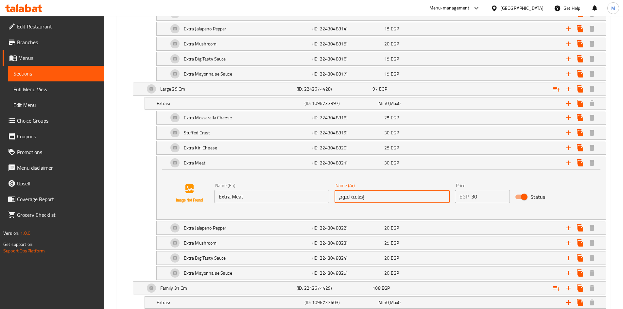
click at [359, 197] on input "إضافة لحوم" at bounding box center [392, 196] width 115 height 13
click at [474, 197] on input "30" at bounding box center [491, 196] width 39 height 13
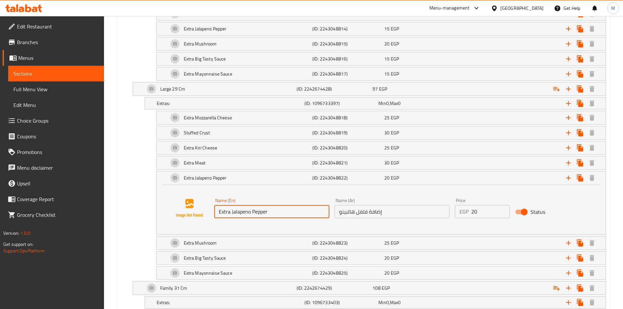
click at [231, 209] on input "Extra Jalapeno Pepper" at bounding box center [271, 211] width 115 height 13
click at [370, 214] on input "إضافة فلفل هالبينو" at bounding box center [392, 211] width 115 height 13
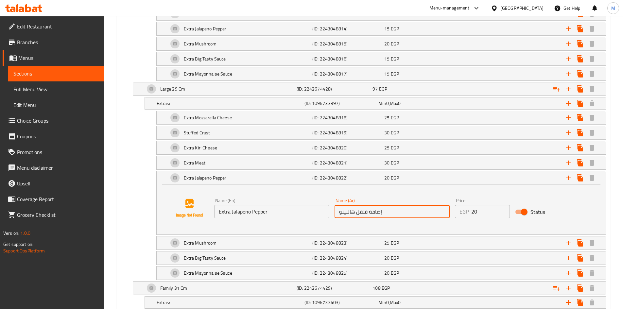
click at [370, 214] on input "إضافة فلفل هالبينو" at bounding box center [392, 211] width 115 height 13
click at [476, 212] on input "20" at bounding box center [491, 211] width 39 height 13
click at [475, 212] on input "20" at bounding box center [491, 211] width 39 height 13
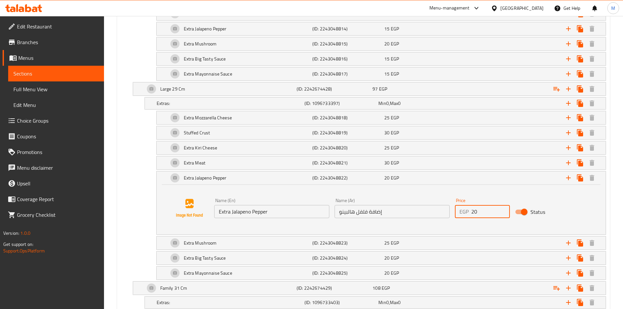
click at [475, 212] on input "20" at bounding box center [491, 211] width 39 height 13
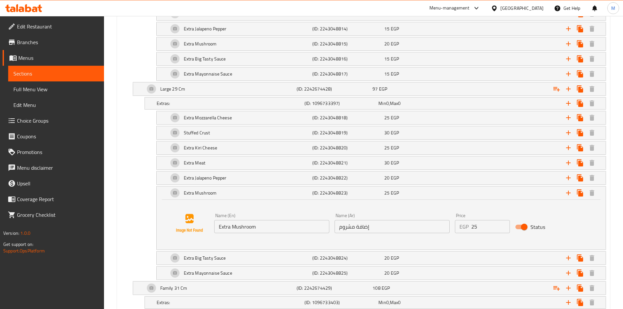
click at [239, 224] on input "Extra Mushroom" at bounding box center [271, 226] width 115 height 13
click at [382, 228] on input "إضافة مشروم" at bounding box center [392, 226] width 115 height 13
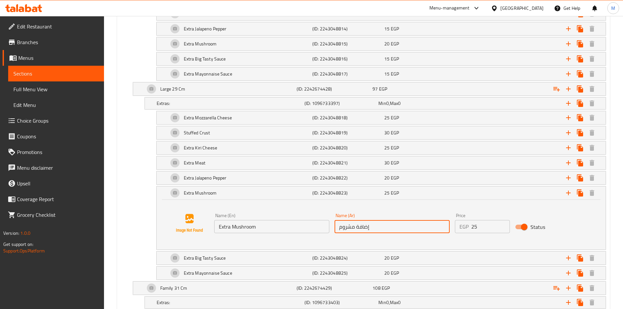
click at [382, 228] on input "إضافة مشروم" at bounding box center [392, 226] width 115 height 13
click at [474, 227] on input "25" at bounding box center [491, 226] width 39 height 13
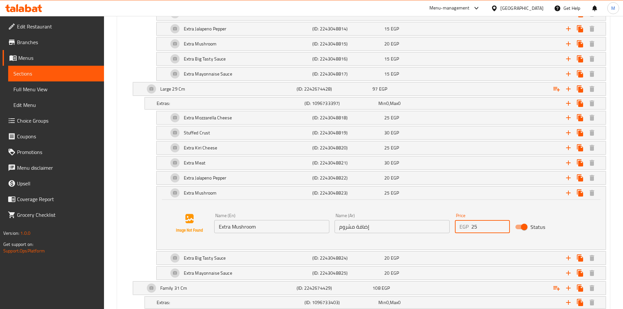
click at [474, 227] on input "25" at bounding box center [491, 226] width 39 height 13
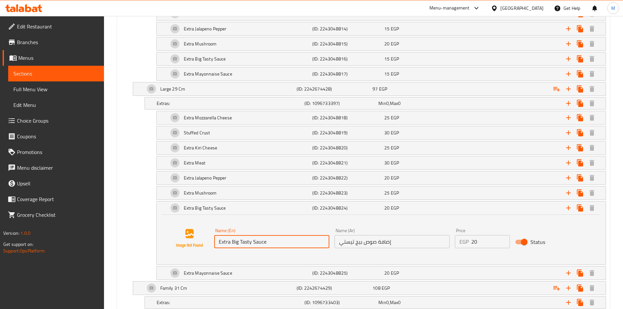
click at [243, 244] on input "Extra Big Tasty Sauce" at bounding box center [271, 241] width 115 height 13
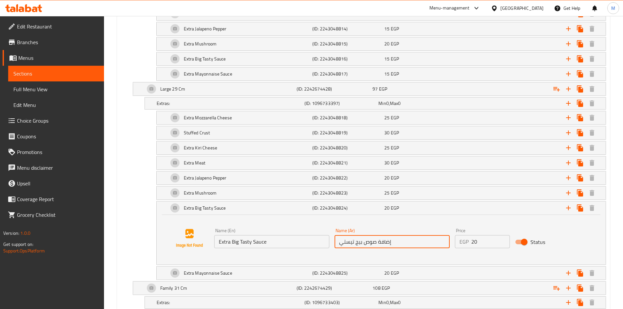
click at [375, 244] on input "إضافة صوص بيج تيستي" at bounding box center [392, 241] width 115 height 13
click at [475, 242] on input "20" at bounding box center [491, 241] width 39 height 13
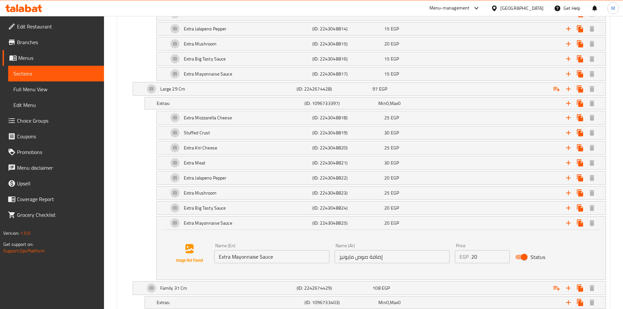
click at [238, 258] on input "Extra Mayonnaise Sauce" at bounding box center [271, 256] width 115 height 13
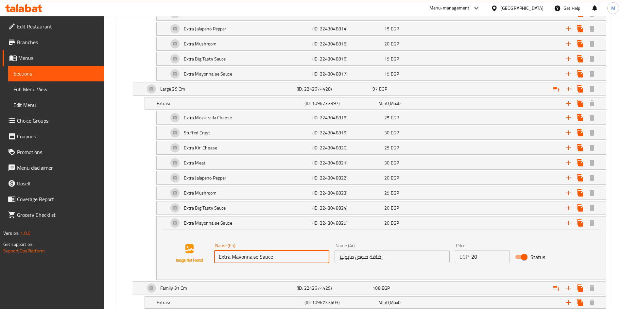
click at [238, 258] on input "Extra Mayonnaise Sauce" at bounding box center [271, 256] width 115 height 13
click at [389, 259] on input "إضافة صوص مايونيز" at bounding box center [392, 256] width 115 height 13
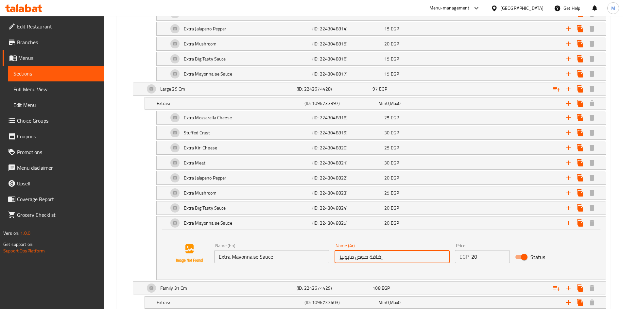
click at [389, 259] on input "إضافة صوص مايونيز" at bounding box center [392, 256] width 115 height 13
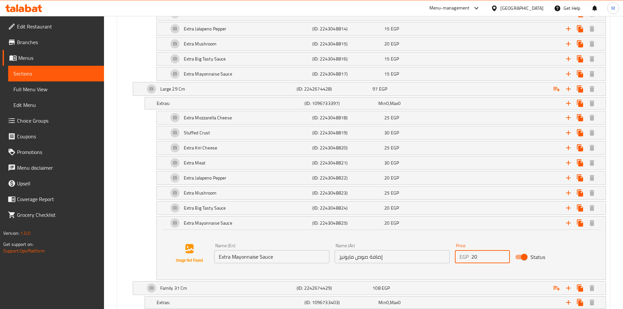
click at [475, 256] on input "20" at bounding box center [491, 256] width 39 height 13
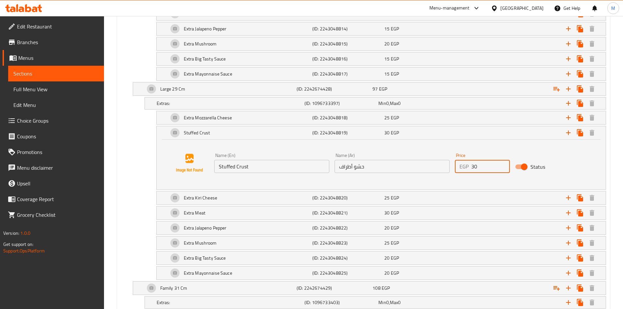
click at [473, 168] on input "30" at bounding box center [491, 166] width 39 height 13
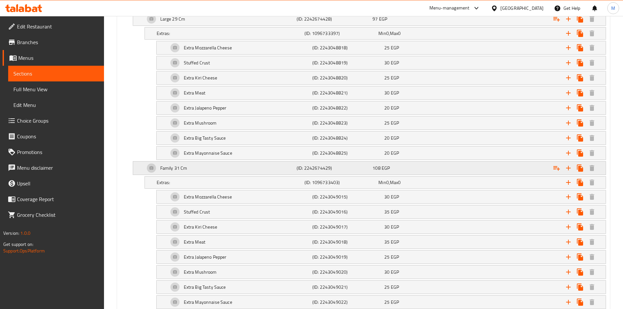
scroll to position [790, 0]
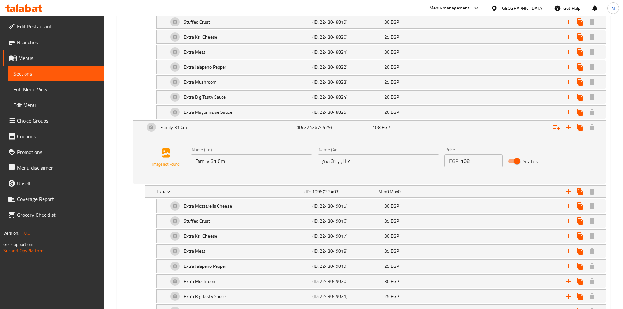
click at [208, 155] on input "Family 31 Cm" at bounding box center [252, 160] width 122 height 13
click at [346, 159] on input "عائلي 31 سم" at bounding box center [379, 160] width 122 height 13
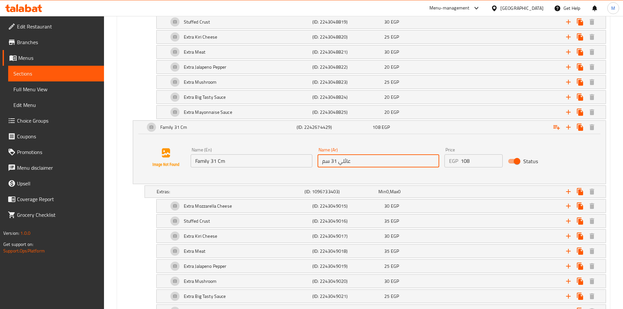
click at [346, 159] on input "عائلي 31 سم" at bounding box center [379, 160] width 122 height 13
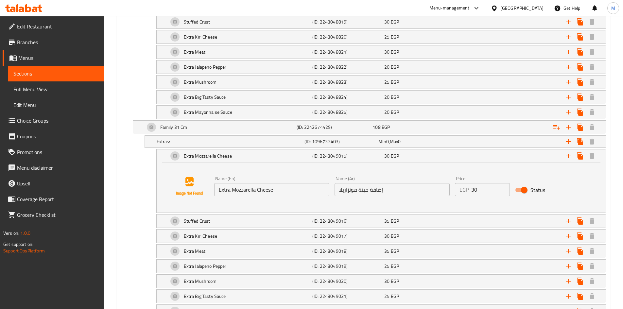
click at [241, 192] on input "Extra Mozzarella Cheese" at bounding box center [271, 189] width 115 height 13
click at [375, 194] on input "إضافة جبنة موتزاريلا" at bounding box center [392, 189] width 115 height 13
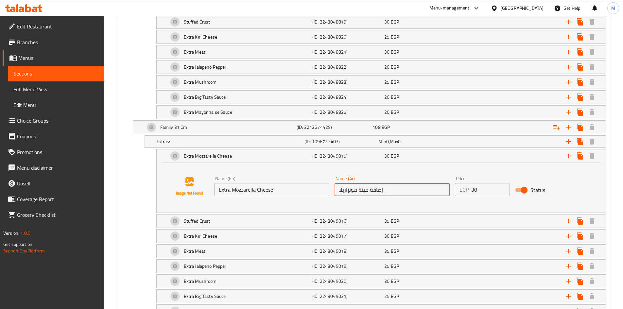
click at [375, 194] on input "إضافة جبنة موتزاريلا" at bounding box center [392, 189] width 115 height 13
click at [475, 189] on input "30" at bounding box center [491, 189] width 39 height 13
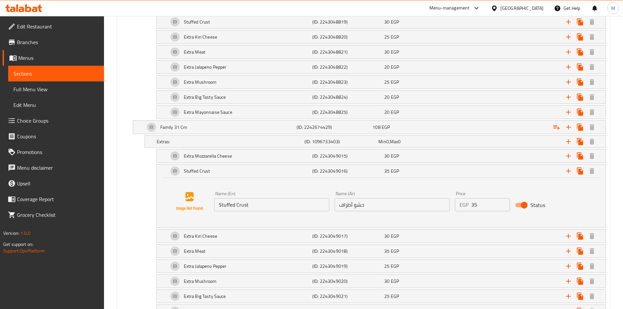
click at [245, 204] on input "Stuffed Crust" at bounding box center [271, 204] width 115 height 13
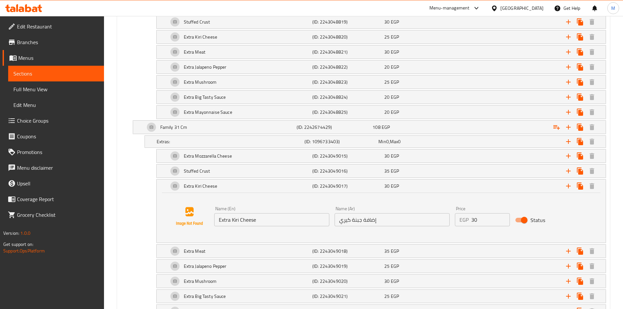
click at [248, 226] on input "Extra Kiri Cheese" at bounding box center [271, 219] width 115 height 13
click at [248, 225] on input "Extra Kiri Cheese" at bounding box center [271, 219] width 115 height 13
click at [348, 219] on input "إضافة جبنة كيري" at bounding box center [392, 219] width 115 height 13
click at [348, 220] on input "إضافة جبنة كيري" at bounding box center [392, 219] width 115 height 13
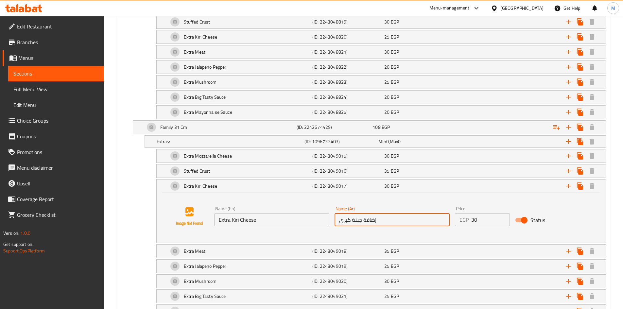
click at [348, 220] on input "إضافة جبنة كيري" at bounding box center [392, 219] width 115 height 13
click at [474, 219] on input "30" at bounding box center [491, 219] width 39 height 13
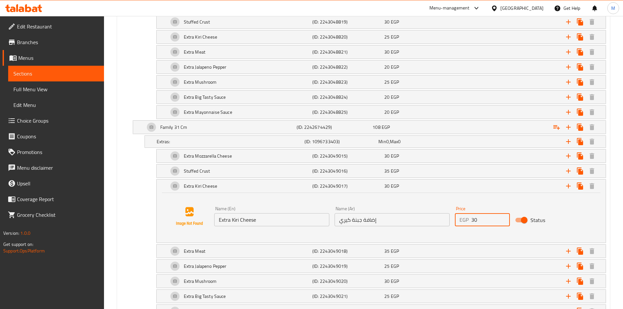
click at [474, 219] on input "30" at bounding box center [491, 219] width 39 height 13
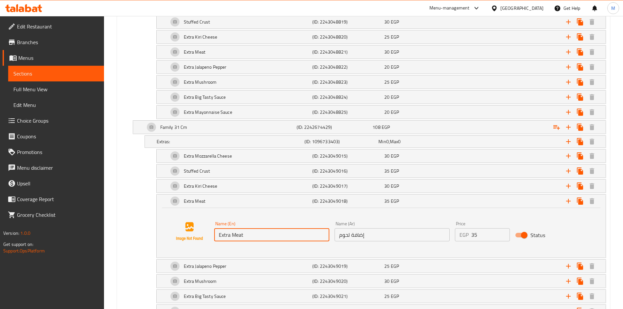
click at [230, 234] on input "Extra Meat" at bounding box center [271, 234] width 115 height 13
click at [351, 234] on input "إضافة لحوم" at bounding box center [392, 234] width 115 height 13
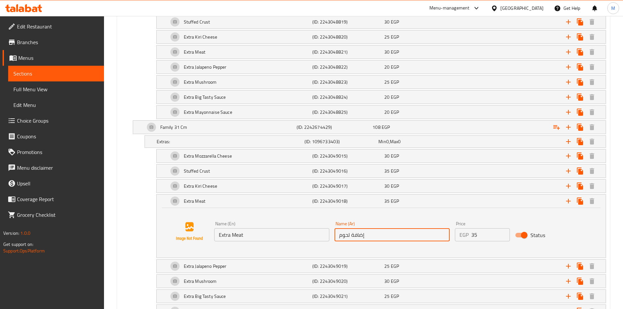
click at [351, 234] on input "إضافة لحوم" at bounding box center [392, 234] width 115 height 13
click at [477, 238] on input "35" at bounding box center [491, 234] width 39 height 13
click at [478, 238] on input "35" at bounding box center [491, 234] width 39 height 13
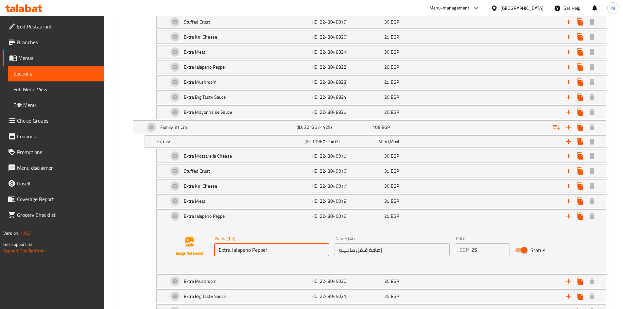
click at [235, 245] on input "Extra Jalapeno Pepper" at bounding box center [271, 249] width 115 height 13
click at [373, 246] on input "إضافة فلفل هالبينو" at bounding box center [392, 249] width 115 height 13
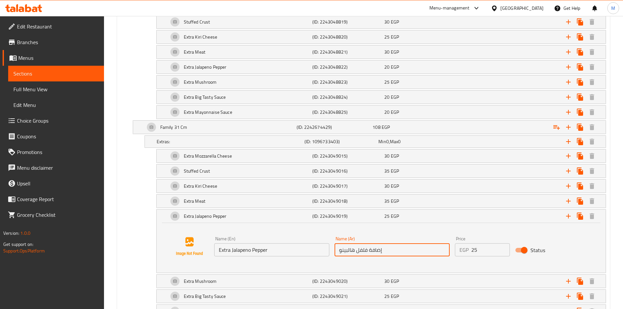
click at [373, 246] on input "إضافة فلفل هالبينو" at bounding box center [392, 249] width 115 height 13
click at [476, 248] on input "25" at bounding box center [491, 249] width 39 height 13
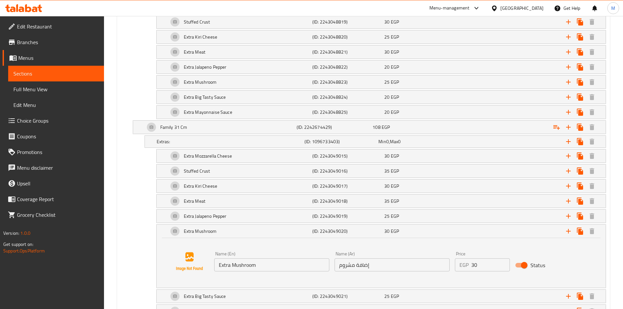
click at [243, 264] on input "Extra Mushroom" at bounding box center [271, 265] width 115 height 13
click at [369, 263] on input "إضافة مشروم" at bounding box center [392, 265] width 115 height 13
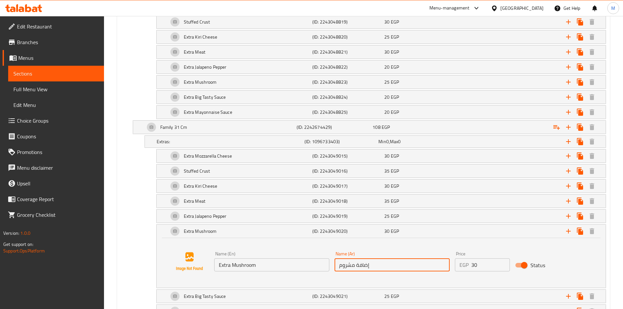
click at [369, 263] on input "إضافة مشروم" at bounding box center [392, 265] width 115 height 13
click at [481, 269] on input "30" at bounding box center [491, 265] width 39 height 13
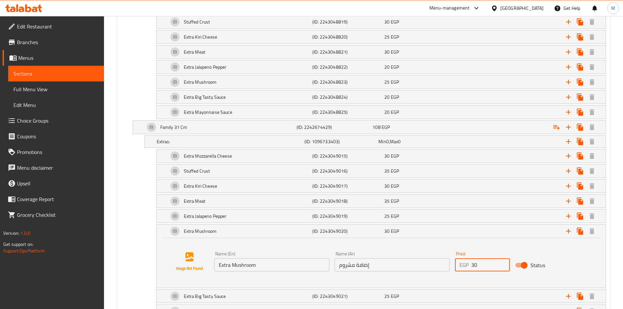
click at [481, 269] on input "30" at bounding box center [491, 265] width 39 height 13
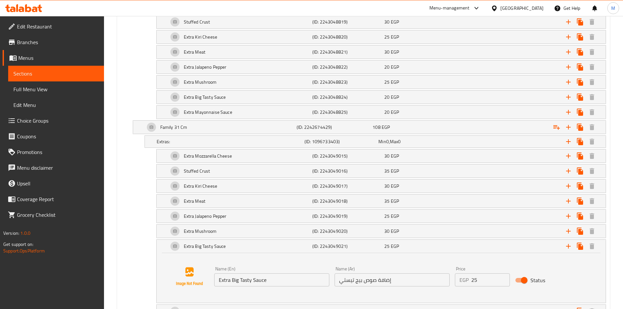
click at [241, 278] on input "Extra Big Tasty Sauce" at bounding box center [271, 280] width 115 height 13
click at [367, 283] on input "إضافة صوص بيج تيستي" at bounding box center [392, 280] width 115 height 13
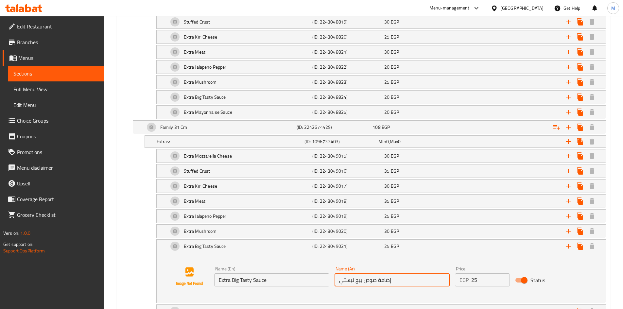
click at [367, 283] on input "إضافة صوص بيج تيستي" at bounding box center [392, 280] width 115 height 13
click at [474, 278] on input "25" at bounding box center [491, 280] width 39 height 13
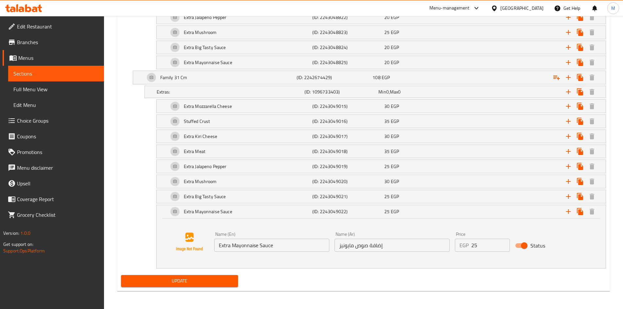
scroll to position [840, 0]
click at [245, 246] on input "Extra Mayonnaise Sauce" at bounding box center [271, 245] width 115 height 13
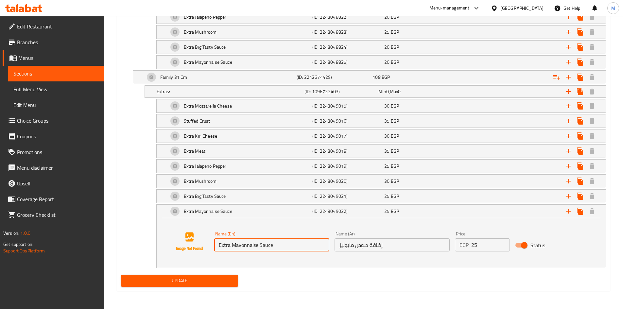
click at [245, 246] on input "Extra Mayonnaise Sauce" at bounding box center [271, 245] width 115 height 13
click at [359, 246] on input "إضافة صوص مايونيز" at bounding box center [392, 245] width 115 height 13
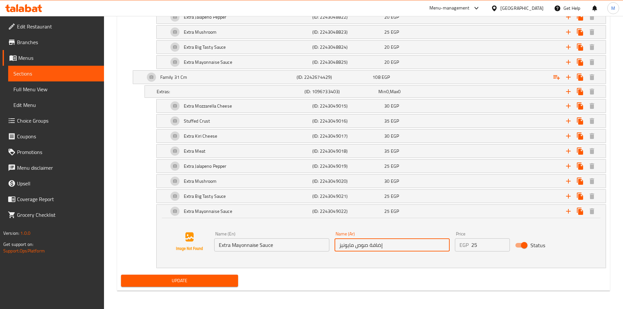
click at [359, 246] on input "إضافة صوص مايونيز" at bounding box center [392, 245] width 115 height 13
click at [481, 243] on input "25" at bounding box center [491, 245] width 39 height 13
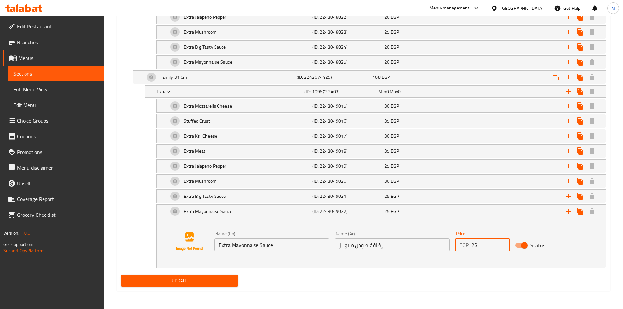
click at [481, 243] on input "25" at bounding box center [491, 245] width 39 height 13
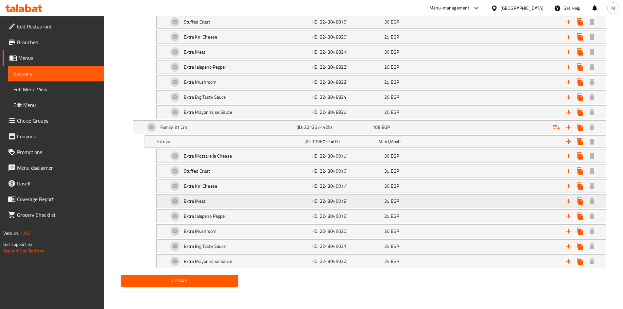
scroll to position [790, 0]
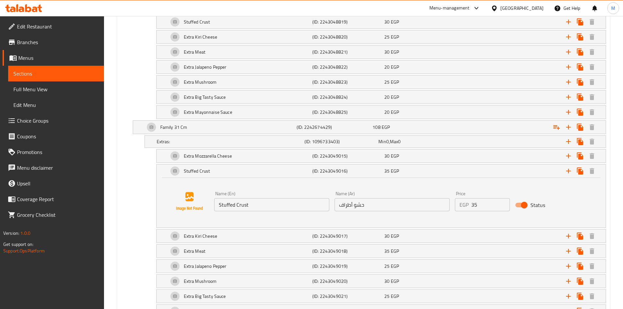
click at [474, 205] on input "35" at bounding box center [491, 204] width 39 height 13
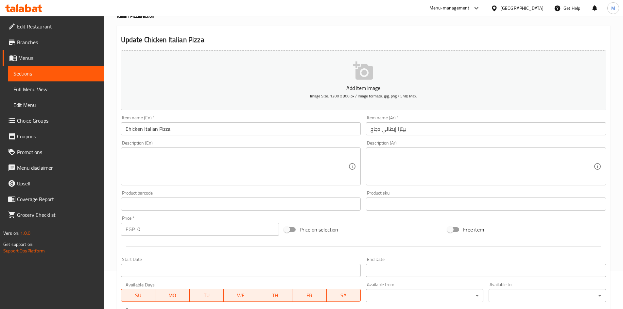
scroll to position [0, 0]
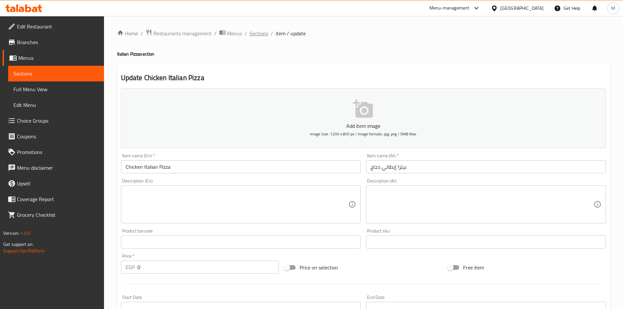
click at [261, 34] on span "Sections" at bounding box center [259, 33] width 19 height 8
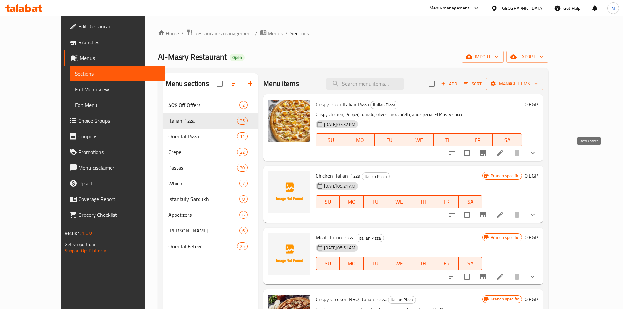
click at [537, 153] on icon "show more" at bounding box center [533, 153] width 8 height 8
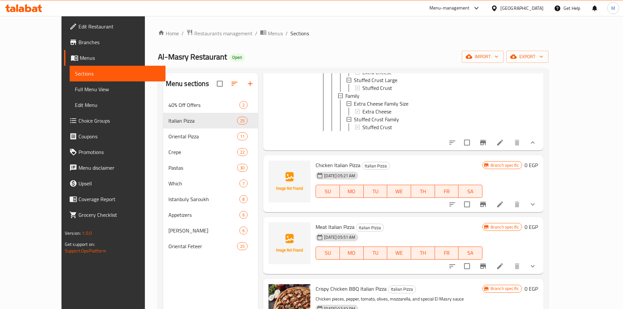
scroll to position [196, 0]
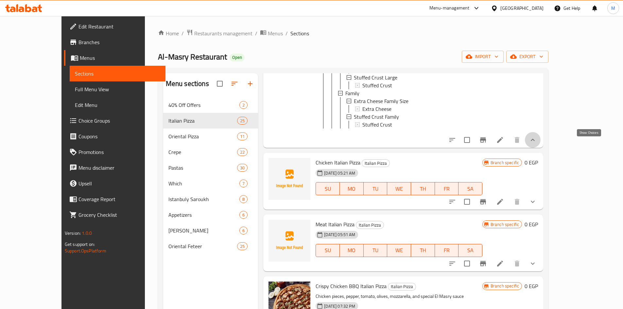
click at [537, 144] on icon "show more" at bounding box center [533, 140] width 8 height 8
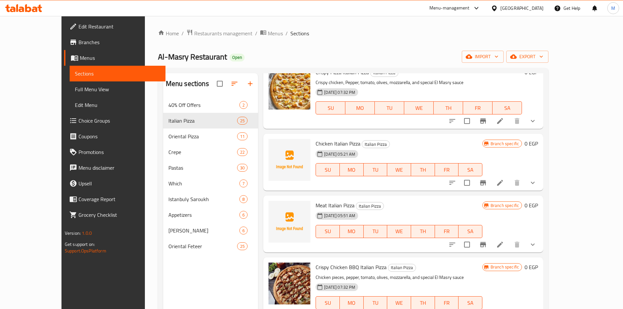
scroll to position [0, 0]
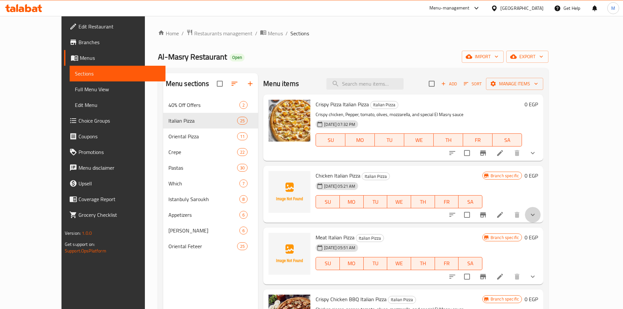
click at [541, 214] on button "show more" at bounding box center [533, 215] width 16 height 16
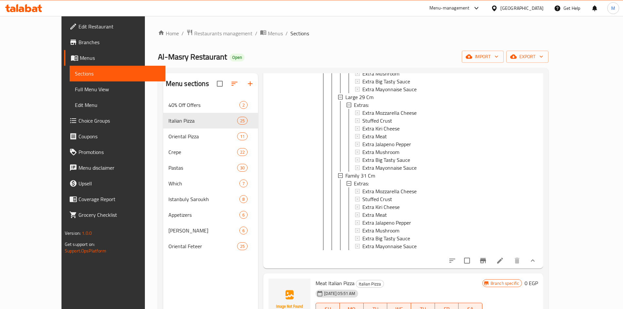
scroll to position [360, 0]
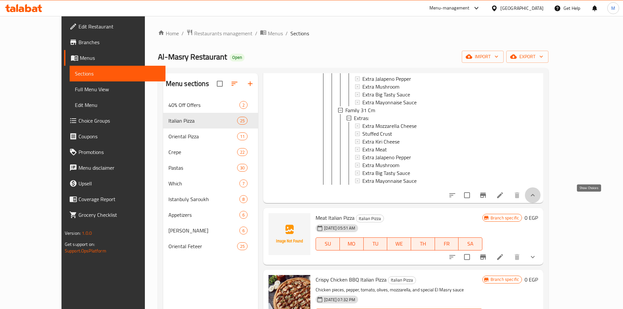
click at [537, 199] on icon "show more" at bounding box center [533, 195] width 8 height 8
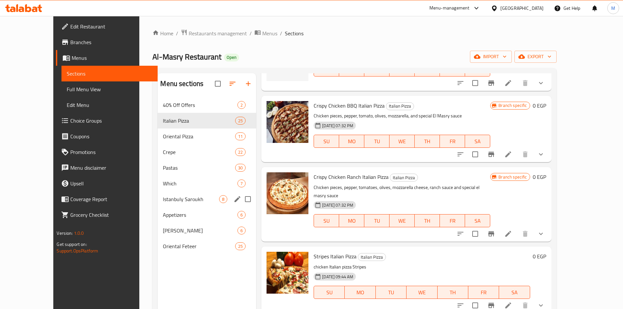
scroll to position [164, 0]
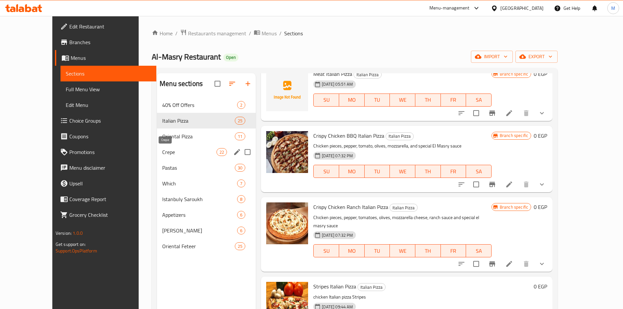
click at [162, 150] on span "Crepe" at bounding box center [189, 152] width 54 height 8
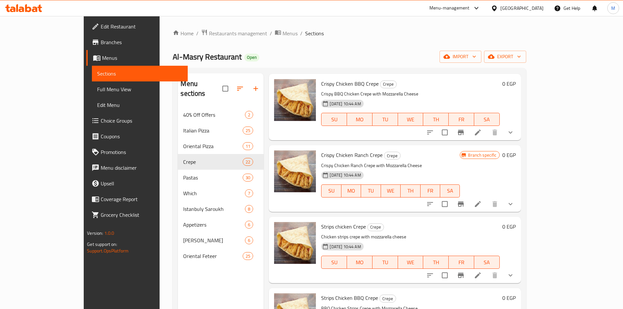
click at [321, 154] on span "Crispy Chicken Ranch Crepe" at bounding box center [352, 155] width 62 height 10
drag, startPoint x: 319, startPoint y: 154, endPoint x: 339, endPoint y: 137, distance: 26.9
click at [354, 152] on span "Crispy Chicken Ranch Crepe" at bounding box center [352, 155] width 62 height 10
copy span "Chicken Ranch Crepe"
click at [515, 206] on icon "show more" at bounding box center [511, 204] width 8 height 8
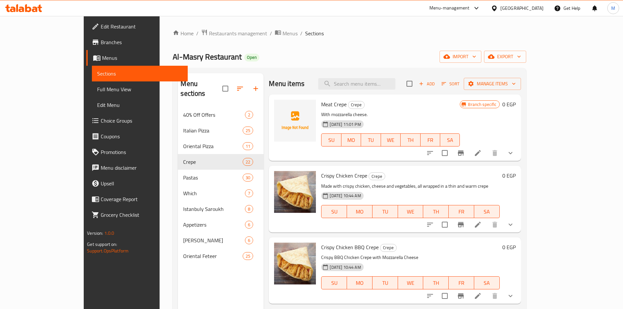
click at [519, 149] on button "show more" at bounding box center [511, 153] width 16 height 16
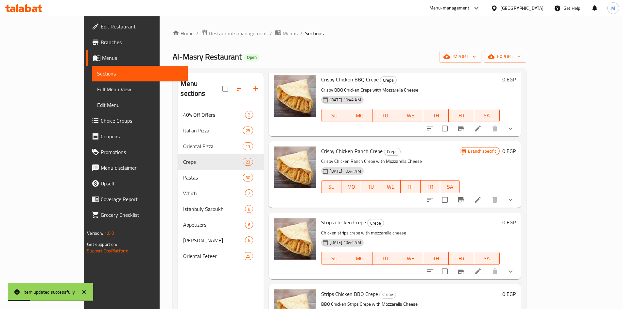
scroll to position [360, 0]
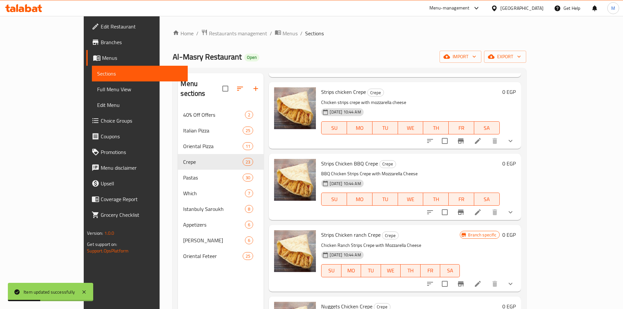
click at [481, 211] on icon at bounding box center [478, 212] width 6 height 6
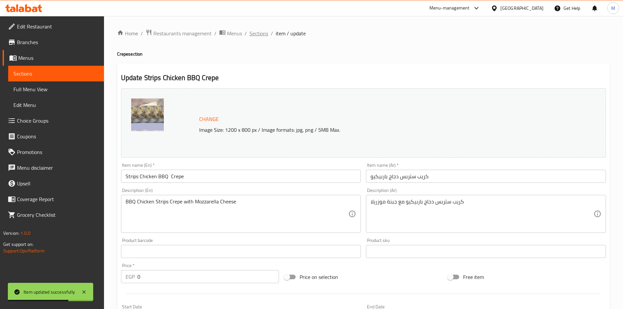
click at [262, 36] on span "Sections" at bounding box center [259, 33] width 19 height 8
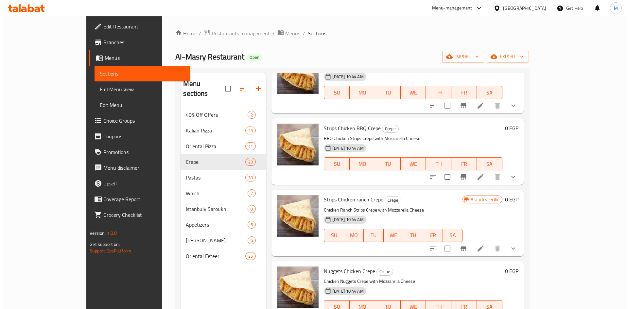
scroll to position [393, 0]
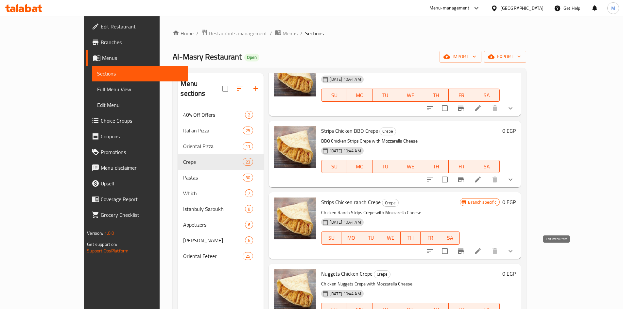
click at [487, 252] on li at bounding box center [478, 251] width 18 height 12
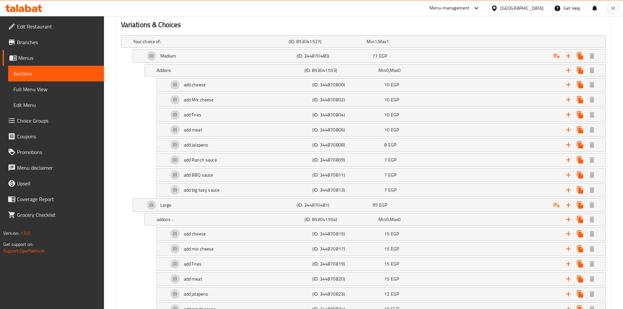
scroll to position [393, 0]
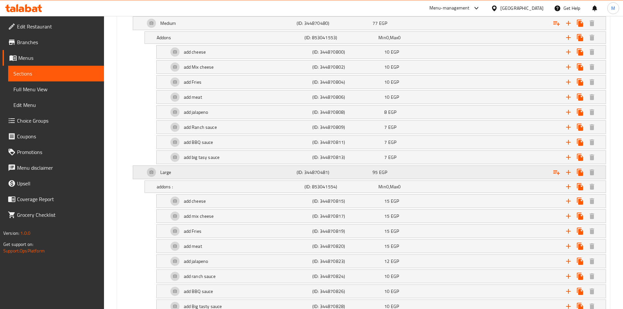
click at [190, 13] on div "Large" at bounding box center [210, 8] width 156 height 9
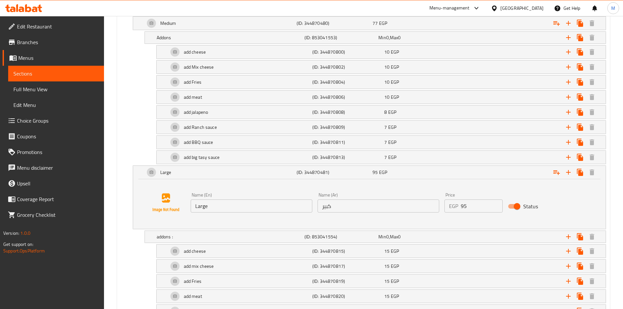
click at [226, 209] on input "Large" at bounding box center [252, 206] width 122 height 13
paste input "Jumbo"
type input "Jumbo"
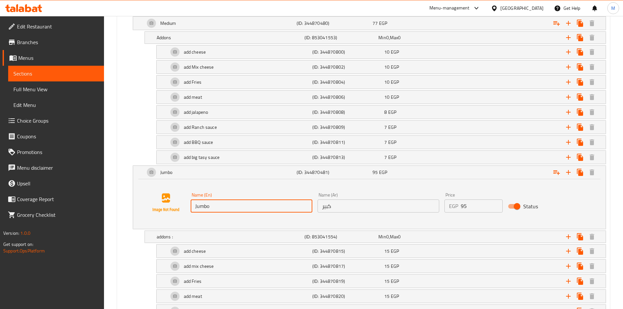
click at [351, 202] on input "كبير" at bounding box center [379, 206] width 122 height 13
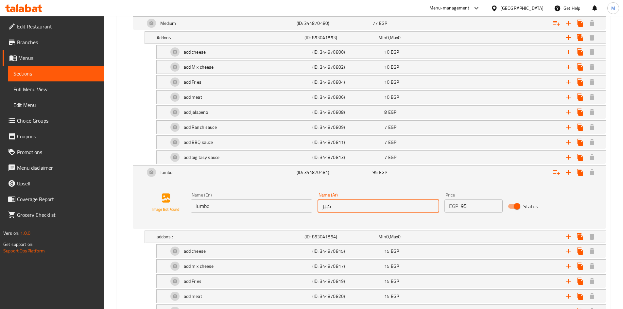
click at [351, 202] on input "كبير" at bounding box center [379, 206] width 122 height 13
click at [351, 202] on input "text" at bounding box center [379, 206] width 122 height 13
type input "جامبو"
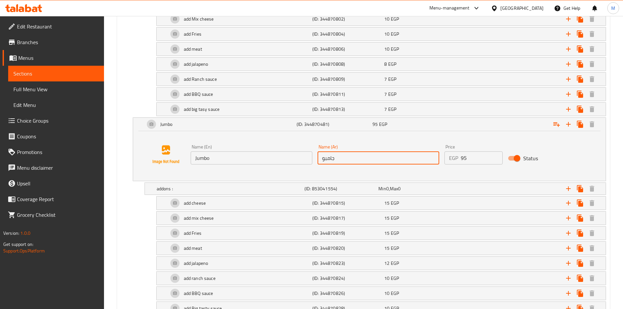
scroll to position [488, 0]
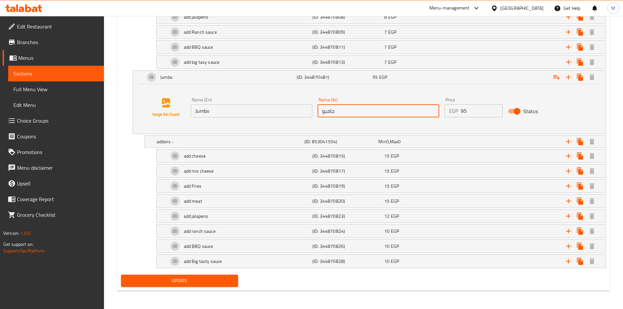
click at [159, 284] on span "Update" at bounding box center [179, 281] width 107 height 8
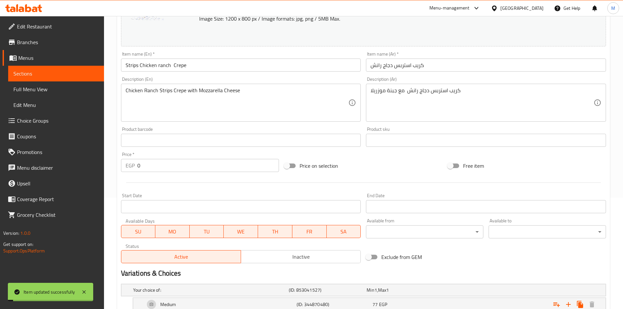
scroll to position [0, 0]
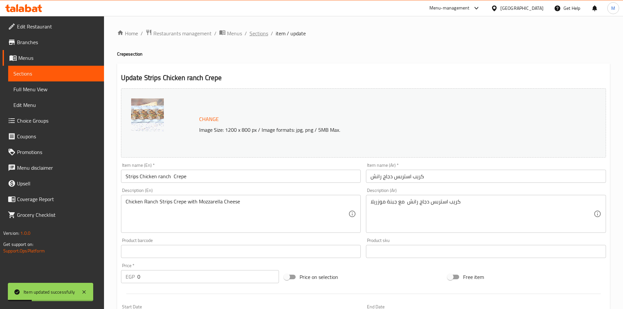
click at [254, 36] on span "Sections" at bounding box center [259, 33] width 19 height 8
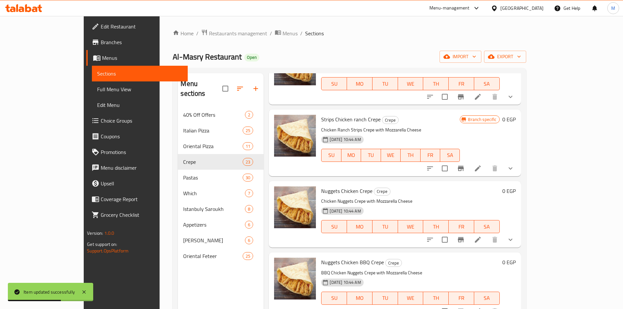
scroll to position [491, 0]
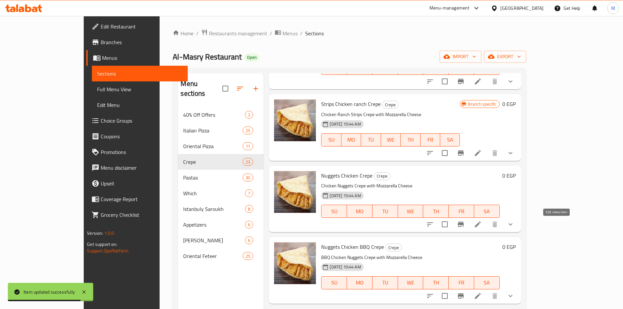
click at [482, 225] on icon at bounding box center [478, 225] width 8 height 8
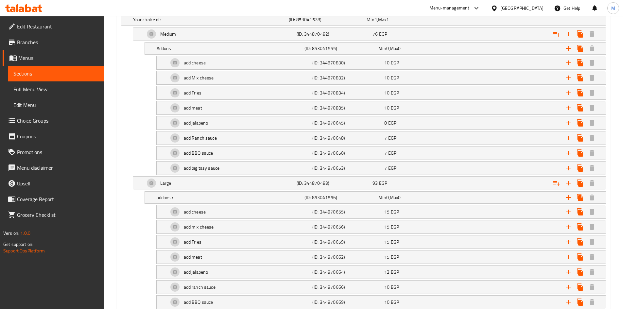
scroll to position [438, 0]
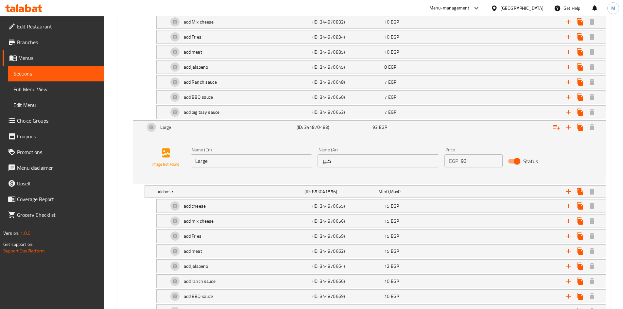
click at [214, 156] on input "Large" at bounding box center [252, 160] width 122 height 13
paste input "Jumbo"
type input "Jumbo"
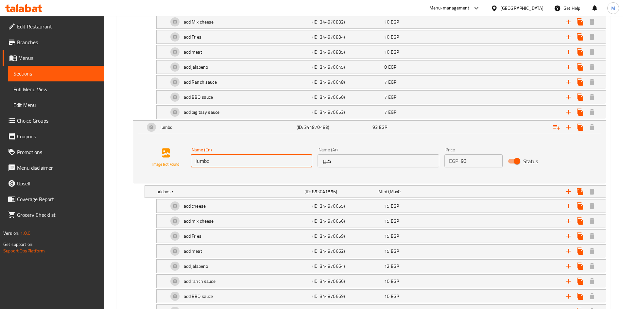
click at [342, 163] on input "كبير" at bounding box center [379, 160] width 122 height 13
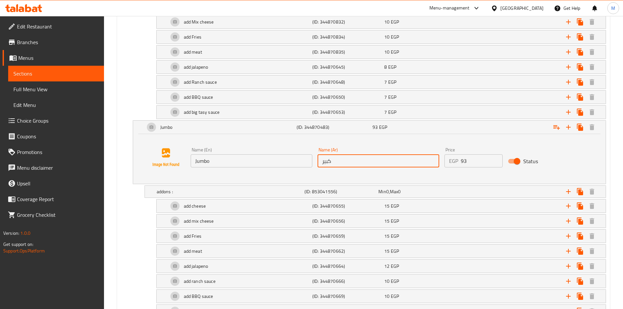
click at [342, 163] on input "كبير" at bounding box center [379, 160] width 122 height 13
click at [341, 163] on input "كبير" at bounding box center [379, 160] width 122 height 13
click at [341, 163] on input "text" at bounding box center [379, 160] width 122 height 13
type input "جامبو"
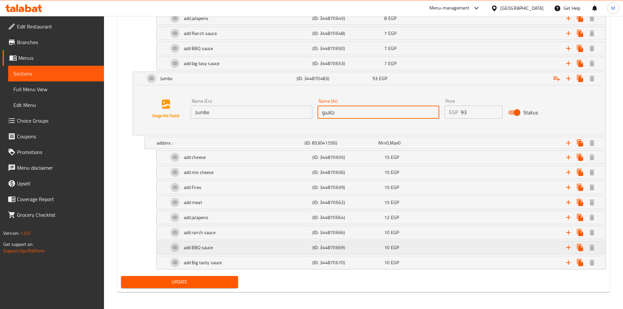
scroll to position [488, 0]
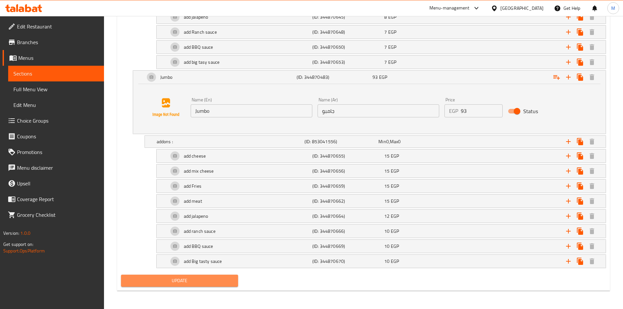
click at [176, 278] on span "Update" at bounding box center [179, 281] width 107 height 8
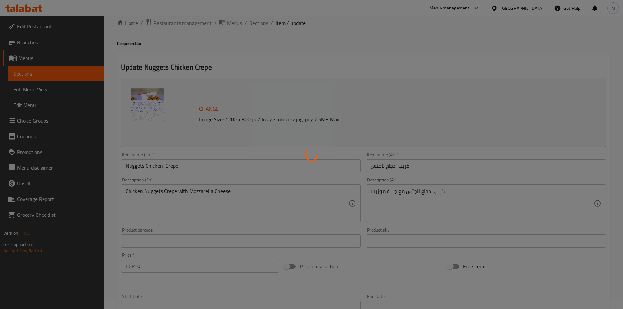
scroll to position [0, 0]
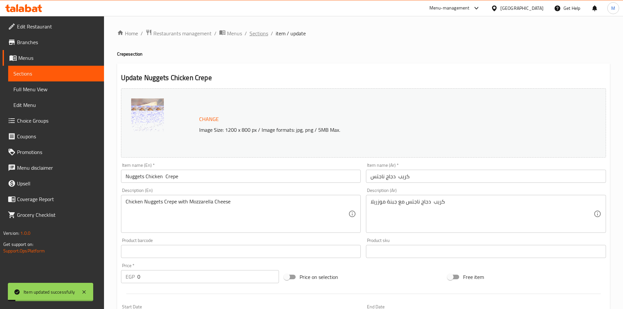
click at [260, 32] on span "Sections" at bounding box center [259, 33] width 19 height 8
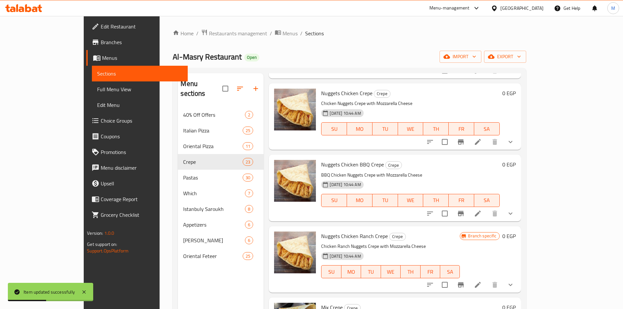
scroll to position [589, 0]
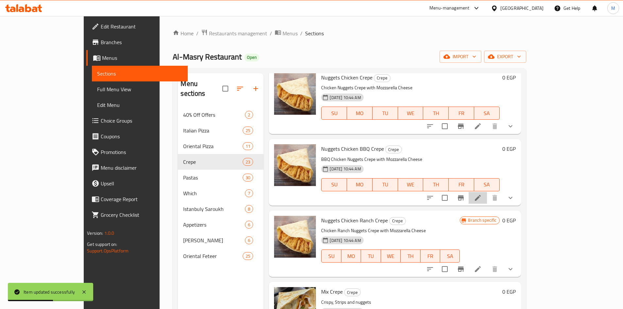
click at [481, 197] on icon at bounding box center [478, 198] width 6 height 6
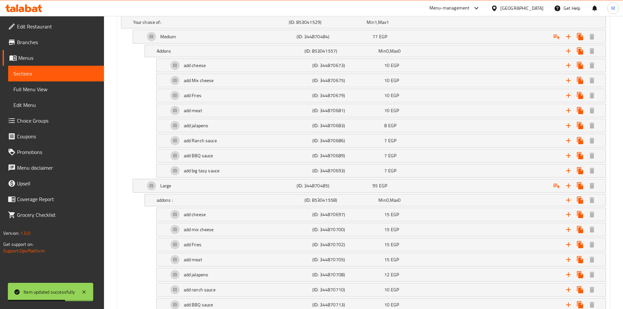
scroll to position [438, 0]
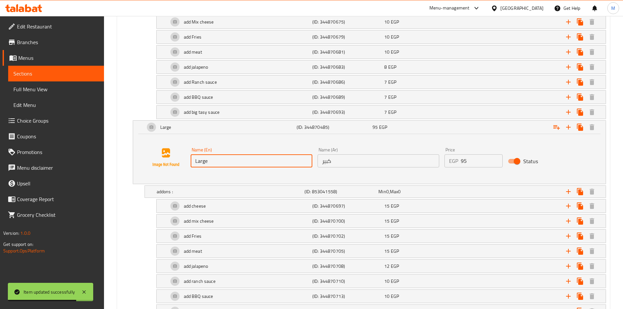
click at [218, 163] on input "Large" at bounding box center [252, 160] width 122 height 13
paste input "Jumbo"
type input "Jumbo"
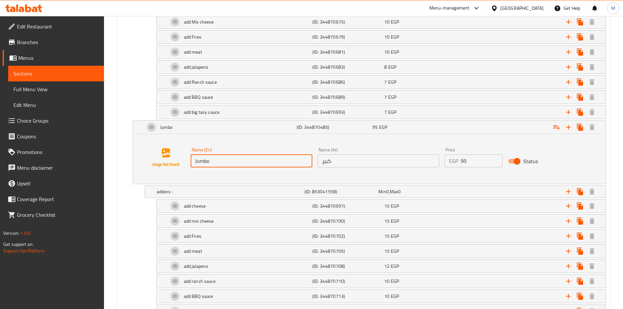
click at [342, 161] on input "كبير" at bounding box center [379, 160] width 122 height 13
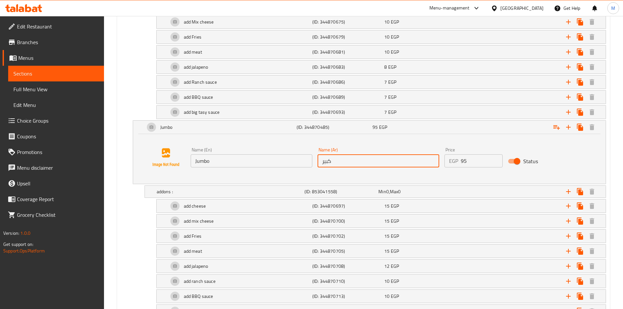
click at [342, 161] on input "كبير" at bounding box center [379, 160] width 122 height 13
click at [342, 161] on input "text" at bounding box center [379, 160] width 122 height 13
type input "جامبو"
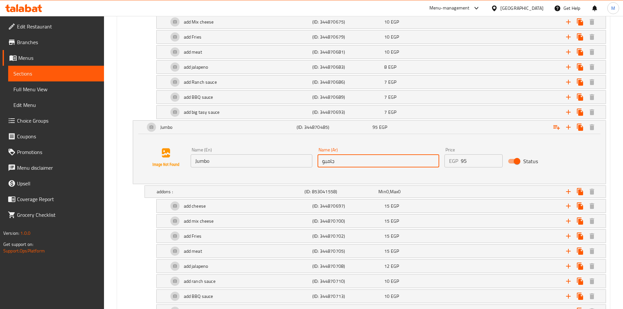
click at [131, 217] on div "add mix cheese (ID: 344870700) 15 EGP Name (En) add mix cheese Name (En) Name (…" at bounding box center [363, 221] width 485 height 14
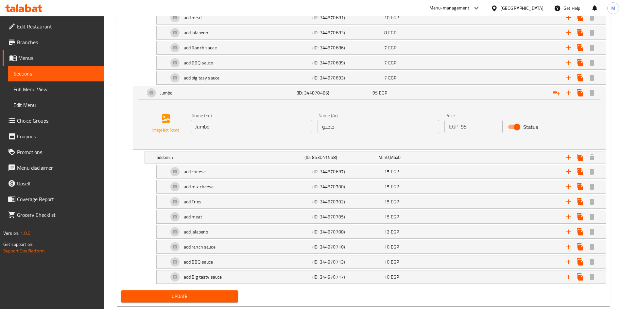
scroll to position [488, 0]
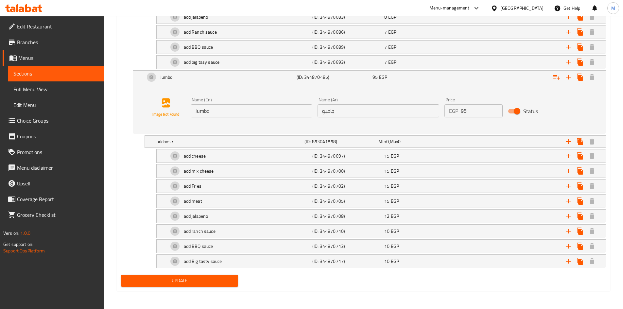
click at [161, 276] on div "Update" at bounding box center [179, 280] width 123 height 17
drag, startPoint x: 161, startPoint y: 277, endPoint x: 143, endPoint y: 263, distance: 22.6
click at [161, 277] on span "Update" at bounding box center [179, 281] width 107 height 8
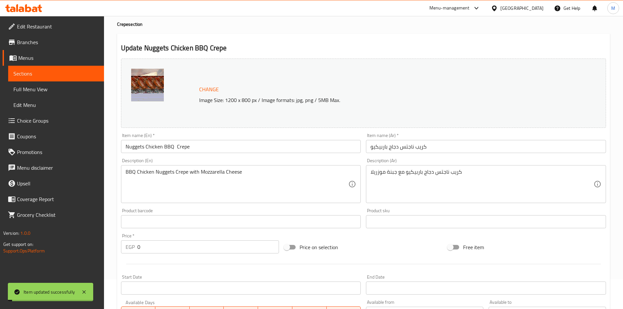
scroll to position [0, 0]
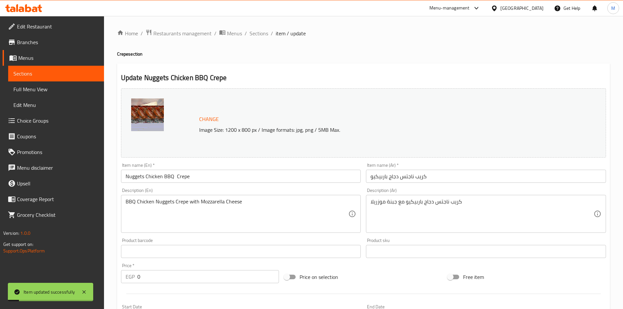
drag, startPoint x: 265, startPoint y: 37, endPoint x: 270, endPoint y: 47, distance: 12.0
click at [265, 37] on span "Sections" at bounding box center [259, 33] width 19 height 8
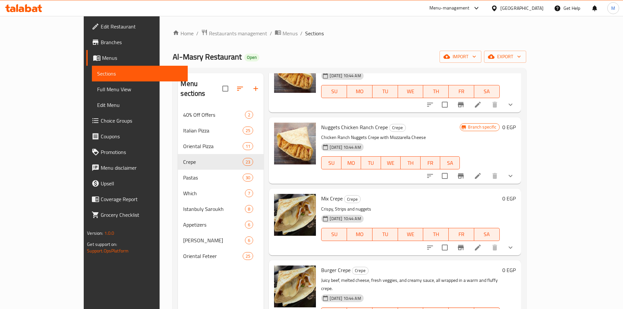
scroll to position [687, 0]
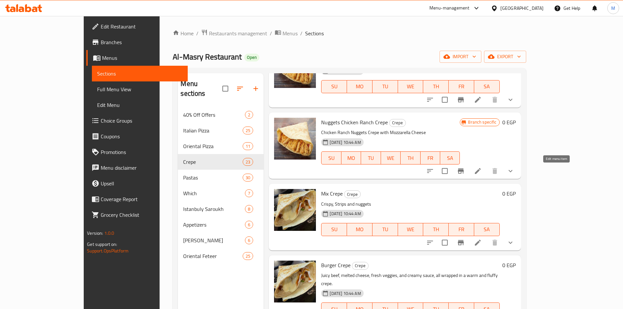
click at [481, 172] on icon at bounding box center [478, 171] width 6 height 6
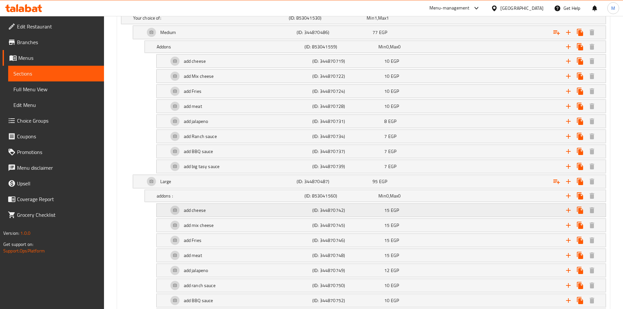
scroll to position [438, 0]
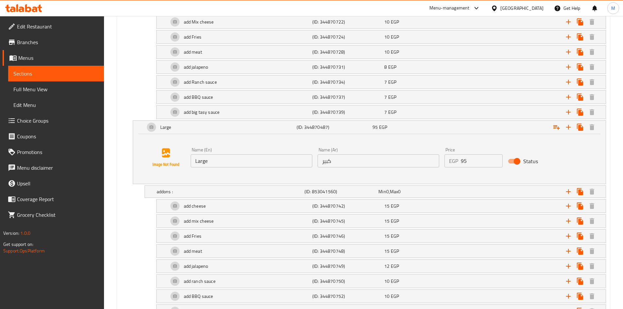
click at [216, 160] on input "Large" at bounding box center [252, 160] width 122 height 13
paste input "Jumbo"
type input "Jumbo"
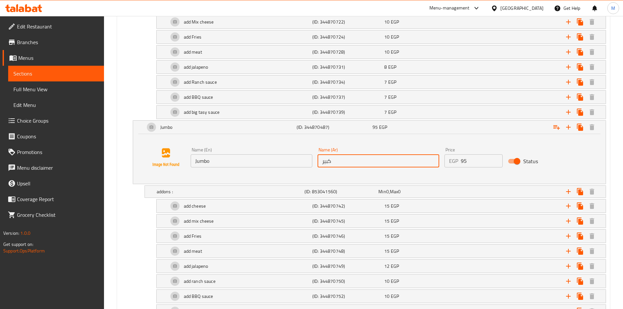
click at [338, 156] on input "كبير" at bounding box center [379, 160] width 122 height 13
click at [337, 156] on input "text" at bounding box center [379, 160] width 122 height 13
type input "جامبو"
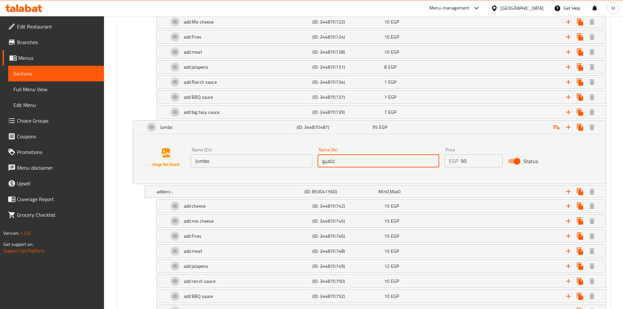
click at [147, 234] on div "add Fries (ID: 344870746) 15 EGP Name (En) add Fries Name (En) Name (Ar) اضافة …" at bounding box center [363, 236] width 485 height 14
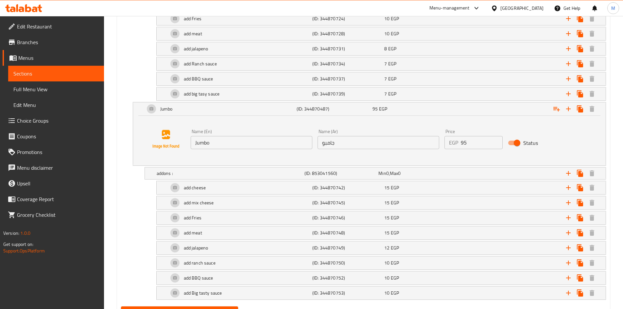
scroll to position [488, 0]
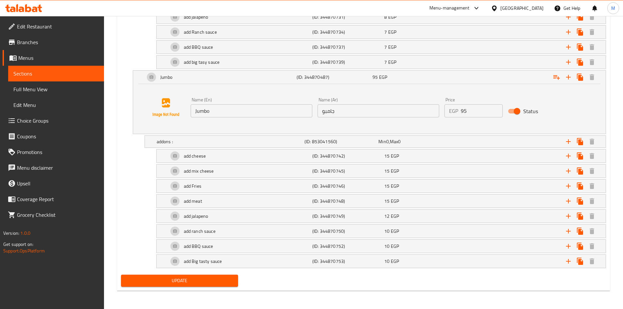
click at [185, 277] on span "Update" at bounding box center [179, 281] width 107 height 8
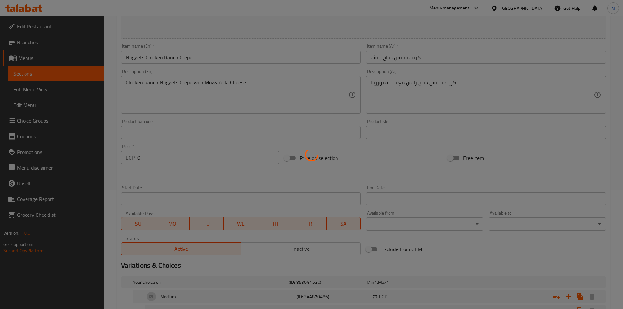
scroll to position [0, 0]
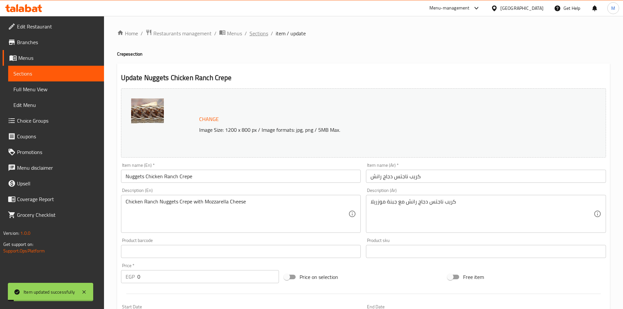
click at [255, 34] on span "Sections" at bounding box center [259, 33] width 19 height 8
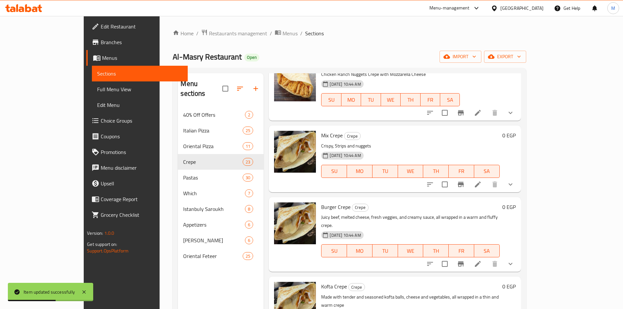
scroll to position [753, 0]
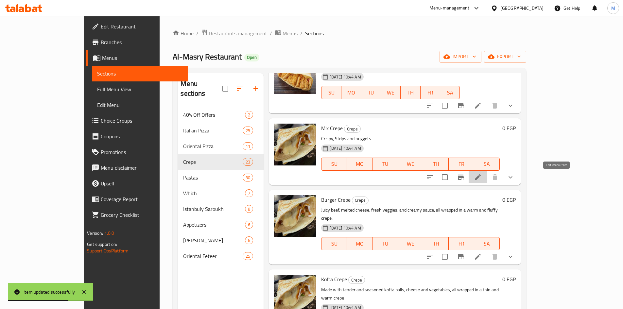
click at [482, 176] on icon at bounding box center [478, 177] width 8 height 8
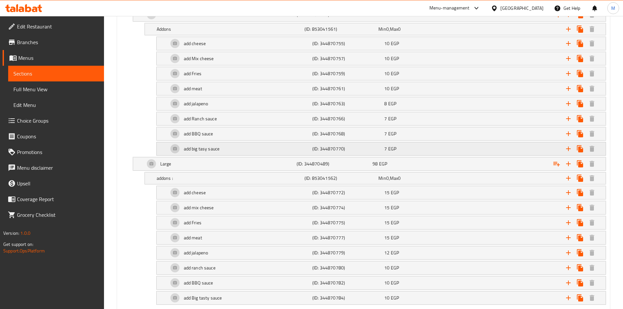
scroll to position [372, 0]
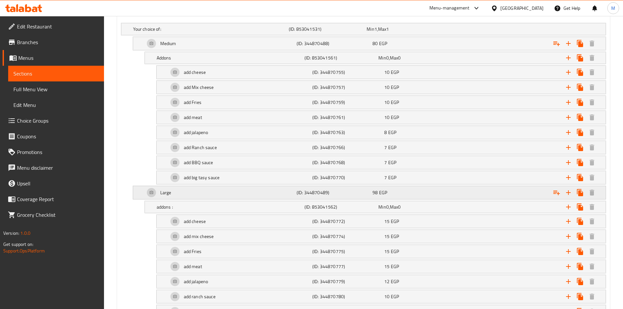
click at [202, 34] on div "Large" at bounding box center [210, 29] width 156 height 9
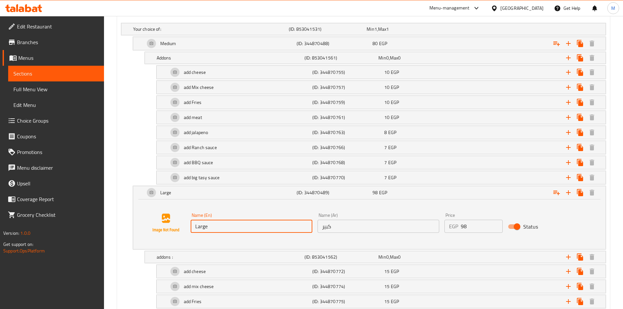
click at [233, 225] on input "Large" at bounding box center [252, 226] width 122 height 13
paste input "Jumbo"
type input "Jumbo"
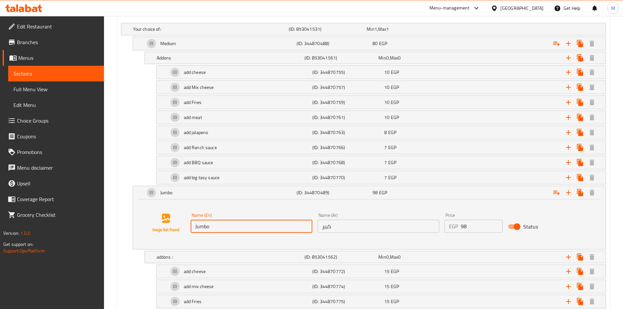
click at [358, 222] on input "كبير" at bounding box center [379, 226] width 122 height 13
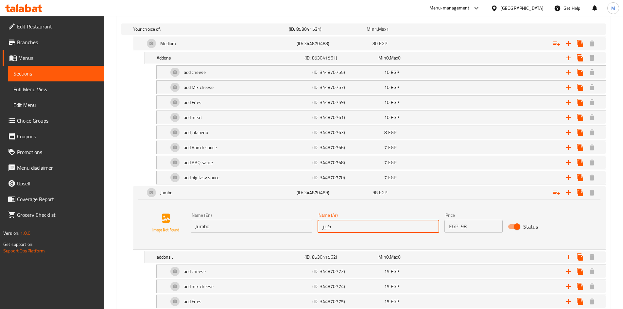
click at [358, 222] on input "كبير" at bounding box center [379, 226] width 122 height 13
click at [358, 222] on input "text" at bounding box center [379, 226] width 122 height 13
type input "جامبو"
click at [128, 261] on div "addons : (ID: 853041562) Min 0 , Max 0 Name (En) addons : Name (En) Name (Ar) ا…" at bounding box center [363, 257] width 485 height 12
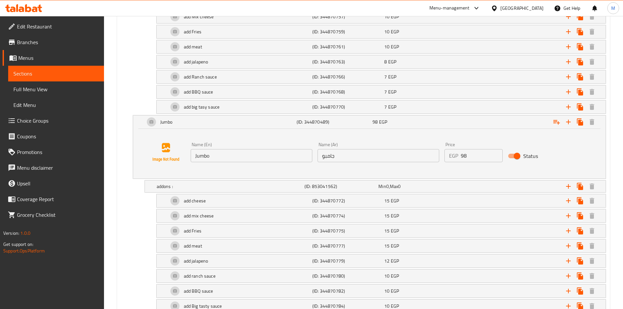
scroll to position [488, 0]
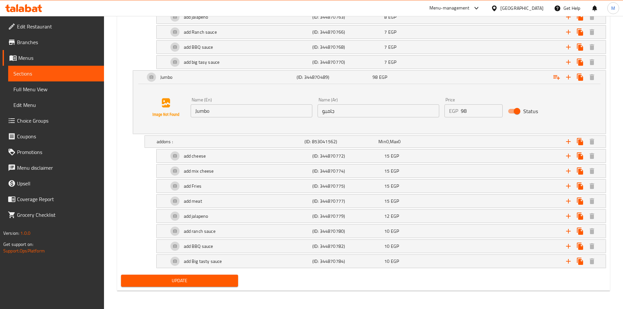
click at [177, 281] on span "Update" at bounding box center [179, 281] width 107 height 8
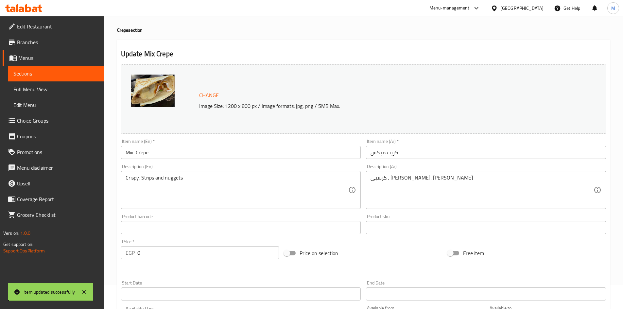
scroll to position [0, 0]
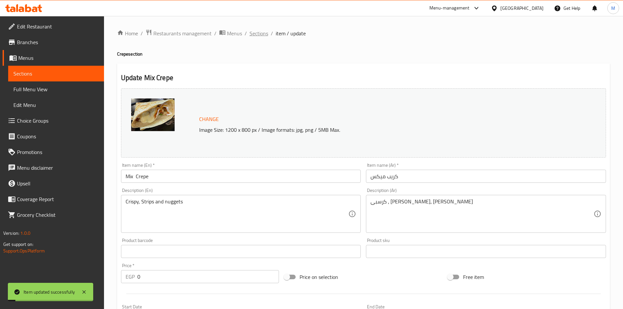
click at [263, 34] on span "Sections" at bounding box center [259, 33] width 19 height 8
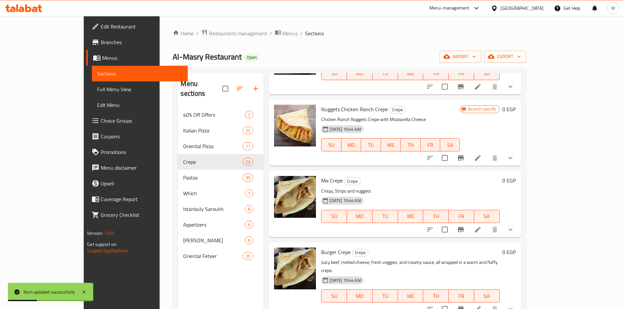
scroll to position [753, 0]
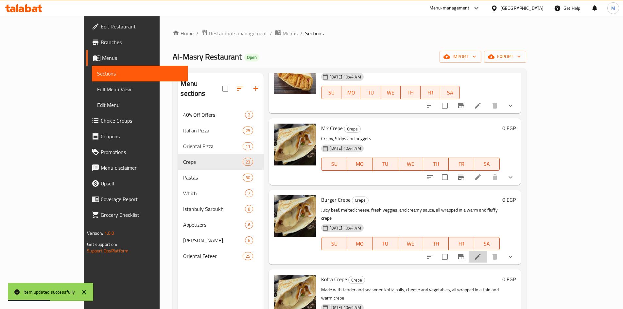
click at [487, 251] on li at bounding box center [478, 257] width 18 height 12
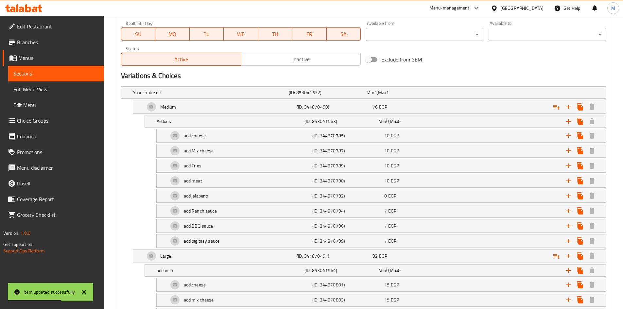
scroll to position [360, 0]
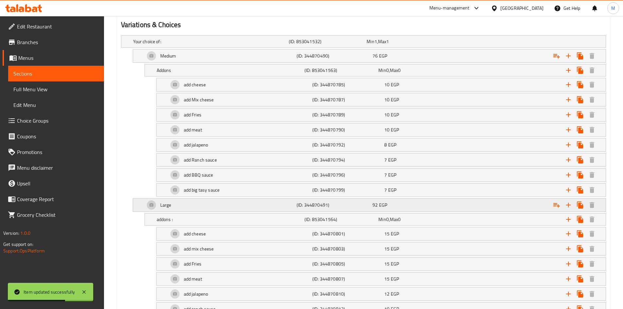
click at [178, 46] on div "Large" at bounding box center [210, 41] width 156 height 9
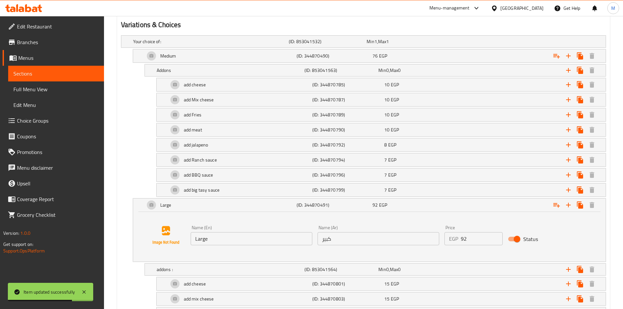
click at [223, 238] on input "Large" at bounding box center [252, 238] width 122 height 13
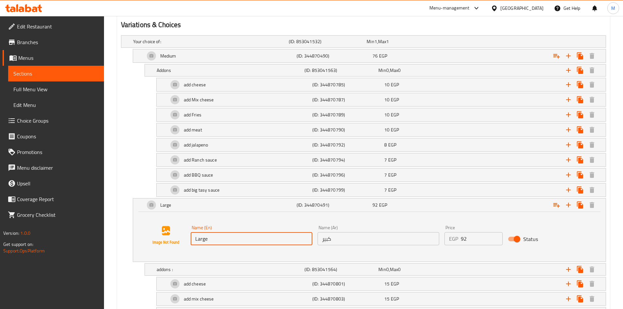
paste input "Jumbo"
type input "Jumbo"
click at [336, 238] on input "كبير" at bounding box center [379, 238] width 122 height 13
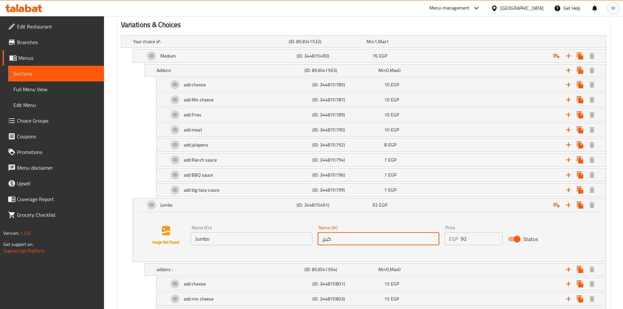
click at [336, 238] on input "كبير" at bounding box center [379, 238] width 122 height 13
click at [336, 238] on input "text" at bounding box center [379, 238] width 122 height 13
type input "جامبو"
click at [116, 243] on div "Home / Restaurants management / Menus / Sections / item / update Crepe section …" at bounding box center [363, 46] width 519 height 781
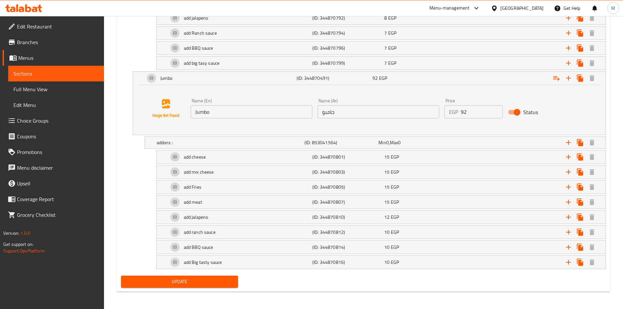
scroll to position [488, 0]
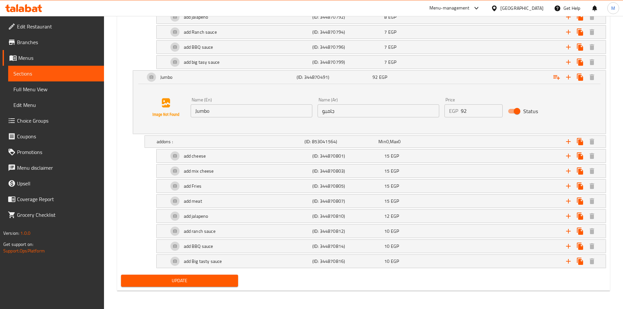
click at [177, 280] on span "Update" at bounding box center [179, 281] width 107 height 8
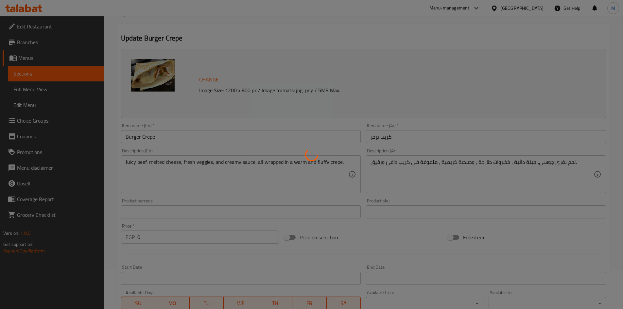
scroll to position [0, 0]
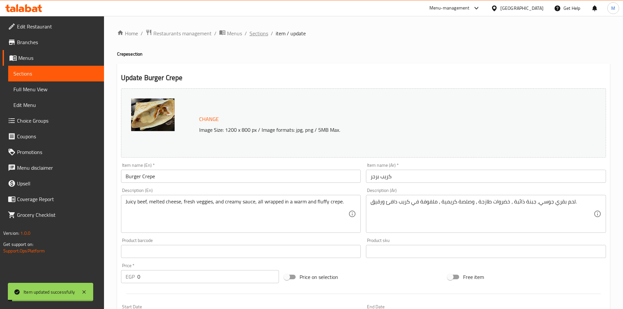
click at [261, 34] on span "Sections" at bounding box center [259, 33] width 19 height 8
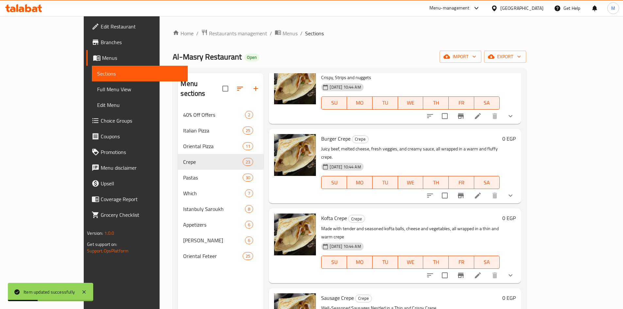
scroll to position [884, 0]
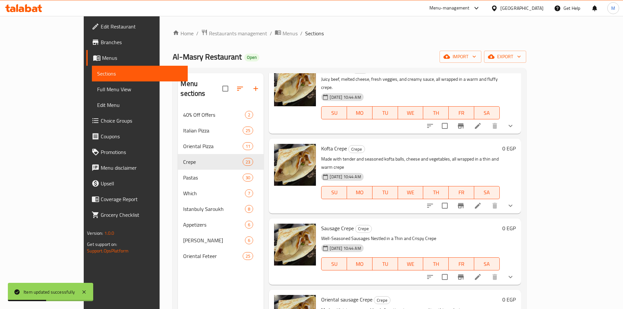
click at [487, 200] on li at bounding box center [478, 206] width 18 height 12
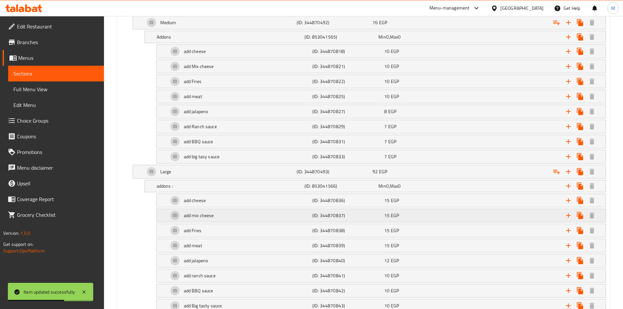
scroll to position [438, 0]
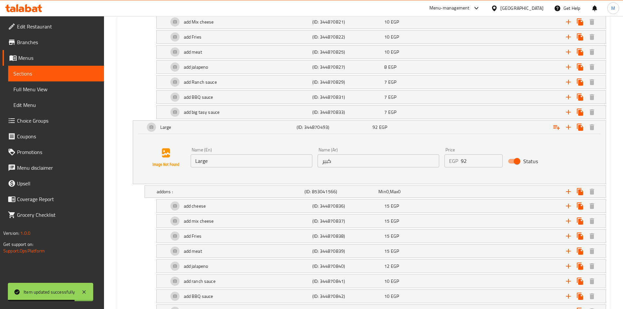
click at [210, 156] on input "Large" at bounding box center [252, 160] width 122 height 13
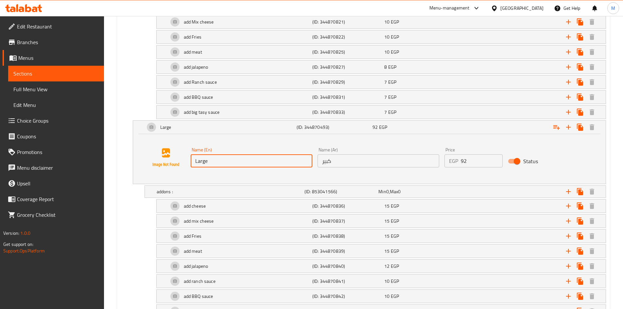
paste input "Jumbo"
type input "Jumbo"
click at [360, 161] on input "كبير" at bounding box center [379, 160] width 122 height 13
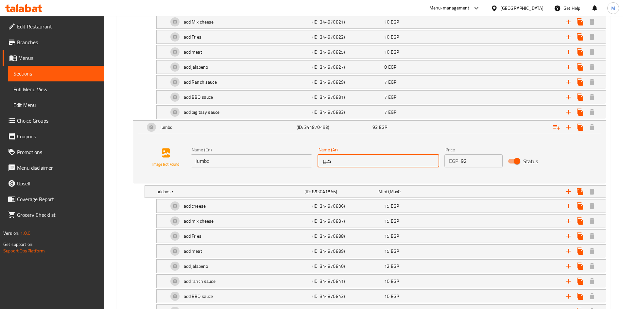
click at [360, 161] on input "كبير" at bounding box center [379, 160] width 122 height 13
click at [359, 161] on input "text" at bounding box center [379, 160] width 122 height 13
type input "جامبو"
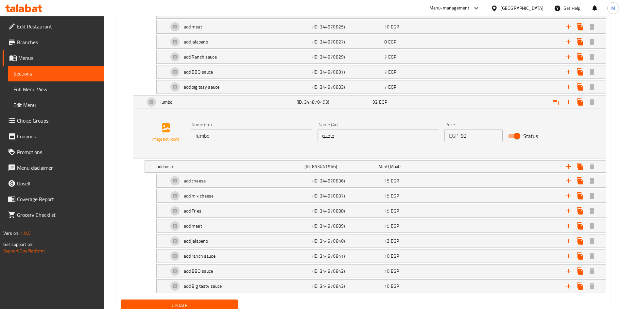
scroll to position [488, 0]
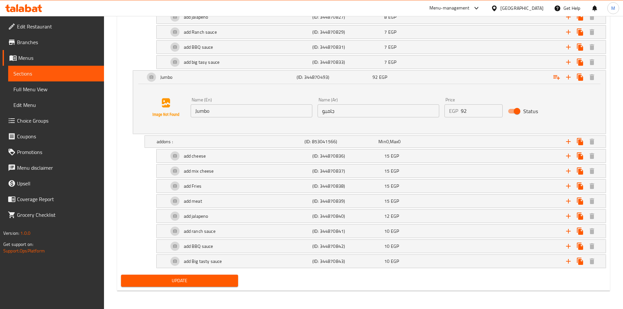
click at [173, 279] on span "Update" at bounding box center [179, 281] width 107 height 8
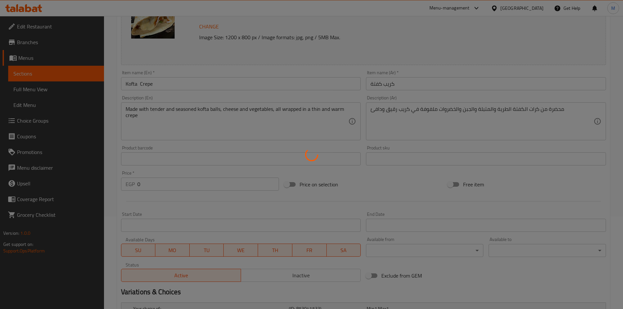
scroll to position [0, 0]
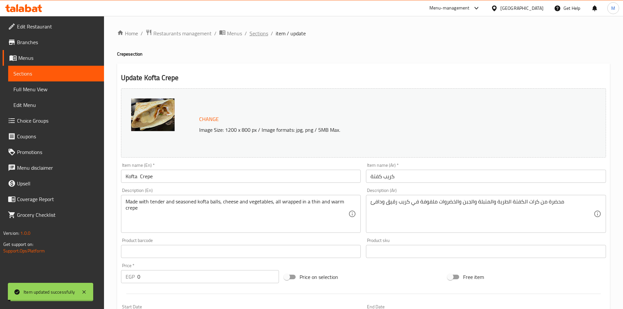
click at [259, 36] on span "Sections" at bounding box center [259, 33] width 19 height 8
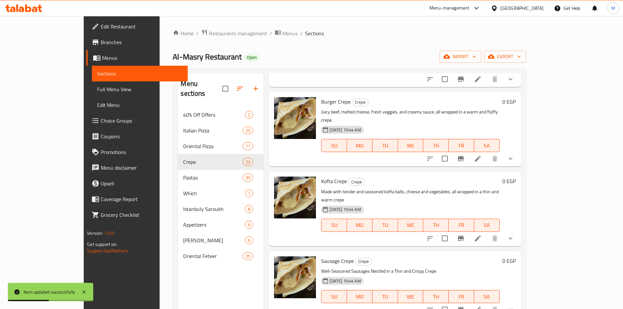
scroll to position [884, 0]
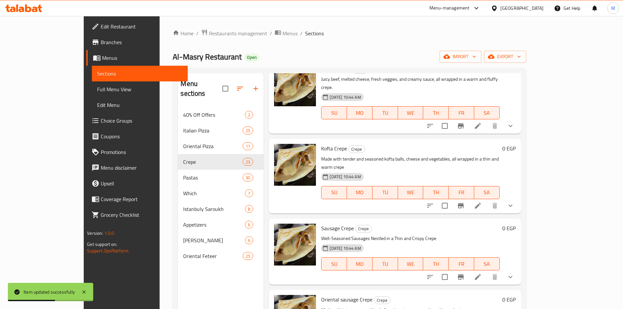
click at [481, 203] on icon at bounding box center [478, 206] width 6 height 6
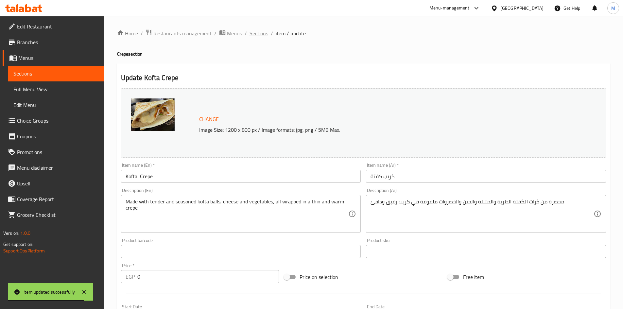
click at [256, 35] on span "Sections" at bounding box center [259, 33] width 19 height 8
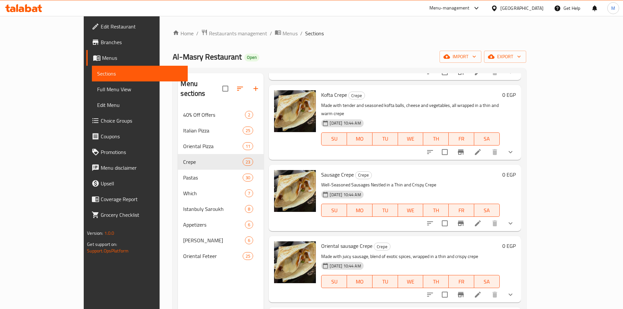
scroll to position [982, 0]
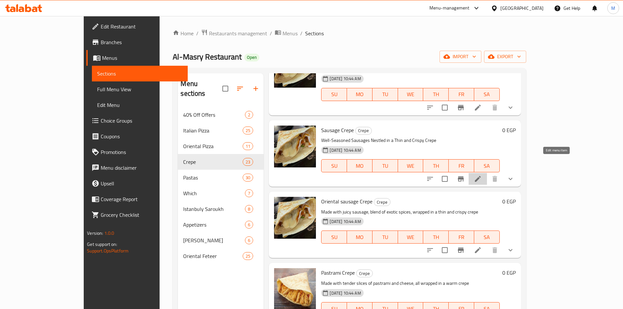
click at [482, 175] on icon at bounding box center [478, 179] width 8 height 8
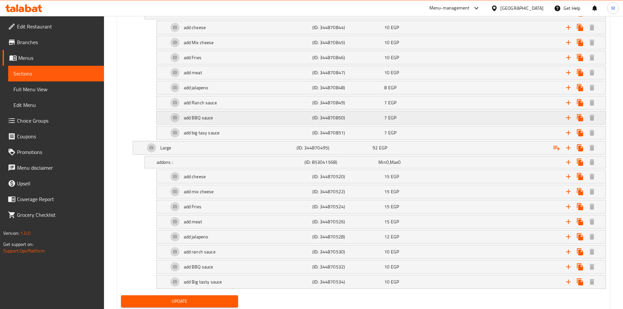
scroll to position [425, 0]
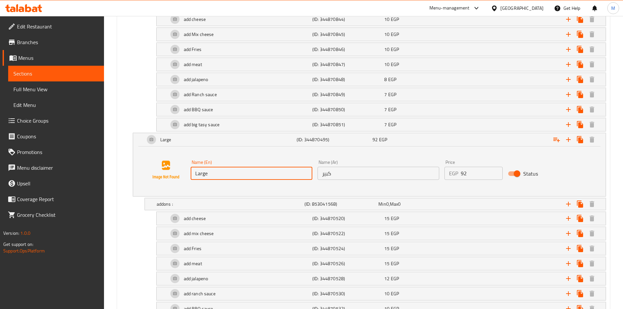
click at [225, 174] on input "Large" at bounding box center [252, 173] width 122 height 13
paste input "Jumbo"
type input "Jumbo"
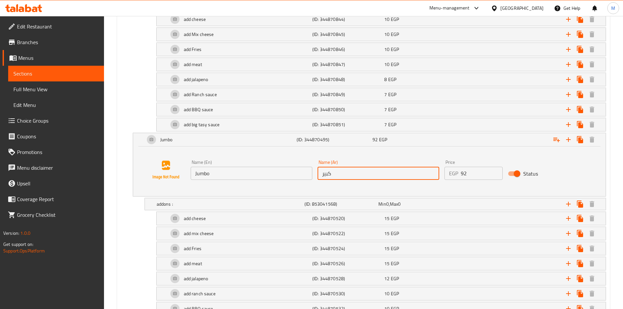
click at [339, 168] on input "كبير" at bounding box center [379, 173] width 122 height 13
click at [339, 168] on input "text" at bounding box center [379, 173] width 122 height 13
type input "جامبو"
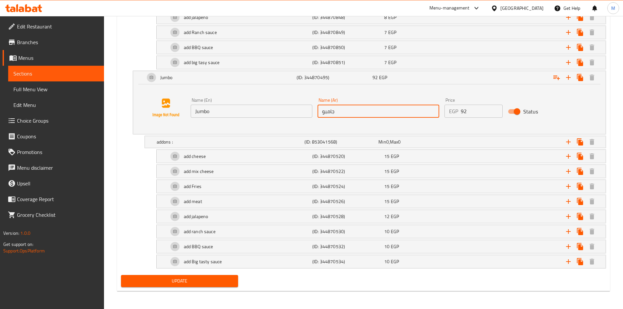
scroll to position [488, 0]
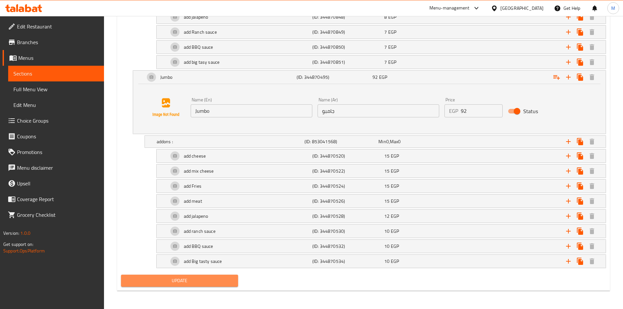
click at [180, 287] on button "Update" at bounding box center [179, 281] width 117 height 12
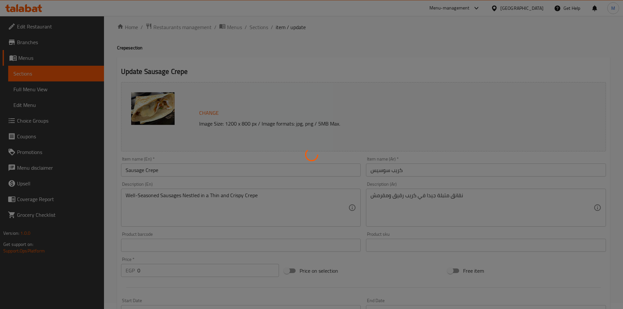
scroll to position [0, 0]
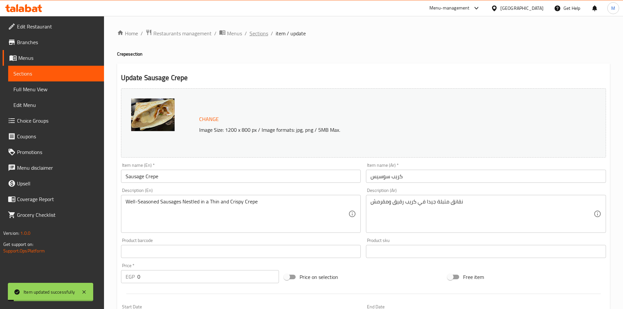
drag, startPoint x: 262, startPoint y: 35, endPoint x: 264, endPoint y: 41, distance: 6.5
click at [262, 35] on span "Sections" at bounding box center [259, 33] width 19 height 8
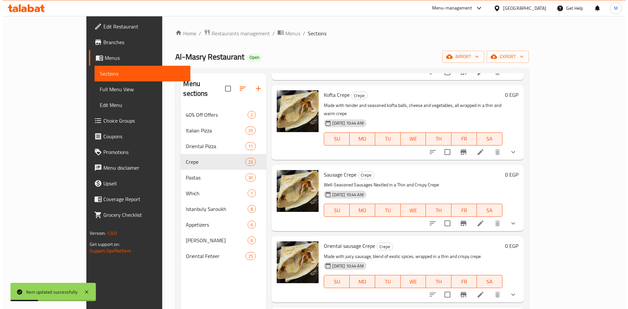
scroll to position [949, 0]
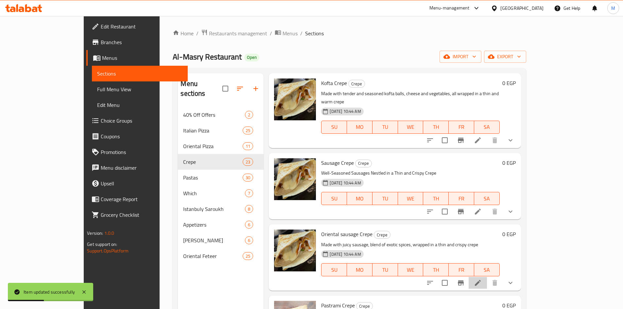
click at [487, 277] on li at bounding box center [478, 283] width 18 height 12
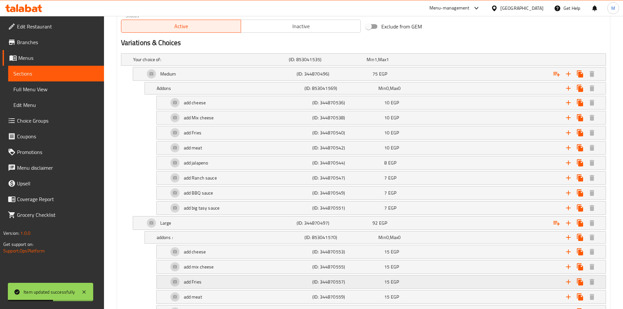
scroll to position [425, 0]
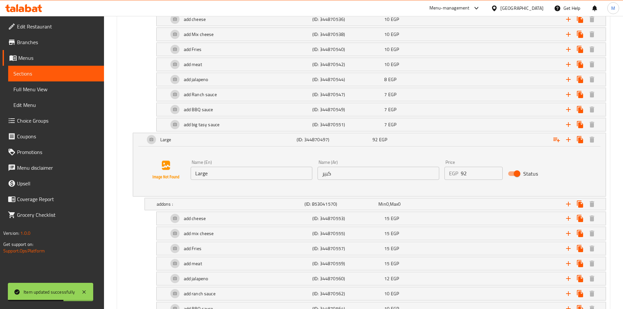
click at [229, 175] on input "Large" at bounding box center [252, 173] width 122 height 13
paste input "Jumbo"
type input "Jumbo"
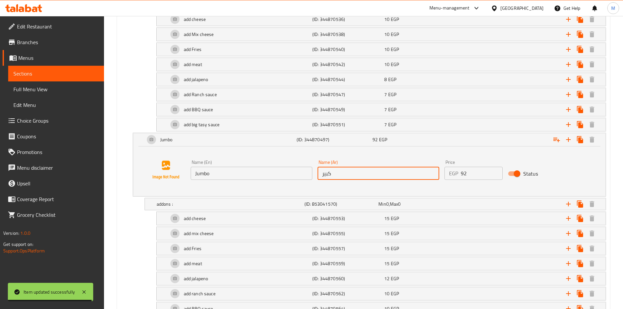
click at [346, 174] on input "كبير" at bounding box center [379, 173] width 122 height 13
click at [345, 174] on input "text" at bounding box center [379, 173] width 122 height 13
type input "جامبو"
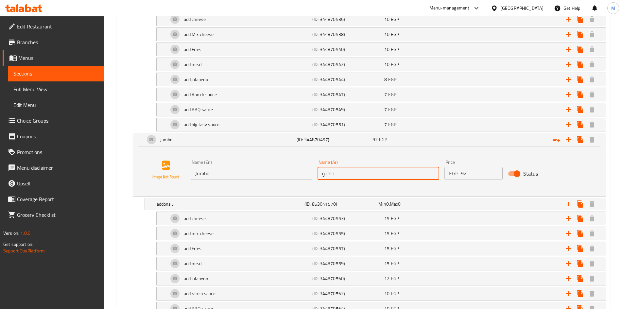
click at [146, 226] on div "Your choice of: (ID: 853041535) Min 1 , Max 1 Name (En) Your choice of: Name (E…" at bounding box center [363, 151] width 491 height 368
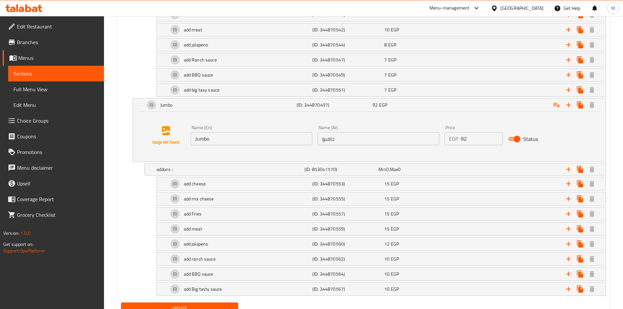
scroll to position [488, 0]
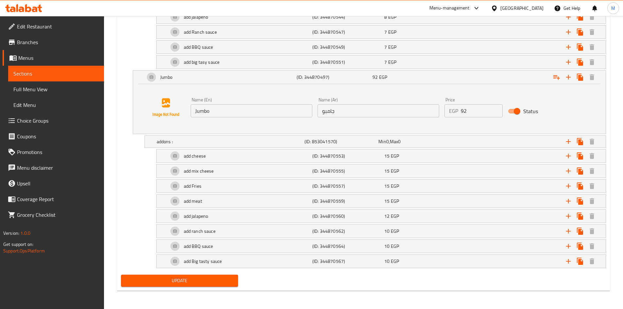
click at [166, 282] on span "Update" at bounding box center [179, 281] width 107 height 8
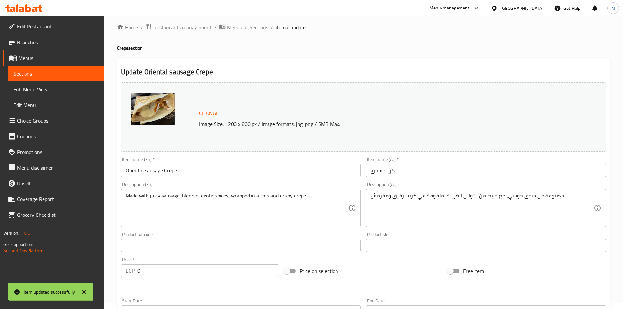
scroll to position [0, 0]
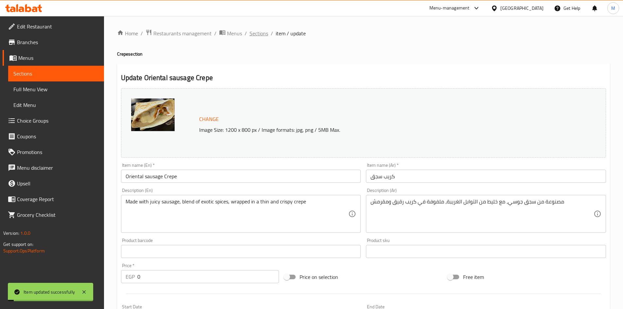
click at [257, 30] on span "Sections" at bounding box center [259, 33] width 19 height 8
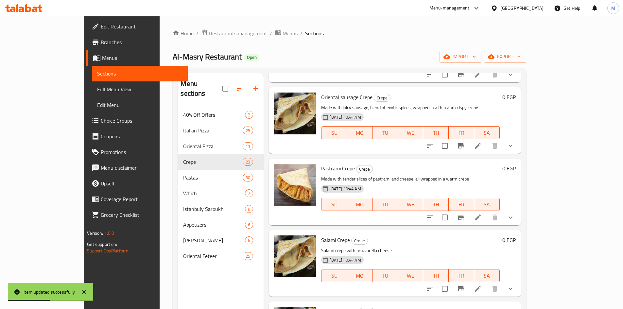
scroll to position [1113, 0]
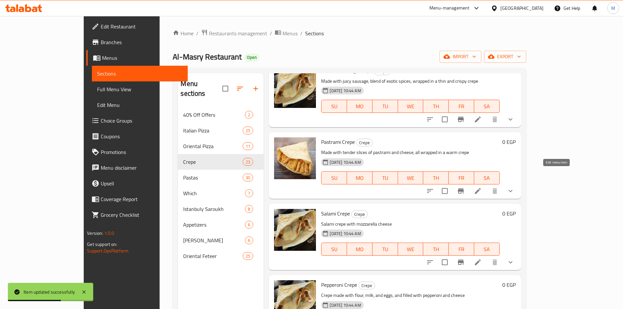
click at [482, 187] on icon at bounding box center [478, 191] width 8 height 8
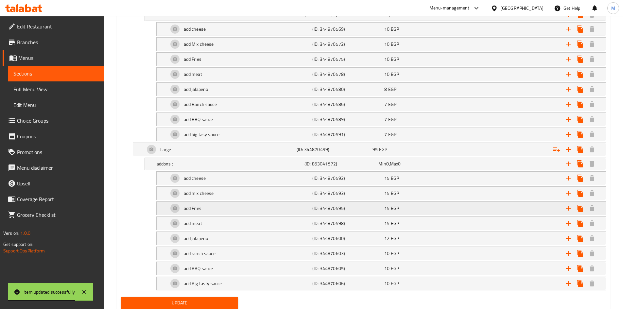
scroll to position [438, 0]
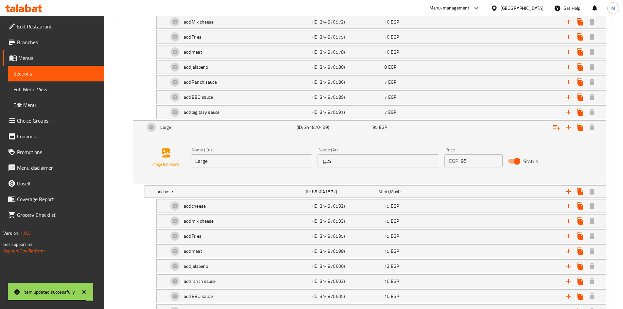
click at [236, 157] on input "Large" at bounding box center [252, 160] width 122 height 13
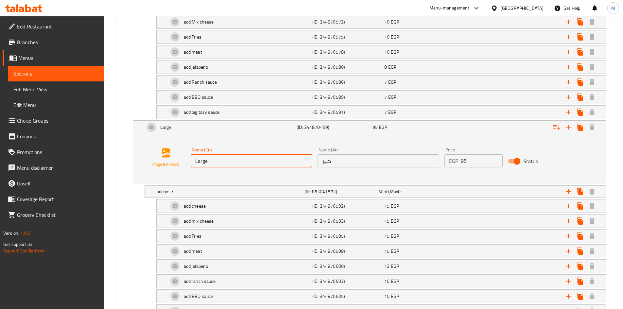
paste input "Jumbo"
type input "Jumbo"
click at [343, 163] on input "كبير" at bounding box center [379, 160] width 122 height 13
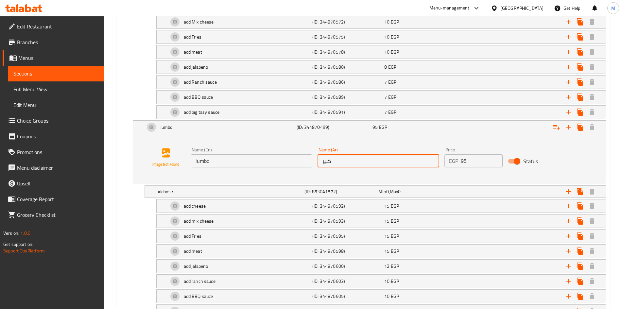
click at [343, 163] on input "كبير" at bounding box center [379, 160] width 122 height 13
click at [342, 163] on input "كبير" at bounding box center [379, 160] width 122 height 13
type input "\"
click at [342, 163] on input "\" at bounding box center [379, 160] width 122 height 13
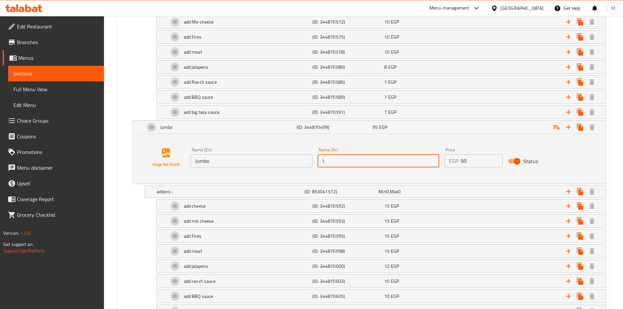
click at [342, 163] on input "\" at bounding box center [379, 160] width 122 height 13
click at [342, 163] on input "text" at bounding box center [379, 160] width 122 height 13
type input "جامبو"
click at [145, 209] on div "add cheese (ID: 344870592) 15 EGP Name (En) add cheese Name (En) Name (Ar) اضاف…" at bounding box center [363, 206] width 485 height 14
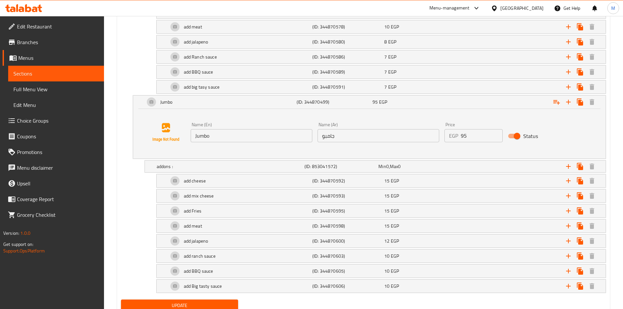
scroll to position [488, 0]
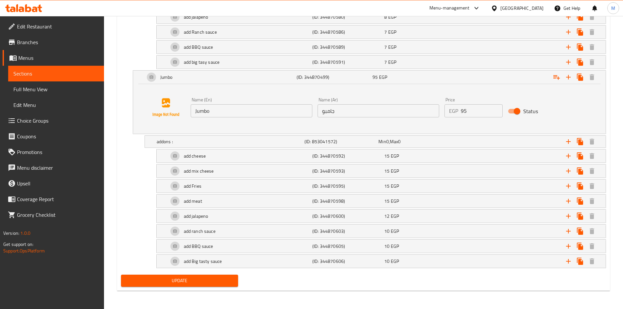
click at [163, 279] on span "Update" at bounding box center [179, 281] width 107 height 8
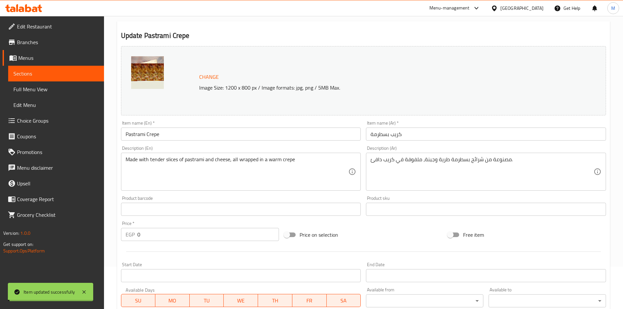
scroll to position [0, 0]
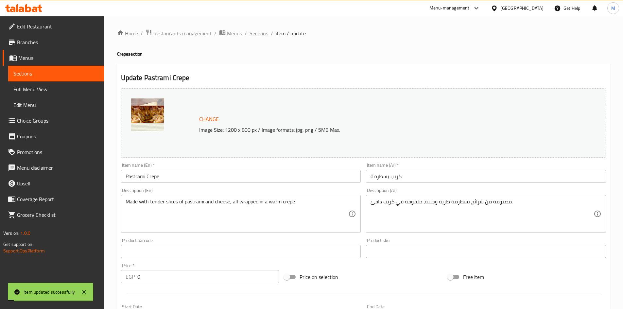
click at [253, 32] on span "Sections" at bounding box center [259, 33] width 19 height 8
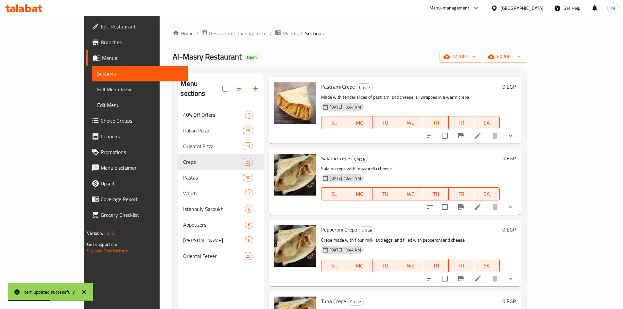
scroll to position [1178, 0]
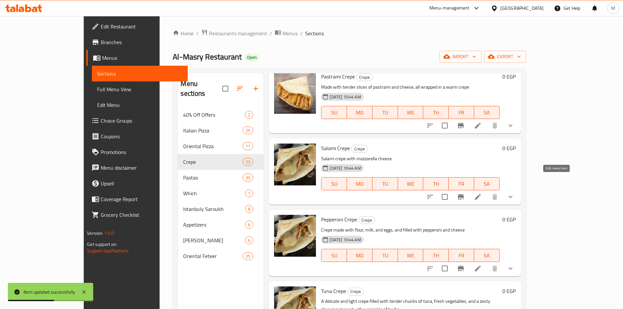
click at [481, 194] on icon at bounding box center [478, 197] width 6 height 6
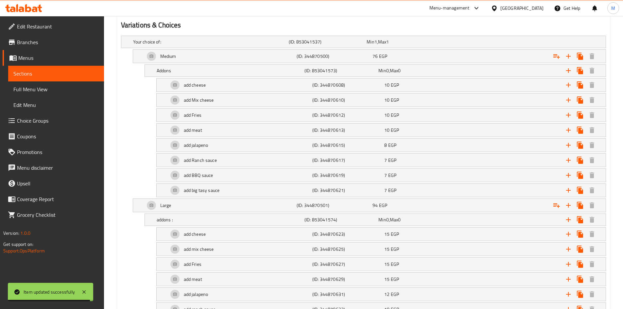
scroll to position [360, 0]
click at [171, 46] on div "Large" at bounding box center [210, 41] width 156 height 9
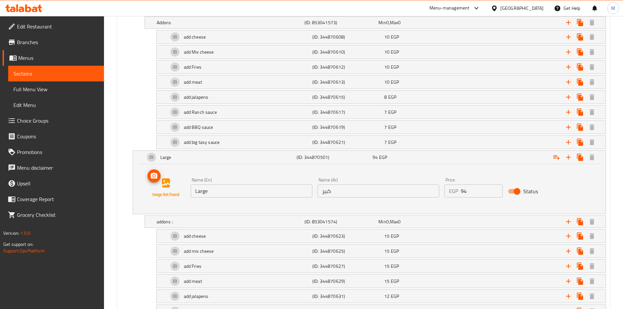
scroll to position [458, 0]
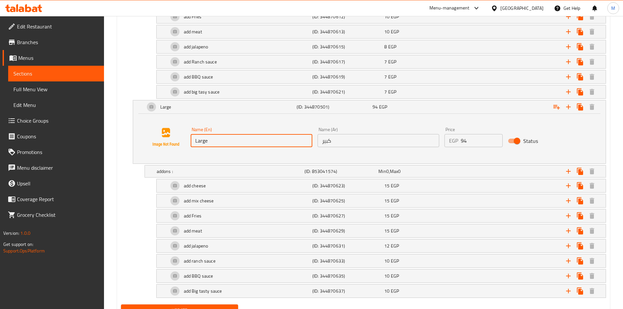
click at [215, 138] on input "Large" at bounding box center [252, 140] width 122 height 13
click at [215, 138] on input "text" at bounding box center [252, 140] width 122 height 13
type input "Jumbo"
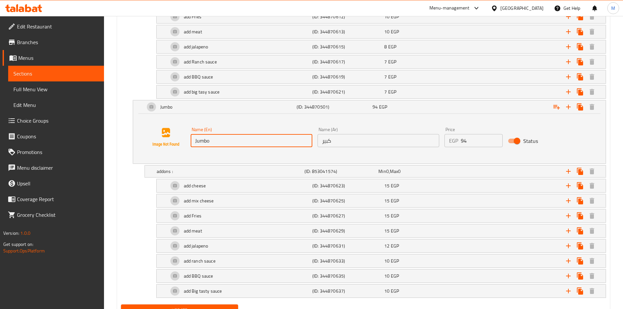
click at [359, 141] on input "كبير" at bounding box center [379, 140] width 122 height 13
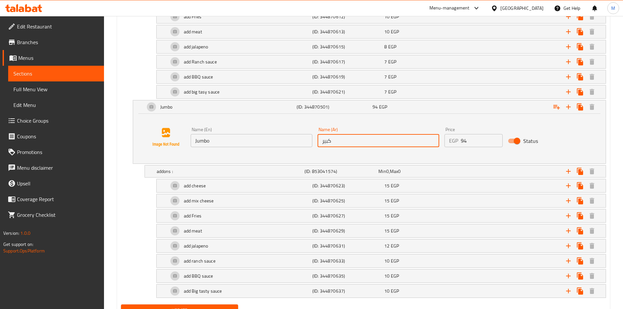
click at [359, 141] on input "كبير" at bounding box center [379, 140] width 122 height 13
click at [359, 141] on input "text" at bounding box center [379, 140] width 122 height 13
type input "جامبو"
click at [121, 178] on div "Your choice of: (ID: 853041537) Min 1 , Max 1 Name (En) Your choice of: Name (E…" at bounding box center [363, 119] width 491 height 368
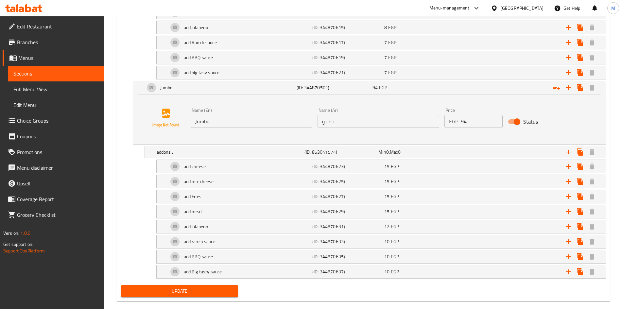
scroll to position [488, 0]
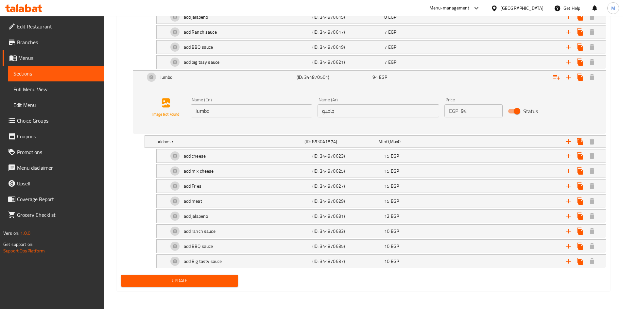
click at [165, 279] on span "Update" at bounding box center [179, 281] width 107 height 8
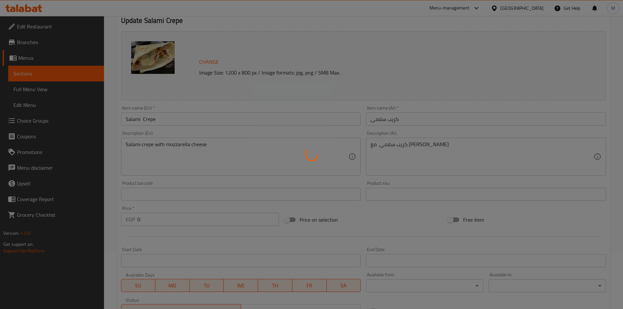
scroll to position [0, 0]
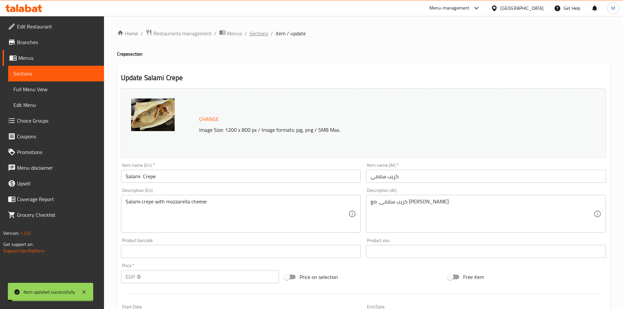
click at [258, 34] on span "Sections" at bounding box center [259, 33] width 19 height 8
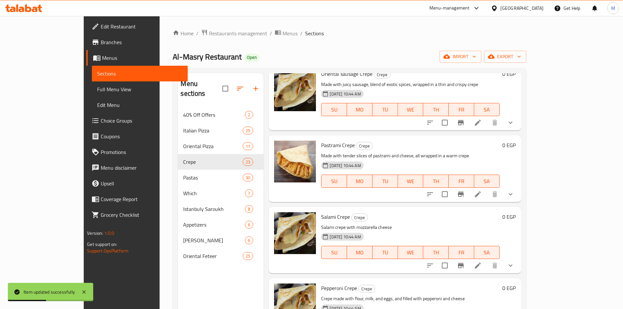
scroll to position [1113, 0]
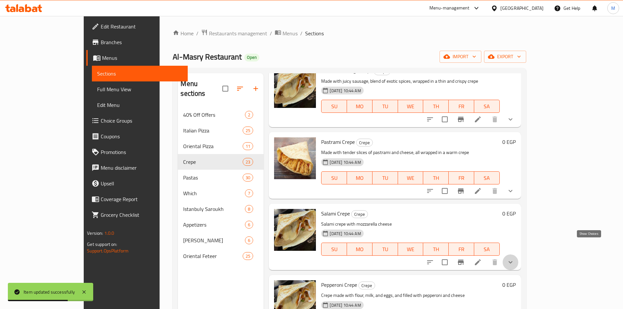
click at [515, 259] on icon "show more" at bounding box center [511, 263] width 8 height 8
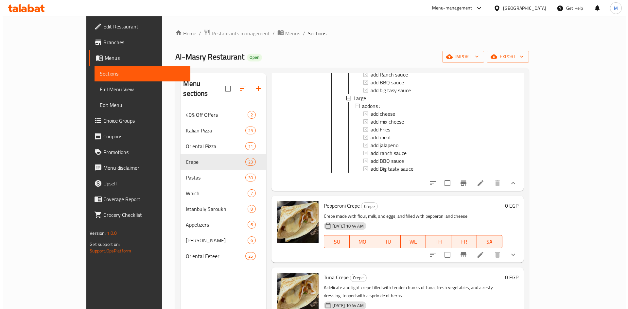
scroll to position [1407, 0]
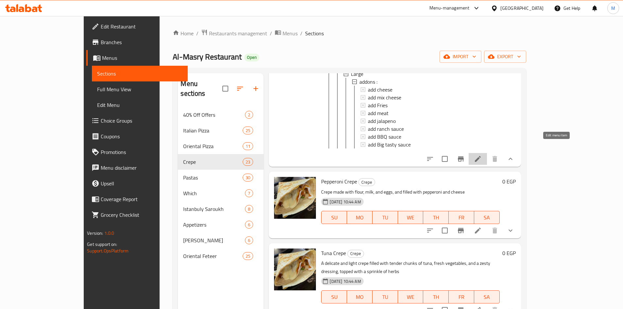
click at [482, 155] on icon at bounding box center [478, 159] width 8 height 8
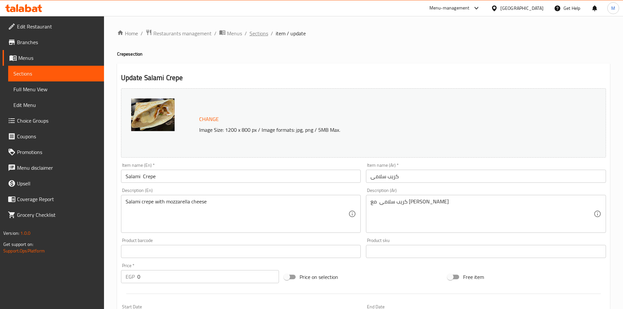
click at [259, 37] on span "Sections" at bounding box center [259, 33] width 19 height 8
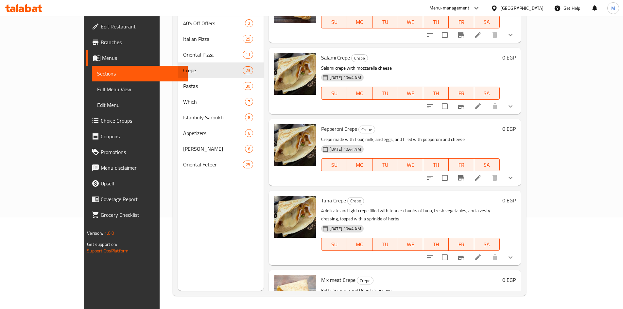
scroll to position [1178, 0]
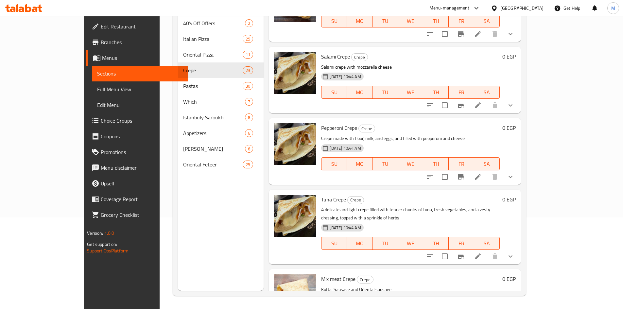
click at [487, 171] on li at bounding box center [478, 177] width 18 height 12
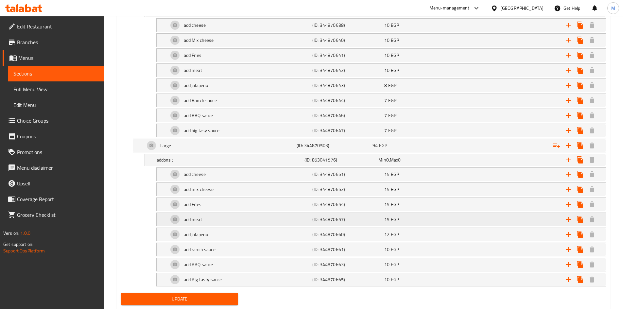
scroll to position [438, 0]
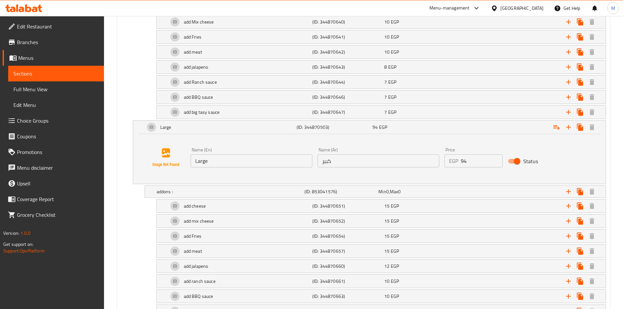
click at [213, 163] on input "Large" at bounding box center [252, 160] width 122 height 13
paste input "Jumbo"
type input "Jumbo"
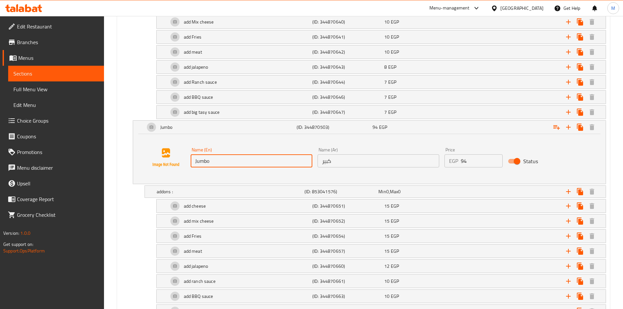
click at [346, 160] on input "كبير" at bounding box center [379, 160] width 122 height 13
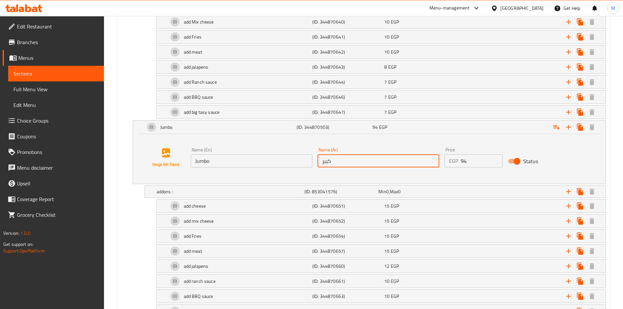
click at [346, 160] on input "كبير" at bounding box center [379, 160] width 122 height 13
click at [346, 160] on input "text" at bounding box center [379, 160] width 122 height 13
type input "جامبو"
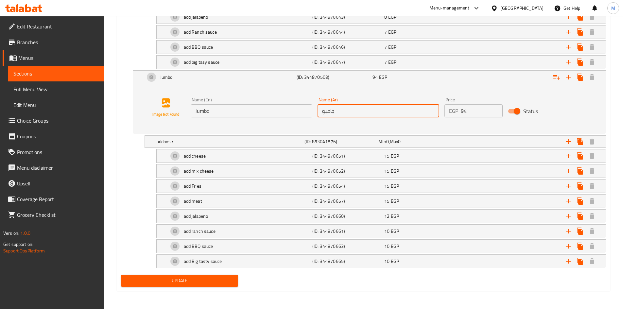
click at [171, 284] on span "Update" at bounding box center [179, 281] width 107 height 8
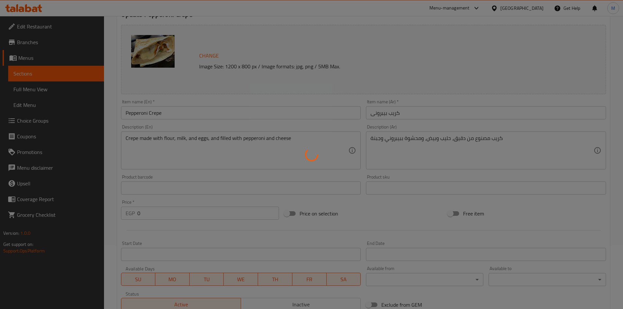
scroll to position [0, 0]
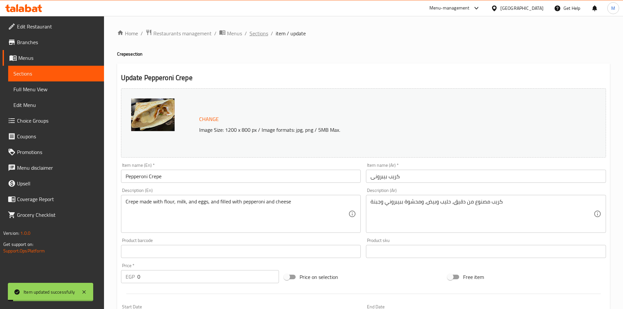
click at [260, 34] on span "Sections" at bounding box center [259, 33] width 19 height 8
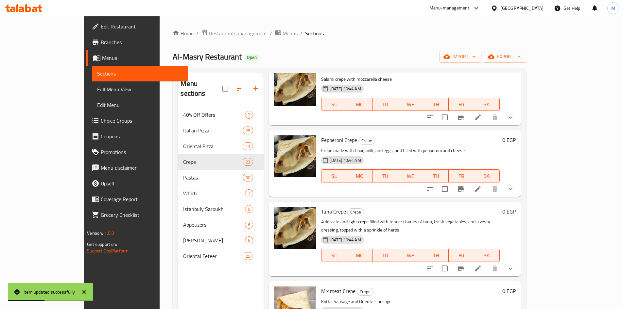
scroll to position [1342, 0]
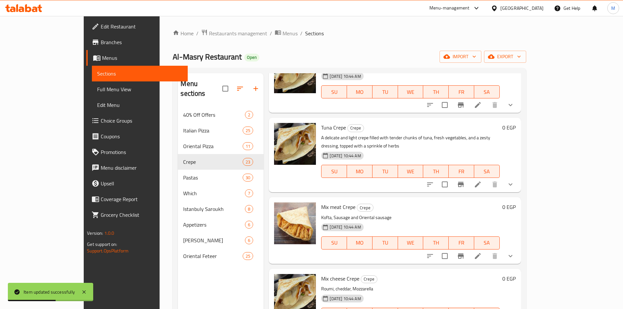
click at [482, 181] on icon at bounding box center [478, 185] width 8 height 8
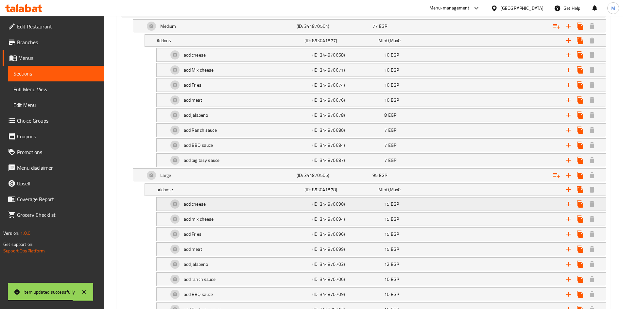
scroll to position [393, 0]
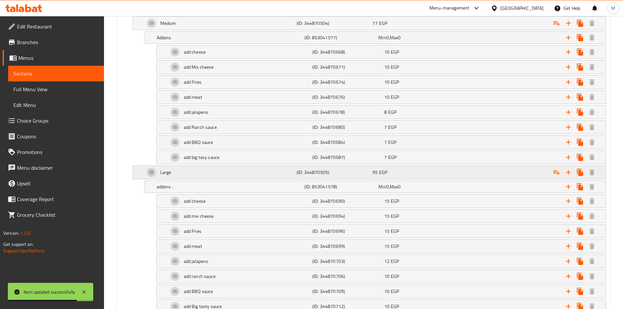
click at [197, 13] on div "Large" at bounding box center [210, 8] width 156 height 9
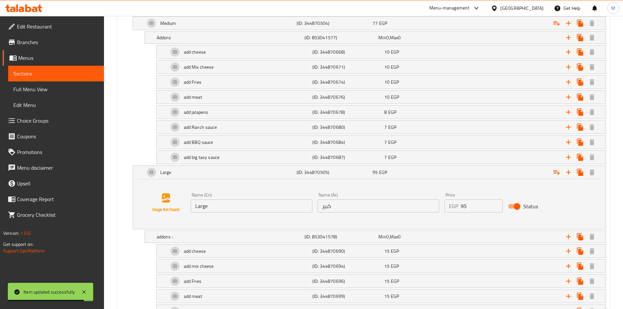
click at [216, 202] on input "Large" at bounding box center [252, 206] width 122 height 13
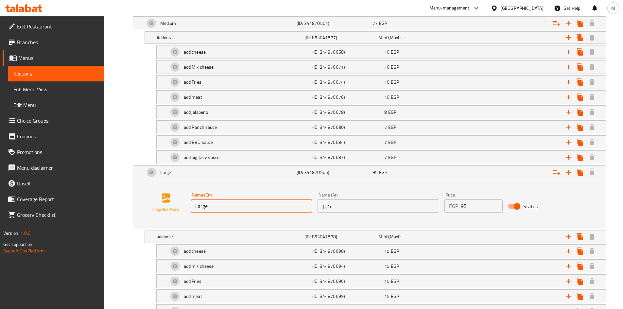
paste input "Jumbo"
type input "Jumbo"
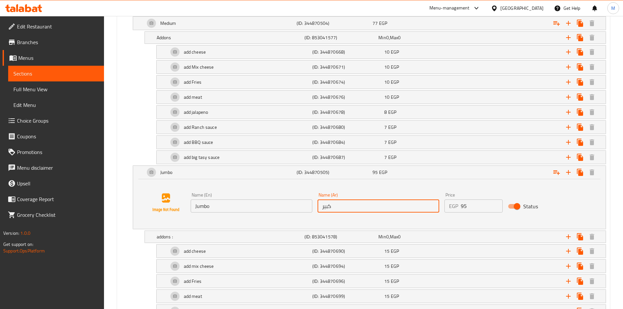
click at [345, 208] on input "كبير" at bounding box center [379, 206] width 122 height 13
click at [344, 208] on input "text" at bounding box center [379, 206] width 122 height 13
type input "جامبو"
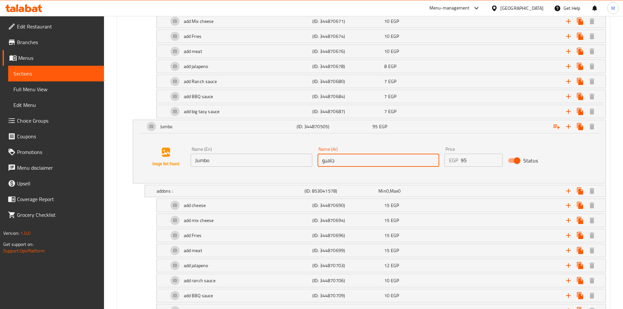
scroll to position [488, 0]
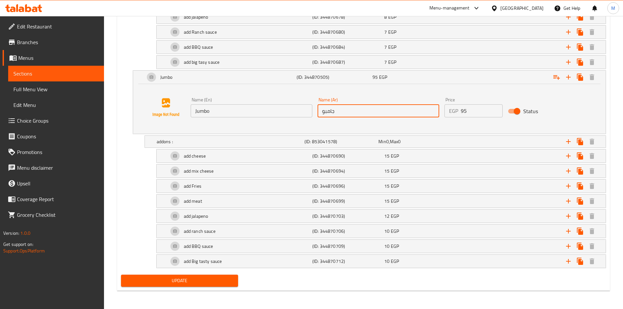
click at [159, 281] on span "Update" at bounding box center [179, 281] width 107 height 8
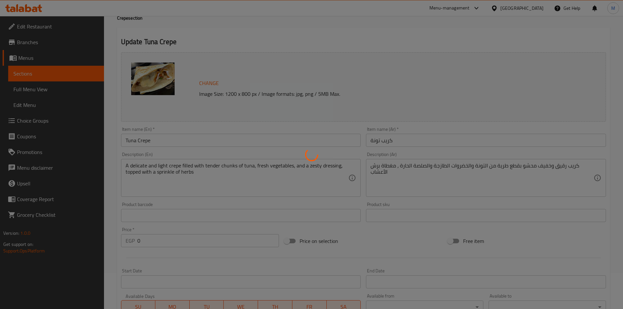
scroll to position [0, 0]
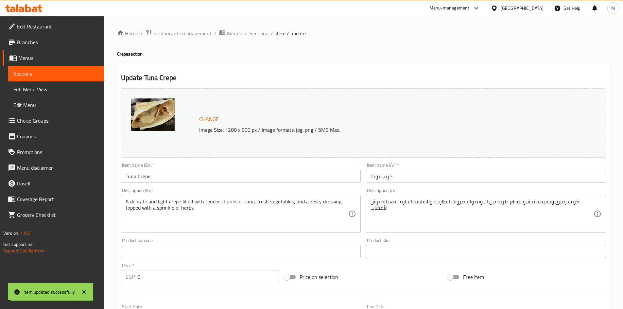
click at [261, 30] on span "Sections" at bounding box center [259, 33] width 19 height 8
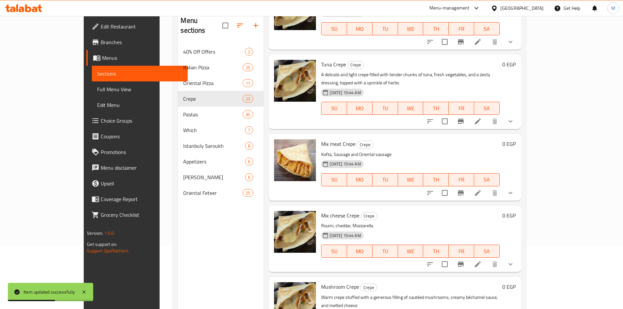
scroll to position [65, 0]
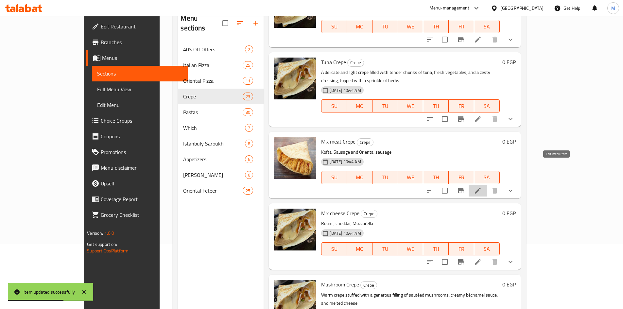
click at [481, 188] on icon at bounding box center [478, 191] width 6 height 6
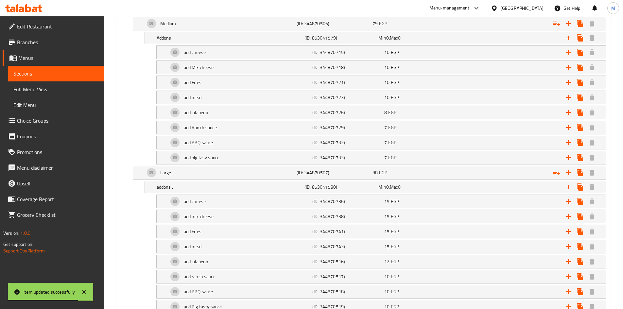
scroll to position [393, 0]
click at [187, 13] on div "Large" at bounding box center [210, 8] width 156 height 9
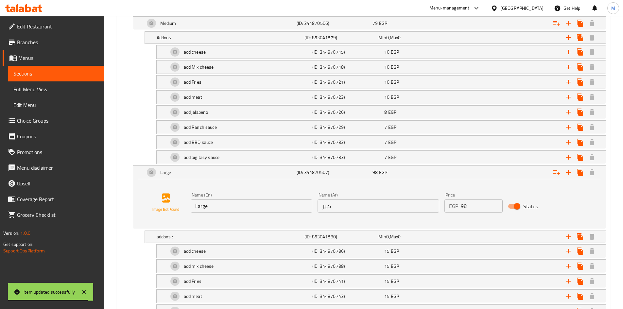
click at [222, 202] on input "Large" at bounding box center [252, 206] width 122 height 13
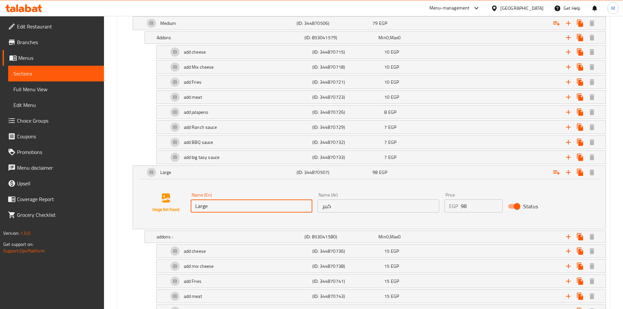
paste input "Jumbo"
type input "Jumbo"
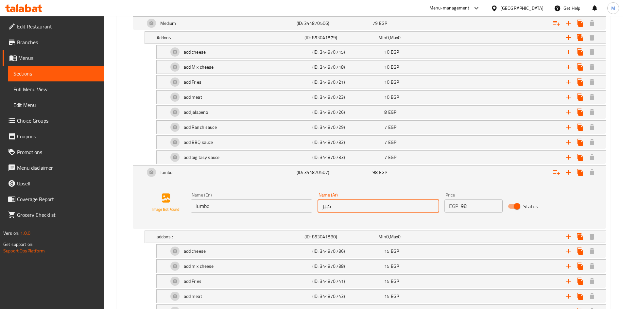
click at [337, 208] on input "كبير" at bounding box center [379, 206] width 122 height 13
click at [337, 208] on input "text" at bounding box center [379, 206] width 122 height 13
type input "جامبو"
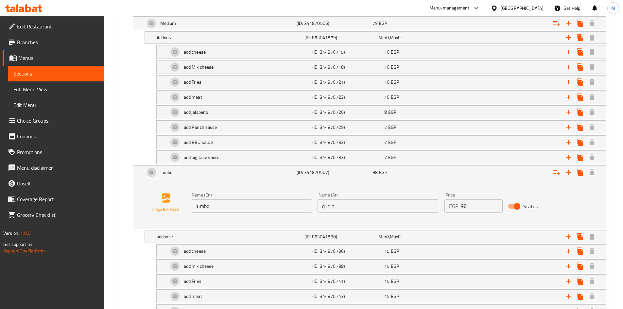
click at [114, 243] on div "Home / Restaurants management / Menus / Sections / item / update Crepe section …" at bounding box center [363, 13] width 519 height 781
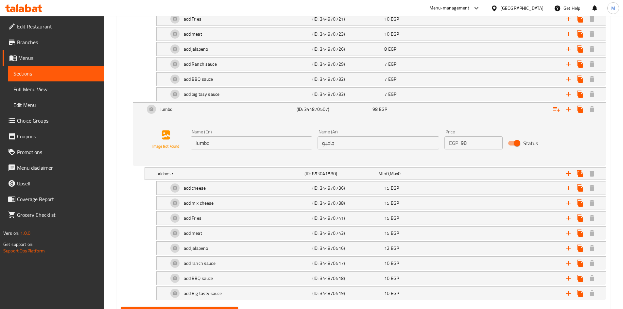
scroll to position [488, 0]
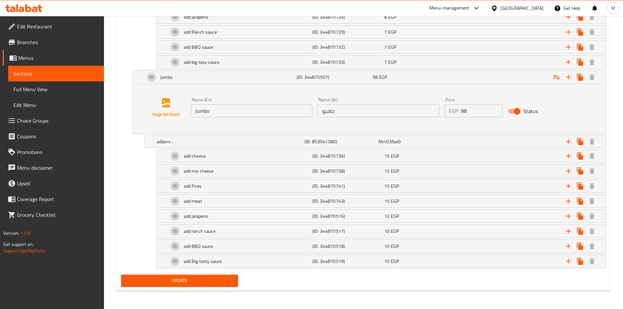
click at [159, 283] on span "Update" at bounding box center [179, 281] width 107 height 8
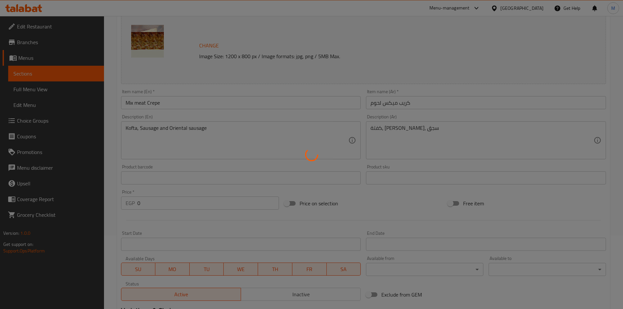
scroll to position [0, 0]
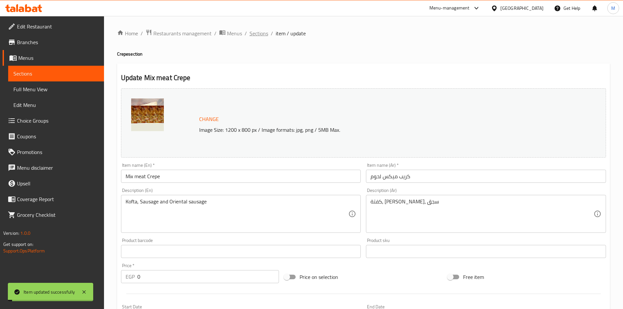
click at [260, 34] on span "Sections" at bounding box center [259, 33] width 19 height 8
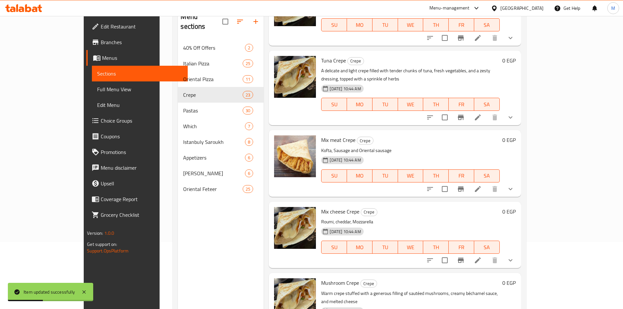
scroll to position [92, 0]
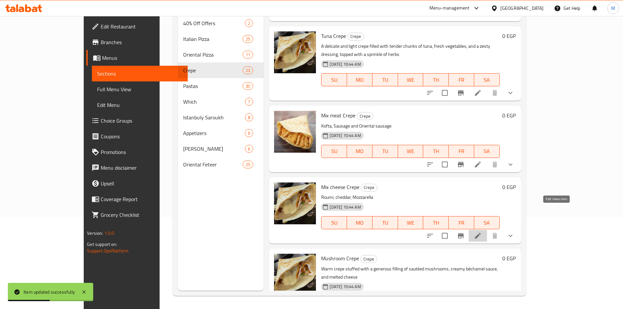
click at [481, 233] on icon at bounding box center [478, 236] width 6 height 6
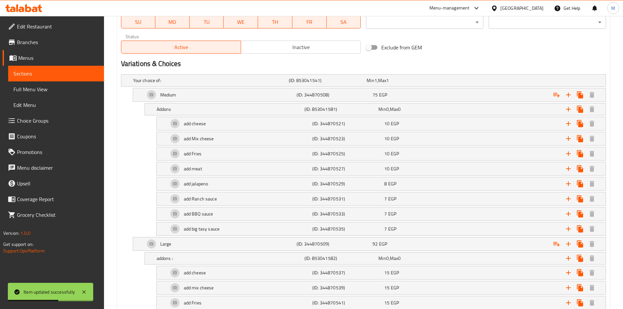
scroll to position [393, 0]
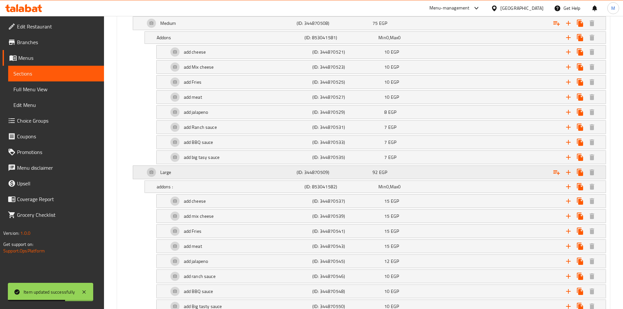
click at [182, 13] on div "Large" at bounding box center [210, 8] width 156 height 9
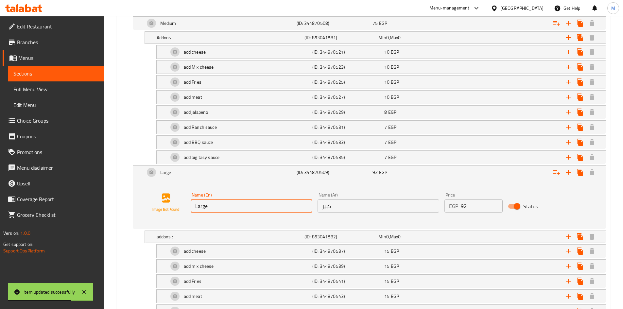
click at [216, 206] on input "Large" at bounding box center [252, 206] width 122 height 13
paste input "Jumbo"
type input "Jumbo"
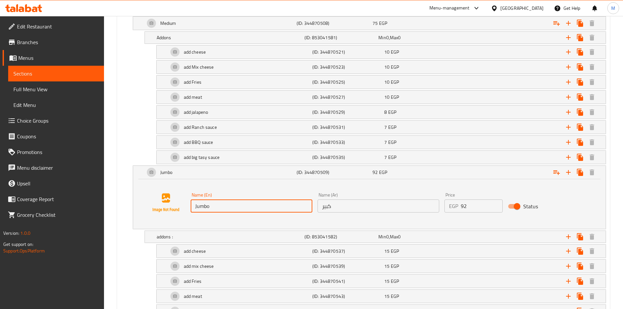
click at [353, 204] on input "كبير" at bounding box center [379, 206] width 122 height 13
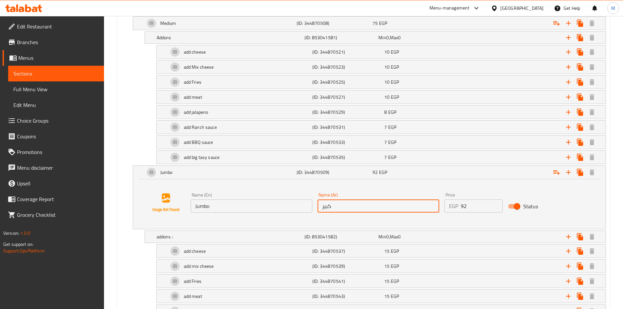
click at [353, 204] on input "كبير" at bounding box center [379, 206] width 122 height 13
click at [353, 204] on input "text" at bounding box center [379, 206] width 122 height 13
click at [353, 206] on input "text" at bounding box center [379, 206] width 122 height 13
type input "جامبو"
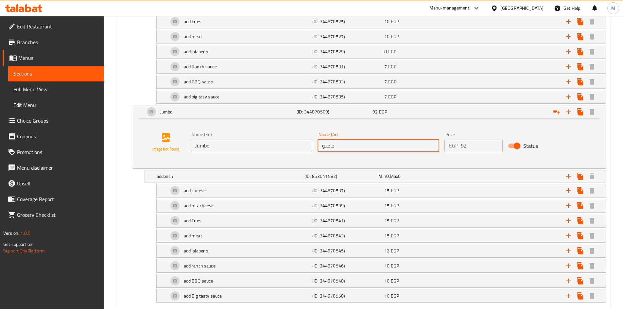
scroll to position [488, 0]
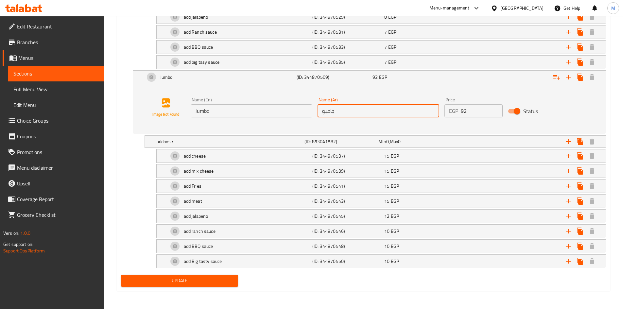
click at [165, 276] on button "Update" at bounding box center [179, 281] width 117 height 12
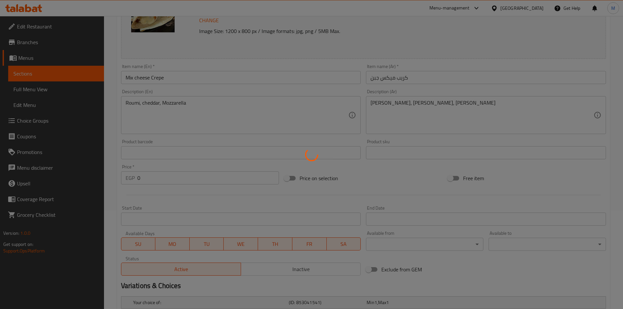
scroll to position [0, 0]
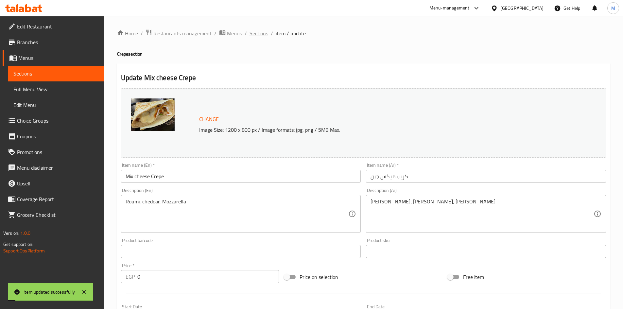
click at [257, 33] on span "Sections" at bounding box center [259, 33] width 19 height 8
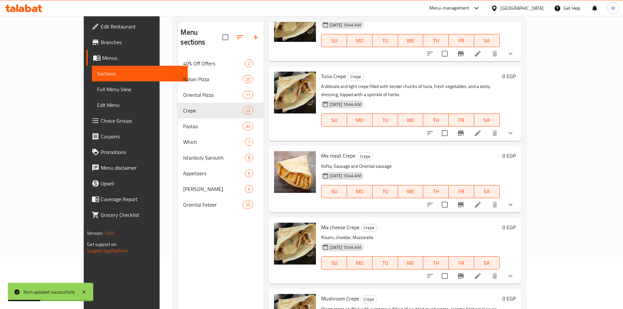
scroll to position [92, 0]
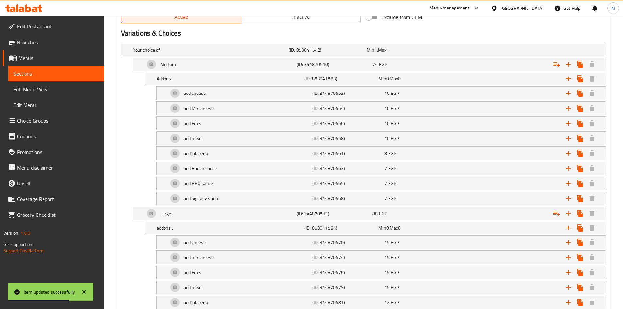
scroll to position [438, 0]
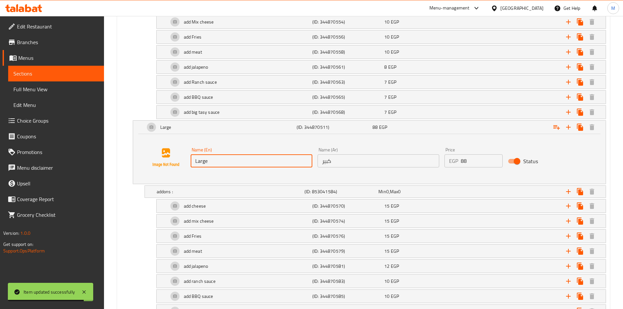
click at [218, 156] on input "Large" at bounding box center [252, 160] width 122 height 13
paste input "Jumbo"
type input "Jumbo"
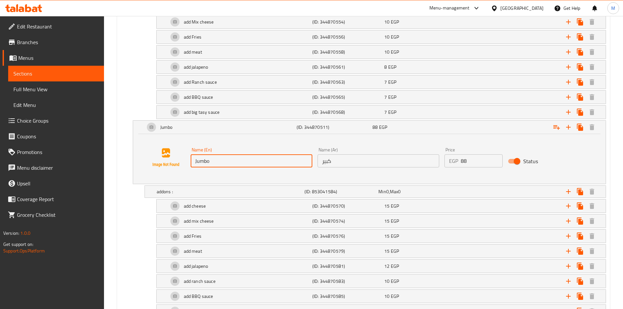
click at [342, 163] on input "كبير" at bounding box center [379, 160] width 122 height 13
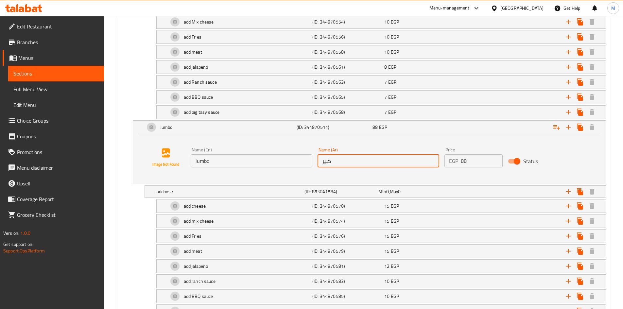
click at [342, 163] on input "كبير" at bounding box center [379, 160] width 122 height 13
click at [342, 163] on input "text" at bounding box center [379, 160] width 122 height 13
type input "جامبو"
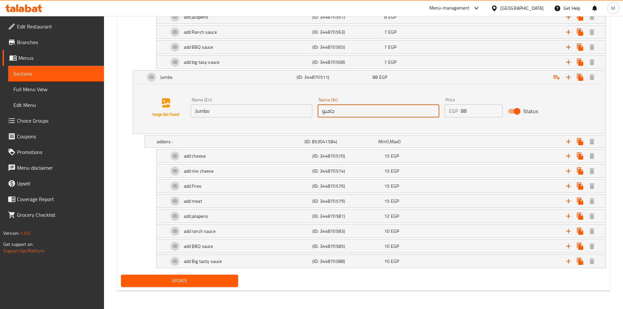
click at [173, 285] on span "Update" at bounding box center [179, 281] width 107 height 8
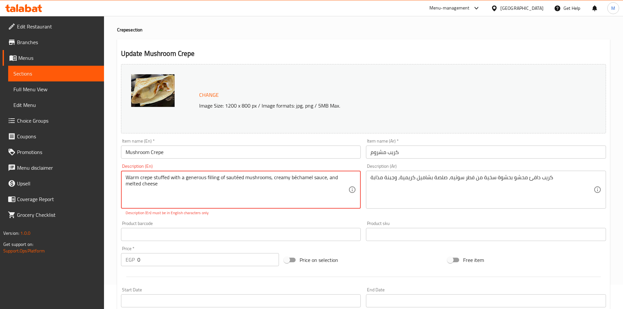
scroll to position [0, 0]
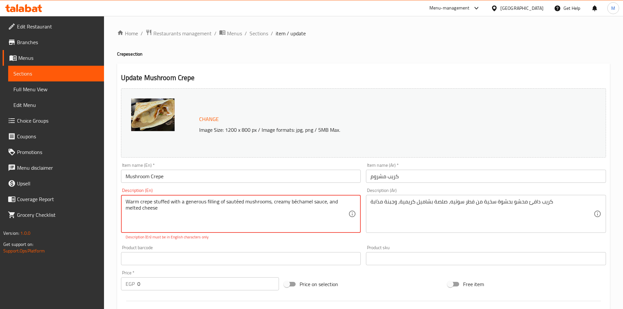
click at [237, 201] on textarea "Warm crepe stuffed with a generous filling of sautéed mushrooms, creamy béchame…" at bounding box center [237, 214] width 223 height 31
click at [246, 238] on p "Description (En) must be in English characters only" at bounding box center [241, 237] width 231 height 6
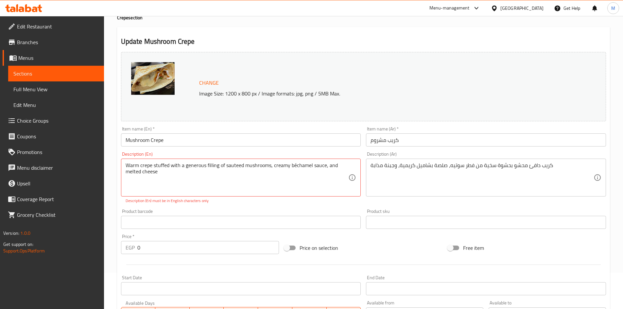
scroll to position [98, 0]
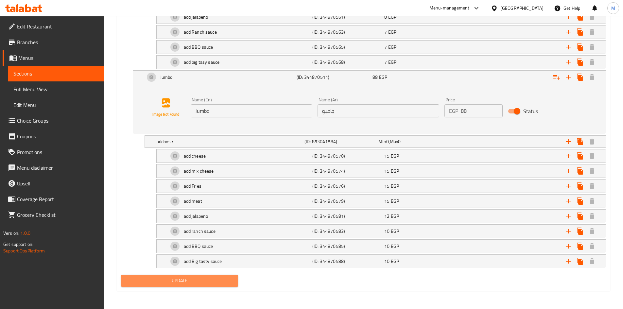
click at [152, 286] on button "Update" at bounding box center [179, 281] width 117 height 12
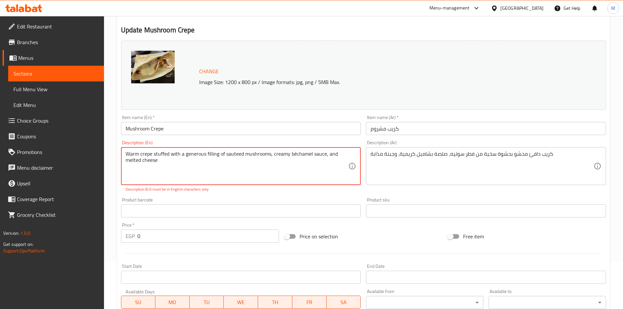
click at [295, 154] on textarea "Warm crepe stuffed with a generous filling of sauteed mushrooms, creamy béchame…" at bounding box center [237, 166] width 223 height 31
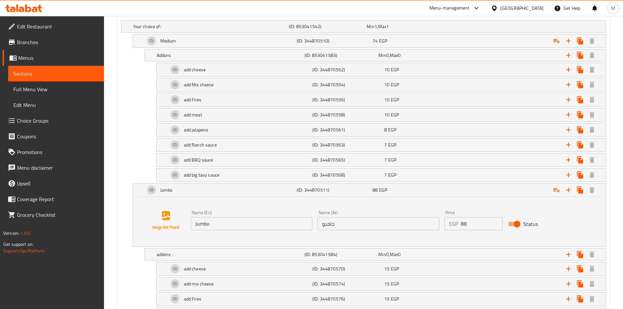
scroll to position [488, 0]
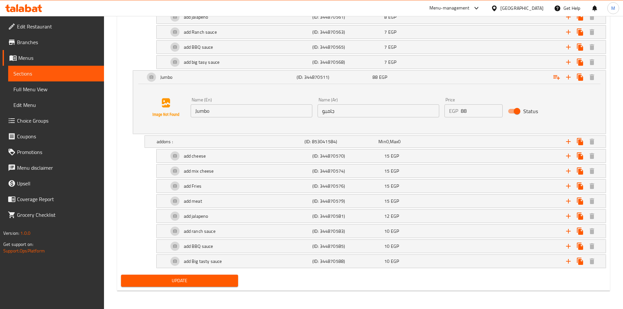
type textarea "Warm crepe stuffed with a generous filling of sauteed mushrooms, creamy bechame…"
click at [153, 282] on span "Update" at bounding box center [179, 281] width 107 height 8
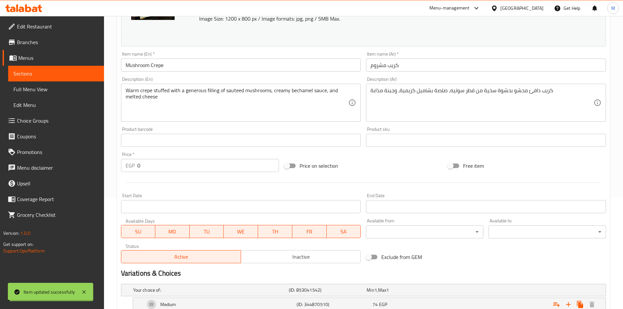
scroll to position [0, 0]
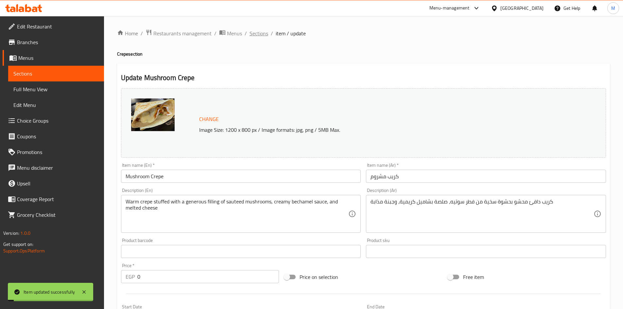
click at [256, 29] on span "Sections" at bounding box center [259, 33] width 19 height 8
